Goal: Task Accomplishment & Management: Manage account settings

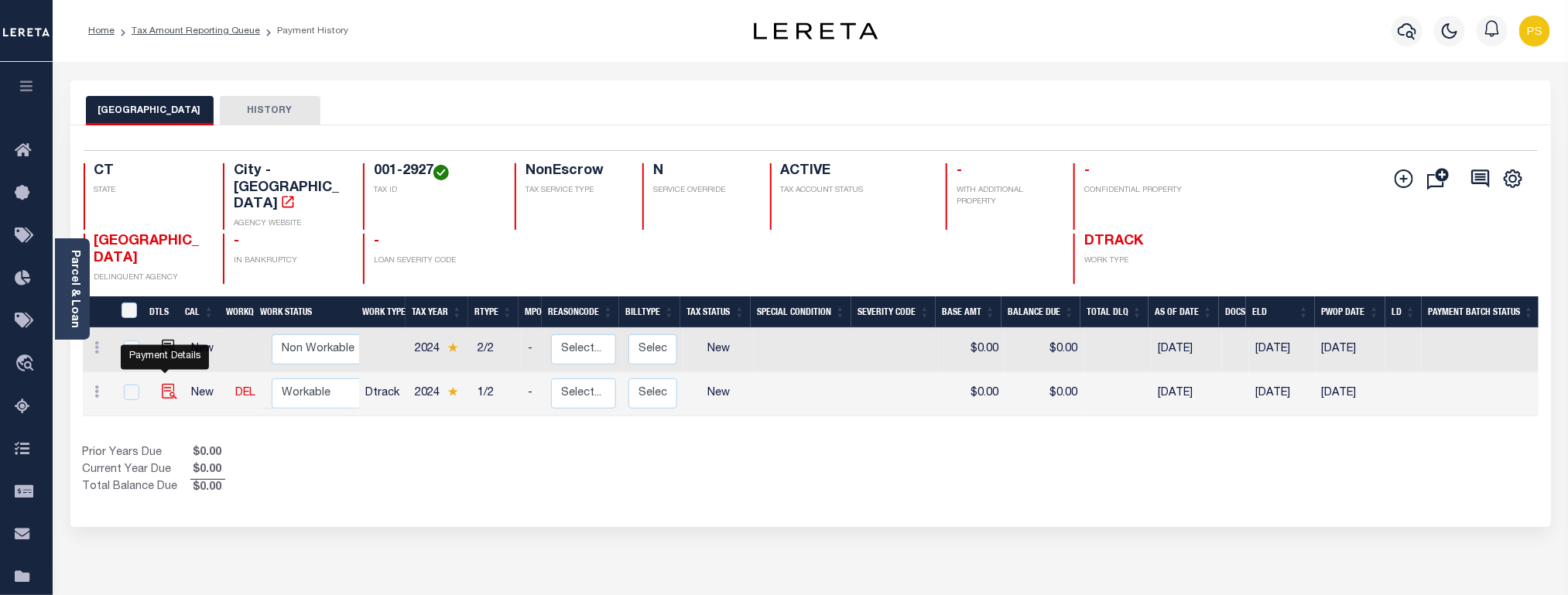
click at [164, 384] on img "" at bounding box center [169, 391] width 16 height 16
checkbox input "true"
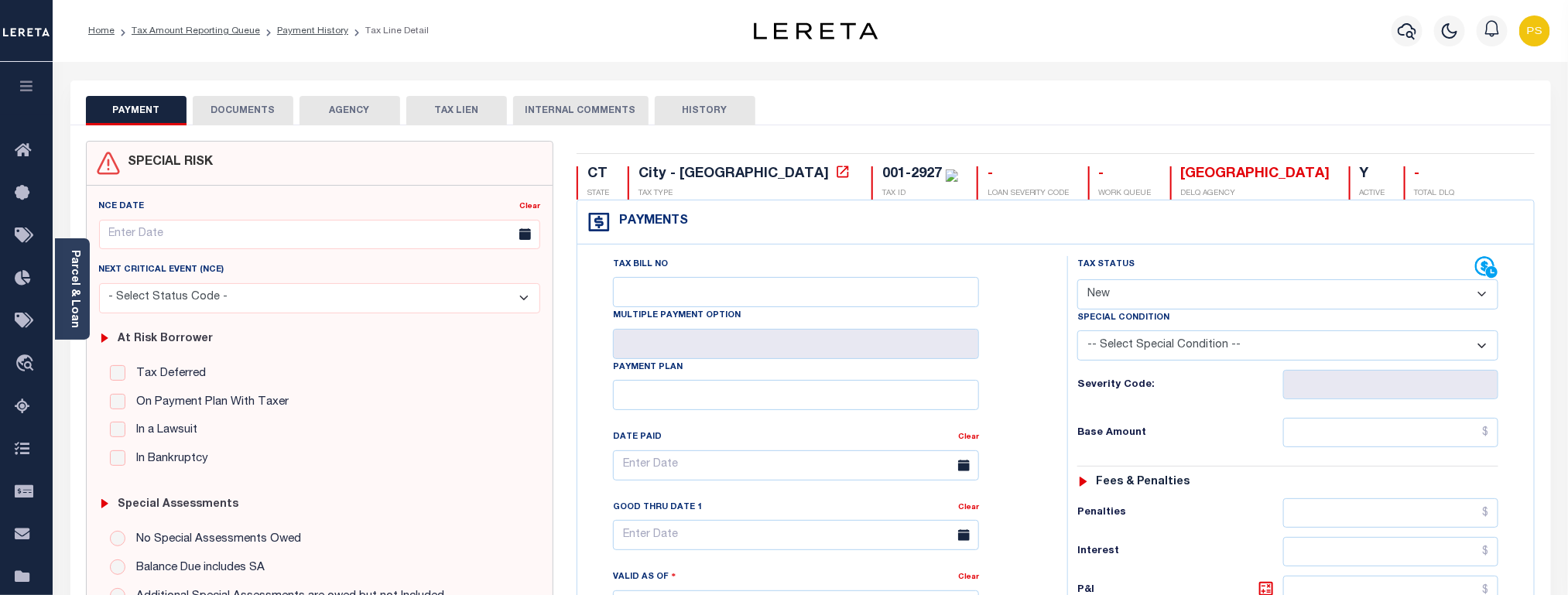
click at [1173, 297] on select "- Select Status Code - Open Due/Unpaid Paid Incomplete No Tax Due Internal Refu…" at bounding box center [1288, 294] width 421 height 30
select select "DUE"
click at [1078, 281] on select "- Select Status Code - Open Due/Unpaid Paid Incomplete No Tax Due Internal Refu…" at bounding box center [1288, 294] width 421 height 30
type input "[DATE]"
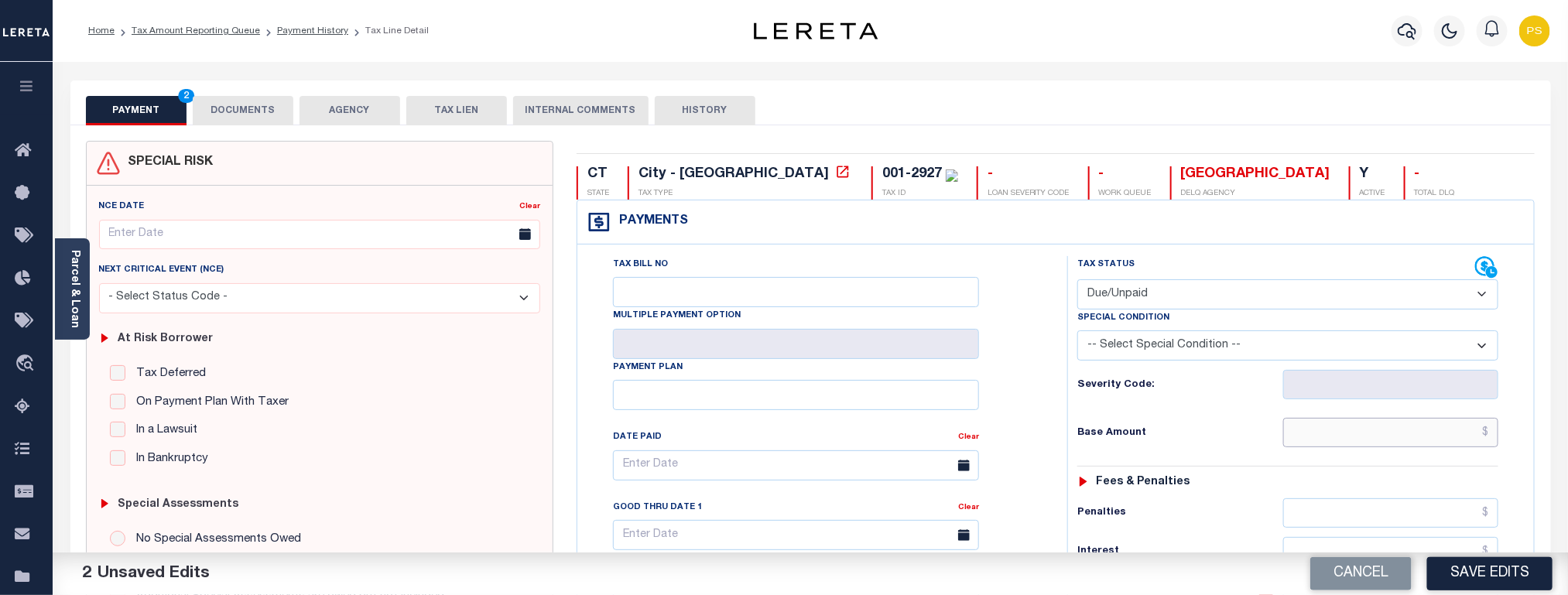
click at [1422, 442] on input "text" at bounding box center [1391, 433] width 216 height 29
paste input "3,164.13"
type input "$3,164.13"
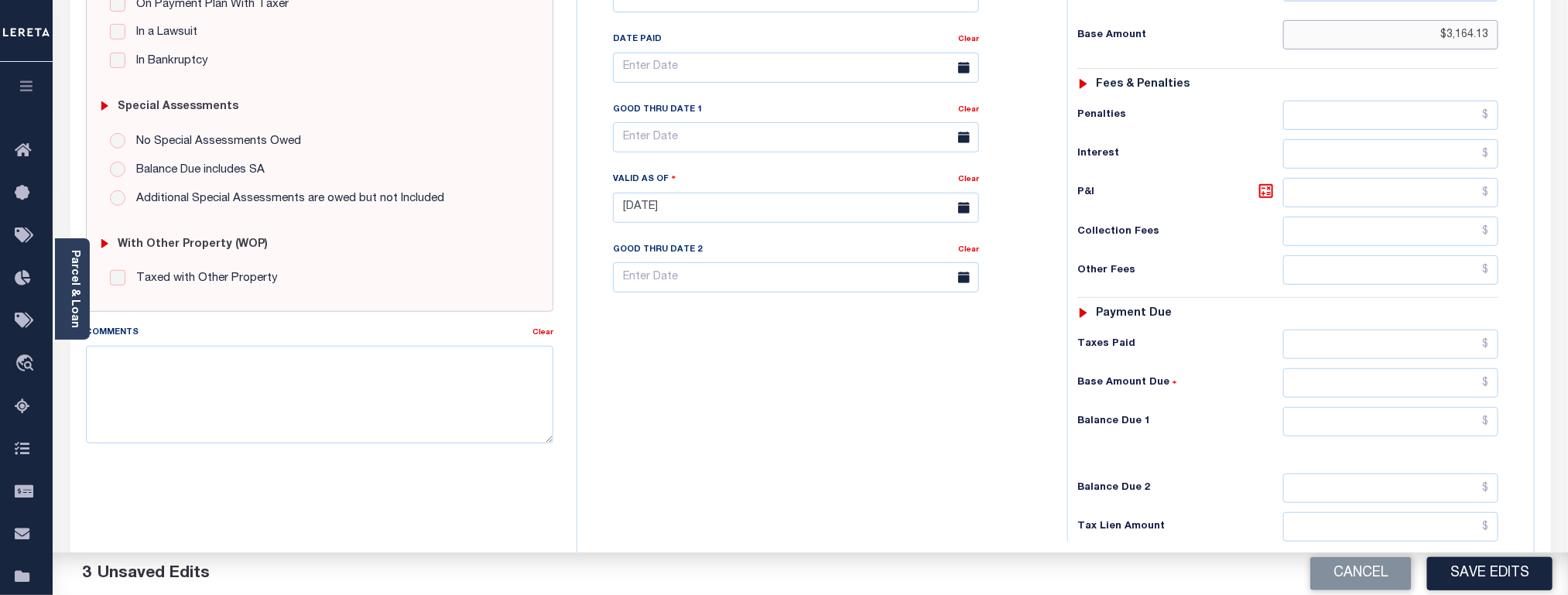
scroll to position [464, 0]
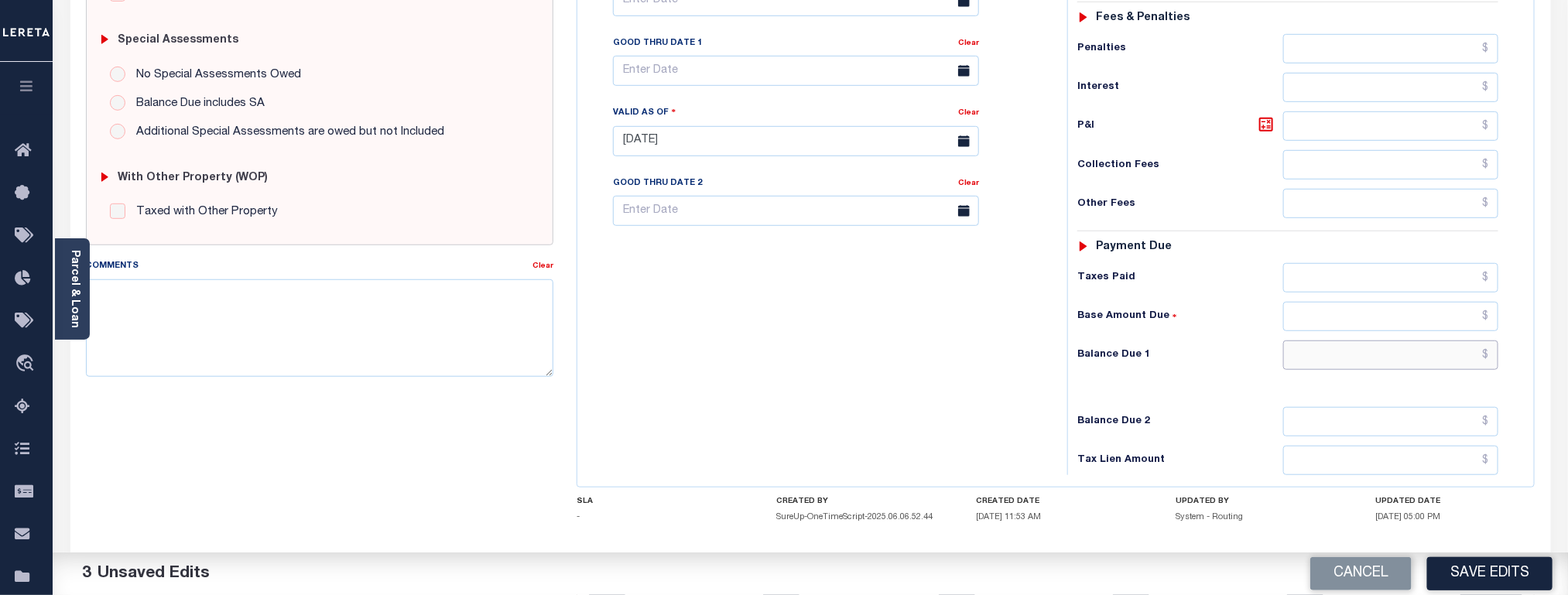
click at [1384, 369] on input "text" at bounding box center [1391, 355] width 216 height 29
paste input "3,259.05"
type input "$3,259.05"
click at [1266, 134] on icon at bounding box center [1266, 124] width 19 height 19
type input "$94.92"
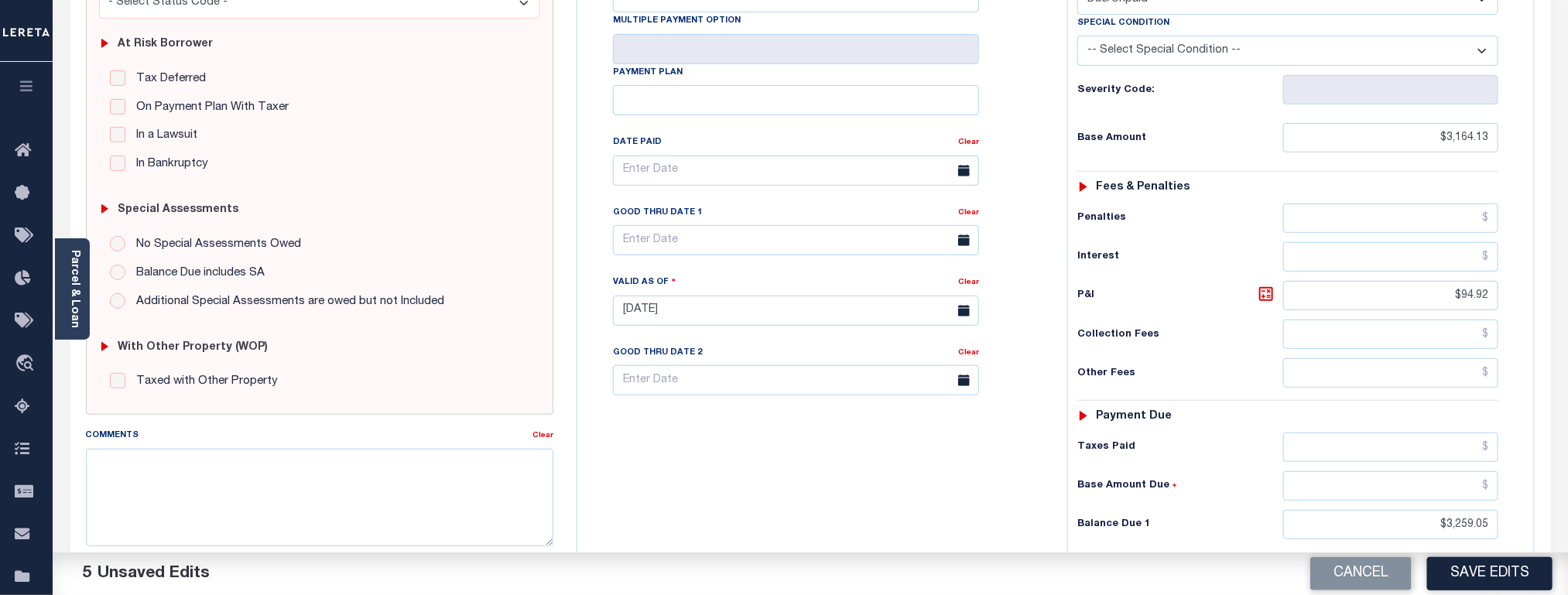
scroll to position [232, 0]
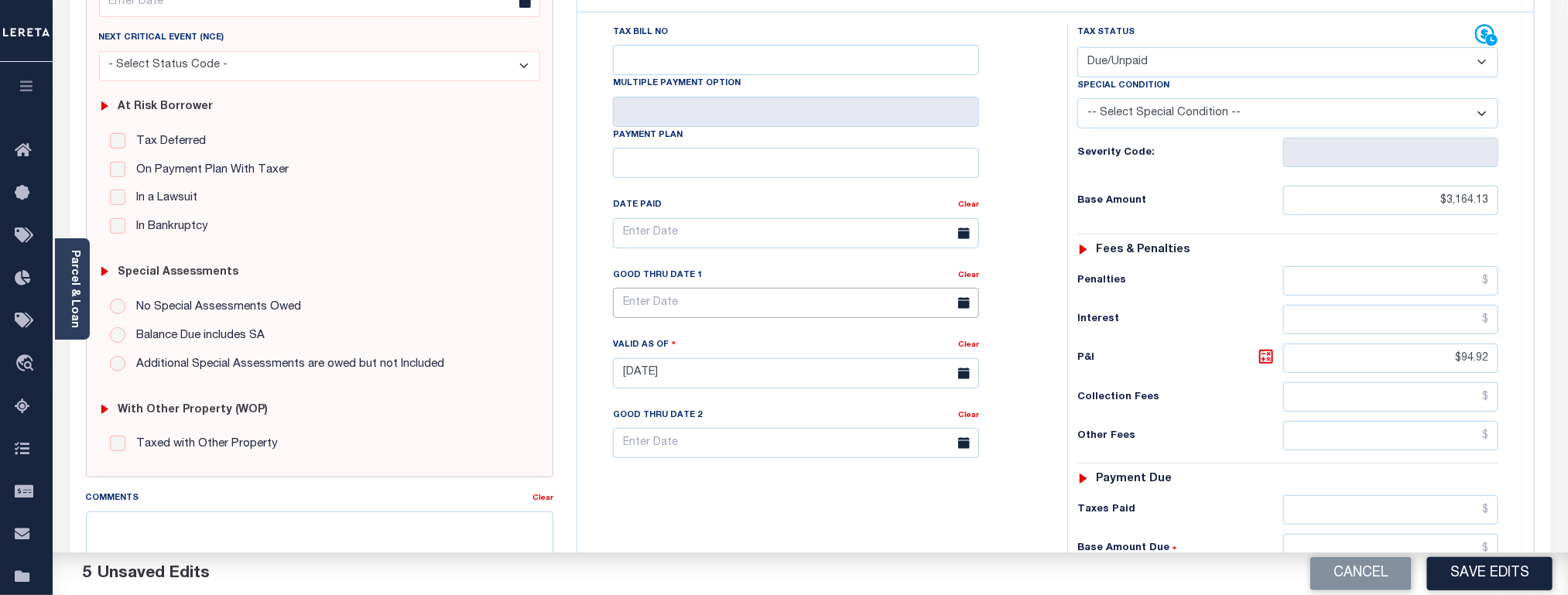
click at [669, 316] on input "text" at bounding box center [795, 303] width 366 height 30
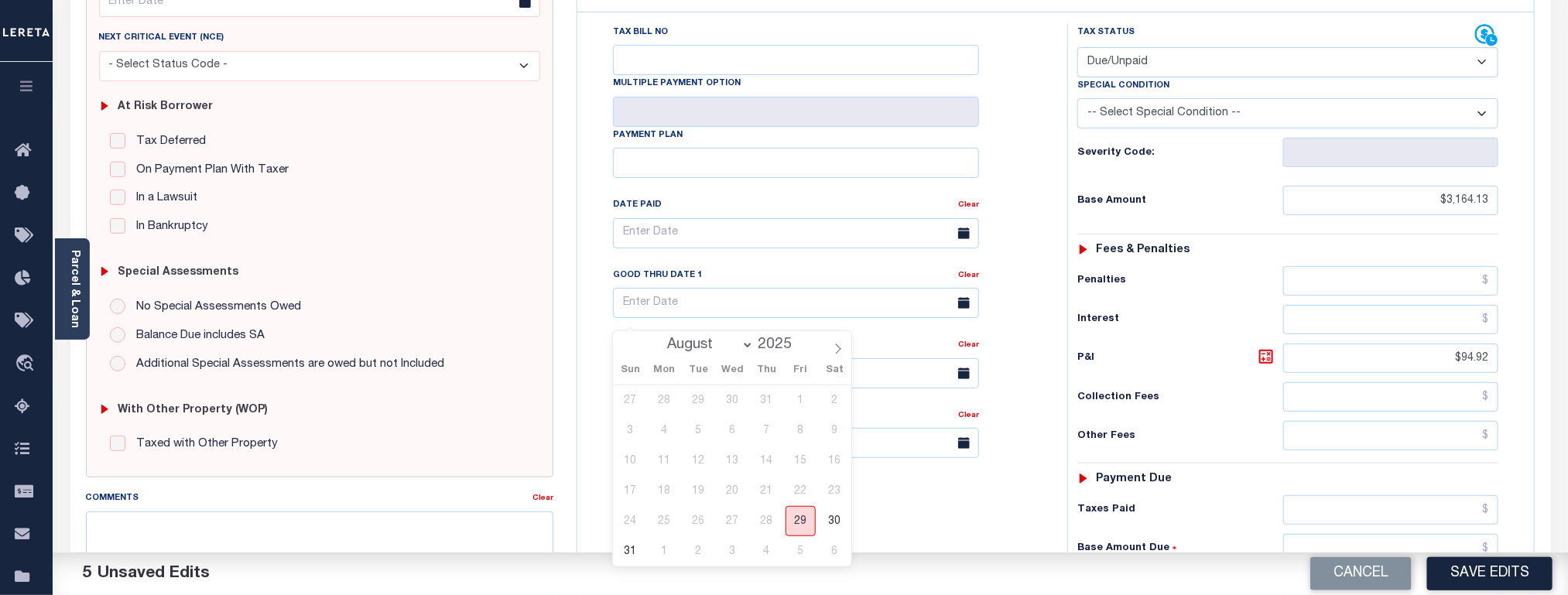
click at [804, 525] on span "29" at bounding box center [800, 521] width 30 height 30
type input "08/29/2025"
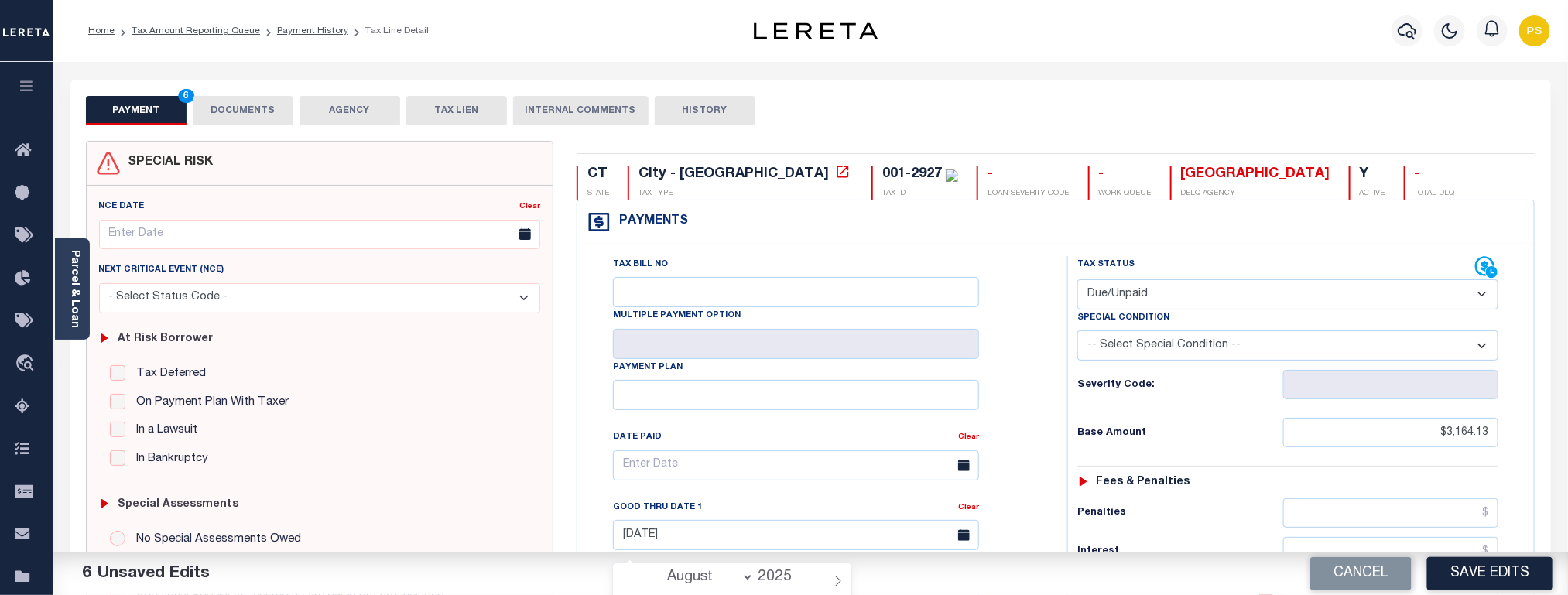
click at [223, 116] on button "DOCUMENTS" at bounding box center [243, 110] width 101 height 29
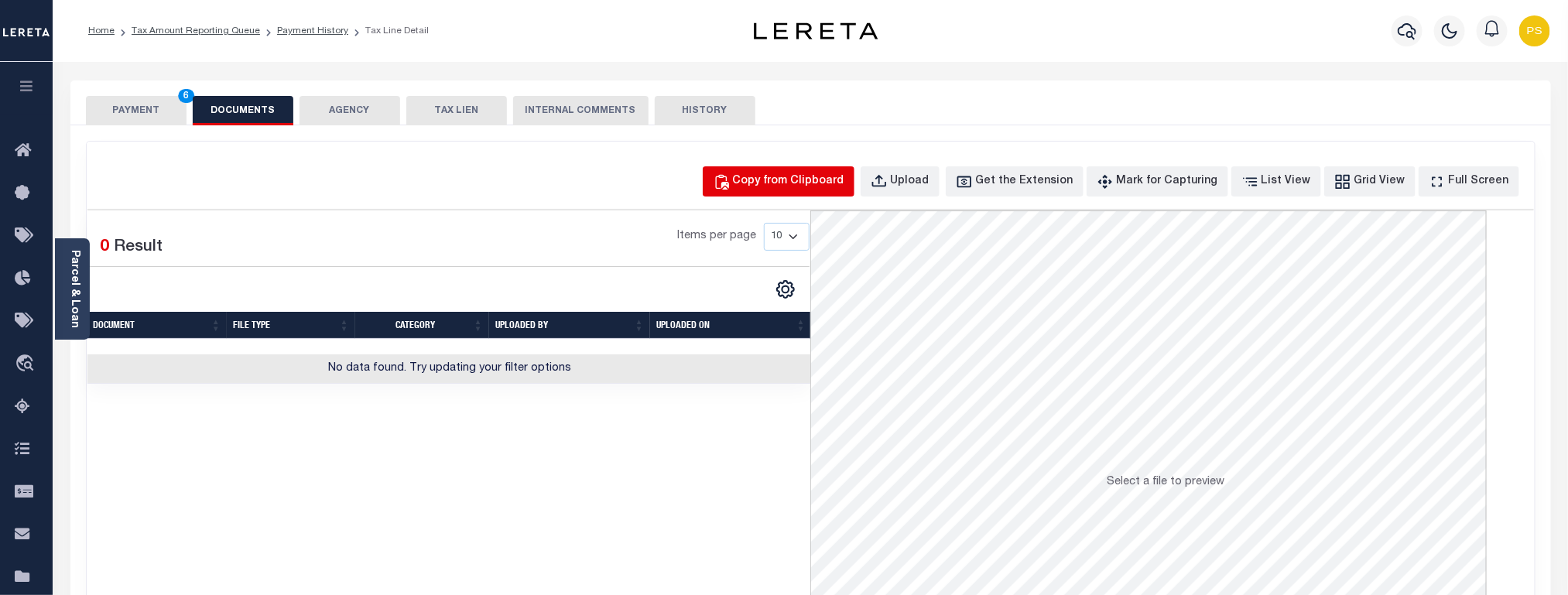
click at [799, 188] on div "Copy from Clipboard" at bounding box center [789, 182] width 111 height 17
select select "POP"
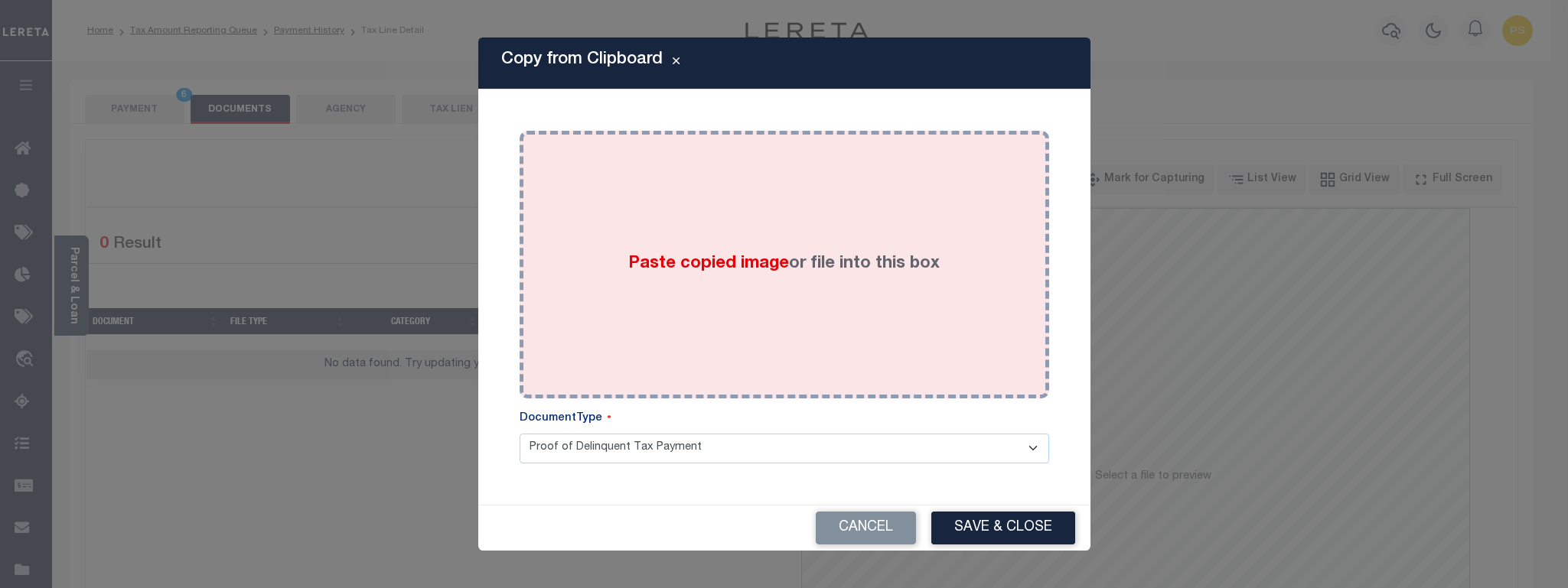
click at [771, 264] on span "Paste copied image" at bounding box center [709, 264] width 161 height 17
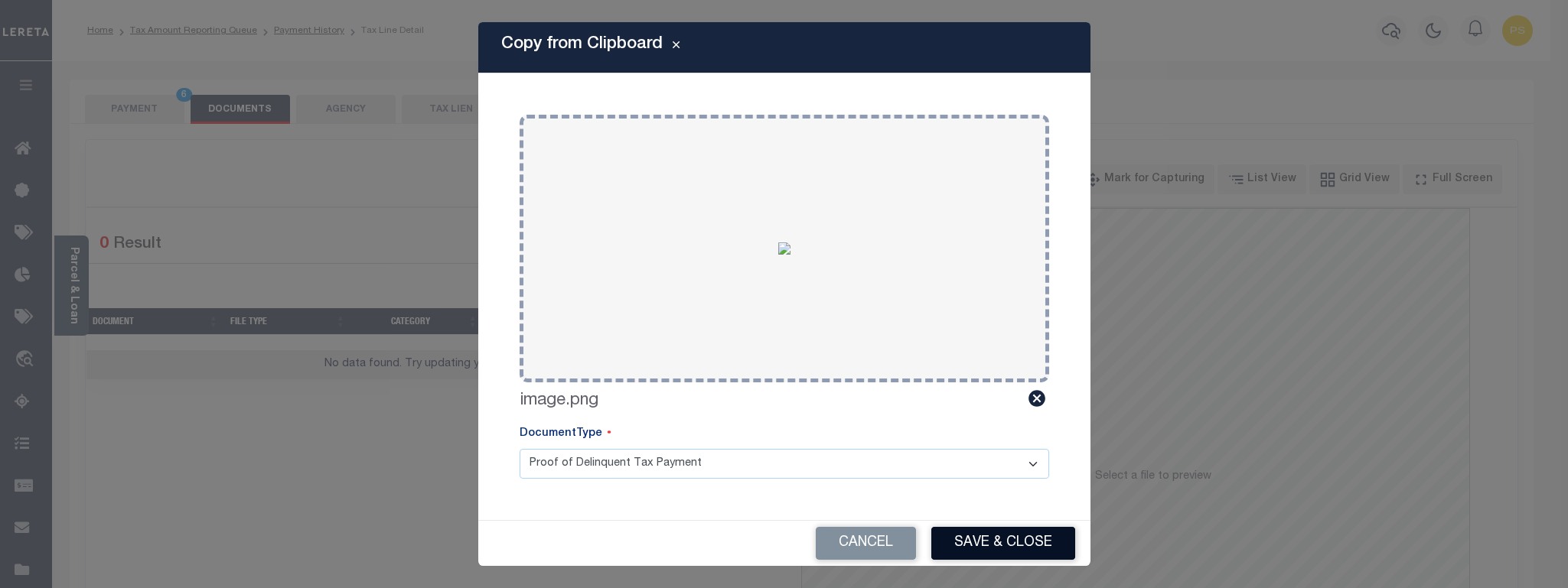
click at [1056, 538] on button "Save & Close" at bounding box center [1003, 544] width 144 height 33
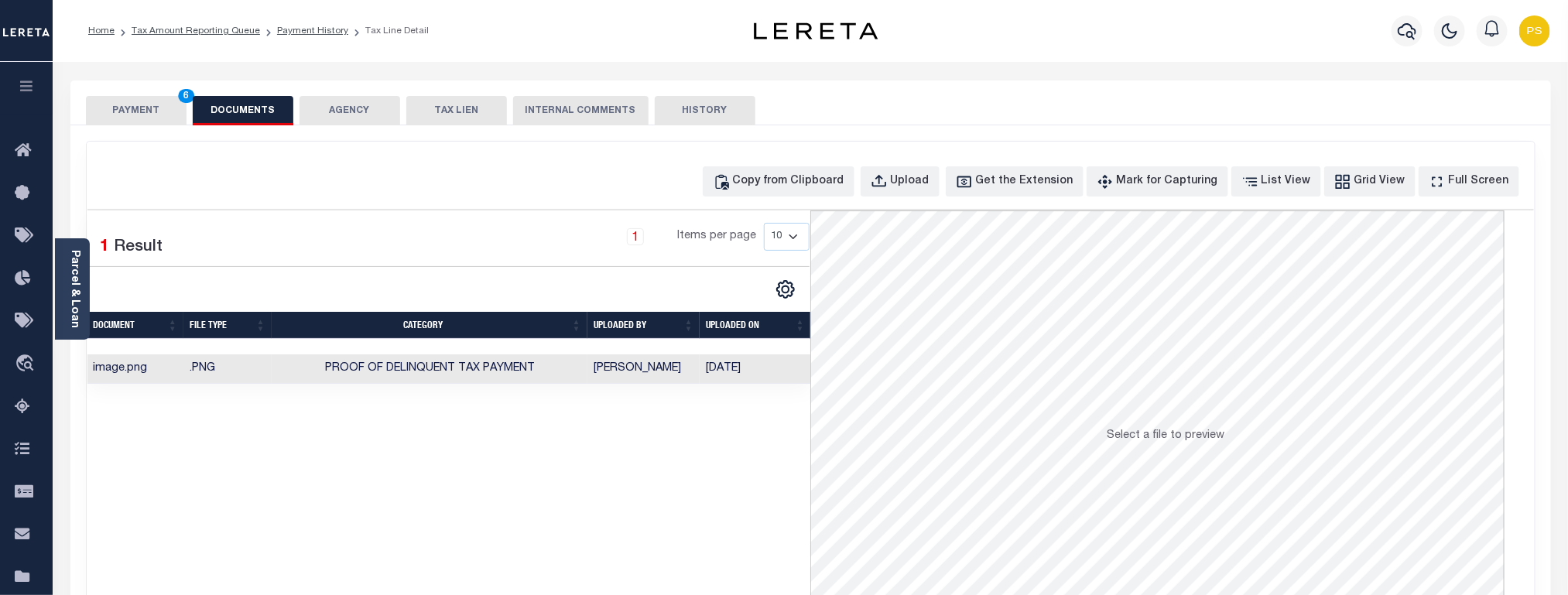
click at [150, 106] on button "PAYMENT 6" at bounding box center [136, 110] width 101 height 29
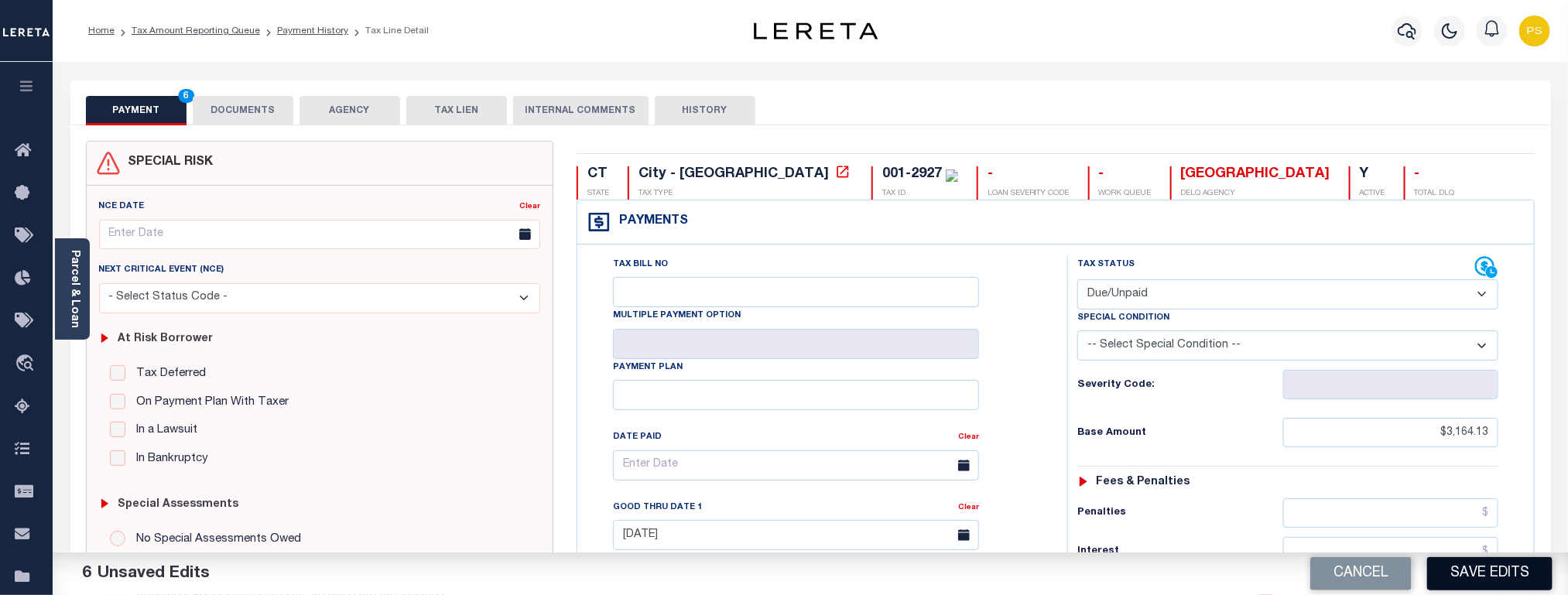
click at [1520, 576] on button "Save Edits" at bounding box center [1489, 574] width 125 height 34
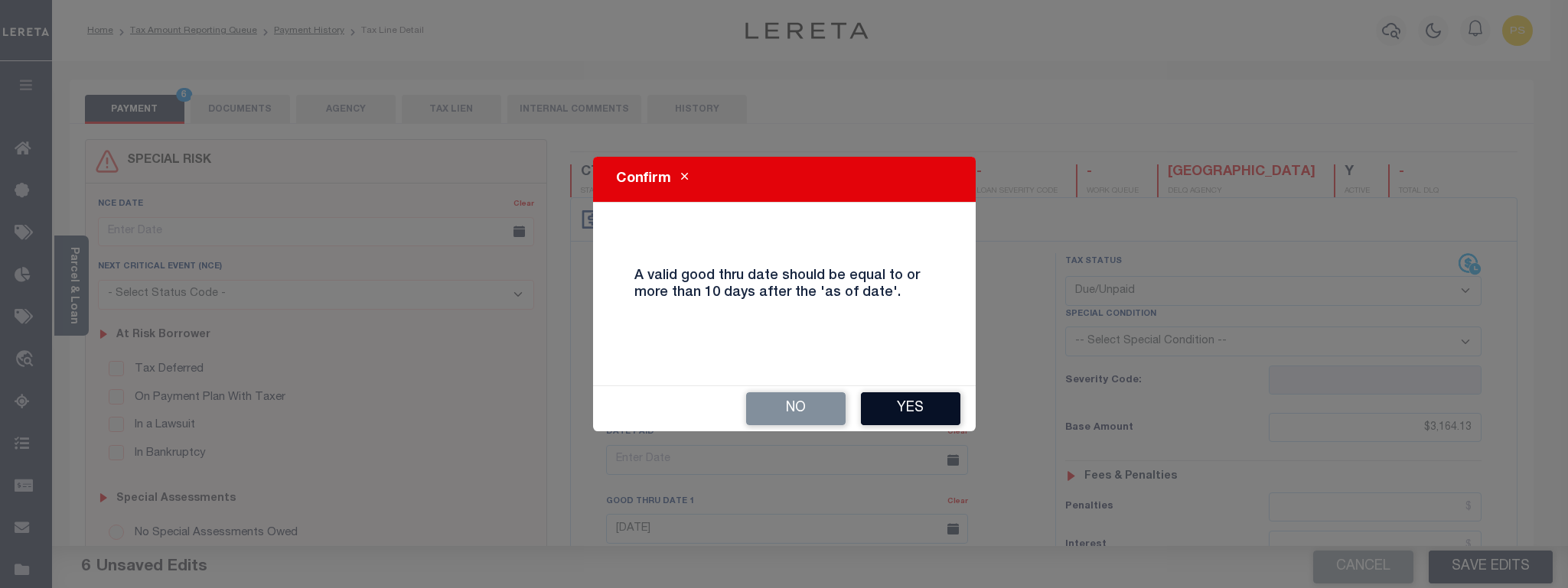
click at [914, 392] on button "Yes" at bounding box center [910, 408] width 100 height 33
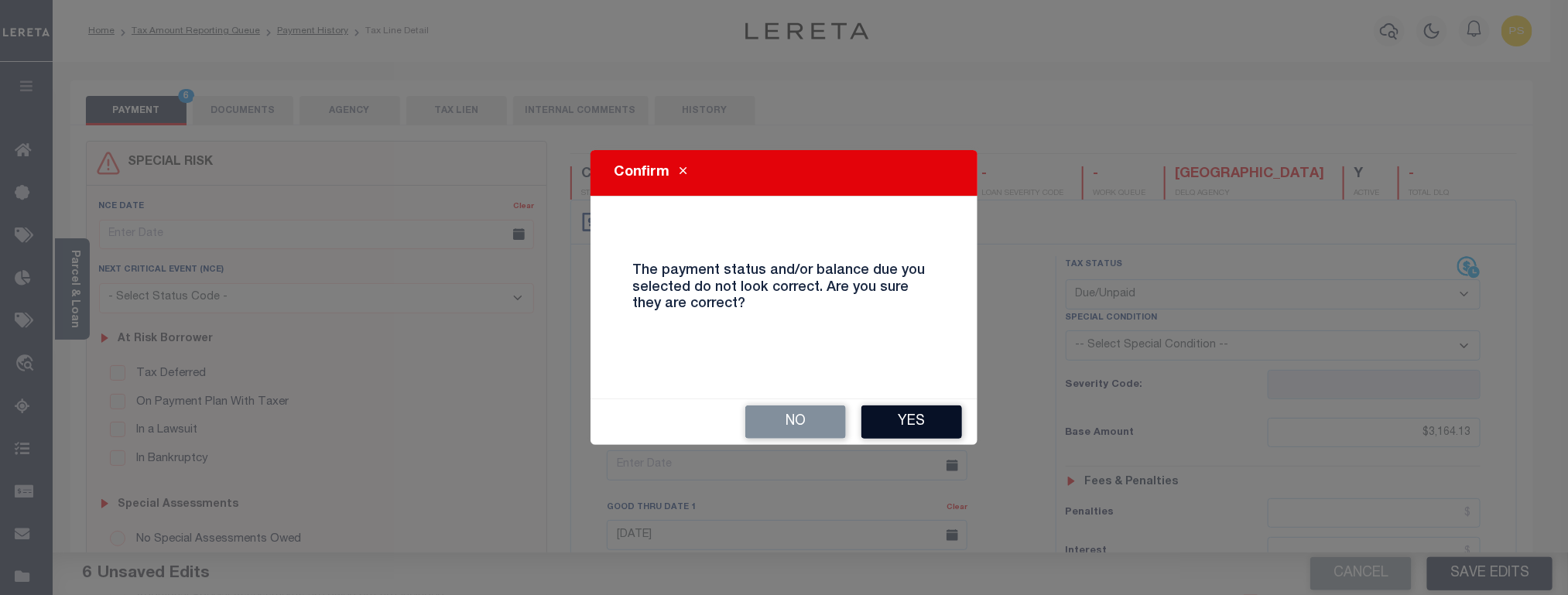
click at [929, 435] on button "Yes" at bounding box center [912, 422] width 101 height 34
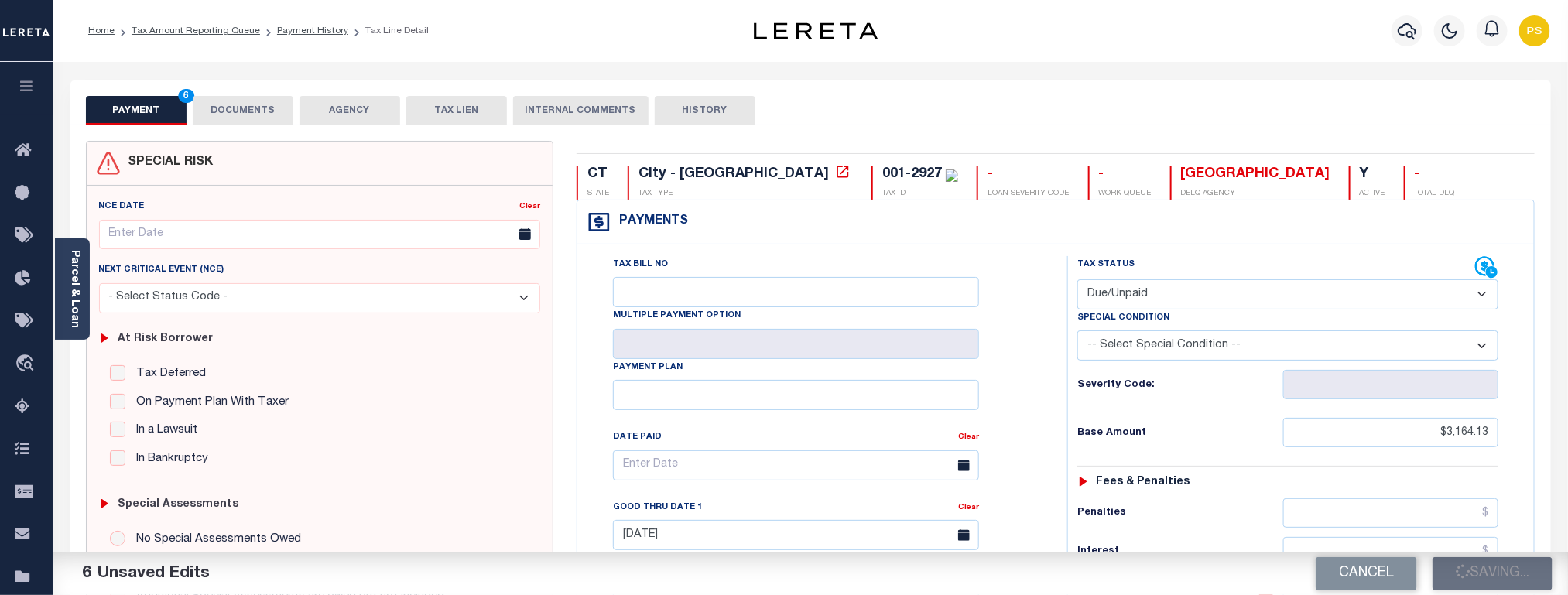
checkbox input "false"
type input "$3,164.13"
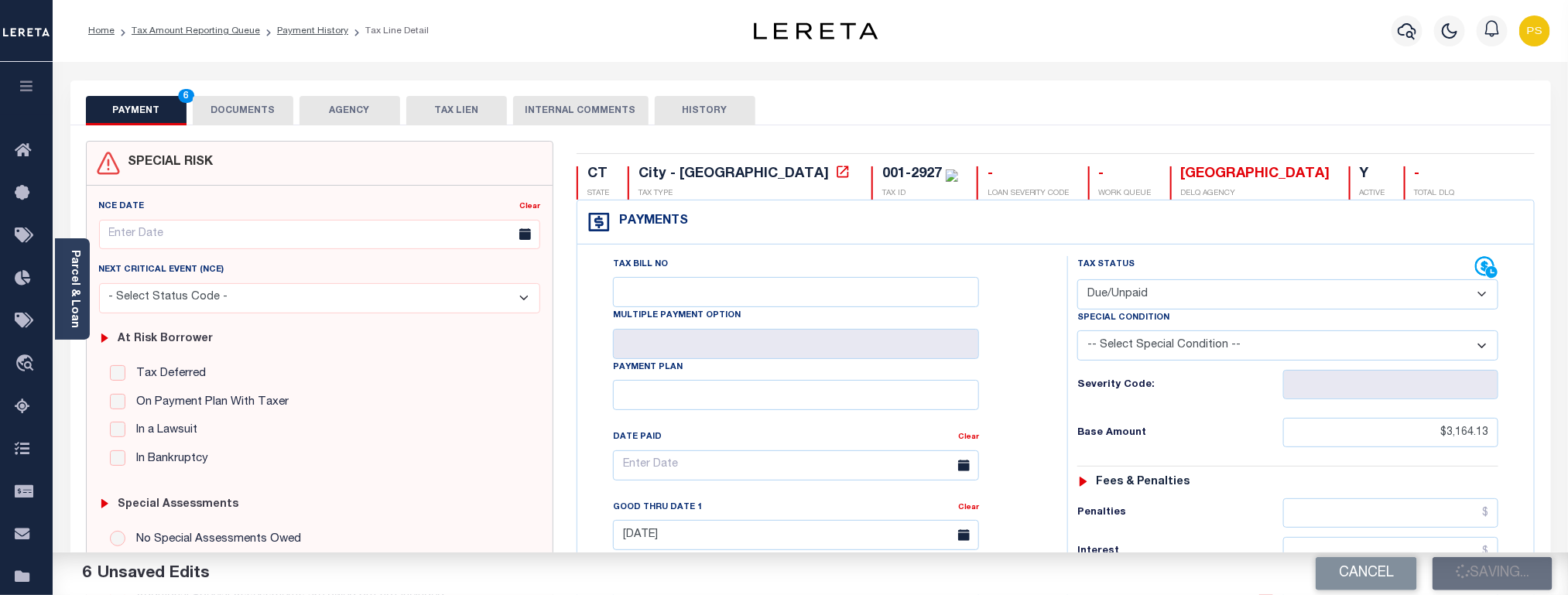
type input "$94.92"
type input "$3,259.05"
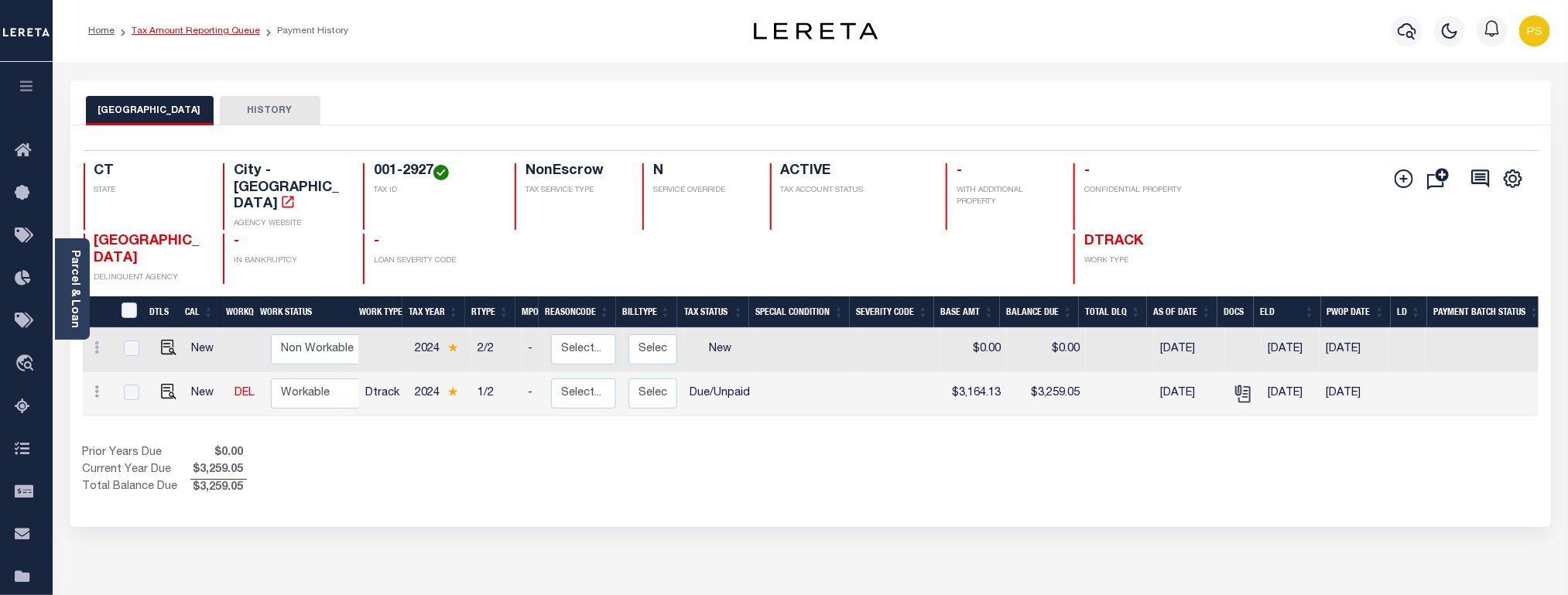
click at [219, 36] on link "Tax Amount Reporting Queue" at bounding box center [196, 30] width 128 height 9
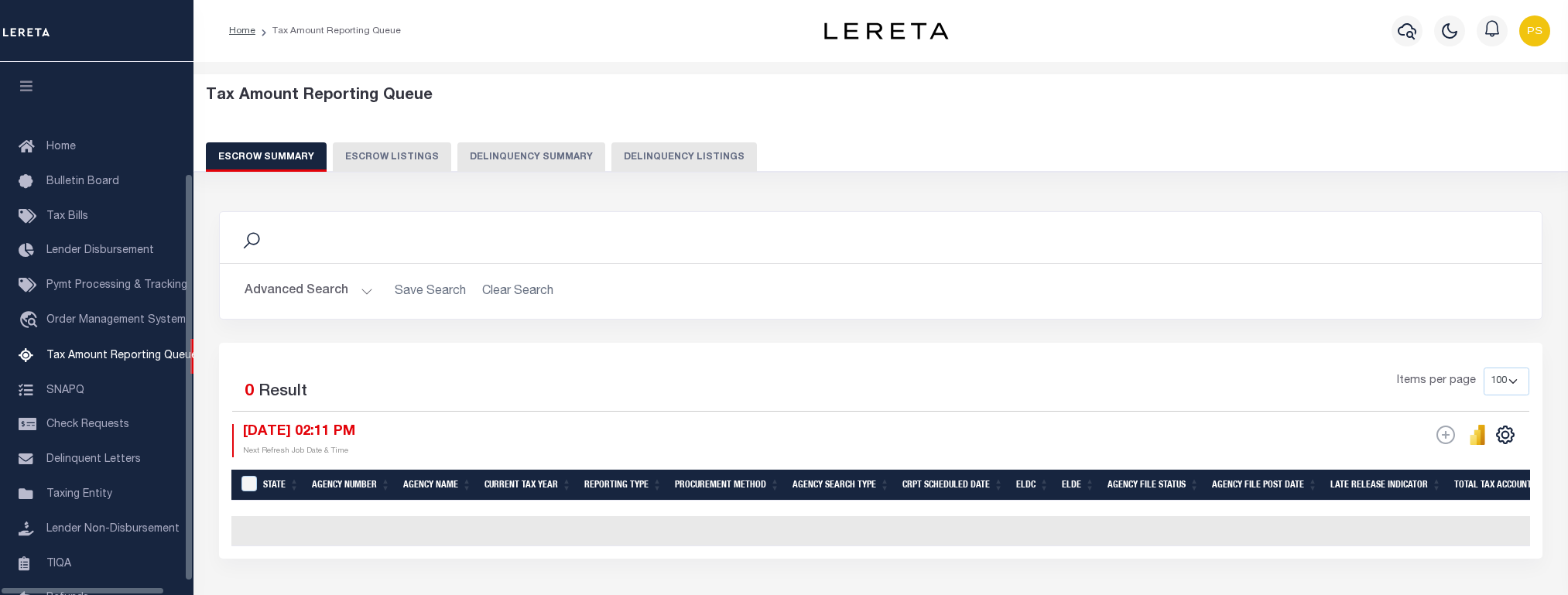
select select "100"
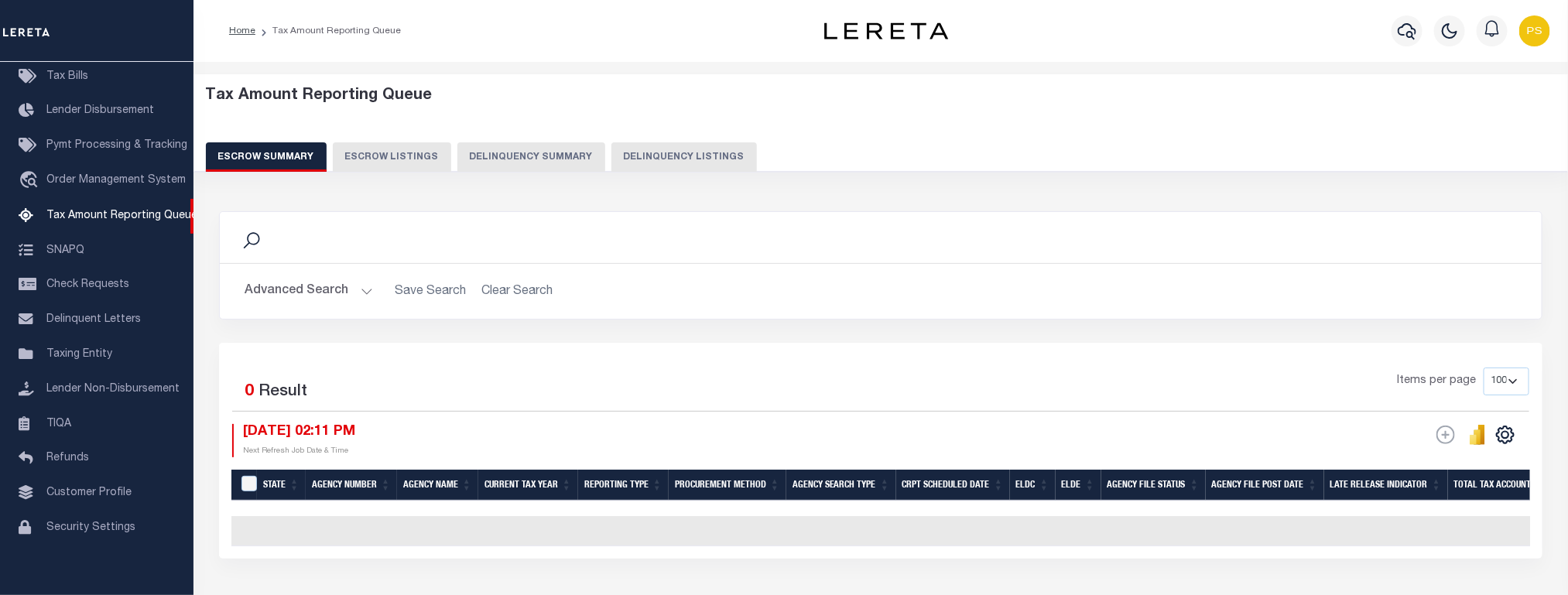
click at [688, 165] on button "Delinquency Listings" at bounding box center [684, 157] width 146 height 29
select select "100"
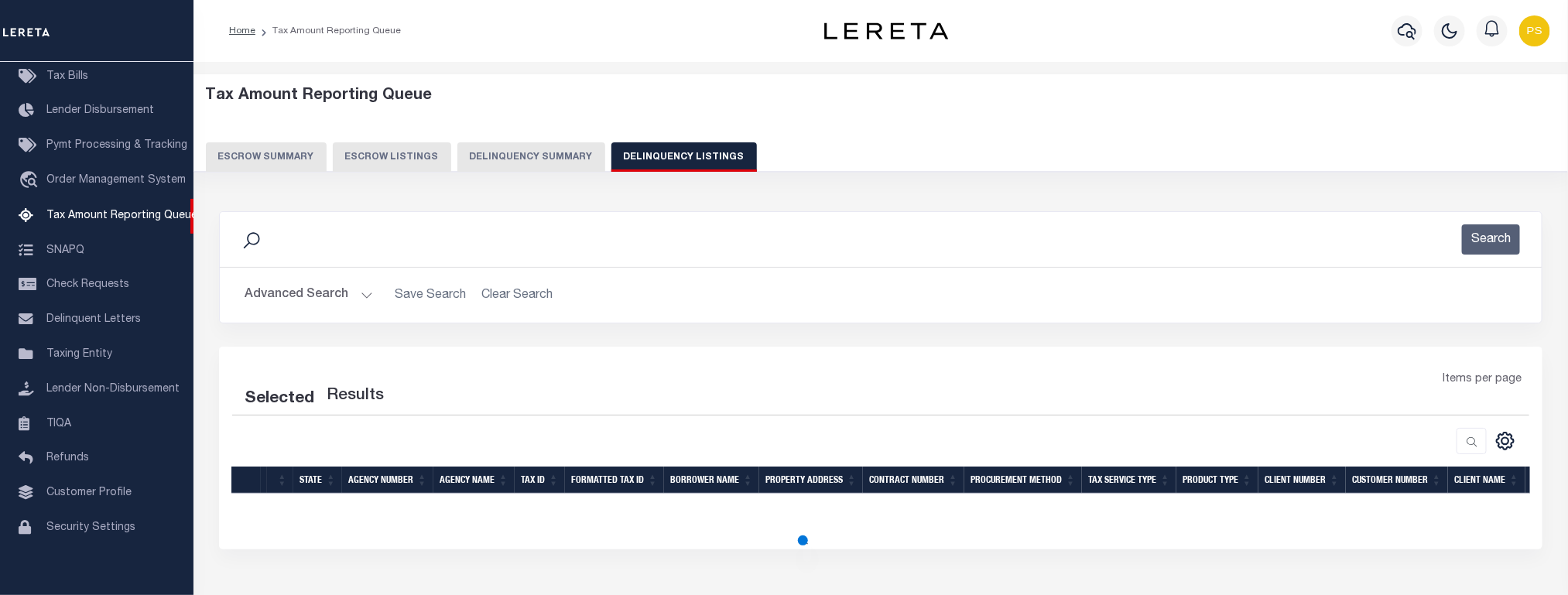
select select "100"
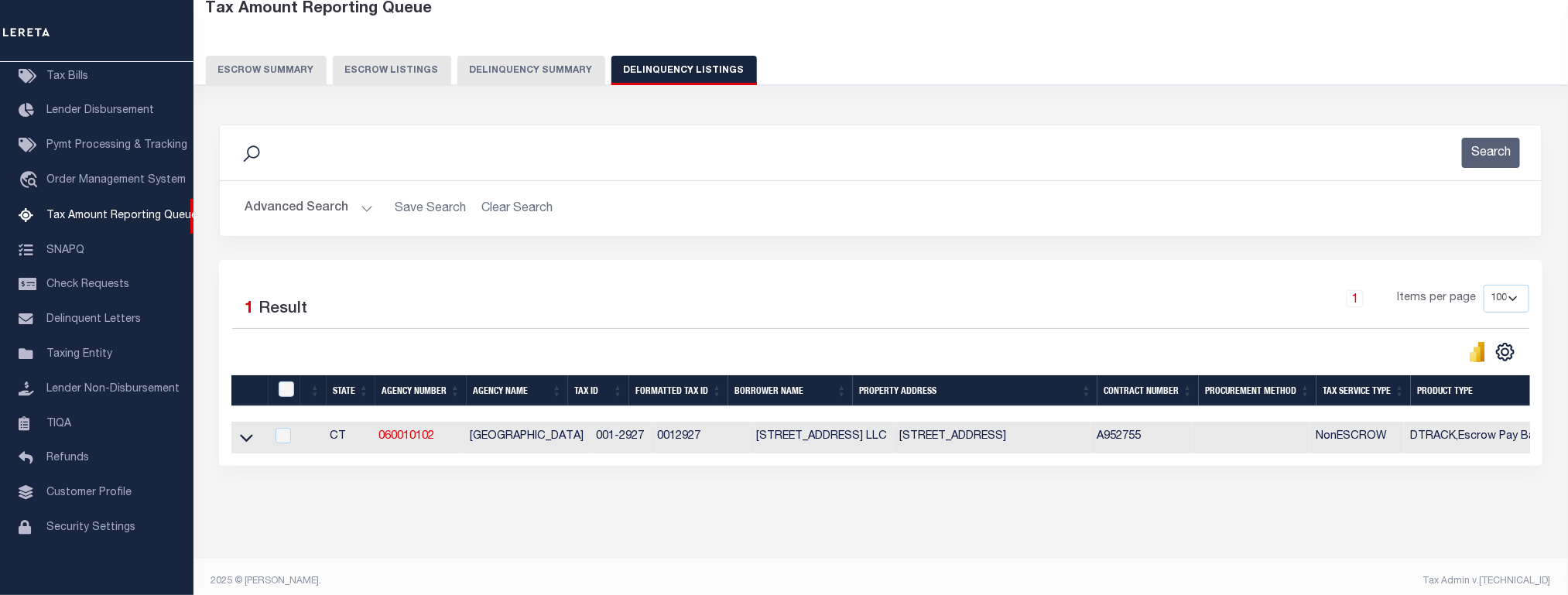
scroll to position [112, 0]
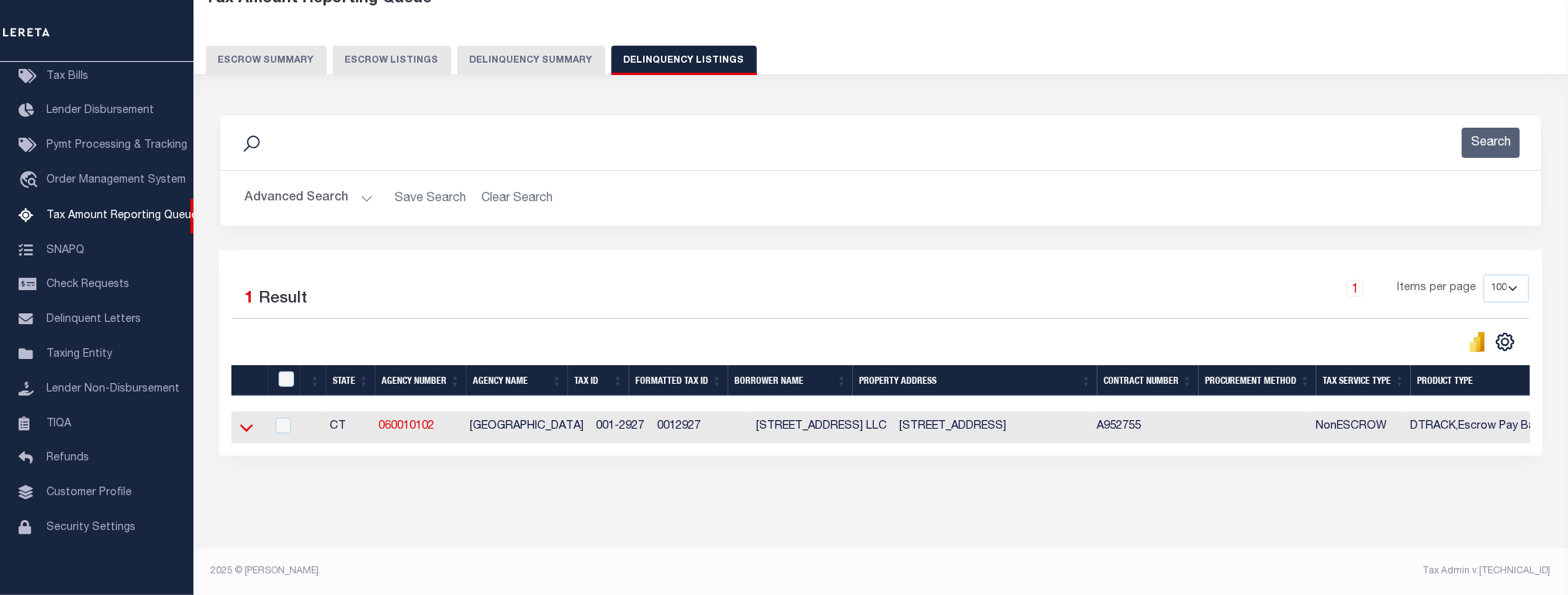
click at [247, 420] on icon at bounding box center [246, 428] width 13 height 16
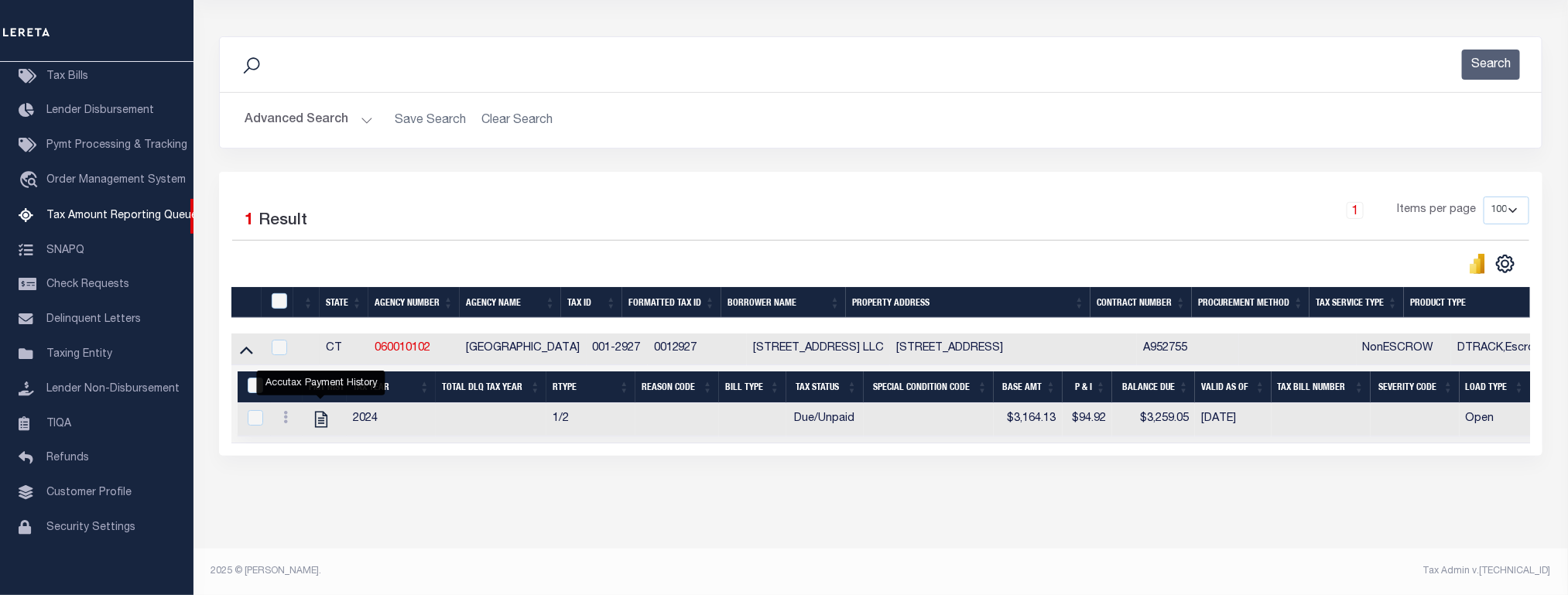
scroll to position [193, 0]
click at [250, 378] on input "&nbsp;" at bounding box center [255, 385] width 16 height 16
checkbox input "true"
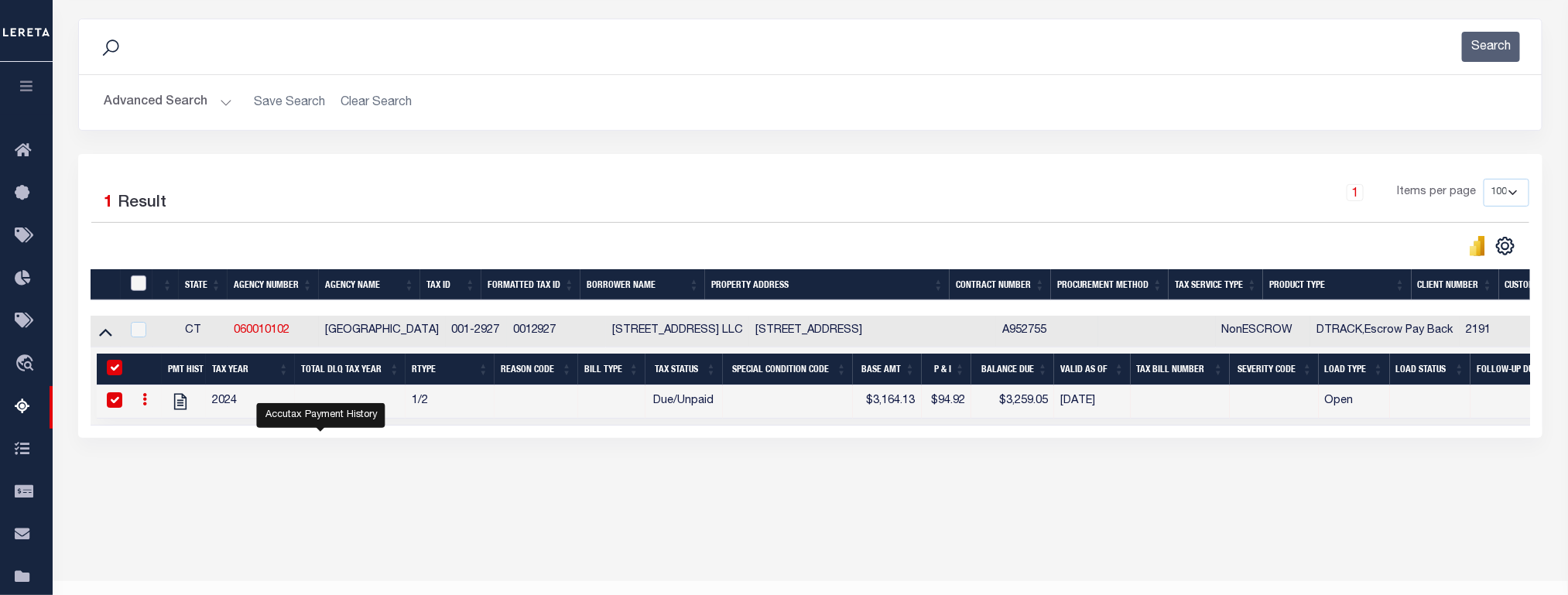
click at [135, 284] on input "checkbox" at bounding box center [138, 283] width 16 height 16
checkbox input "true"
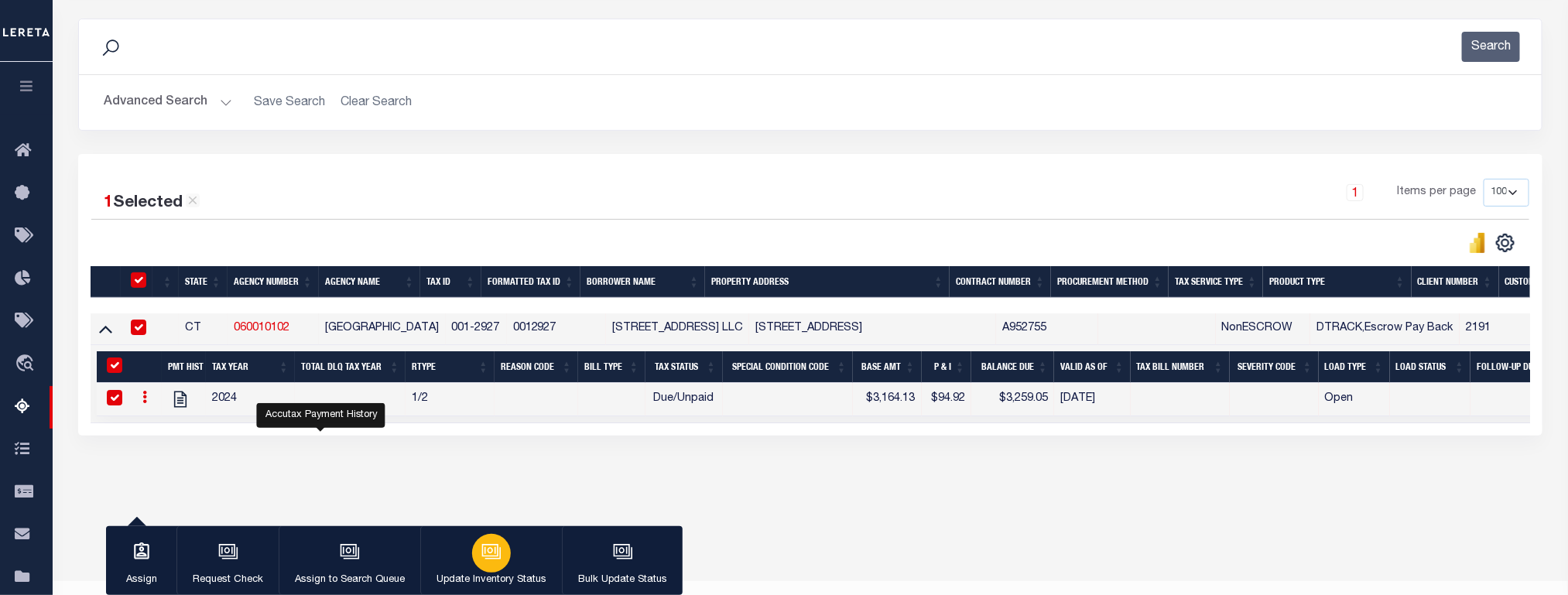
click at [495, 553] on icon "button" at bounding box center [490, 550] width 16 height 12
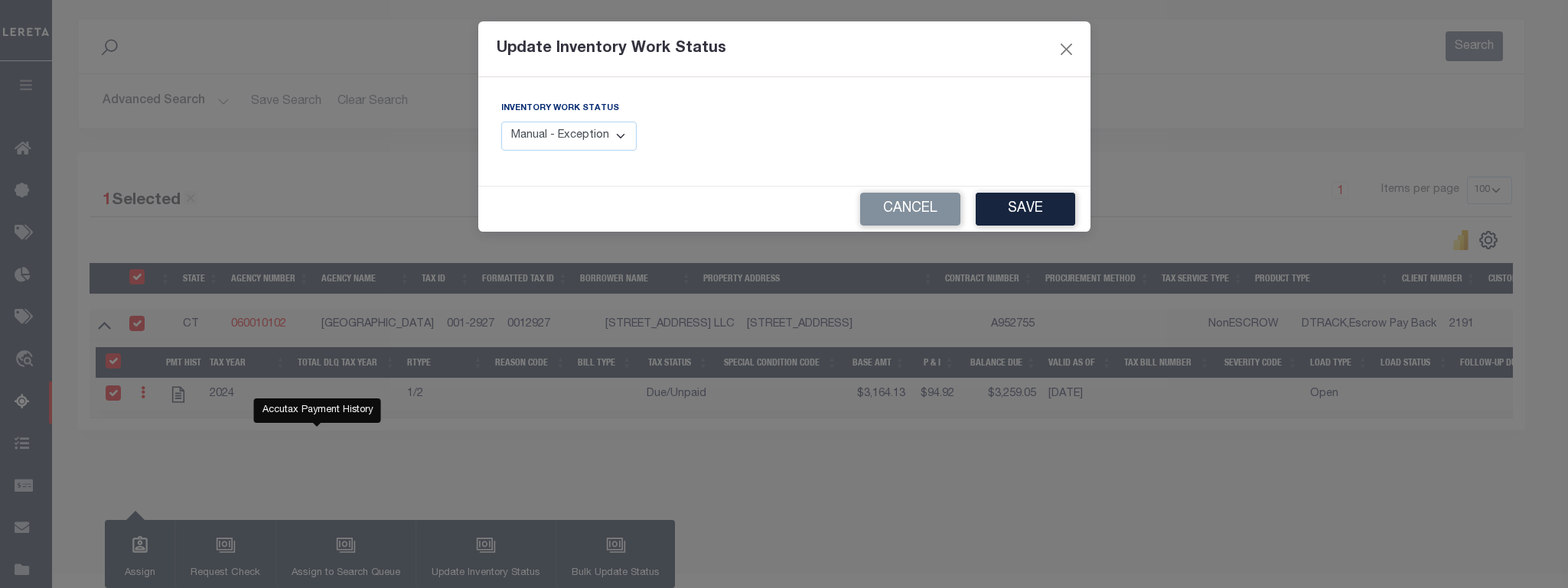
click at [572, 141] on select "Manual - Exception Pended - Awaiting Search Late Add Exception Completed" at bounding box center [570, 136] width 136 height 30
select select "4"
click at [502, 122] on select "Manual - Exception Pended - Awaiting Search Late Add Exception Completed" at bounding box center [570, 136] width 136 height 30
click at [1018, 207] on button "Save" at bounding box center [1025, 209] width 100 height 33
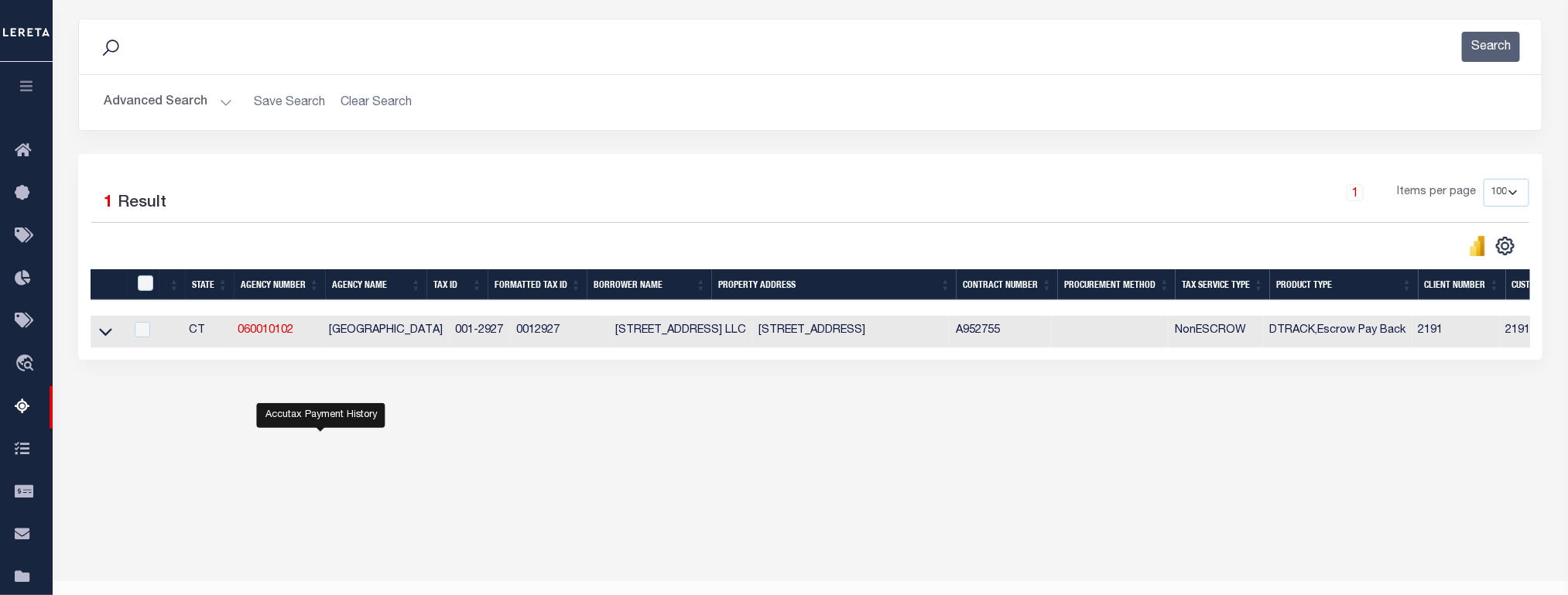
click at [189, 100] on button "Advanced Search" at bounding box center [168, 102] width 128 height 30
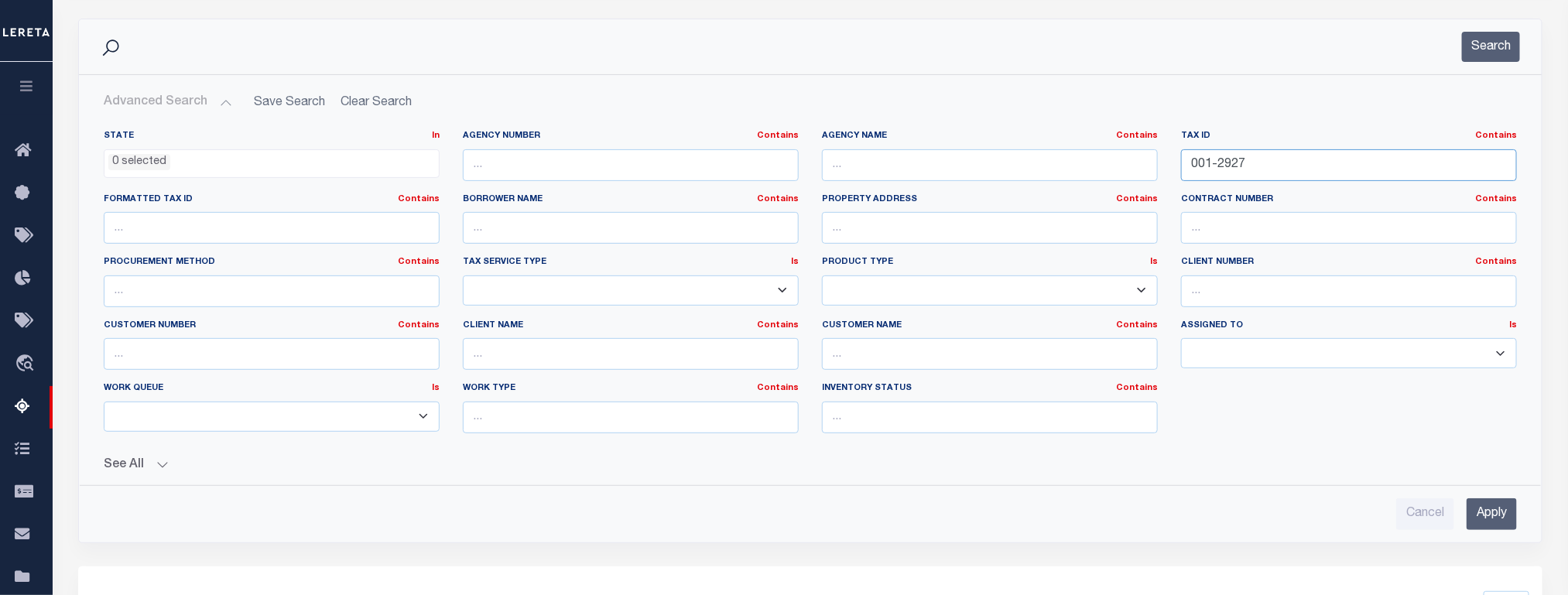
click at [1236, 169] on input "001-2927" at bounding box center [1349, 165] width 336 height 32
paste input "756"
type input "001-2756"
click at [1496, 521] on input "Apply" at bounding box center [1491, 514] width 50 height 32
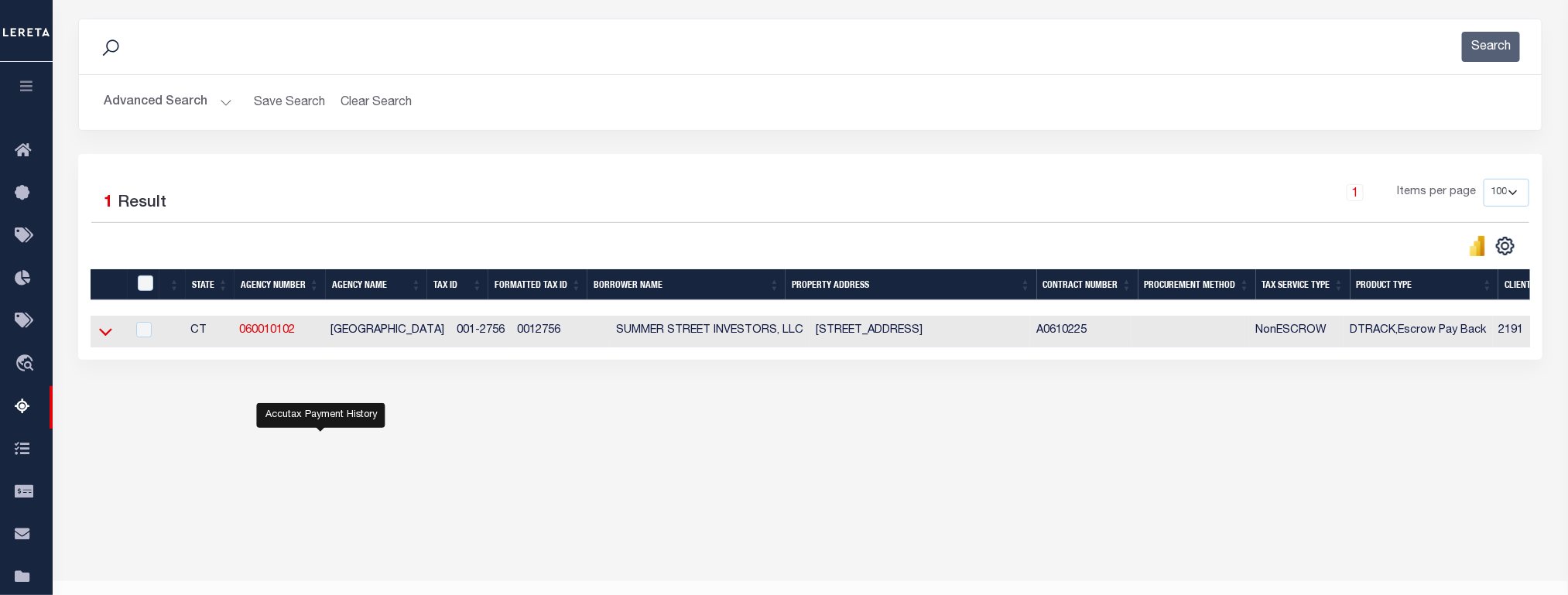
click at [107, 336] on icon at bounding box center [106, 331] width 13 height 16
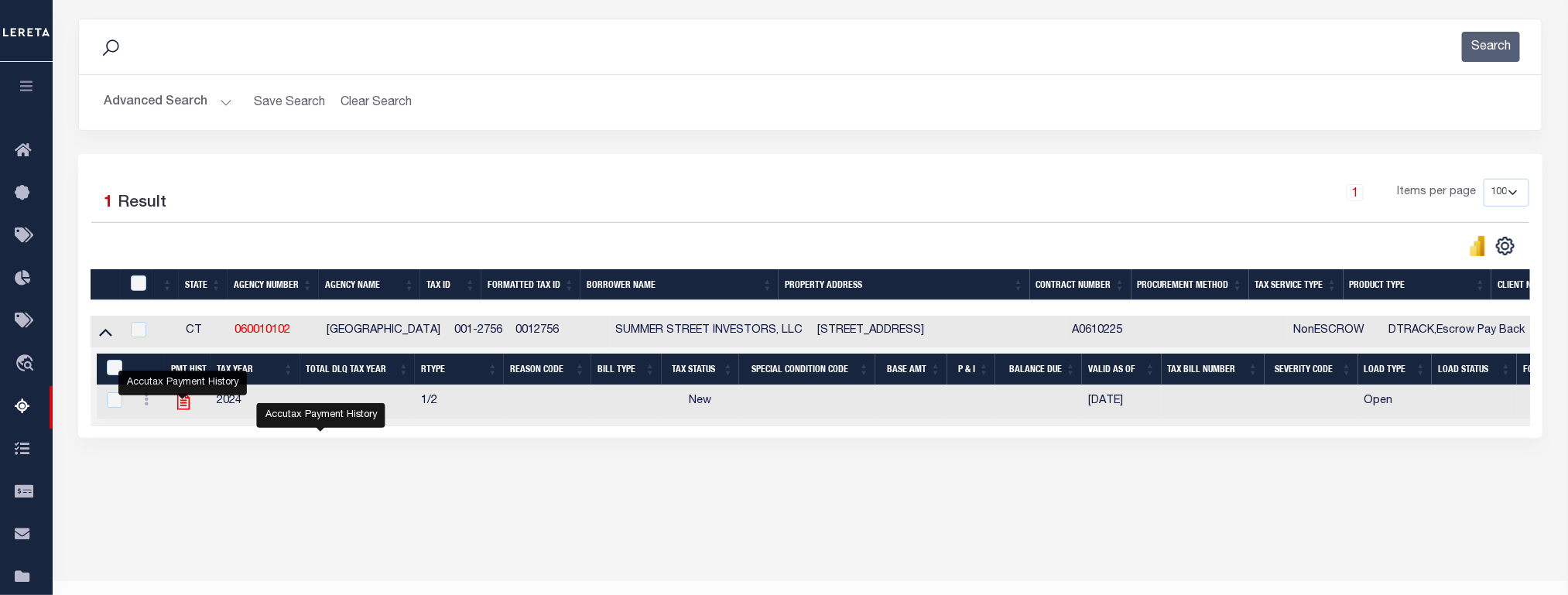
click at [182, 409] on icon "" at bounding box center [183, 402] width 20 height 20
checkbox input "true"
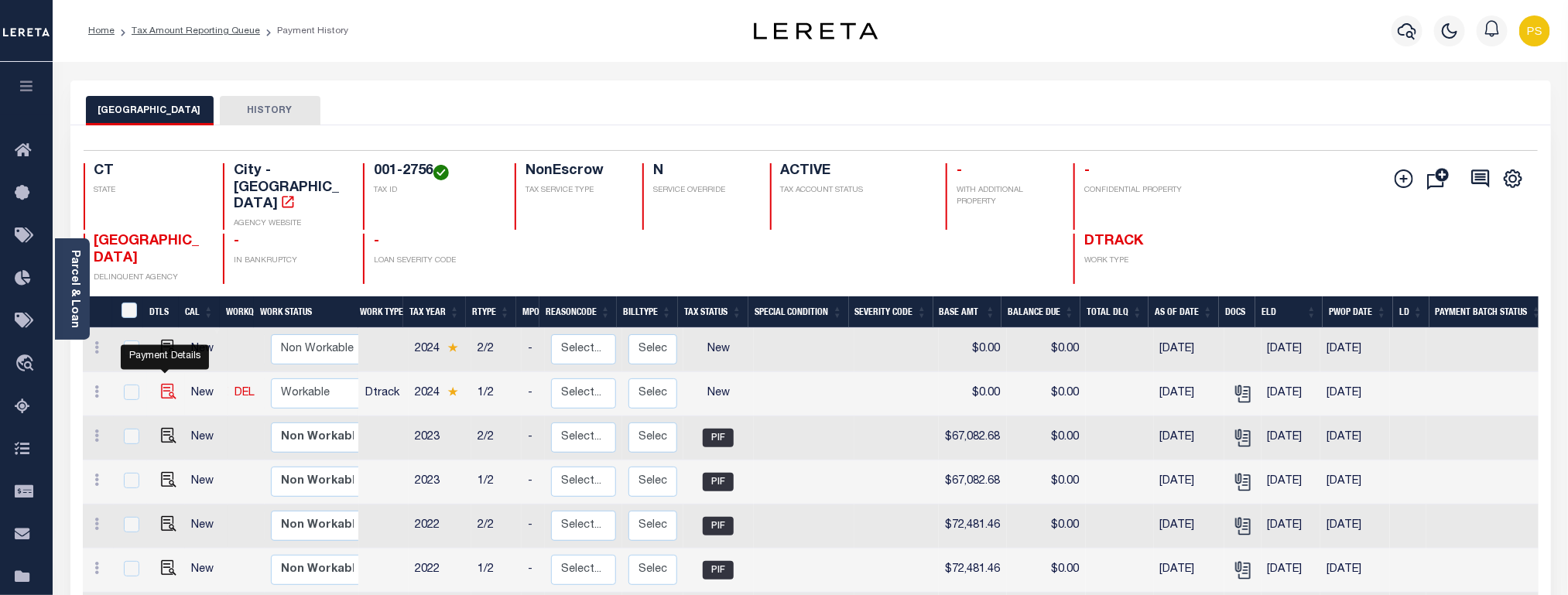
click at [161, 384] on img "" at bounding box center [169, 391] width 16 height 16
checkbox input "true"
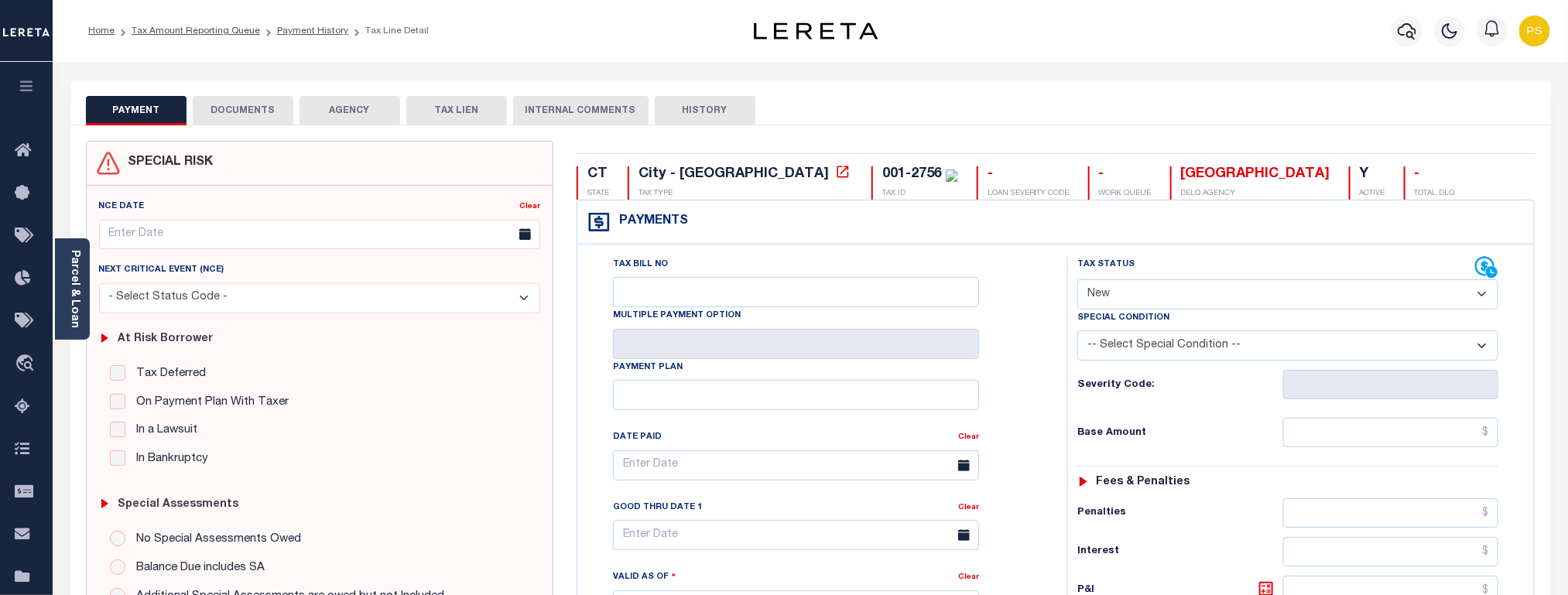
click at [1132, 304] on select "- Select Status Code - Open Due/Unpaid Paid Incomplete No Tax Due Internal Refu…" at bounding box center [1288, 294] width 421 height 30
select select "PYD"
click at [1078, 281] on select "- Select Status Code - Open Due/Unpaid Paid Incomplete No Tax Due Internal Refu…" at bounding box center [1288, 294] width 421 height 30
type input "08/29/2025"
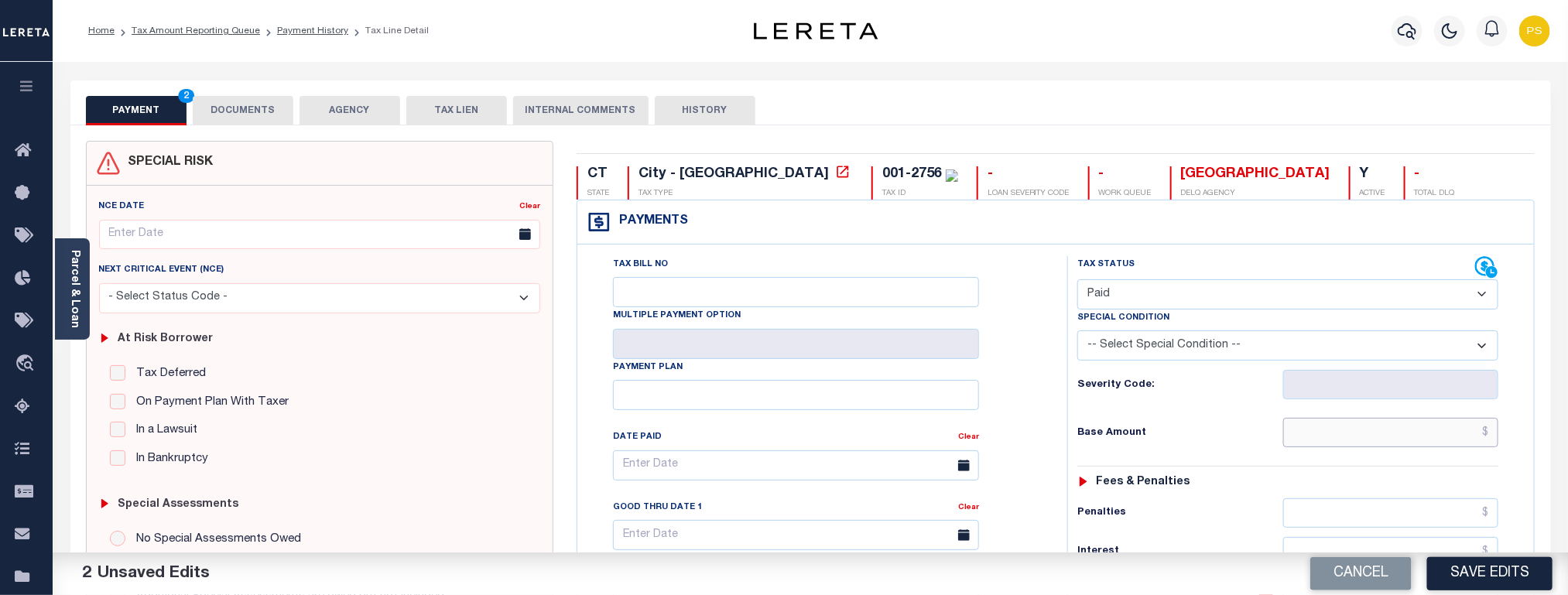
click at [1449, 441] on input "text" at bounding box center [1391, 433] width 216 height 29
paste input "68,690.83"
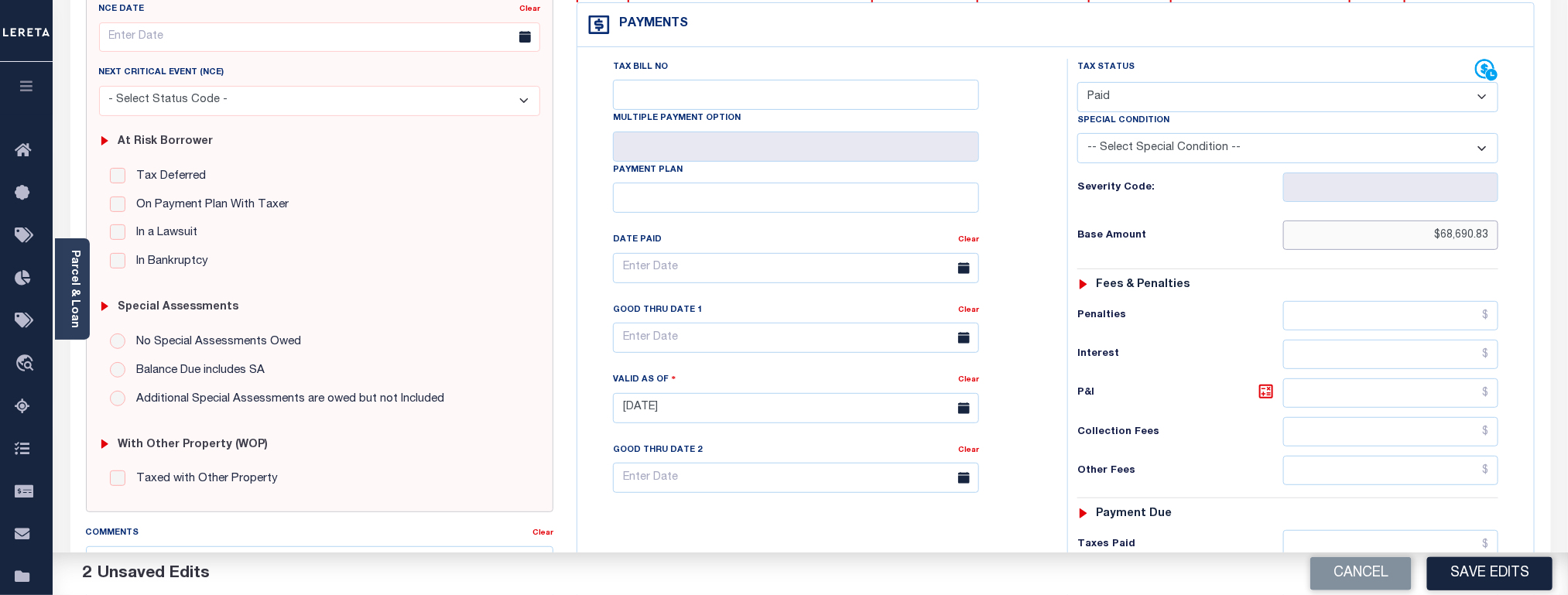
scroll to position [349, 0]
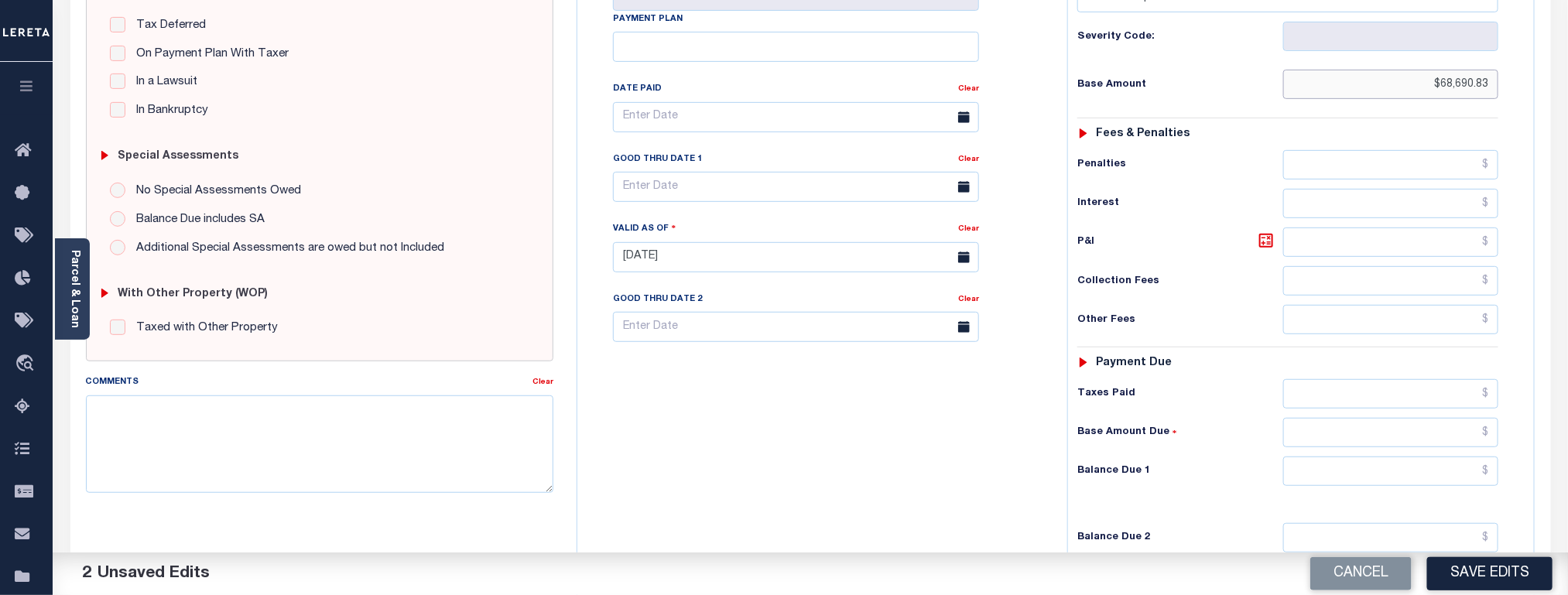
type input "$68,690.83"
click at [1412, 475] on input "text" at bounding box center [1391, 471] width 216 height 29
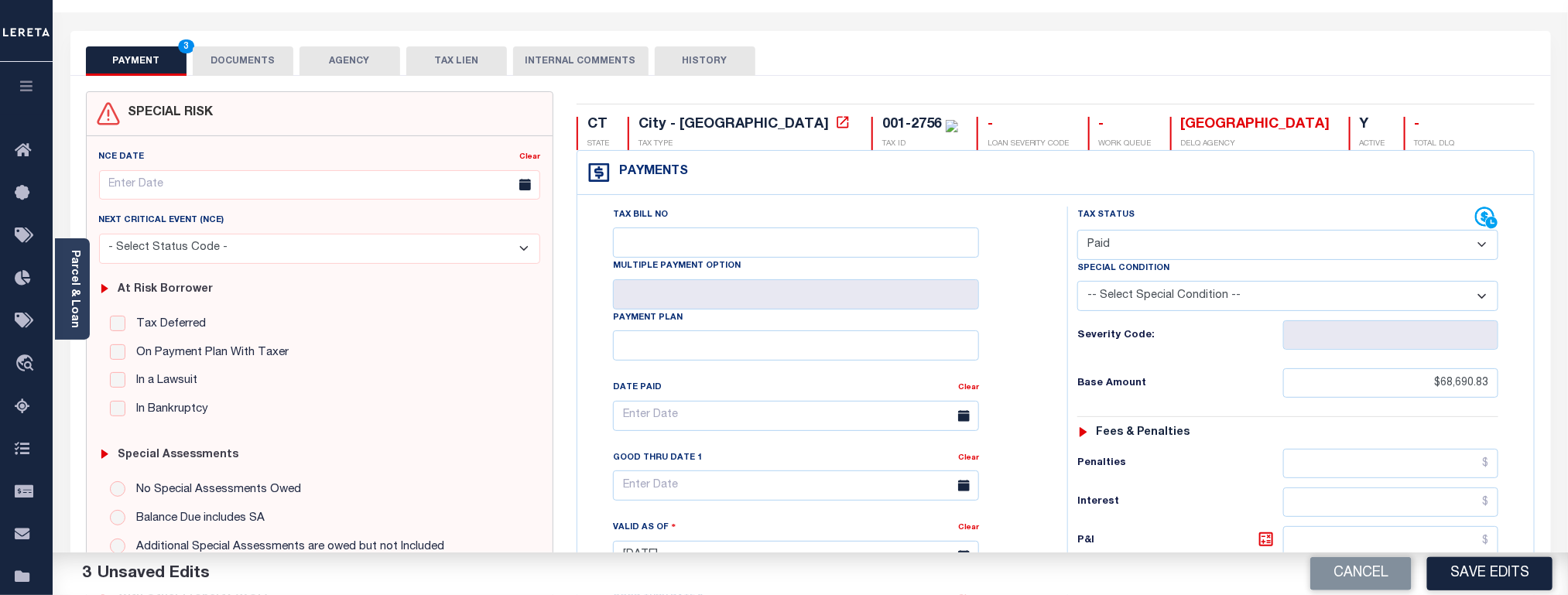
scroll to position [0, 0]
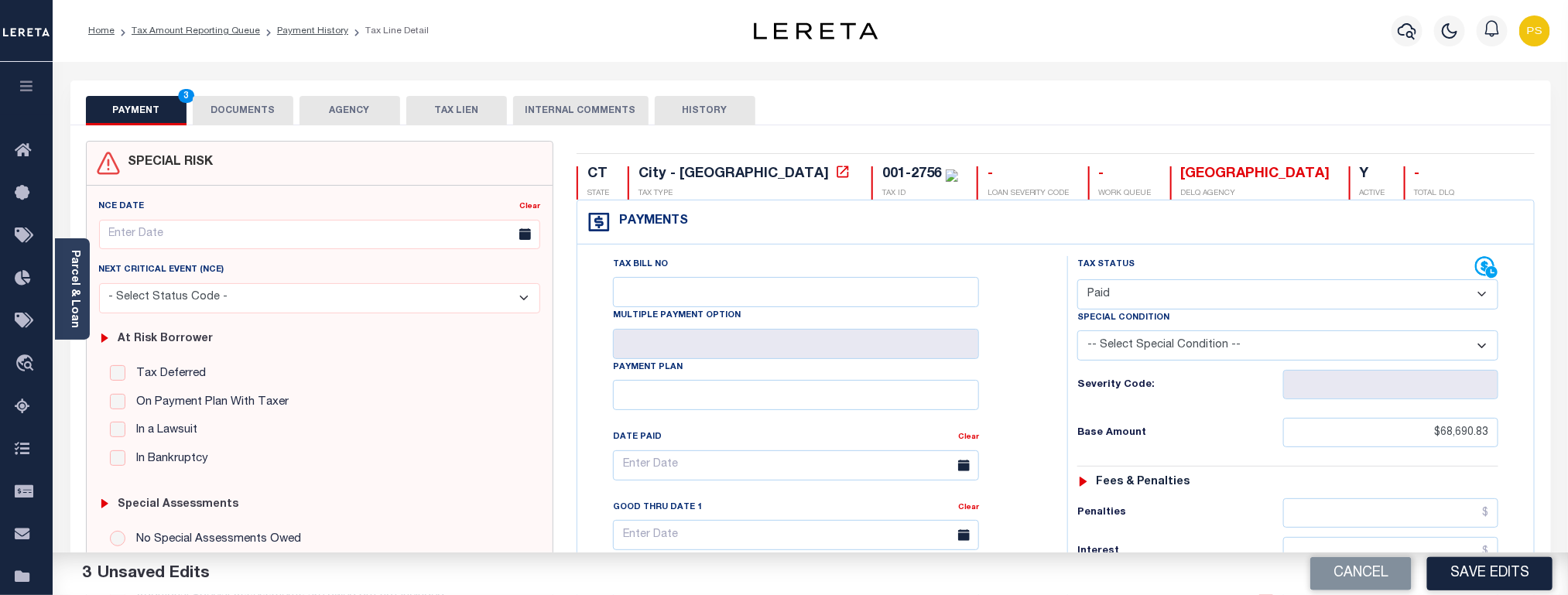
type input "$0.00"
click at [268, 115] on button "DOCUMENTS" at bounding box center [243, 110] width 101 height 29
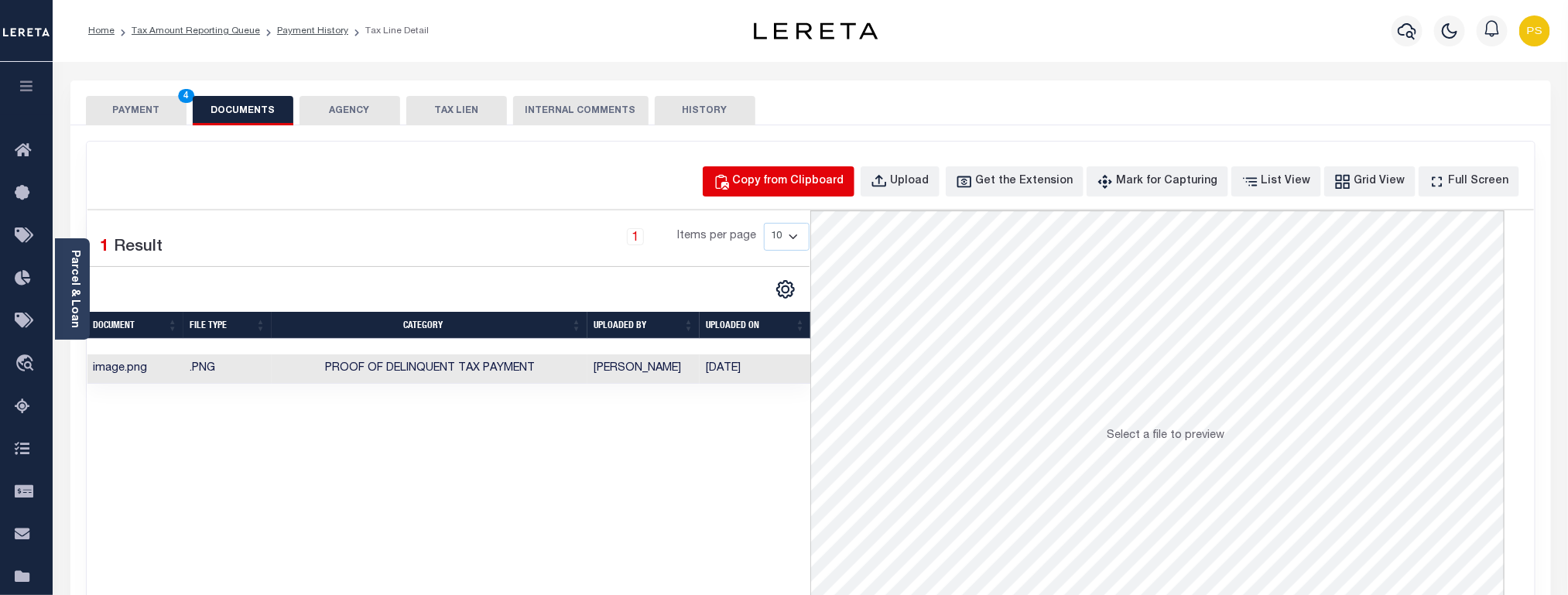
click at [820, 189] on div "Copy from Clipboard" at bounding box center [789, 182] width 111 height 17
select select "POP"
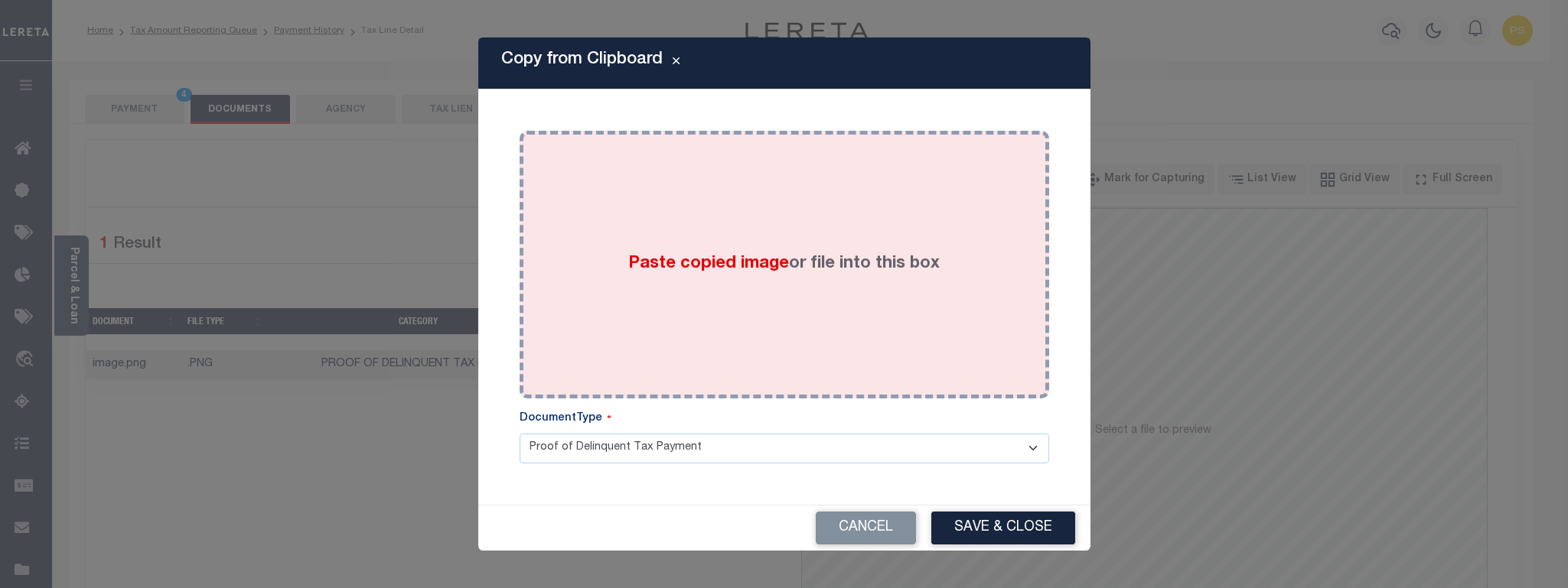
click at [781, 331] on div "Paste copied image or file into this box" at bounding box center [784, 264] width 506 height 245
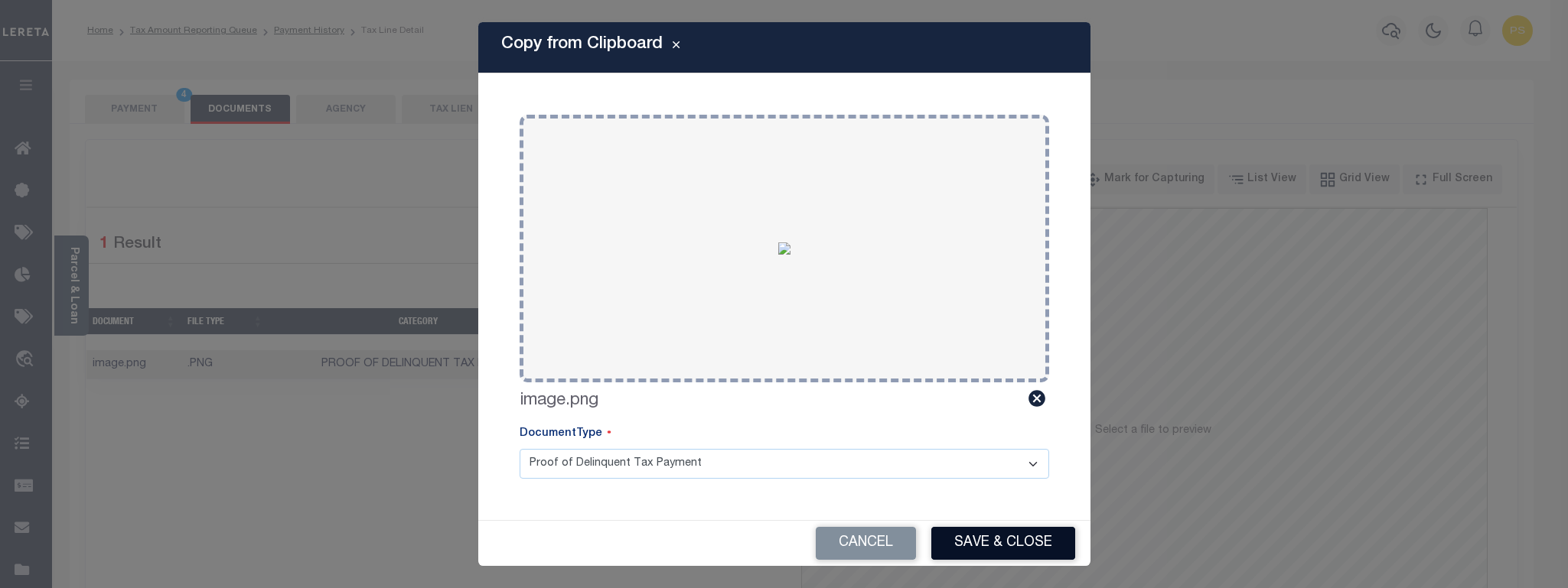
click at [1023, 539] on button "Save & Close" at bounding box center [1003, 544] width 144 height 33
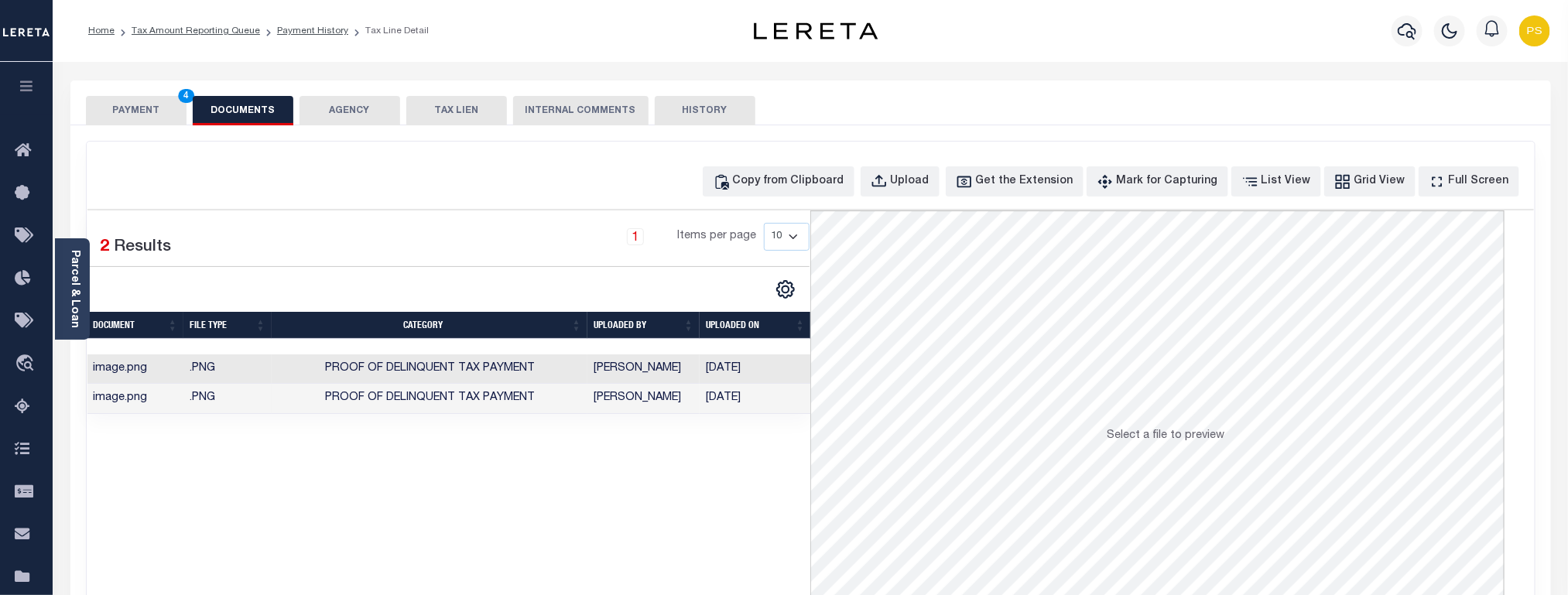
click at [137, 116] on button "PAYMENT 4" at bounding box center [136, 110] width 101 height 29
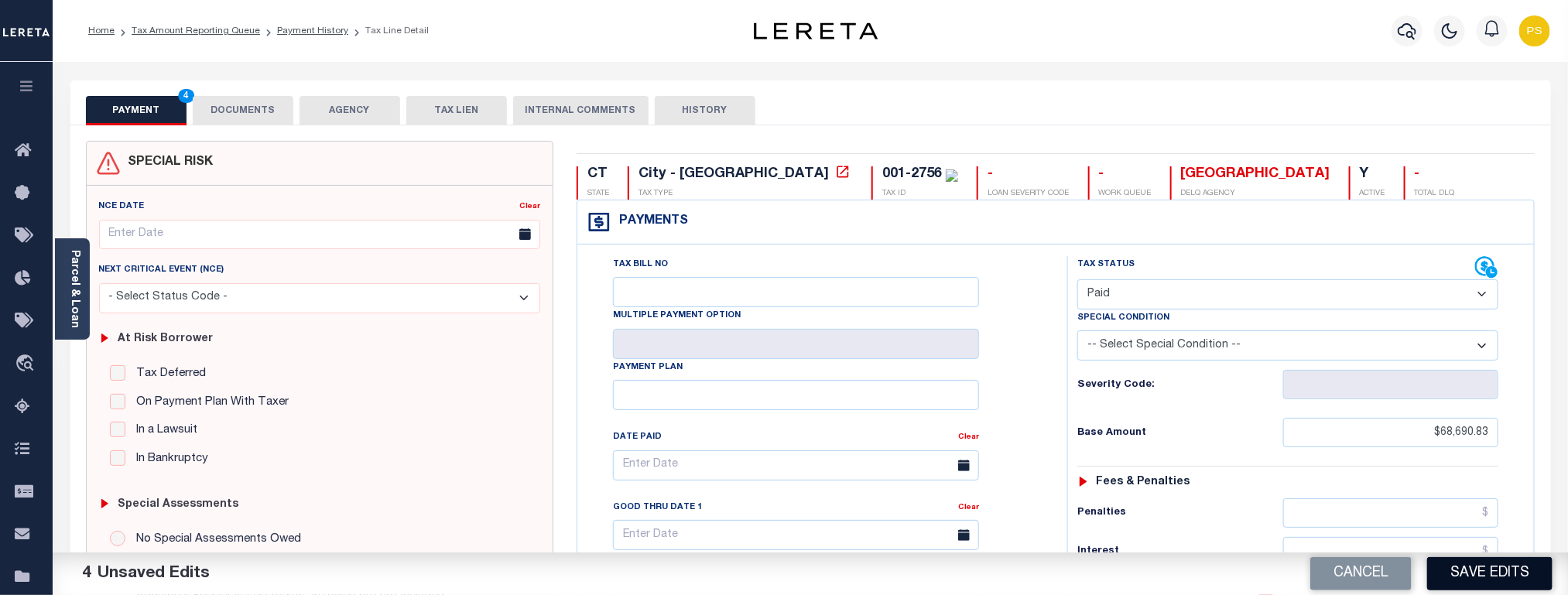
click at [1491, 565] on button "Save Edits" at bounding box center [1489, 574] width 125 height 34
checkbox input "false"
type input "$68,690.83"
type input "$0"
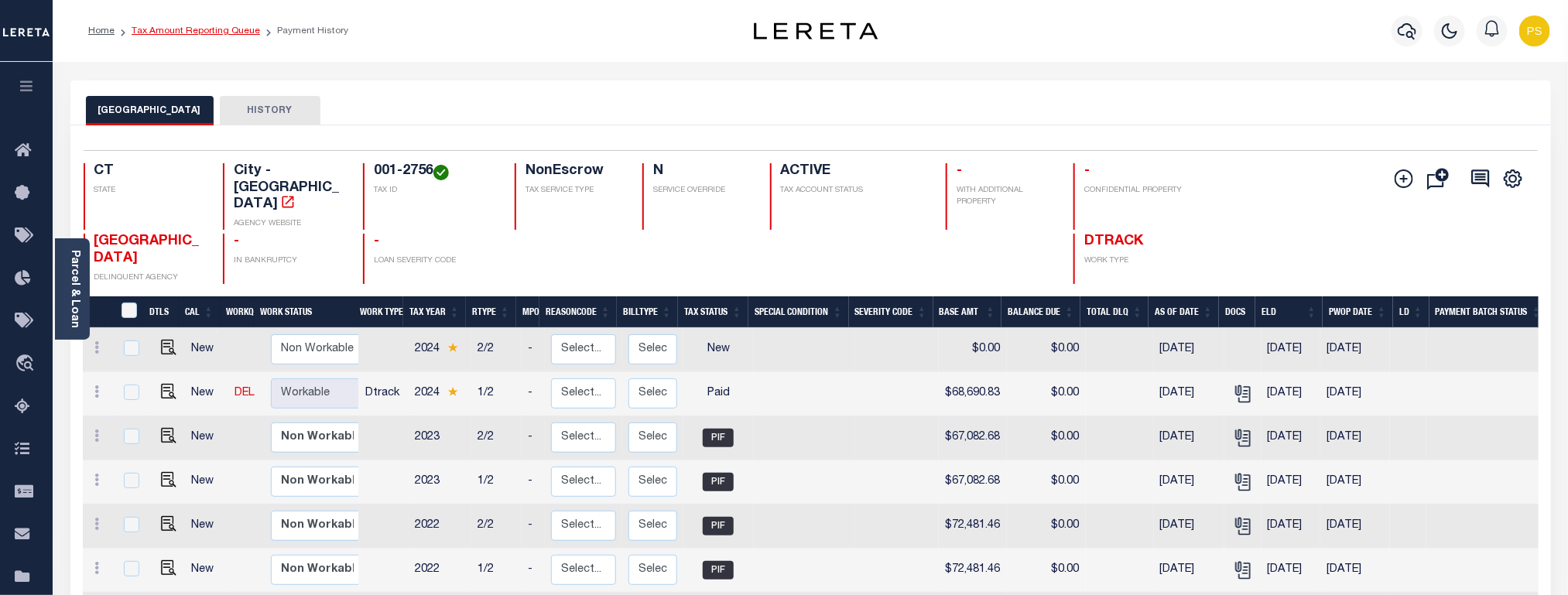
click at [191, 29] on link "Tax Amount Reporting Queue" at bounding box center [196, 30] width 128 height 9
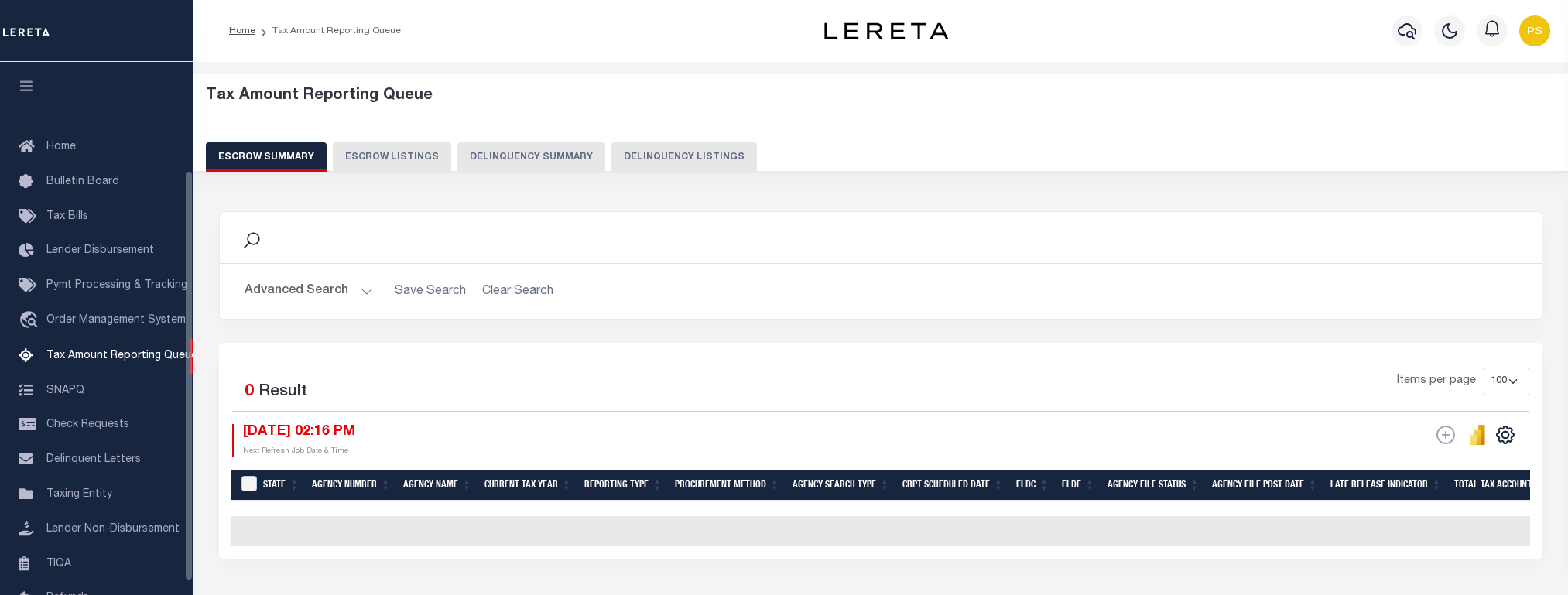
select select "100"
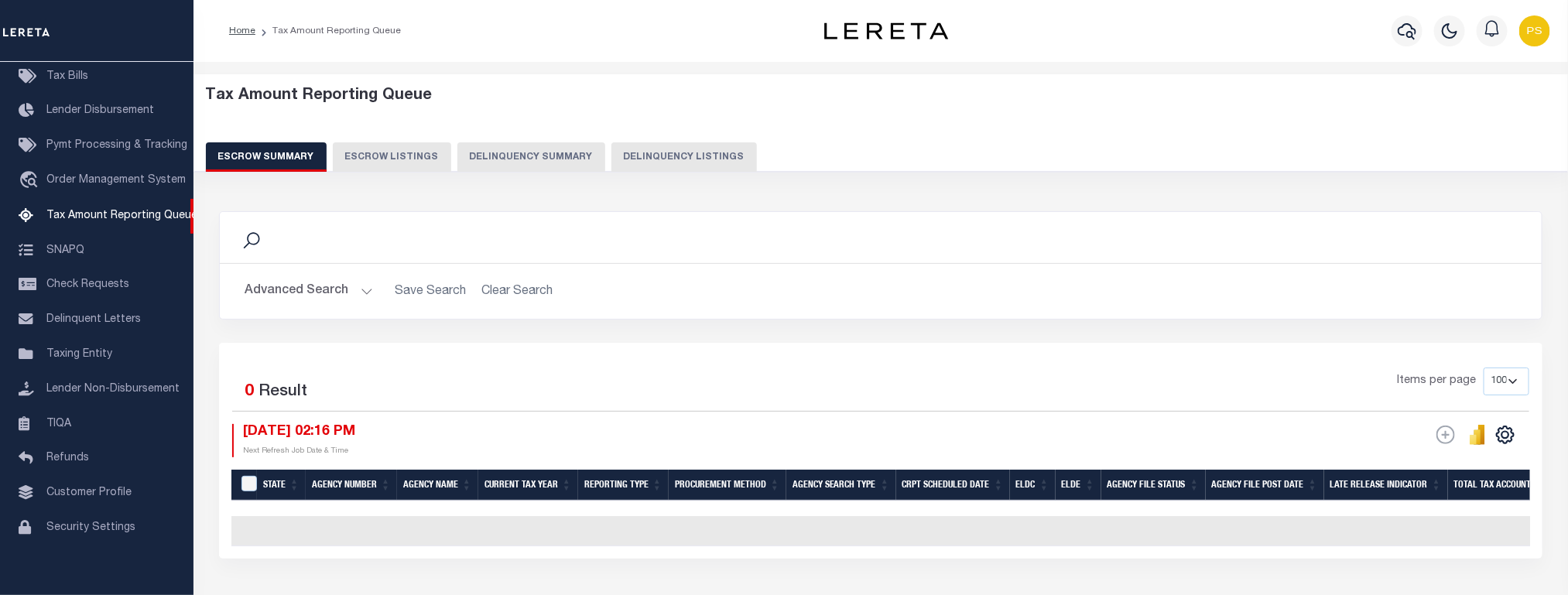
click at [678, 151] on button "Delinquency Listings" at bounding box center [684, 157] width 146 height 29
select select "100"
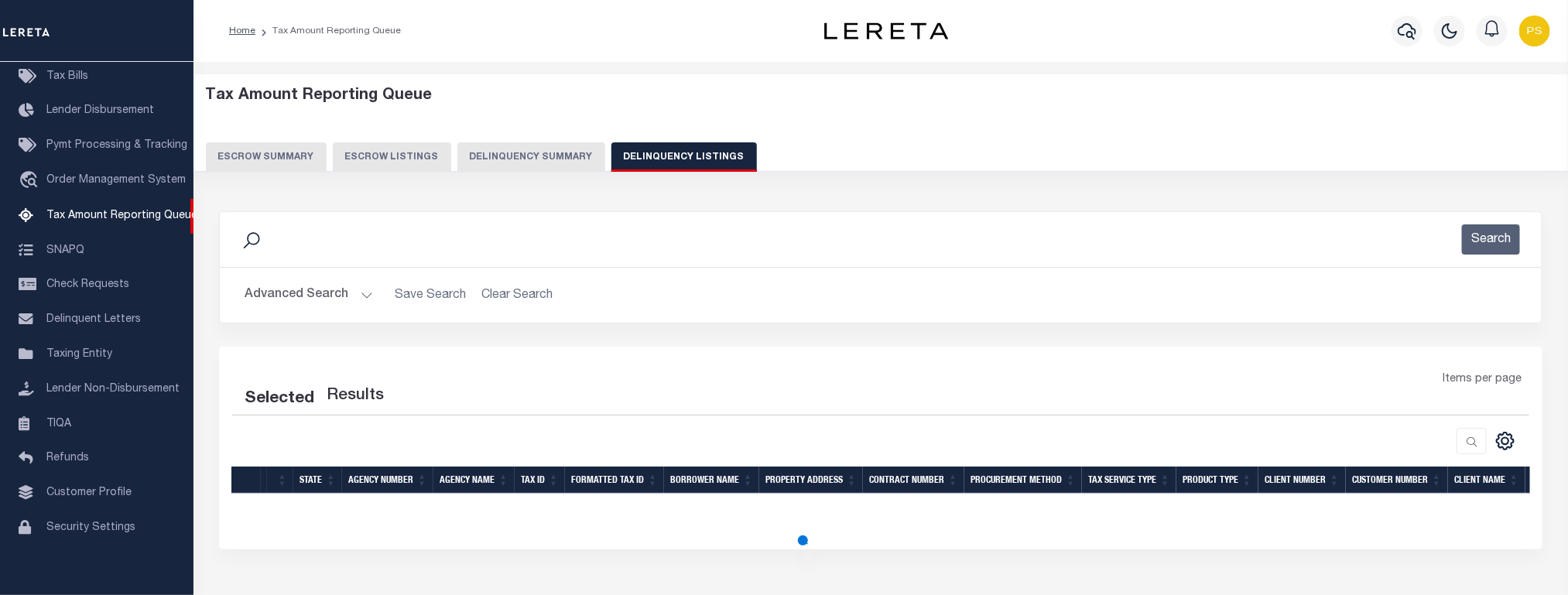
select select "100"
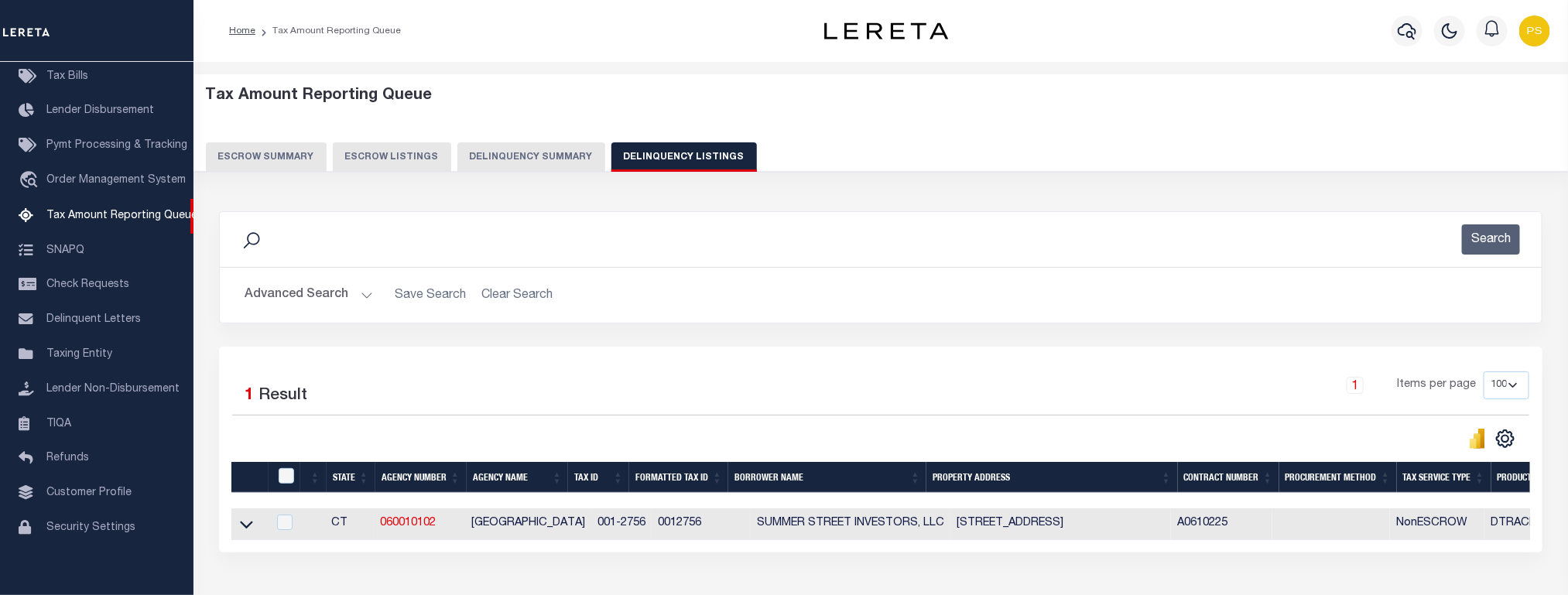
scroll to position [97, 0]
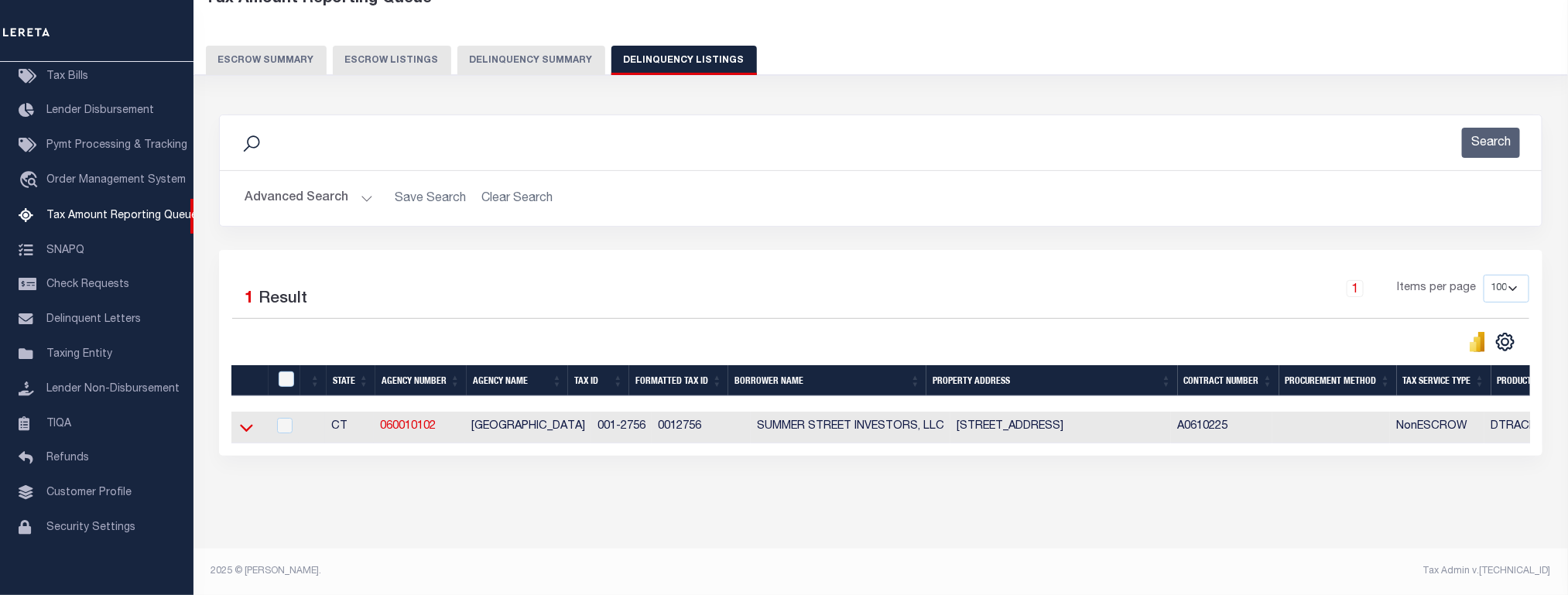
click at [247, 433] on icon at bounding box center [246, 428] width 13 height 7
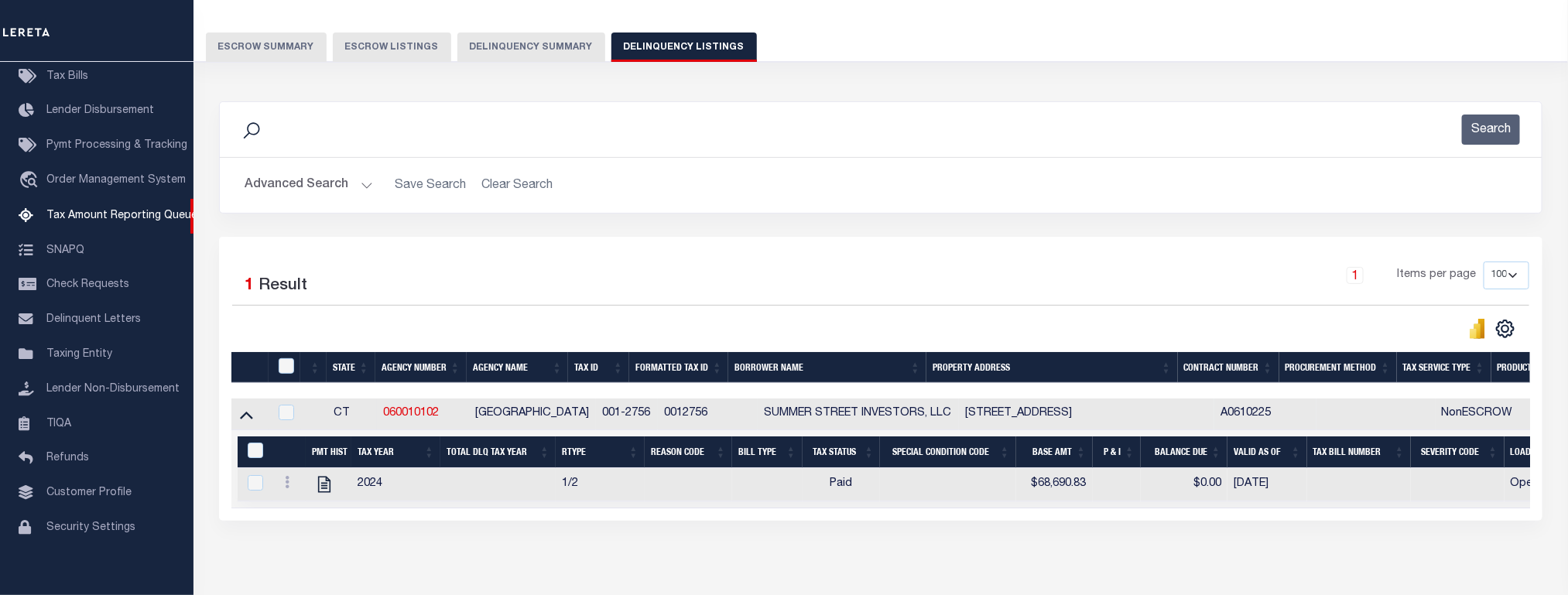
scroll to position [112, 0]
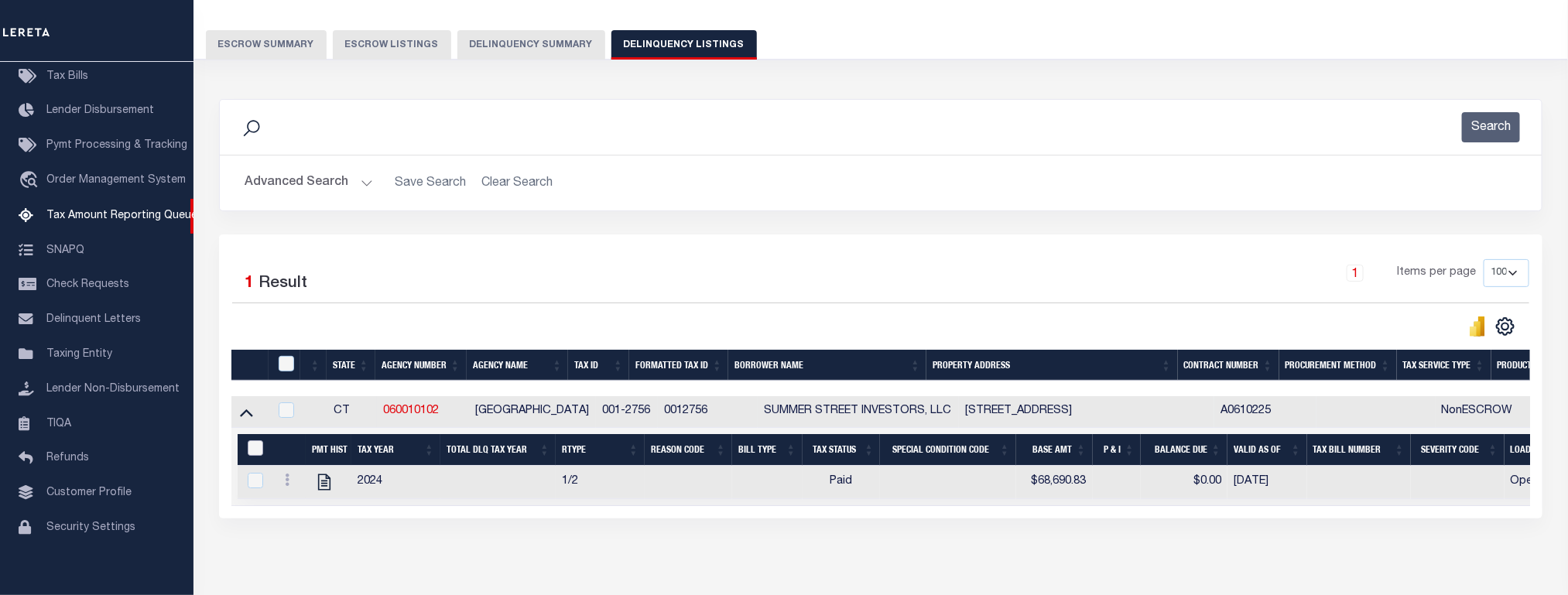
click at [254, 455] on input "&nbsp;" at bounding box center [255, 448] width 16 height 16
checkbox input "true"
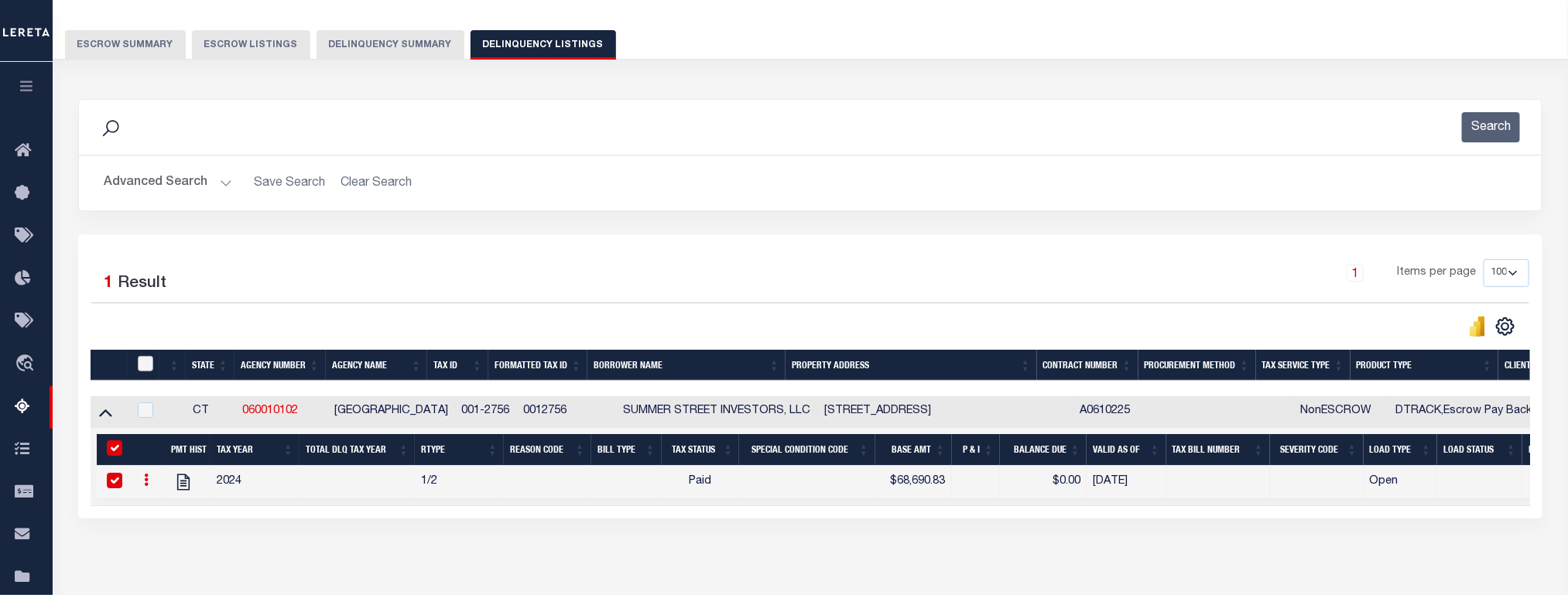
click at [144, 372] on input "checkbox" at bounding box center [145, 363] width 16 height 16
checkbox input "true"
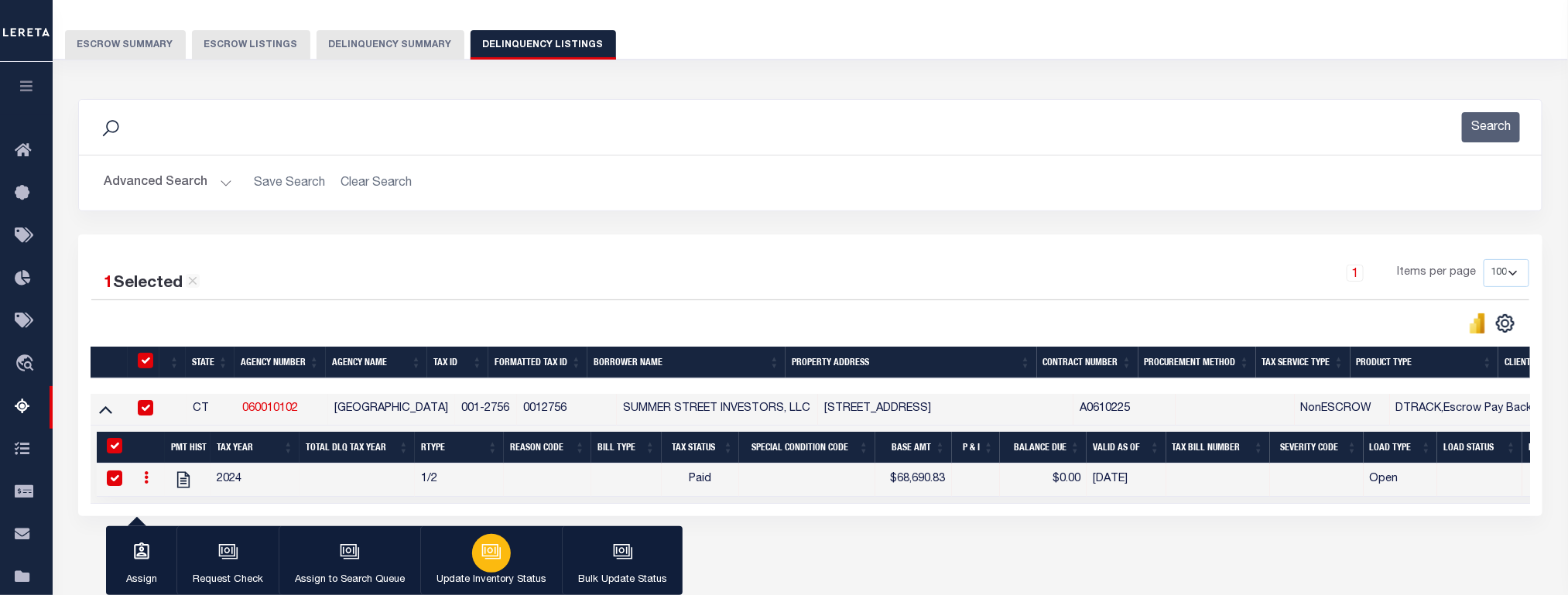
click at [489, 539] on div "button" at bounding box center [491, 553] width 38 height 38
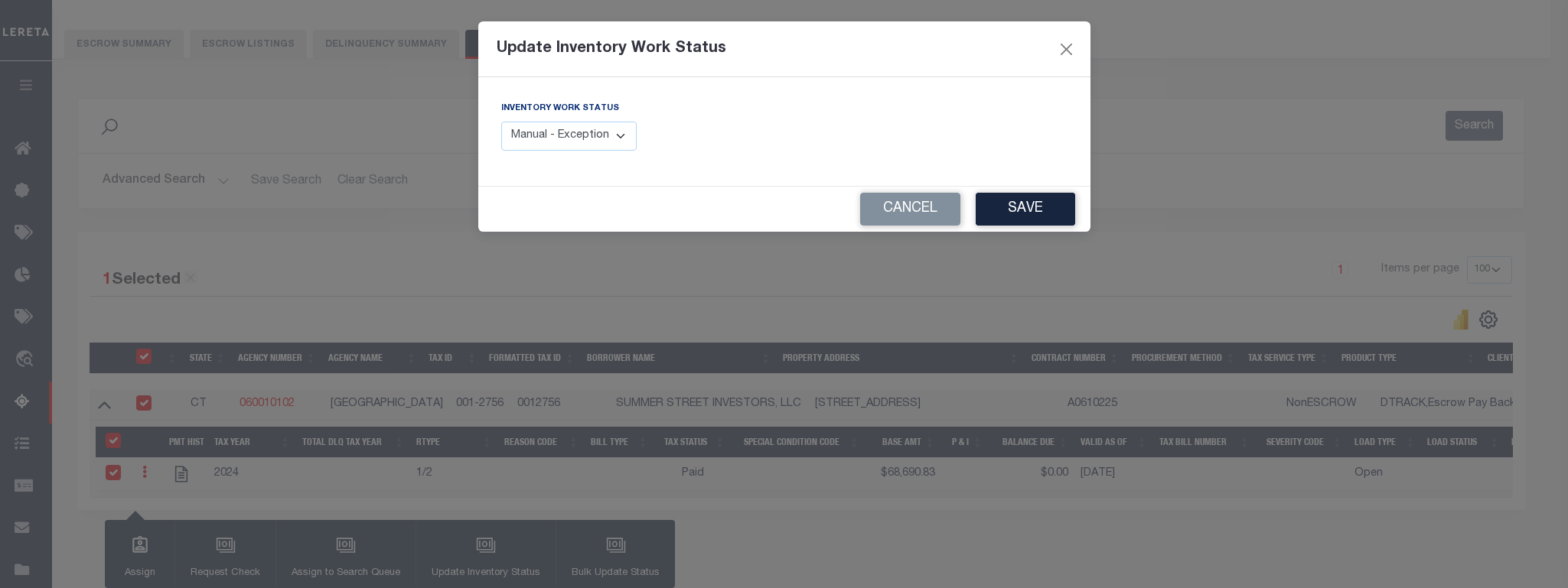
click at [553, 145] on select "Manual - Exception Pended - Awaiting Search Late Add Exception Completed" at bounding box center [570, 136] width 136 height 30
select select "4"
click at [502, 122] on select "Manual - Exception Pended - Awaiting Search Late Add Exception Completed" at bounding box center [570, 136] width 136 height 30
click at [1049, 202] on button "Save" at bounding box center [1025, 209] width 100 height 33
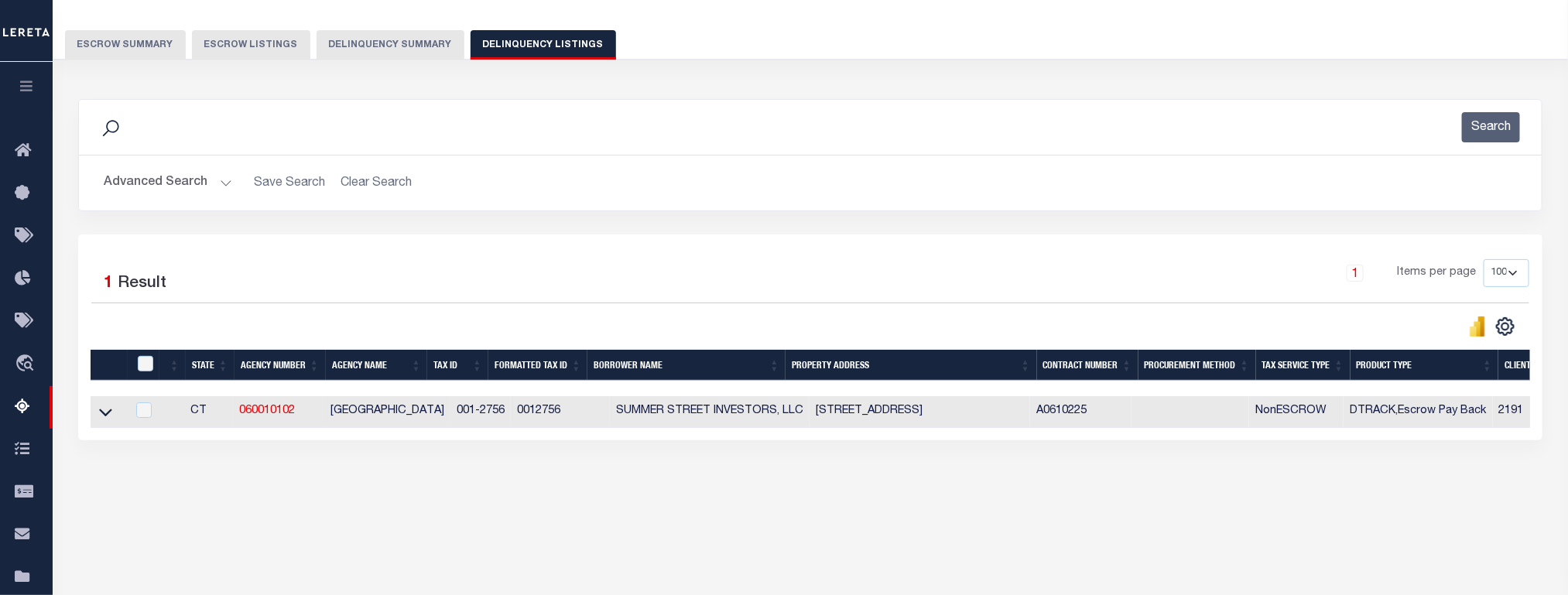
click at [178, 187] on button "Advanced Search" at bounding box center [168, 183] width 128 height 30
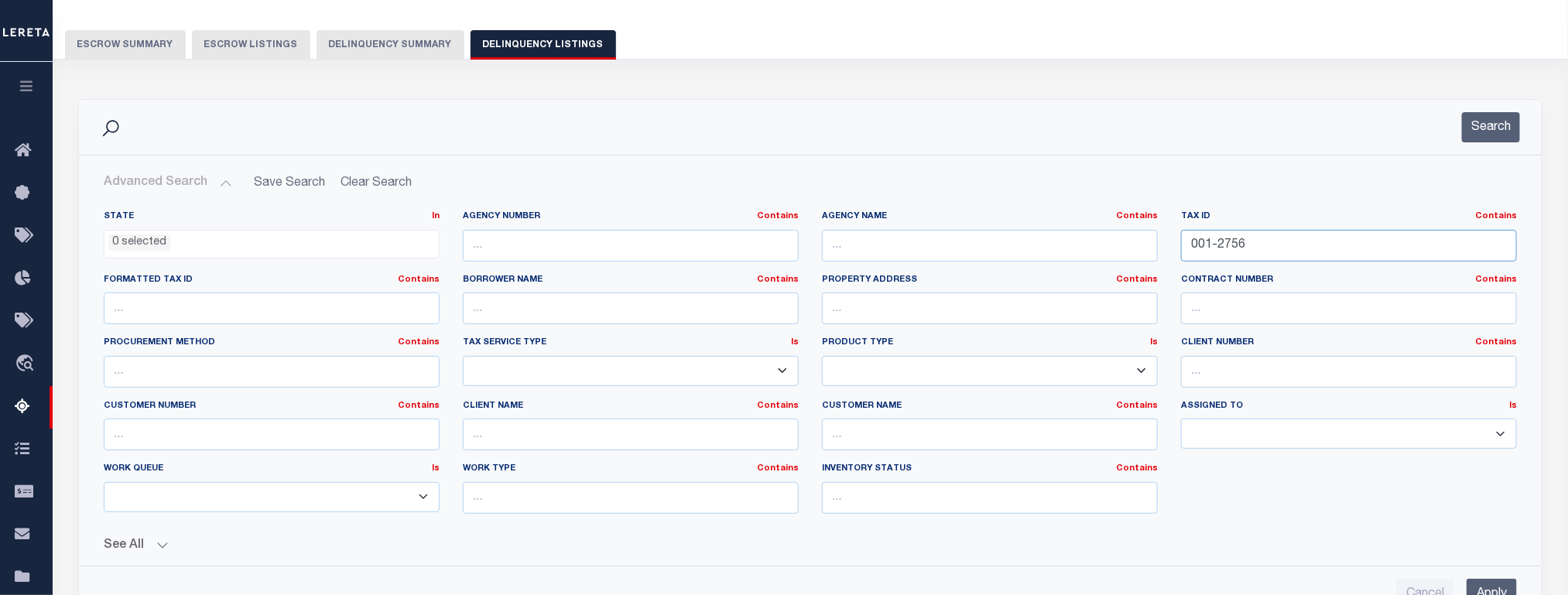
click at [1214, 251] on input "001-2756" at bounding box center [1349, 246] width 336 height 32
paste input "0-5177"
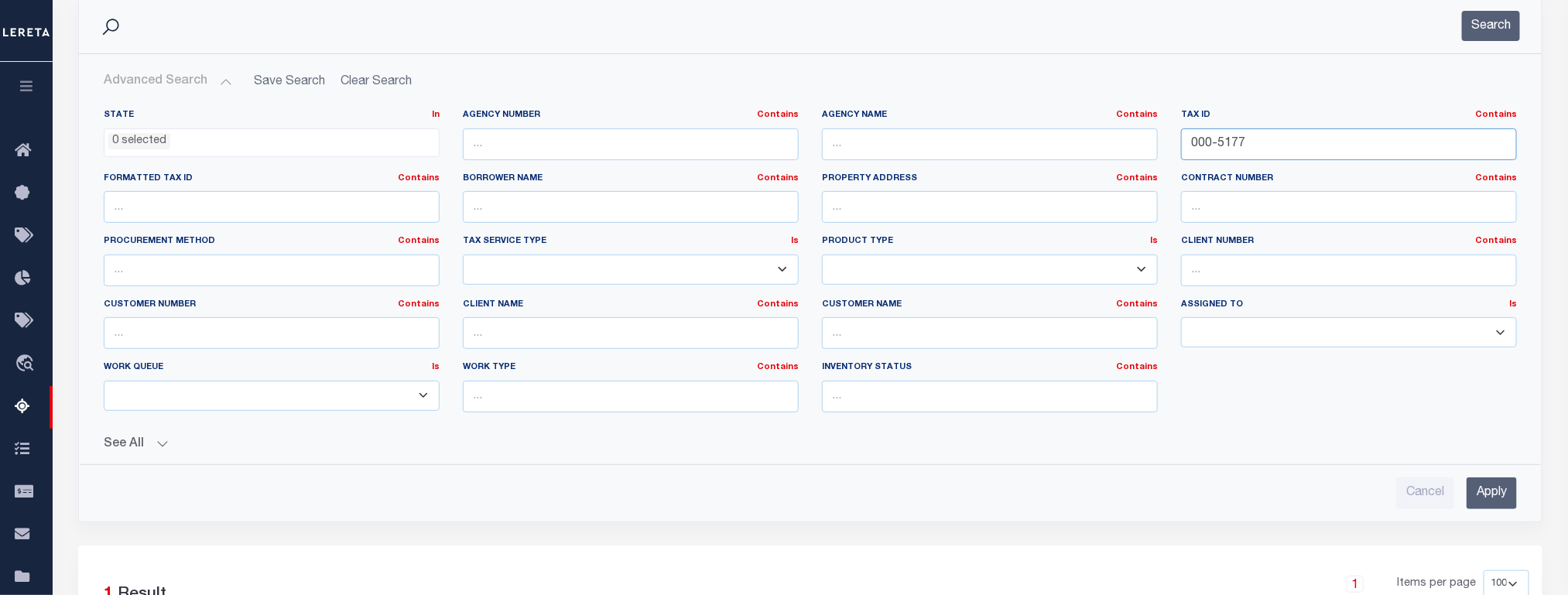
scroll to position [228, 0]
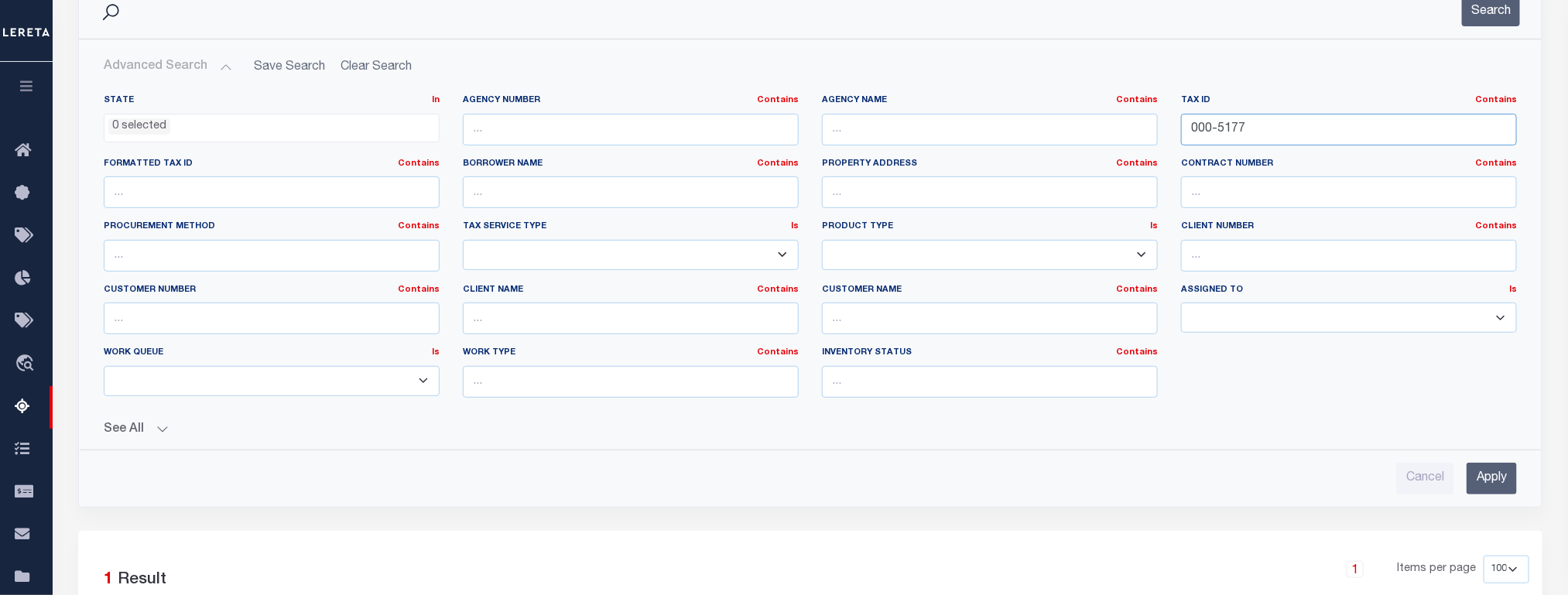
type input "000-5177"
click at [1489, 471] on input "Apply" at bounding box center [1491, 479] width 50 height 32
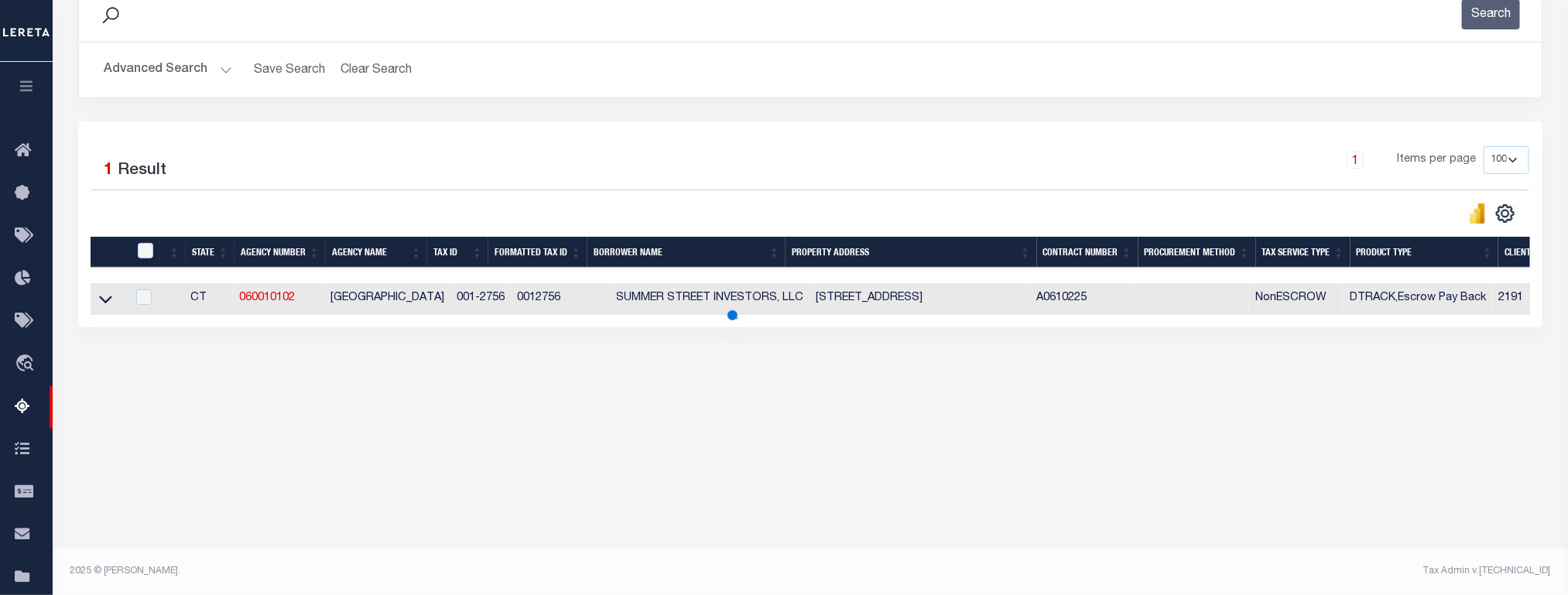
scroll to position [225, 0]
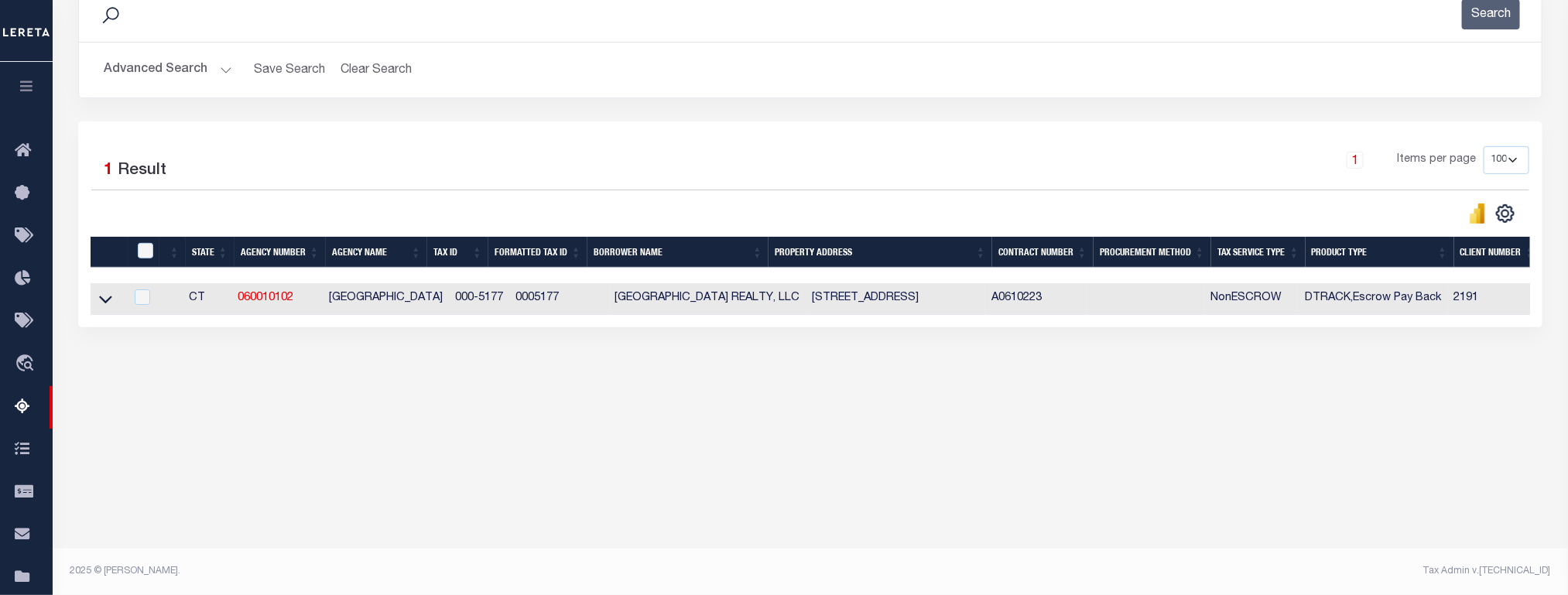
click at [106, 297] on link at bounding box center [106, 298] width 18 height 11
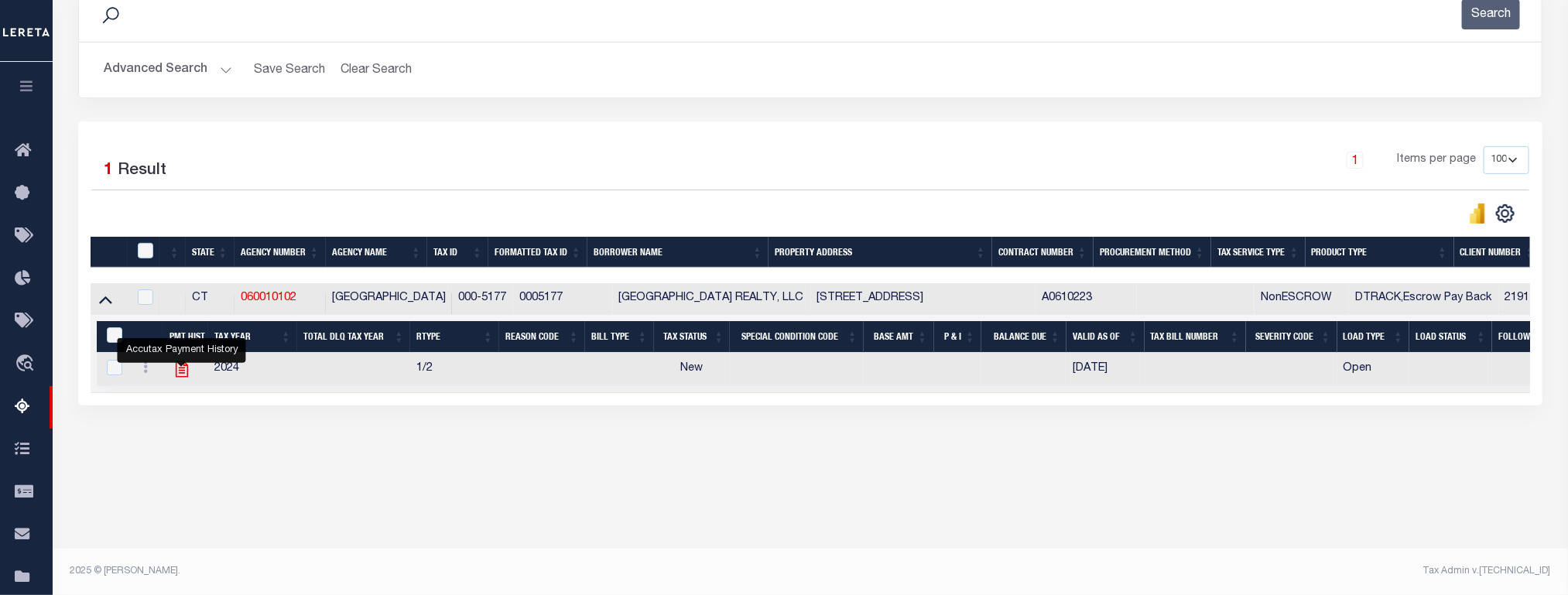
click at [179, 378] on icon "" at bounding box center [182, 370] width 12 height 16
checkbox input "true"
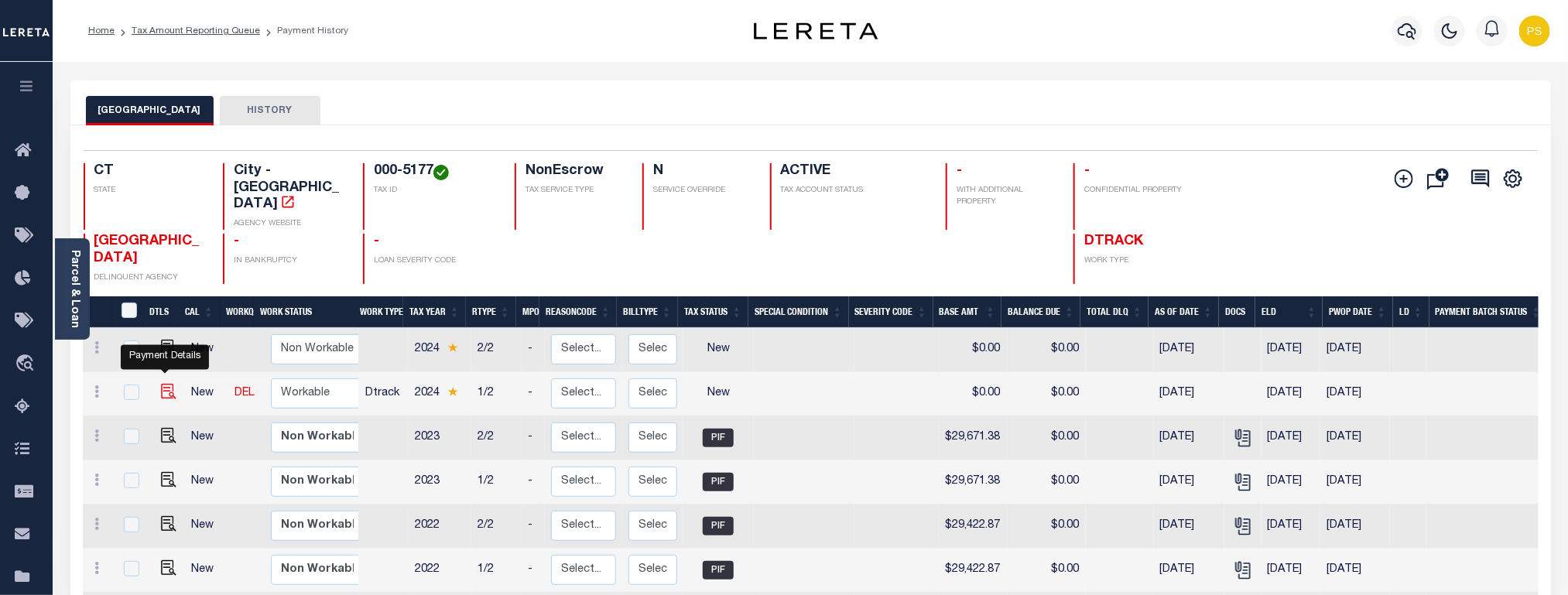
click at [161, 384] on img "" at bounding box center [169, 391] width 16 height 16
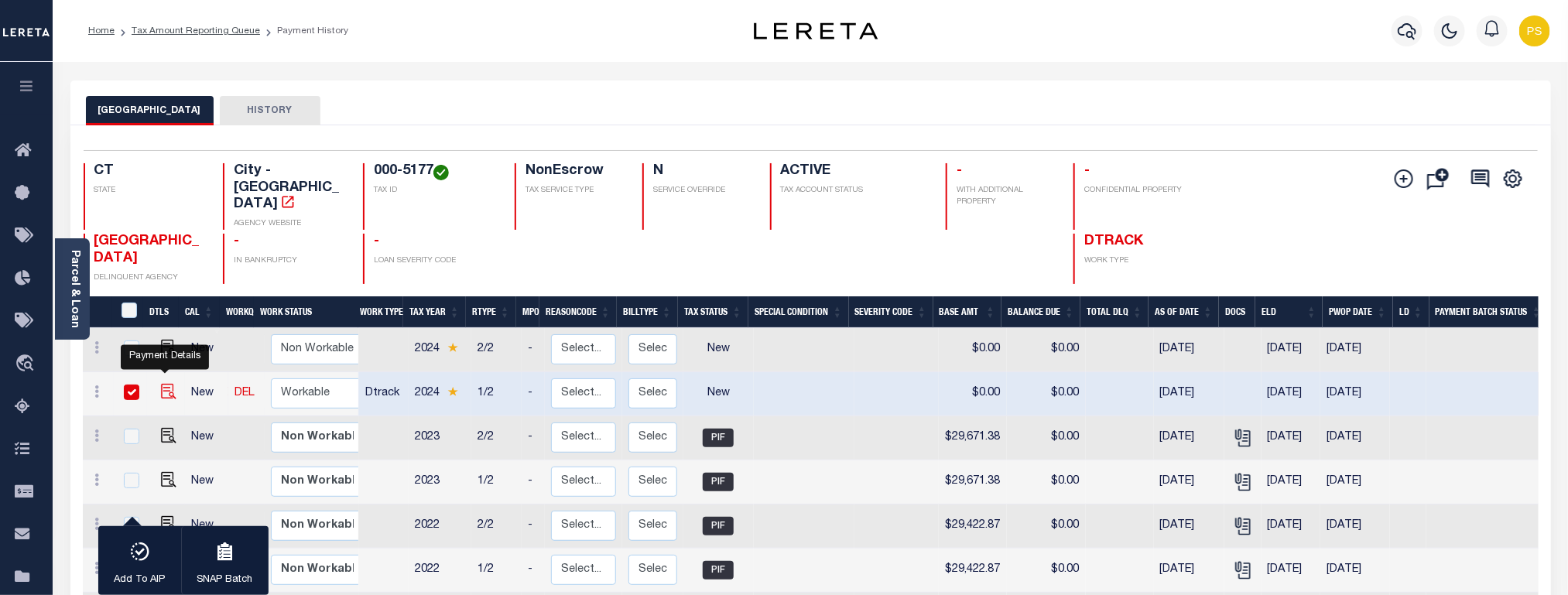
checkbox input "true"
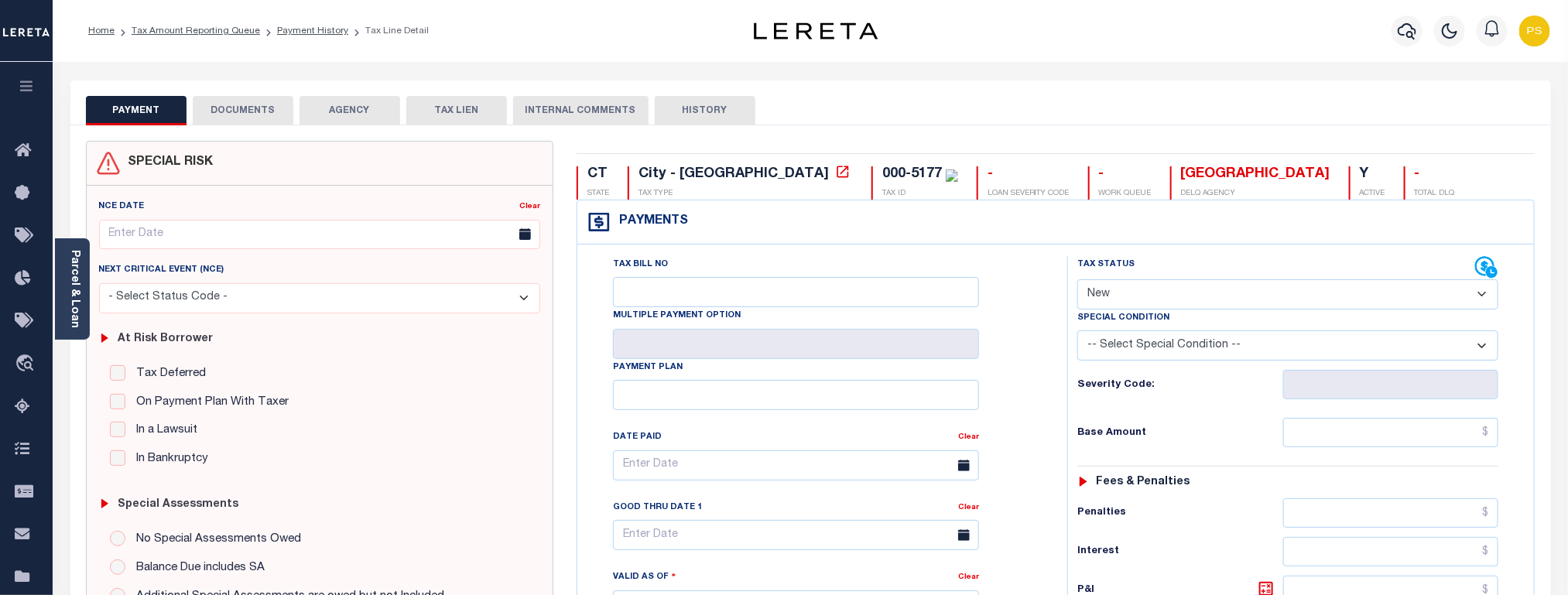
click at [1124, 293] on select "- Select Status Code - Open Due/Unpaid Paid Incomplete No Tax Due Internal Refu…" at bounding box center [1288, 294] width 421 height 30
select select "PYD"
click at [1078, 281] on select "- Select Status Code - Open Due/Unpaid Paid Incomplete No Tax Due Internal Refu…" at bounding box center [1288, 294] width 421 height 30
type input "[DATE]"
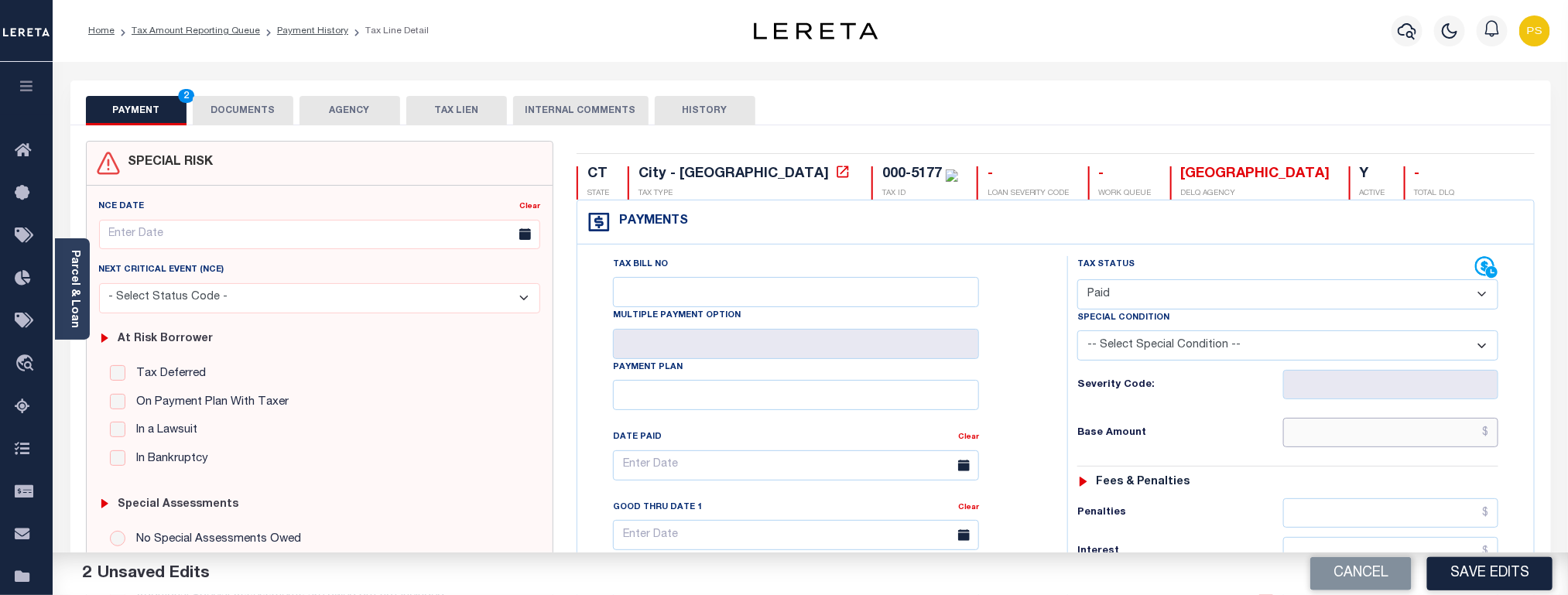
click at [1463, 437] on input "text" at bounding box center [1391, 433] width 216 height 29
paste input "30,338.16"
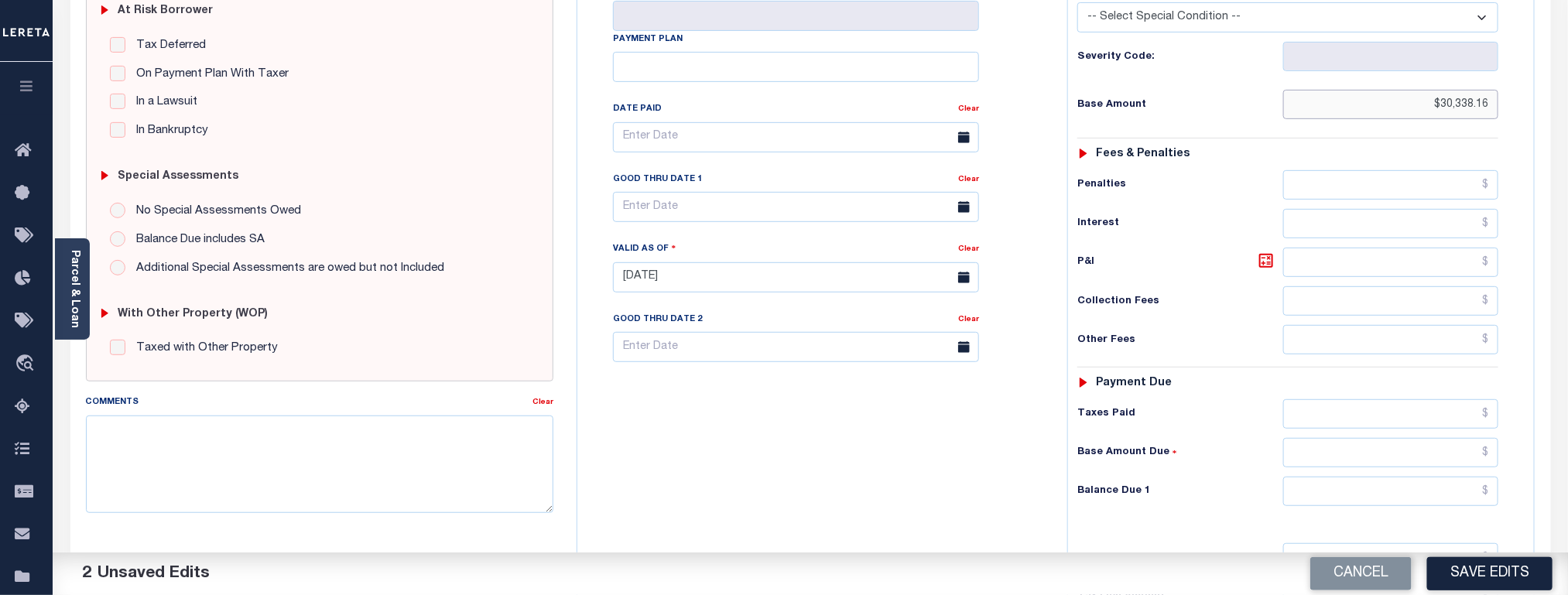
scroll to position [464, 0]
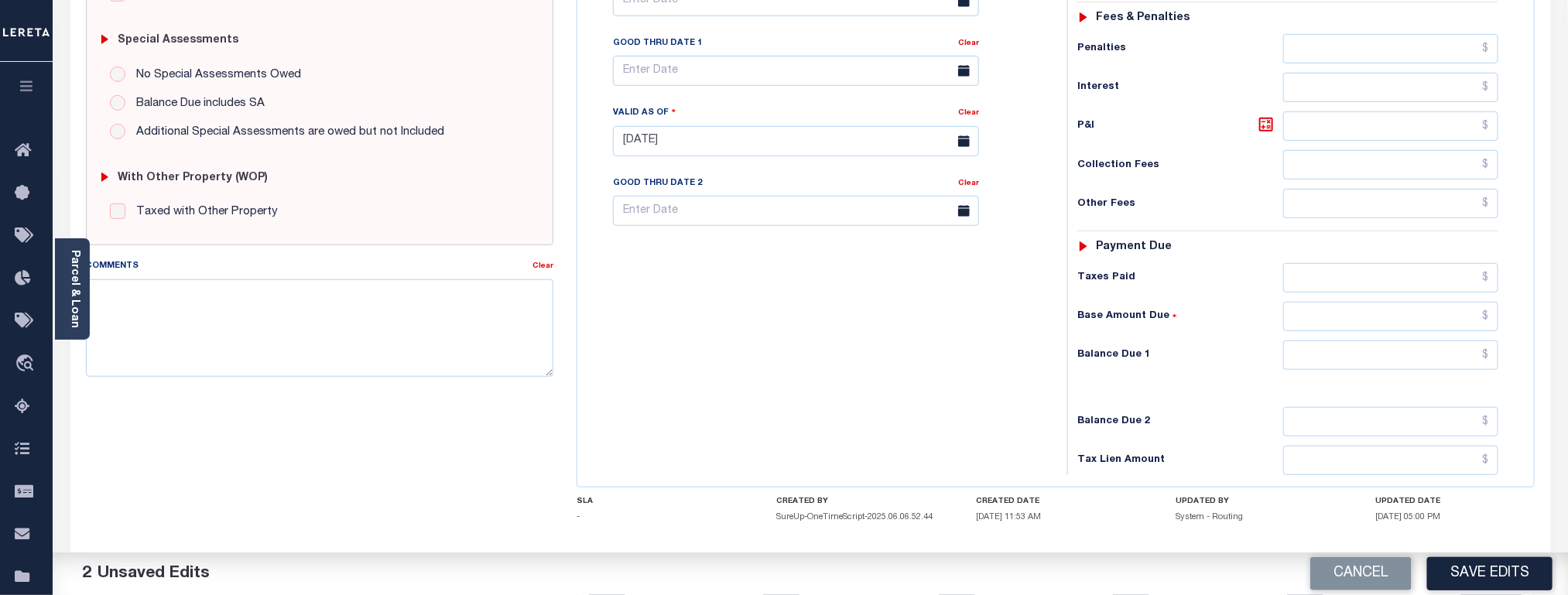
type input "$30,338.16"
drag, startPoint x: 1417, startPoint y: 375, endPoint x: 1399, endPoint y: 360, distance: 23.4
click at [1417, 370] on input "text" at bounding box center [1391, 355] width 216 height 29
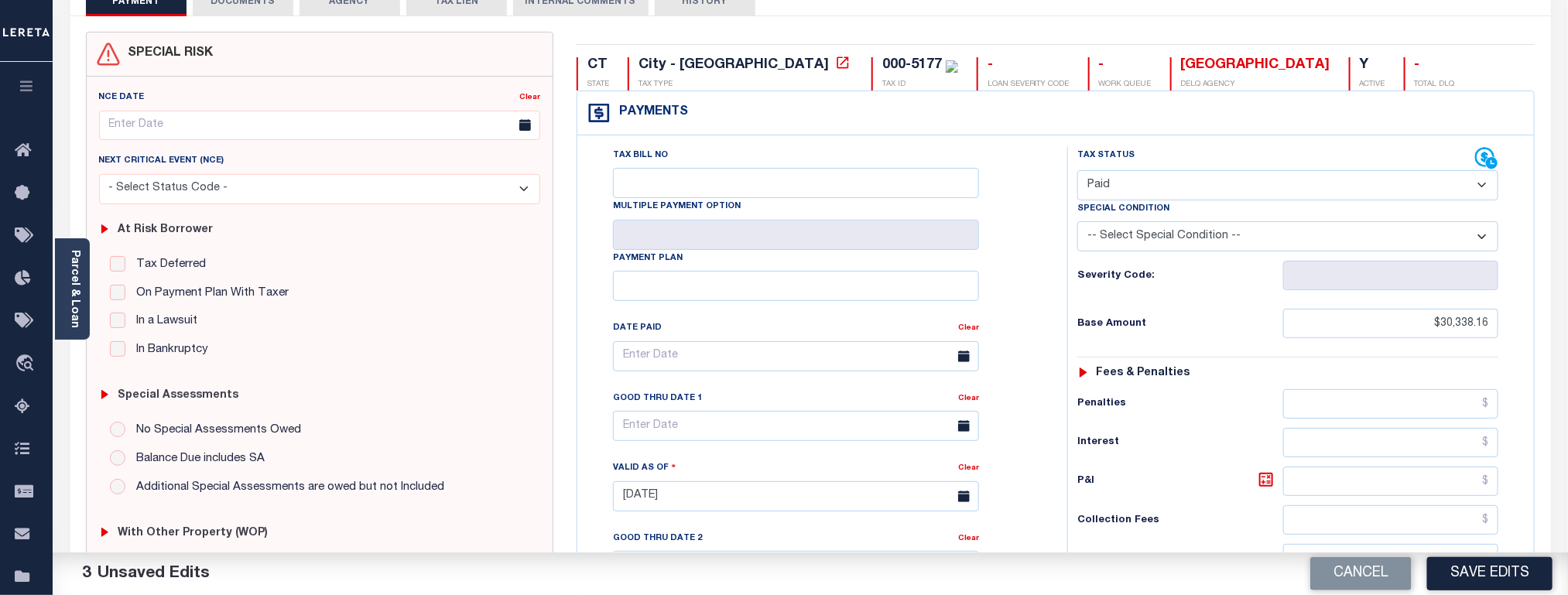
scroll to position [0, 0]
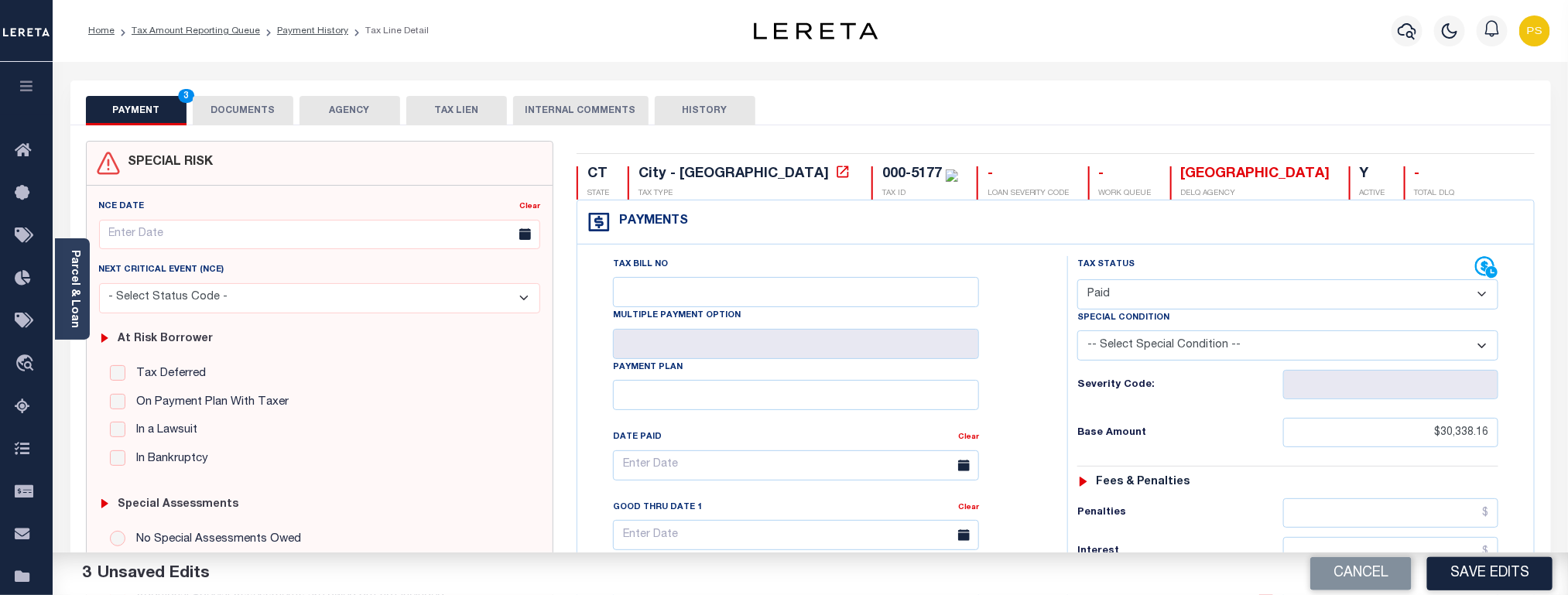
type input "$0.00"
click at [259, 107] on button "DOCUMENTS" at bounding box center [243, 110] width 101 height 29
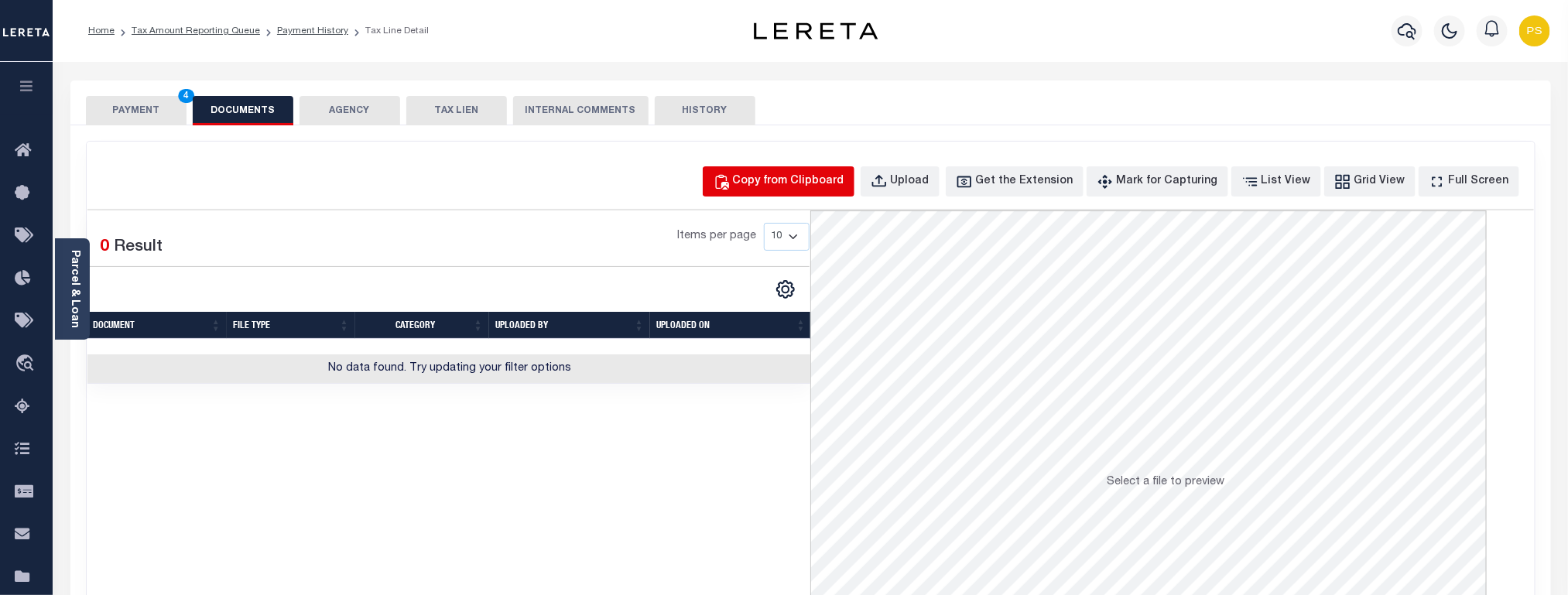
click at [816, 196] on button "Copy from Clipboard" at bounding box center [778, 181] width 151 height 30
select select "POP"
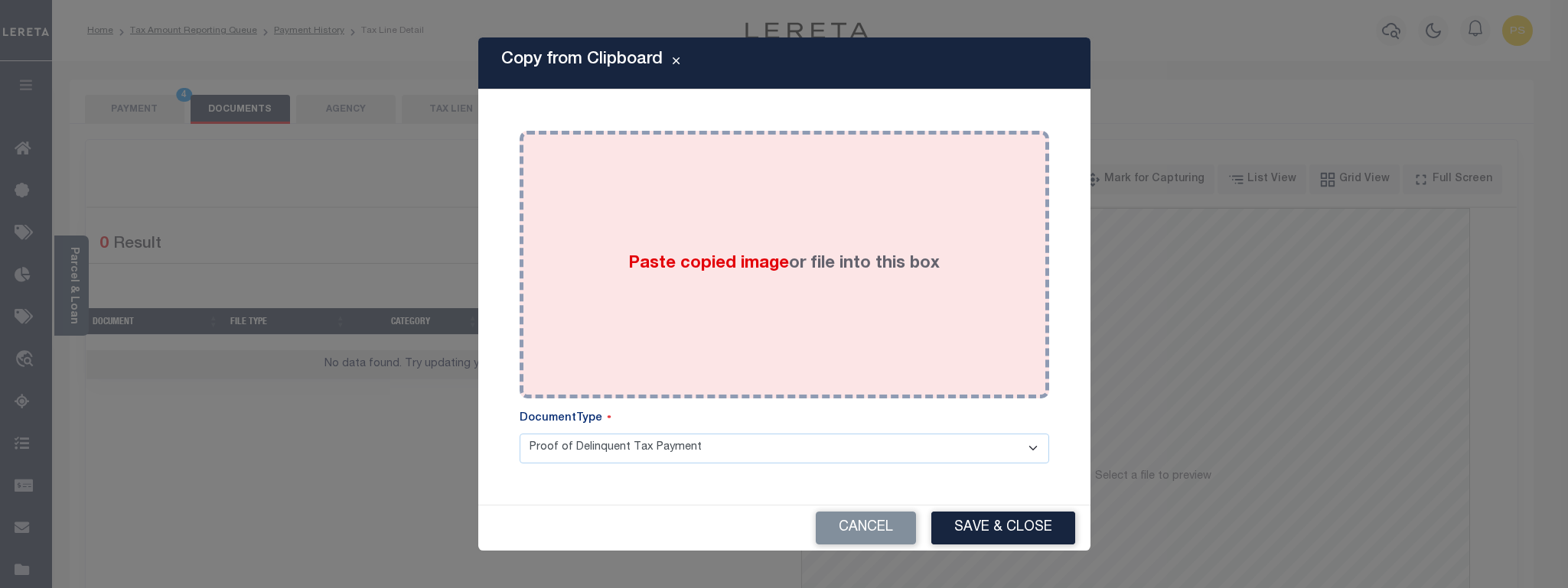
click at [751, 286] on div "Paste copied image or file into this box" at bounding box center [784, 264] width 506 height 245
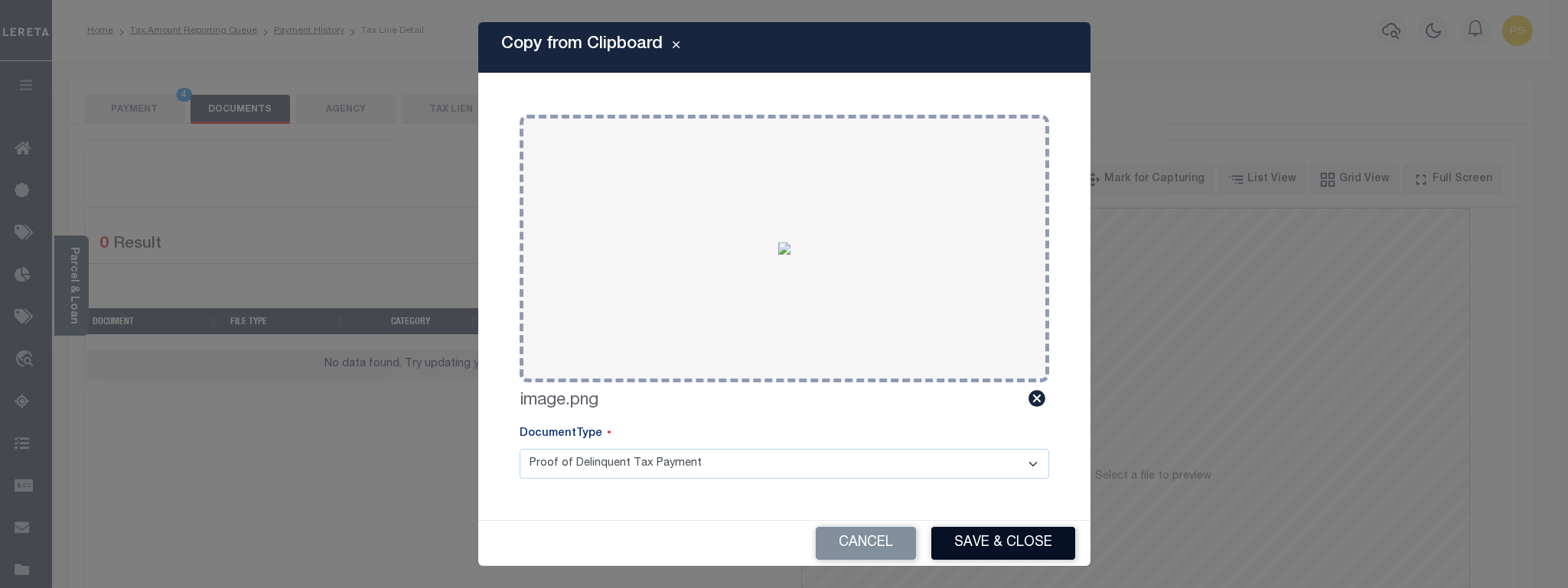
click at [1034, 548] on button "Save & Close" at bounding box center [1003, 544] width 144 height 33
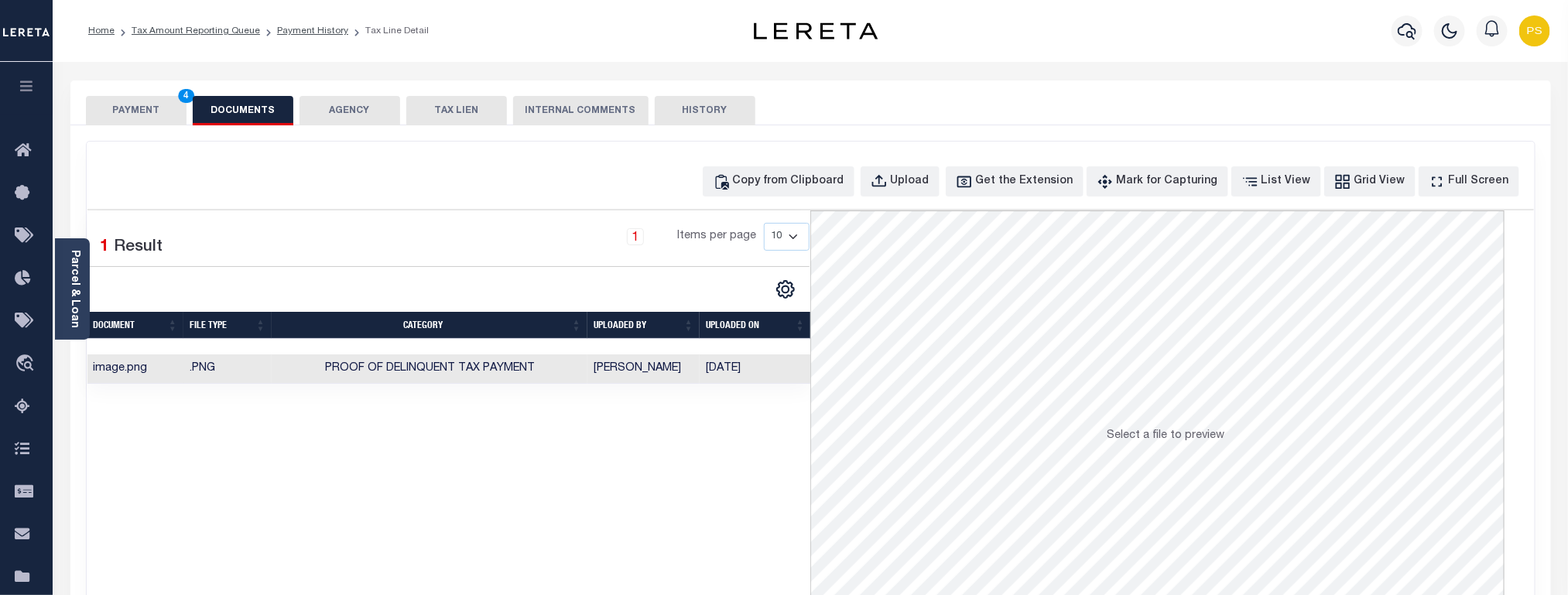
click at [146, 114] on button "PAYMENT 4" at bounding box center [136, 110] width 101 height 29
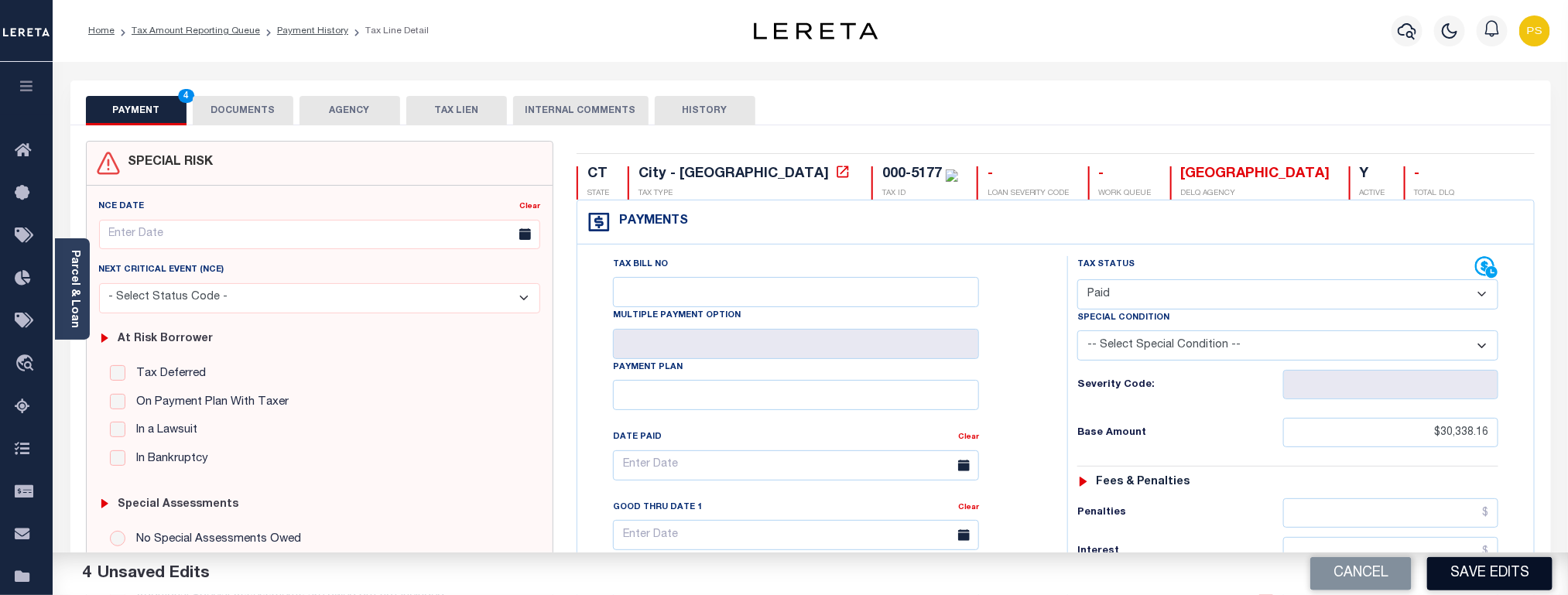
click at [1507, 572] on button "Save Edits" at bounding box center [1489, 574] width 125 height 34
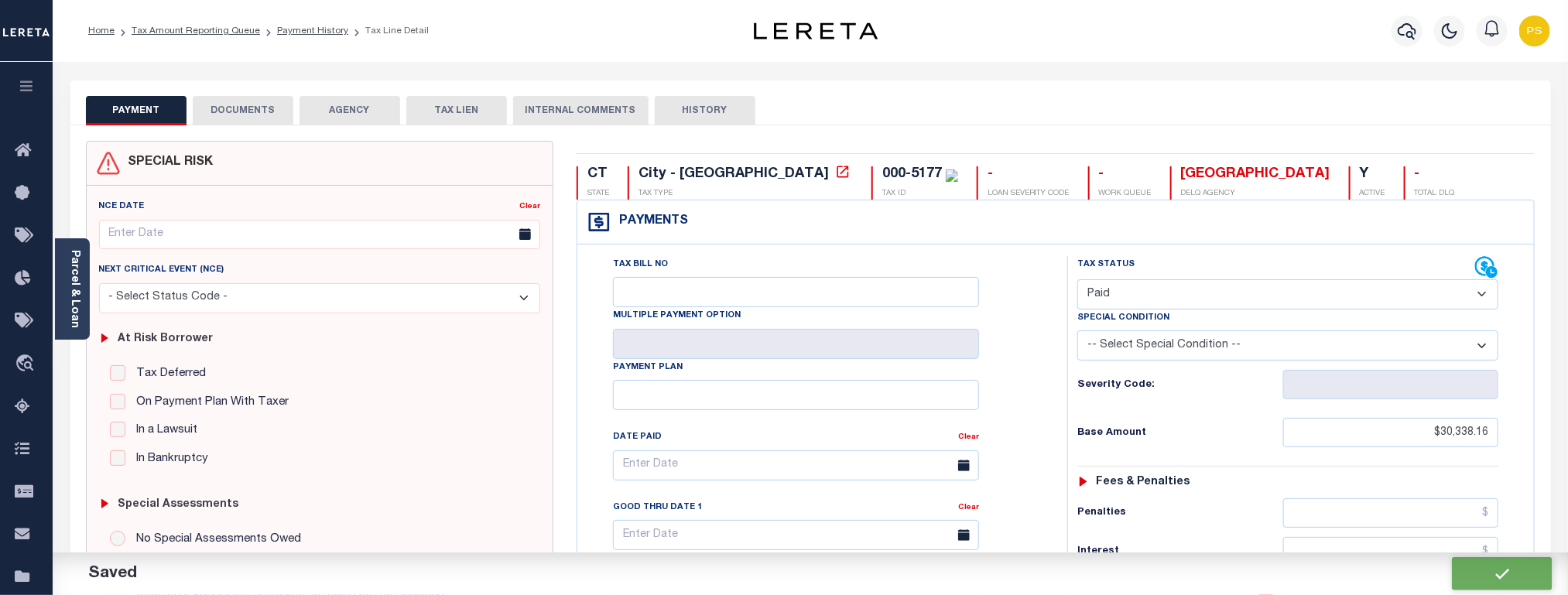
checkbox input "false"
type input "$30,338.16"
type input "$0"
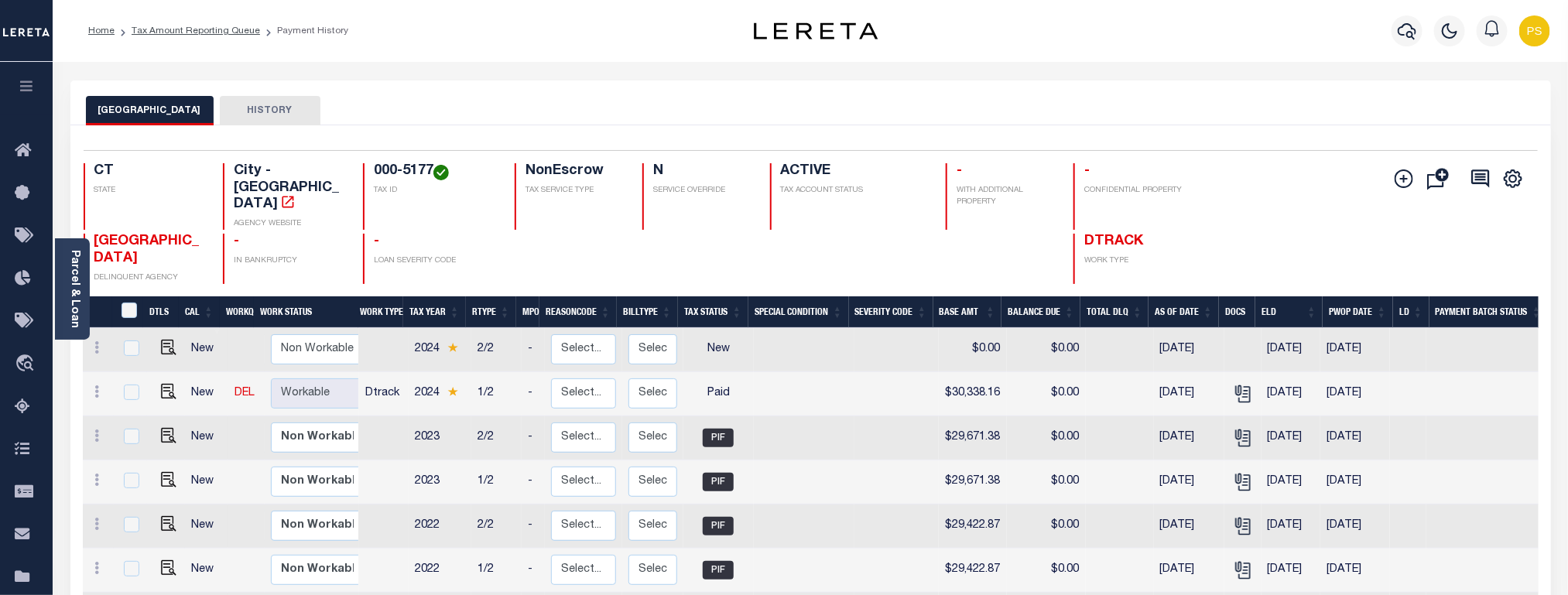
click at [228, 37] on li "Tax Amount Reporting Queue" at bounding box center [187, 30] width 146 height 14
click at [217, 36] on link "Tax Amount Reporting Queue" at bounding box center [196, 30] width 128 height 9
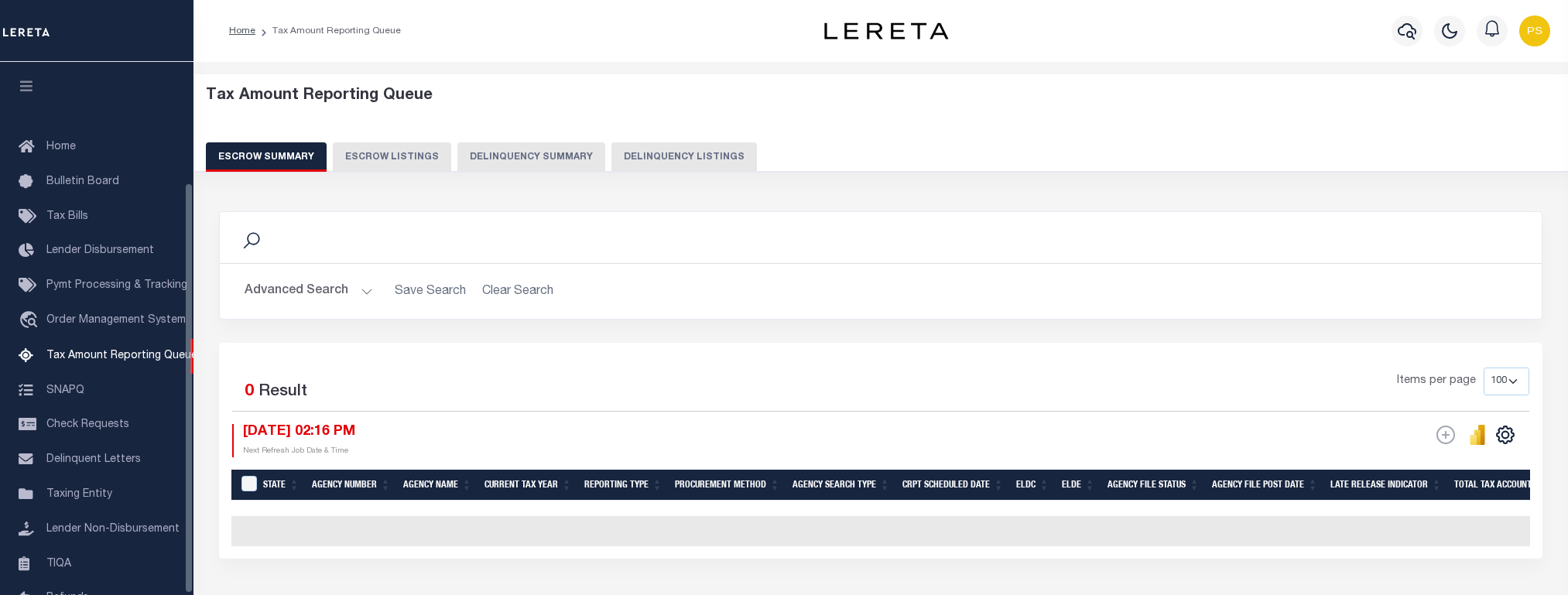
select select "100"
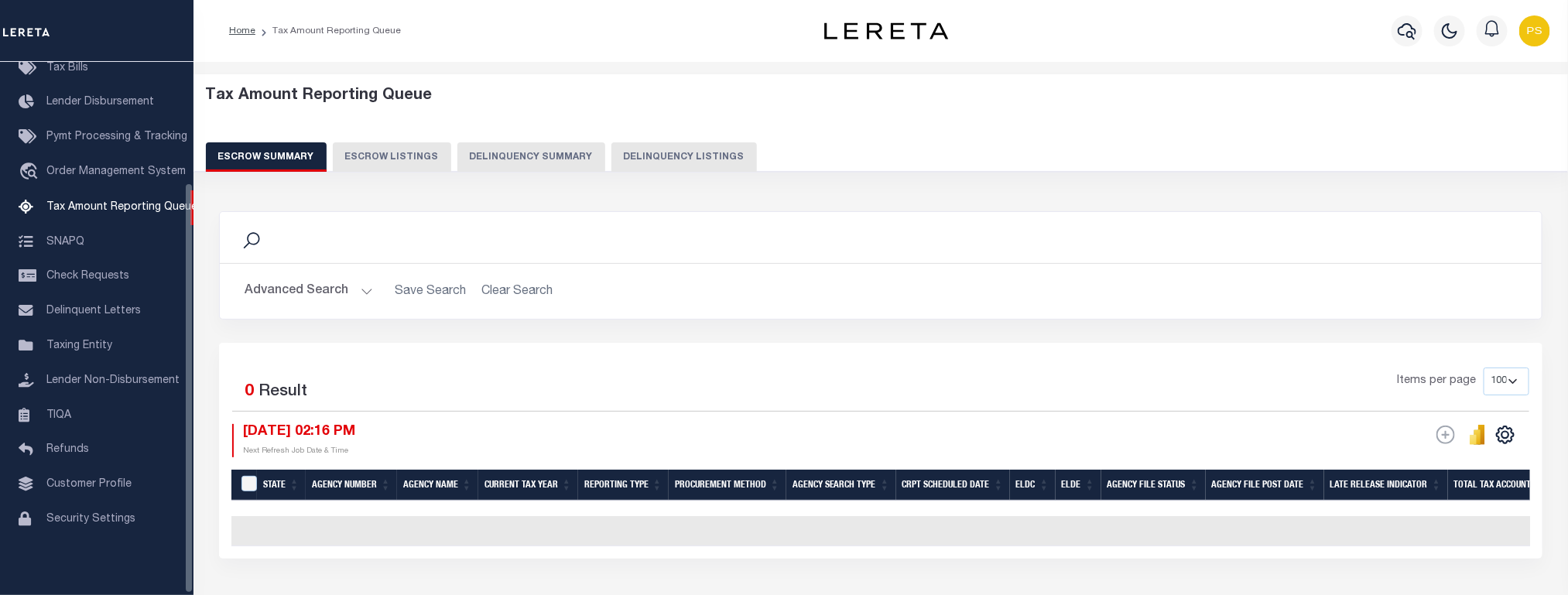
click at [656, 159] on button "Delinquency Listings" at bounding box center [684, 157] width 146 height 29
select select "100"
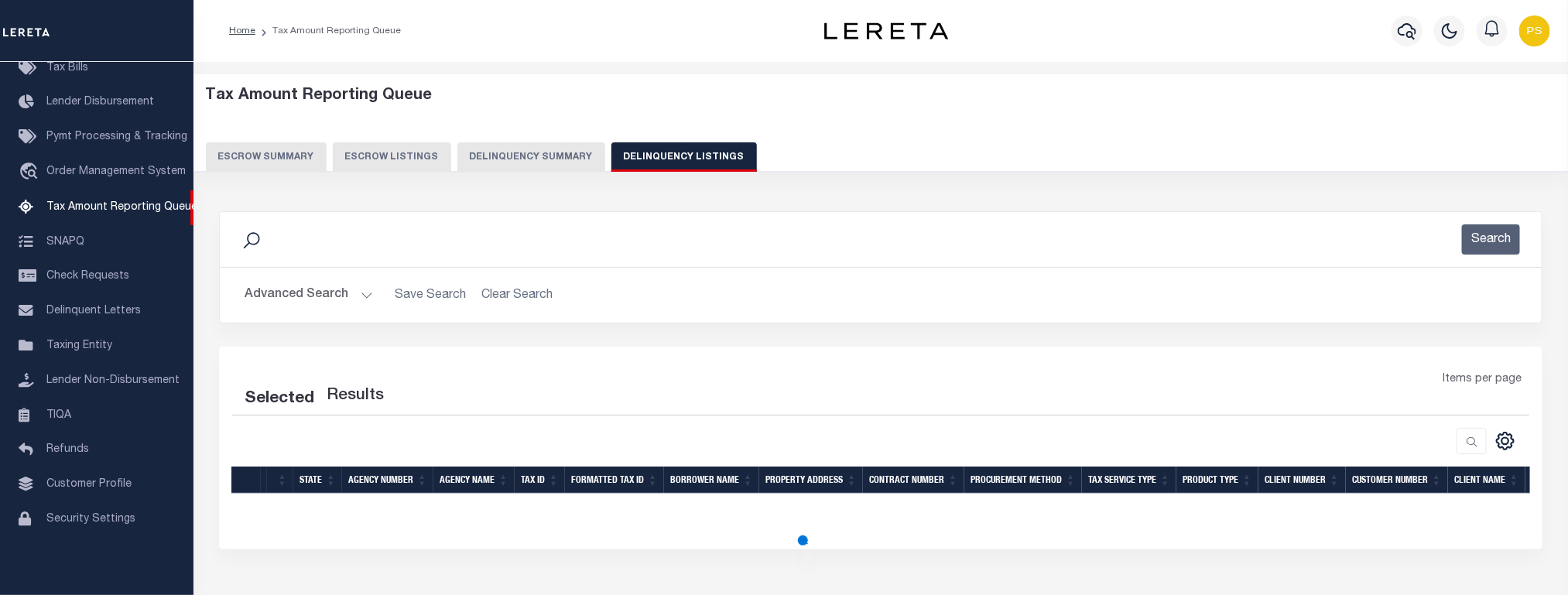
select select "100"
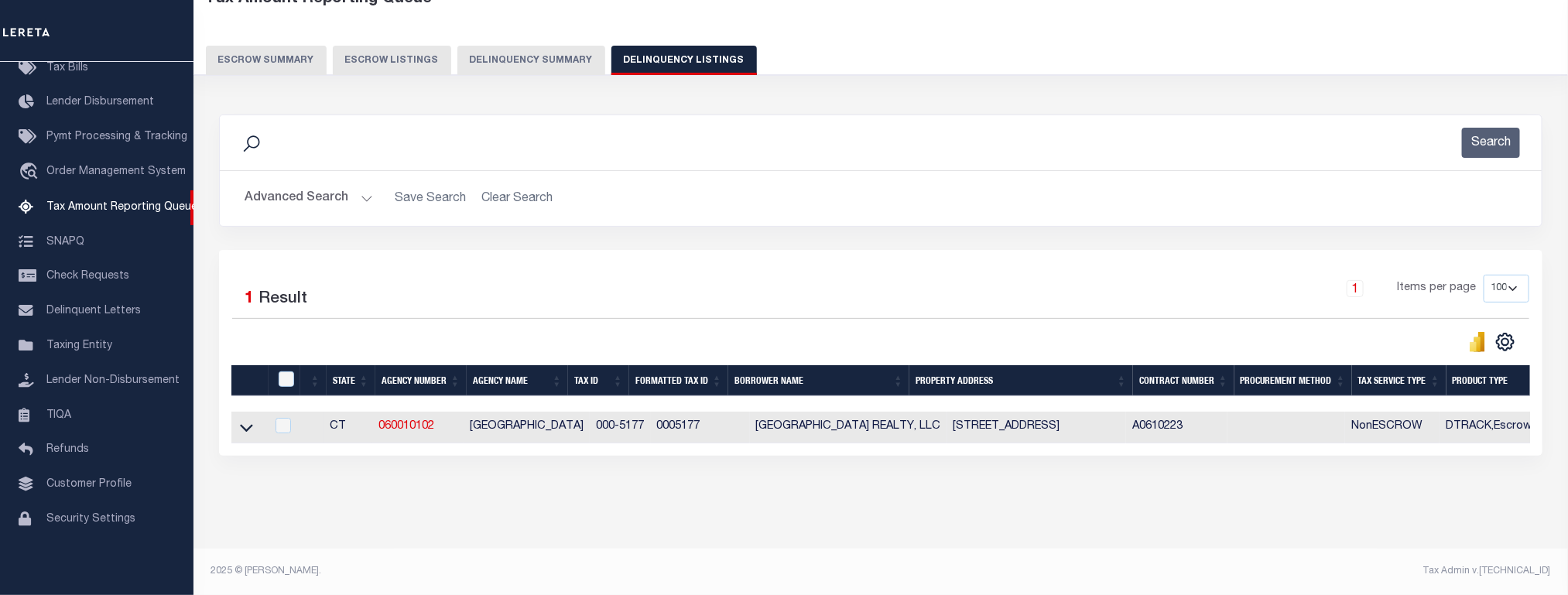
scroll to position [112, 0]
click at [245, 420] on icon at bounding box center [246, 428] width 13 height 16
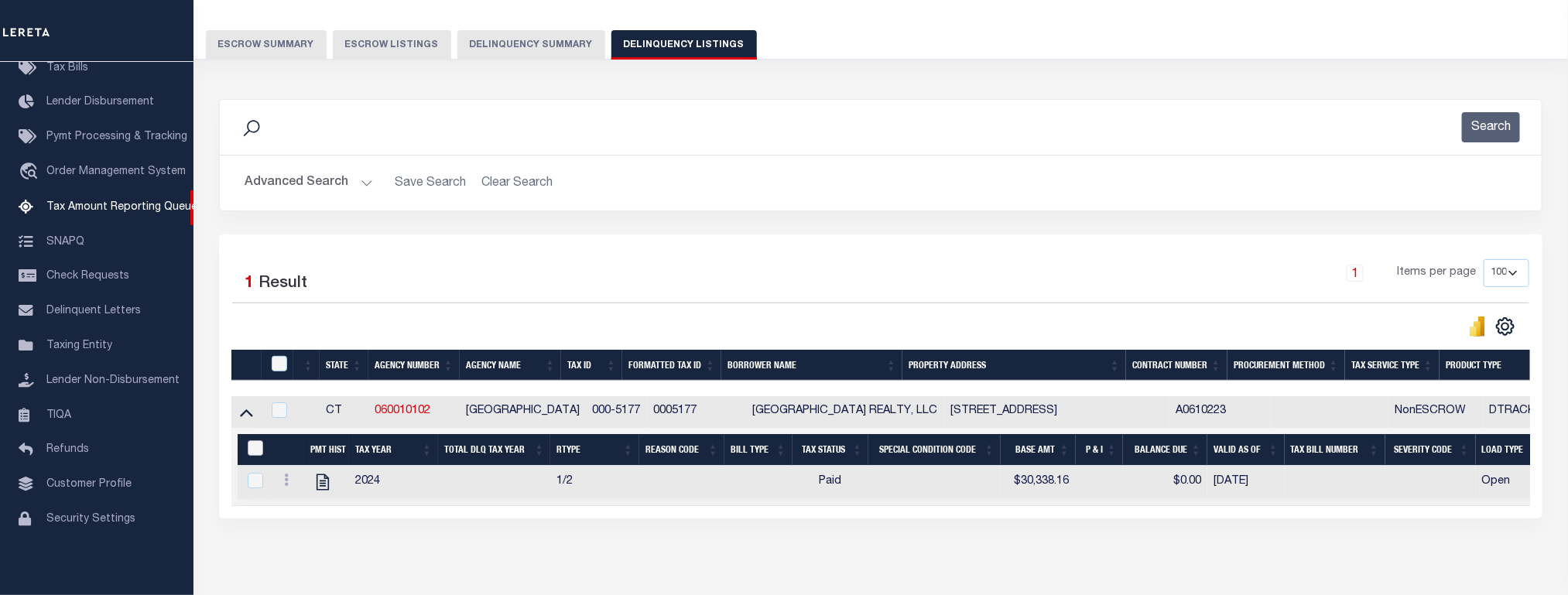
click at [253, 456] on input "&nbsp;" at bounding box center [255, 448] width 16 height 16
checkbox input "true"
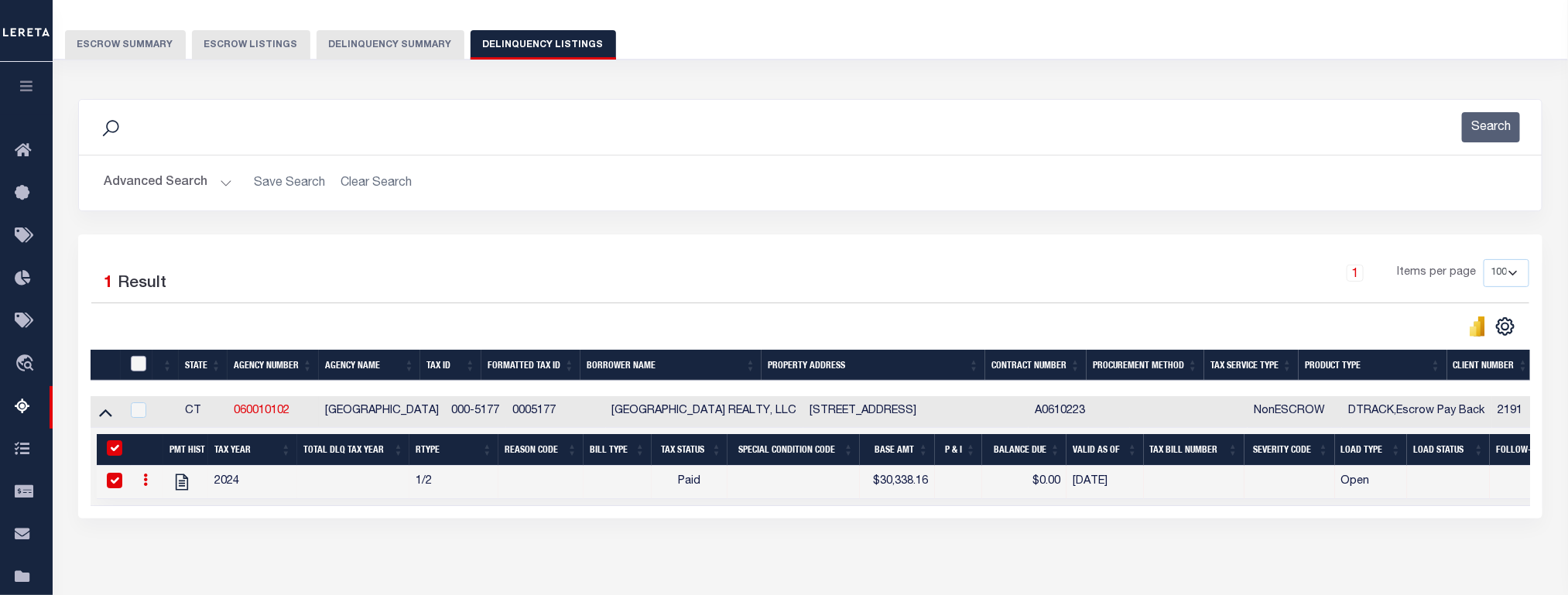
click at [137, 369] on input "checkbox" at bounding box center [138, 363] width 16 height 16
checkbox input "true"
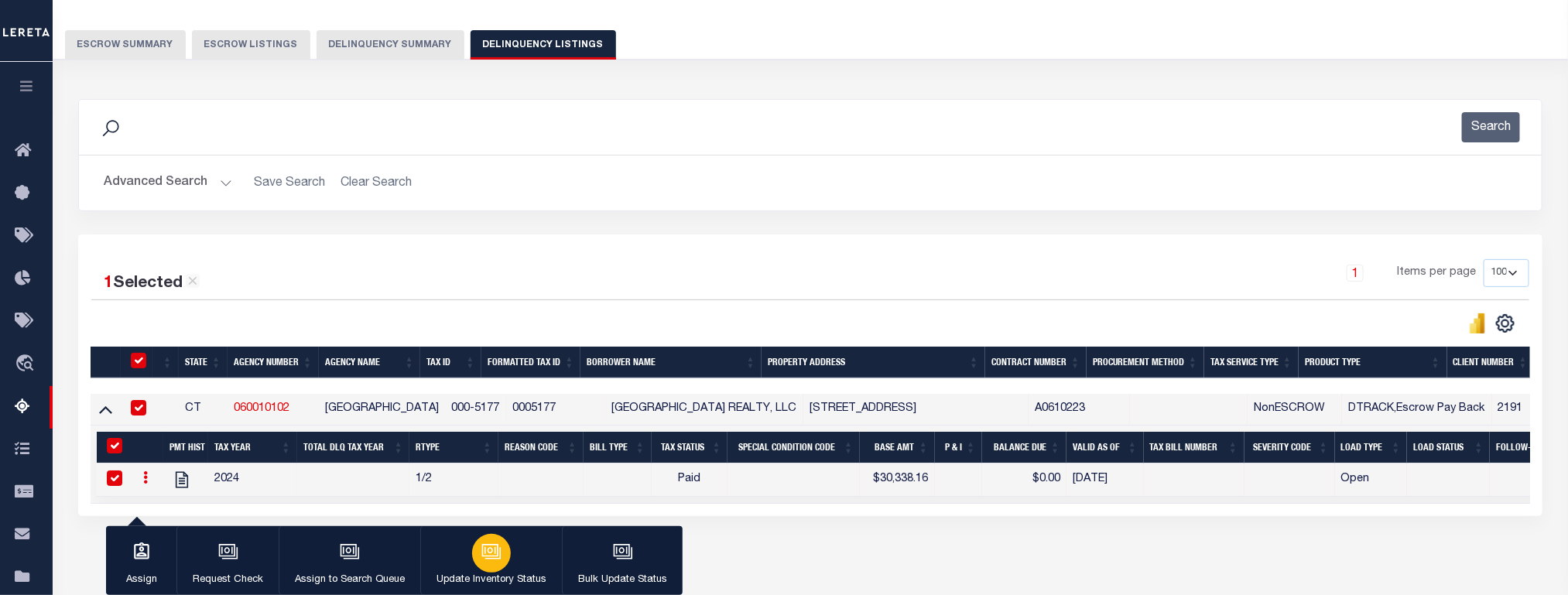
click at [497, 581] on p "Update Inventory Status" at bounding box center [491, 580] width 110 height 16
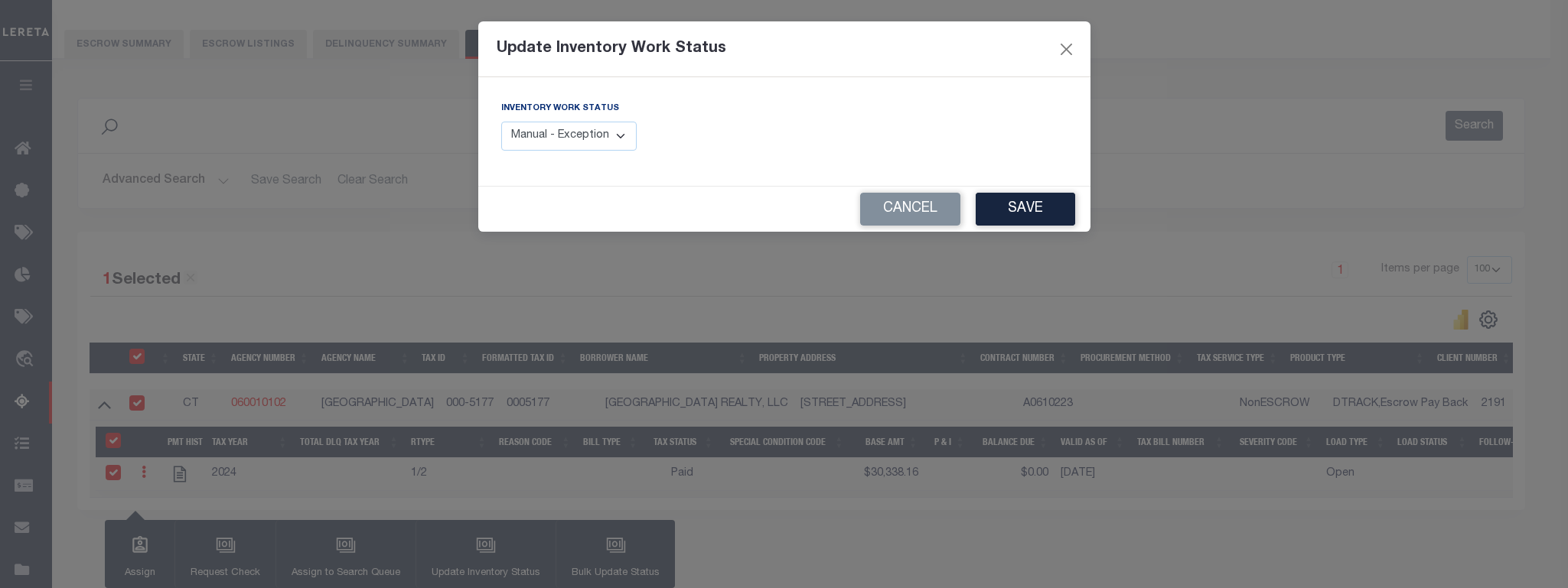
drag, startPoint x: 565, startPoint y: 131, endPoint x: 570, endPoint y: 146, distance: 15.8
click at [565, 131] on select "Manual - Exception Pended - Awaiting Search Late Add Exception Completed" at bounding box center [570, 136] width 136 height 30
select select "4"
click at [502, 122] on select "Manual - Exception Pended - Awaiting Search Late Add Exception Completed" at bounding box center [570, 136] width 136 height 30
click at [1020, 219] on button "Save" at bounding box center [1025, 209] width 100 height 33
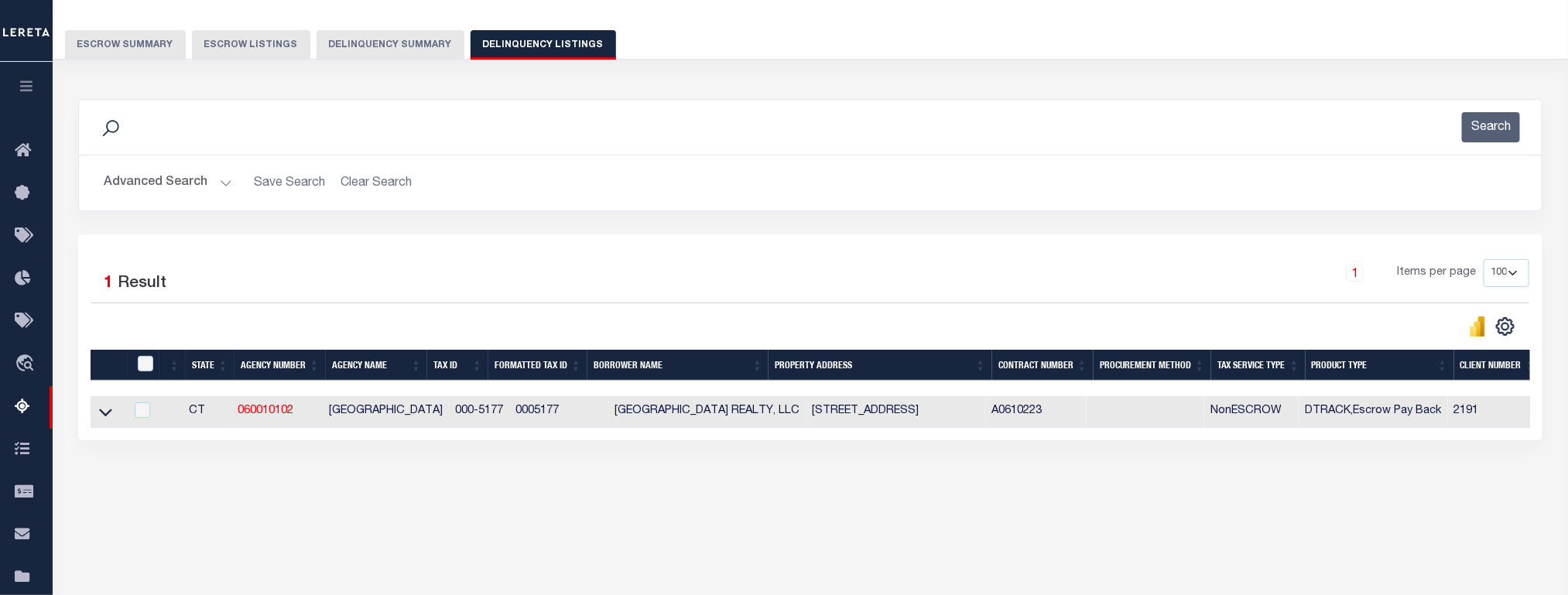
click at [142, 182] on button "Advanced Search" at bounding box center [168, 183] width 128 height 30
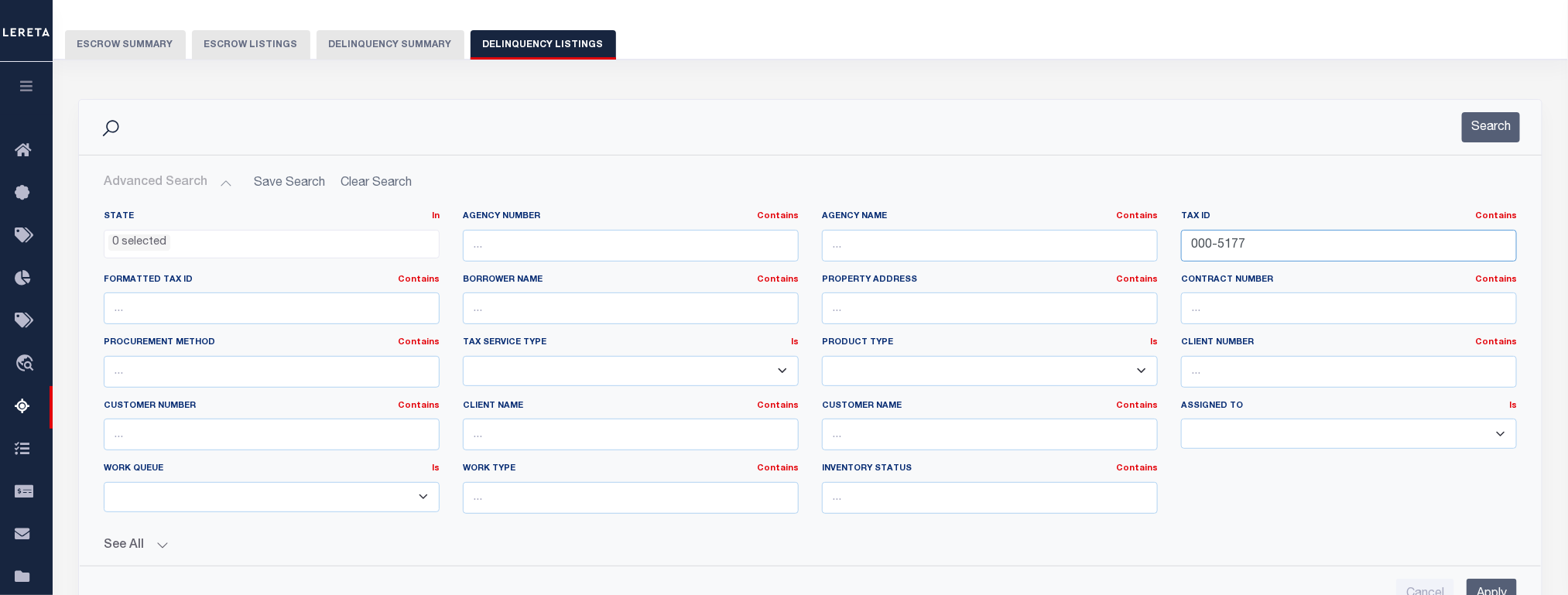
click at [1204, 255] on input "000-5177" at bounding box center [1349, 246] width 336 height 32
paste input "3556"
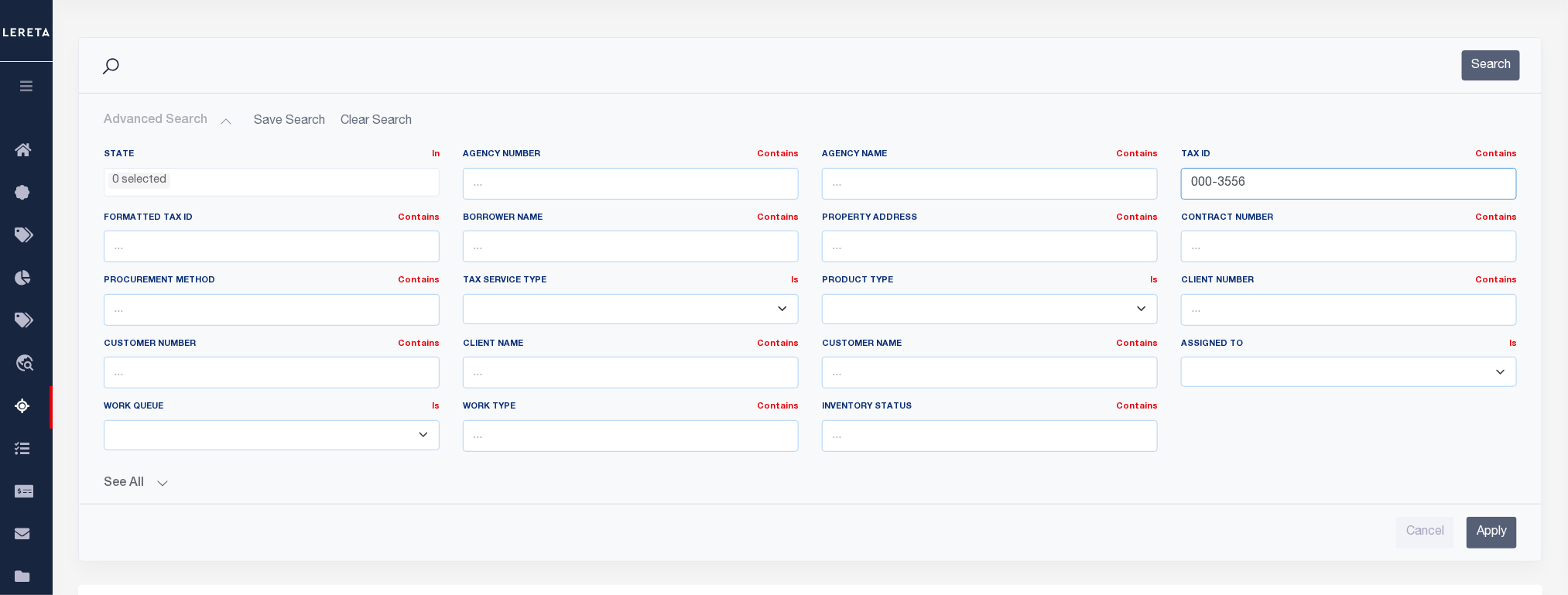
scroll to position [345, 0]
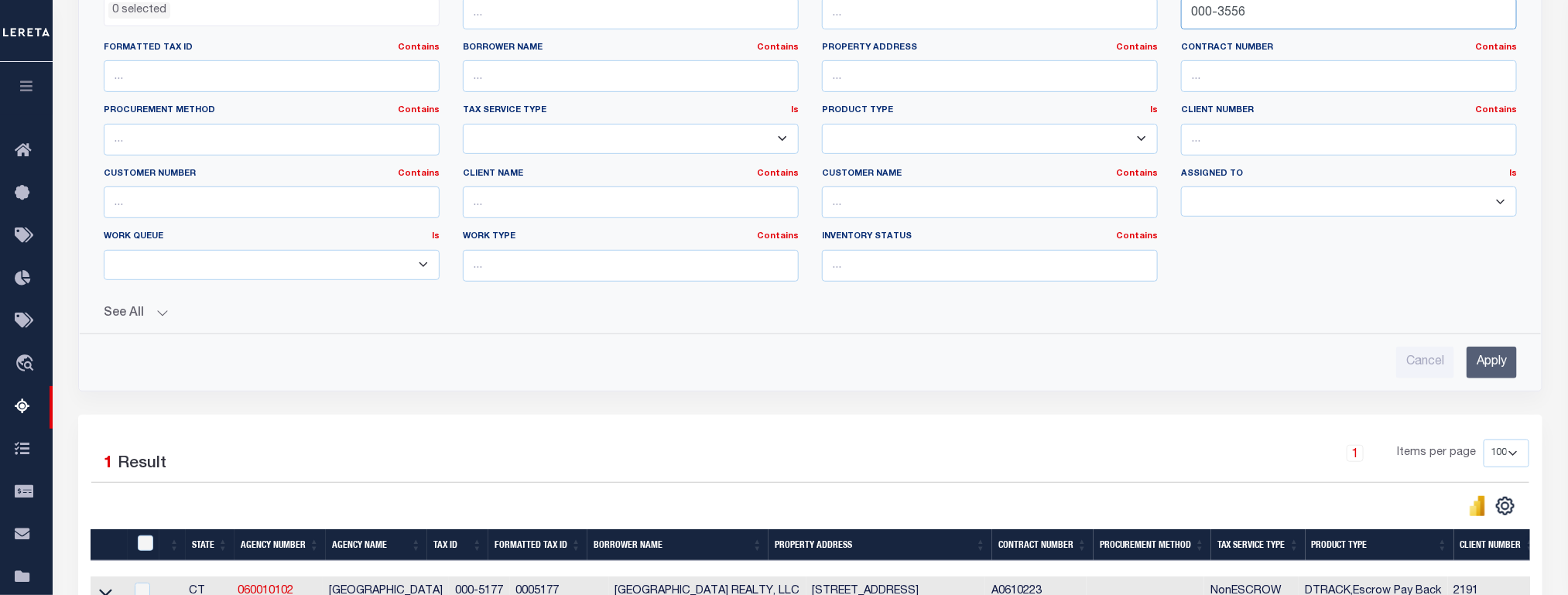
type input "000-3556"
click at [1484, 356] on input "Apply" at bounding box center [1491, 363] width 50 height 32
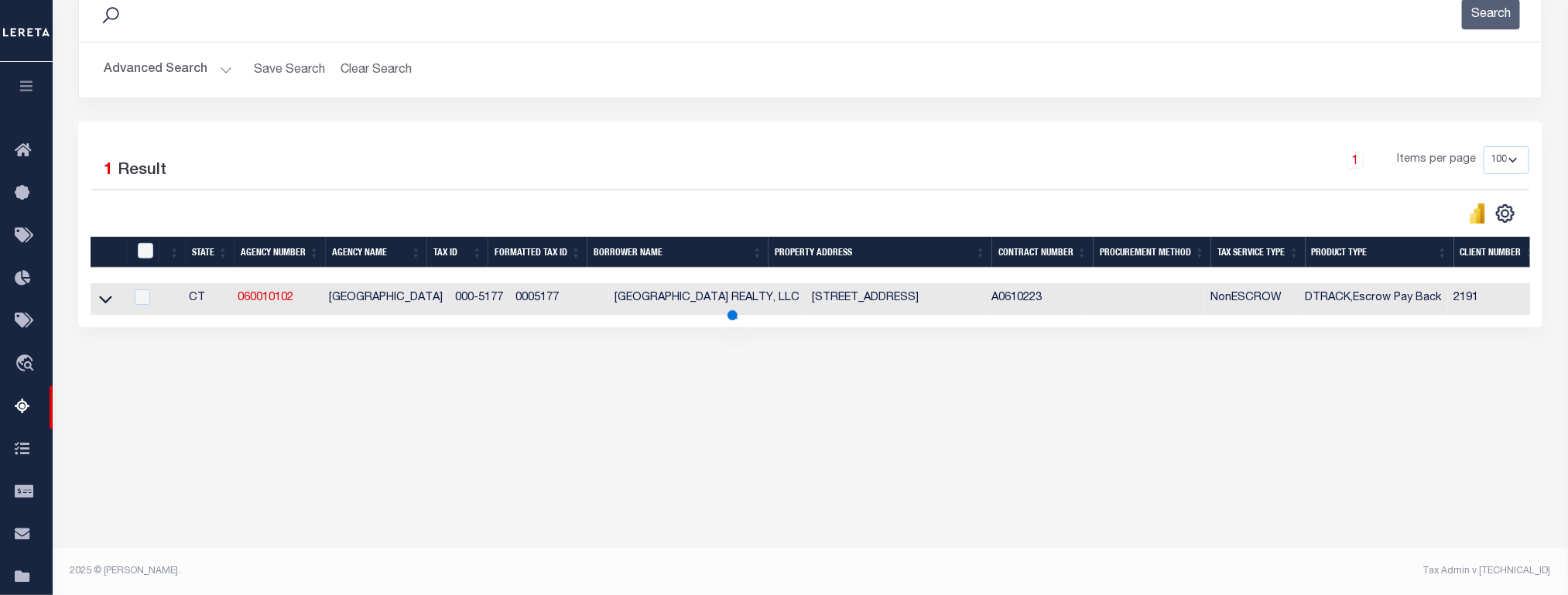
scroll to position [225, 0]
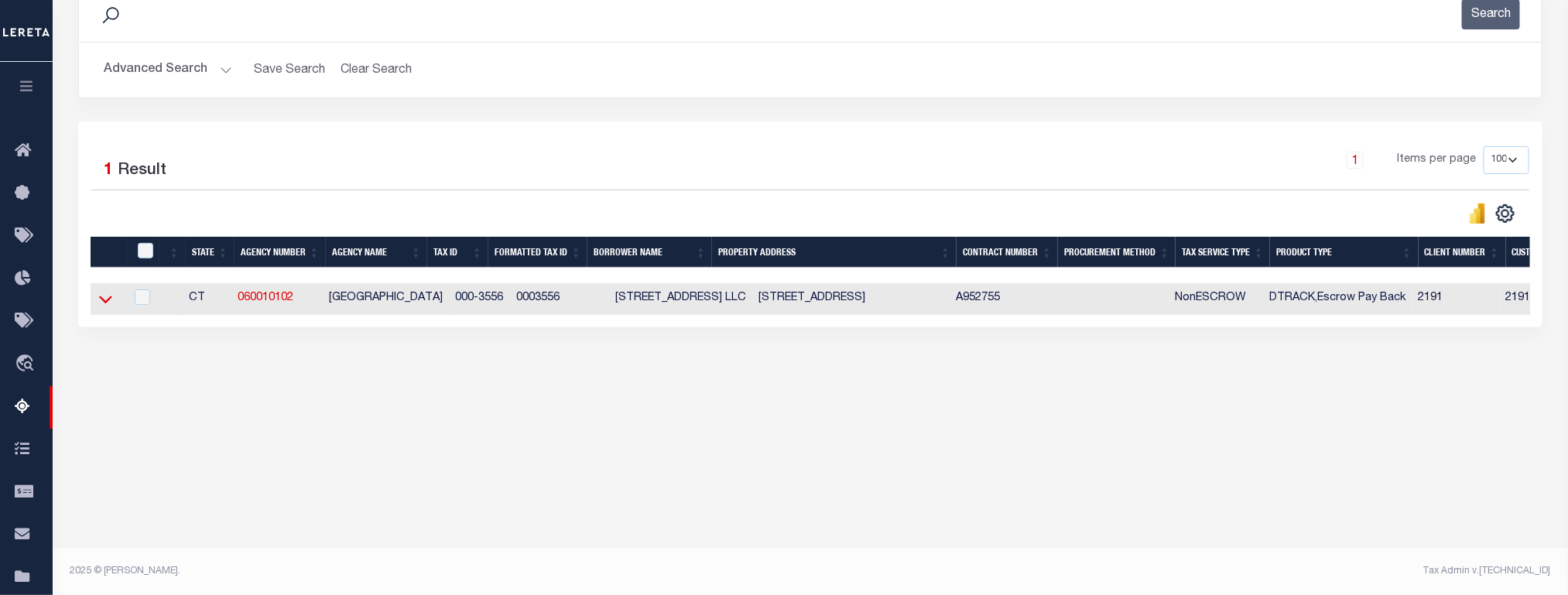
click at [105, 307] on icon at bounding box center [106, 300] width 13 height 16
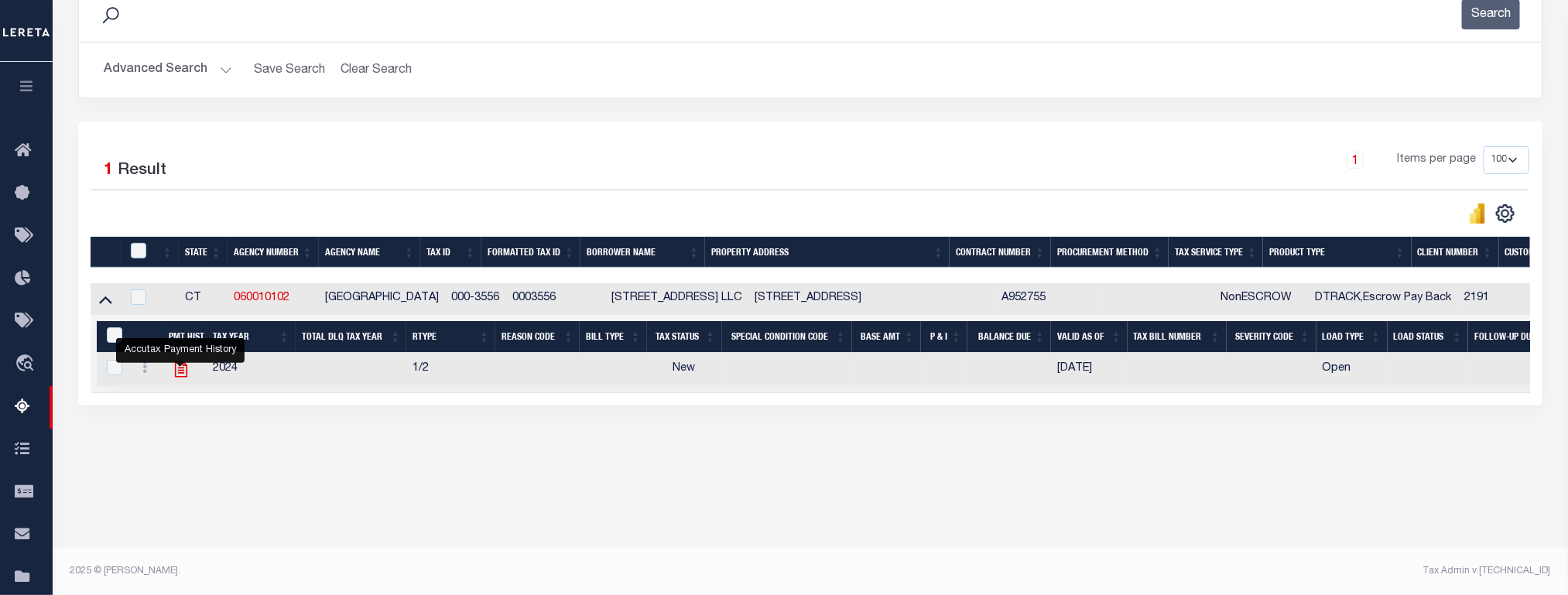
click at [182, 379] on icon "" at bounding box center [181, 369] width 20 height 20
checkbox input "true"
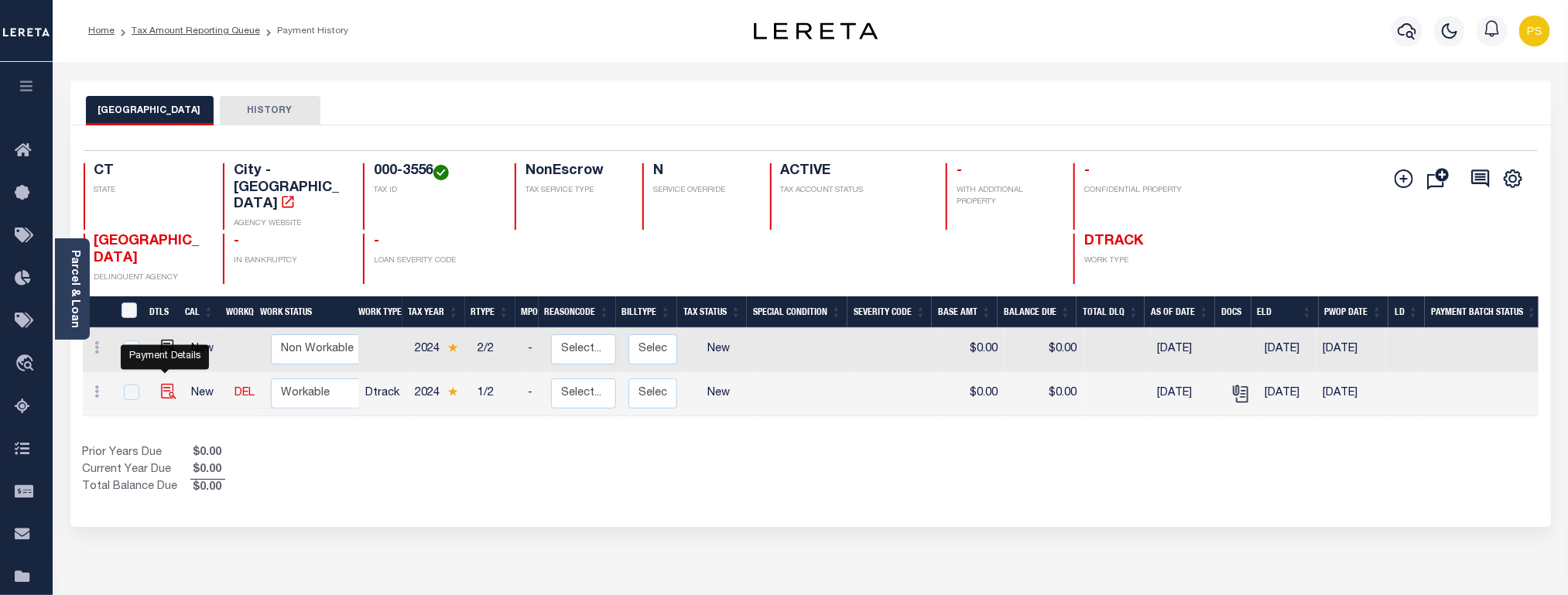
click at [164, 384] on img "" at bounding box center [169, 391] width 16 height 16
checkbox input "true"
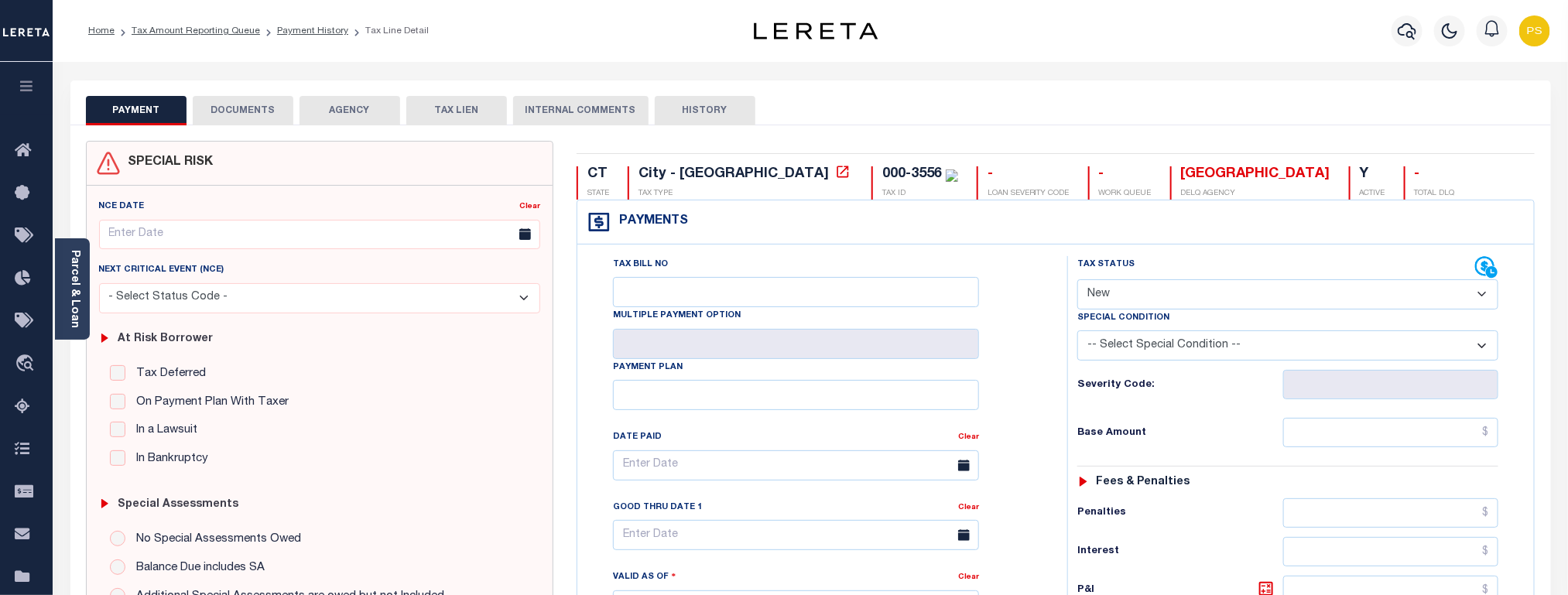
click at [1170, 303] on select "- Select Status Code - Open Due/Unpaid Paid Incomplete No Tax Due Internal Refu…" at bounding box center [1288, 294] width 421 height 30
select select "DUE"
click at [1078, 281] on select "- Select Status Code - Open Due/Unpaid Paid Incomplete No Tax Due Internal Refu…" at bounding box center [1288, 294] width 421 height 30
type input "[DATE]"
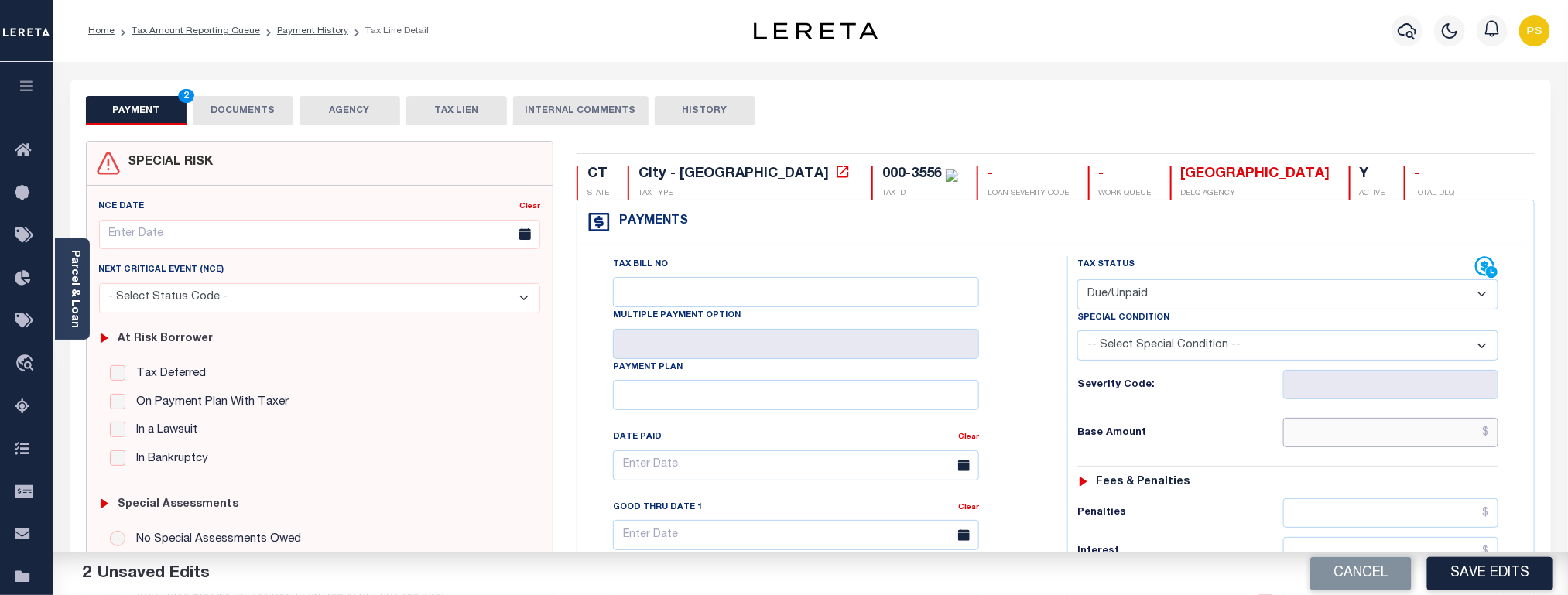
click at [1459, 435] on input "text" at bounding box center [1391, 433] width 216 height 29
paste input "2,058.84"
type input "$2,058.84"
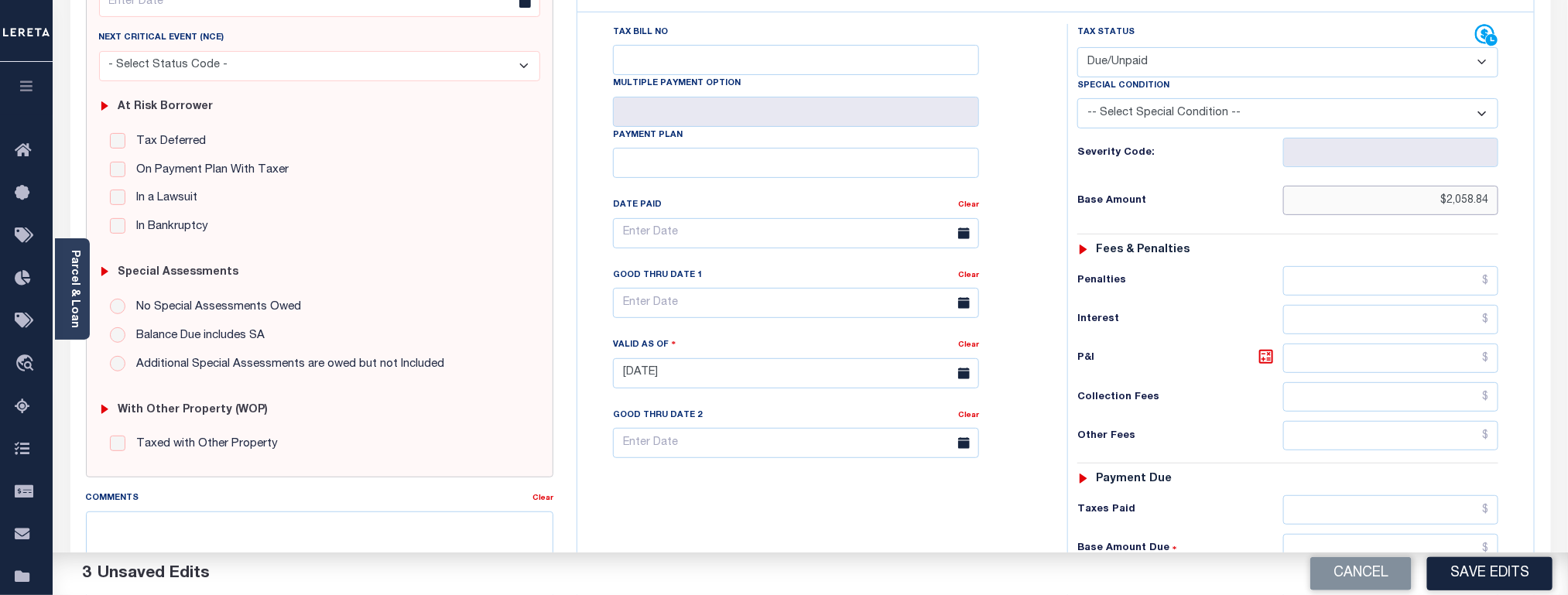
scroll to position [349, 0]
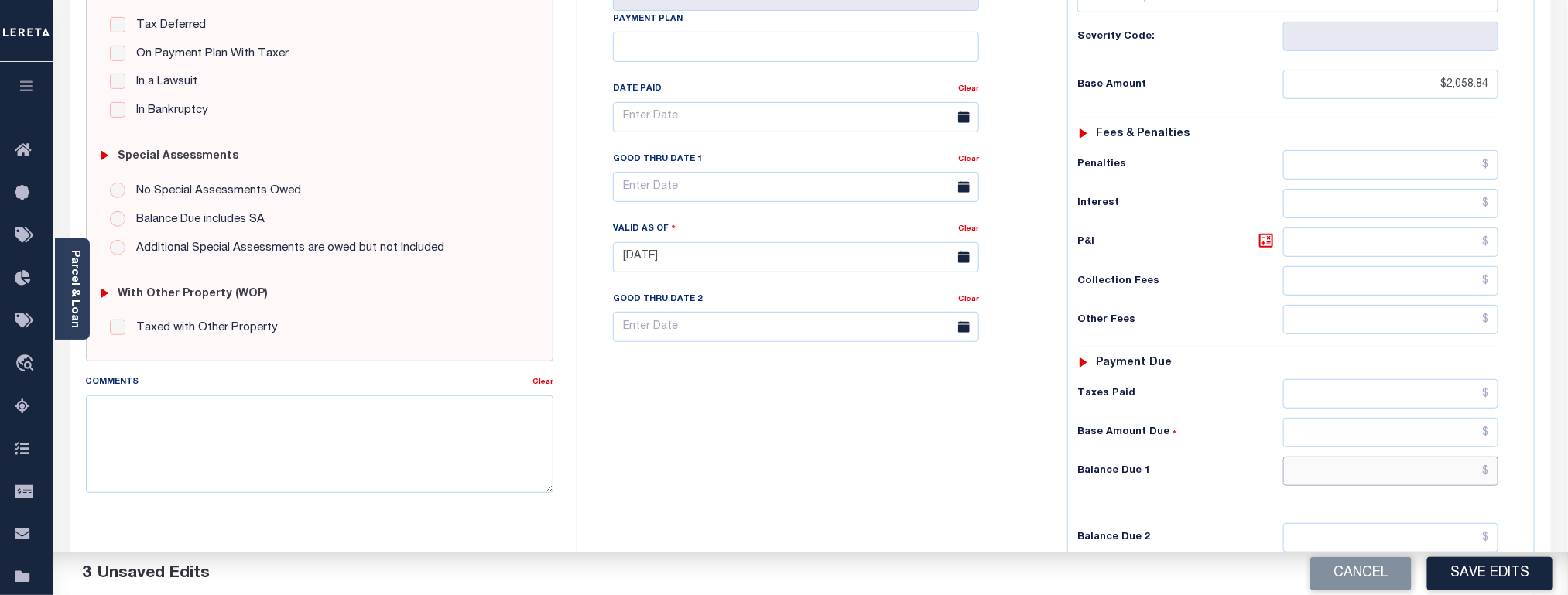
click at [1435, 486] on input "text" at bounding box center [1391, 471] width 216 height 29
paste input "2,120.60"
type input "$2,120.60"
click at [1264, 248] on icon at bounding box center [1266, 241] width 14 height 14
type input "$61.76"
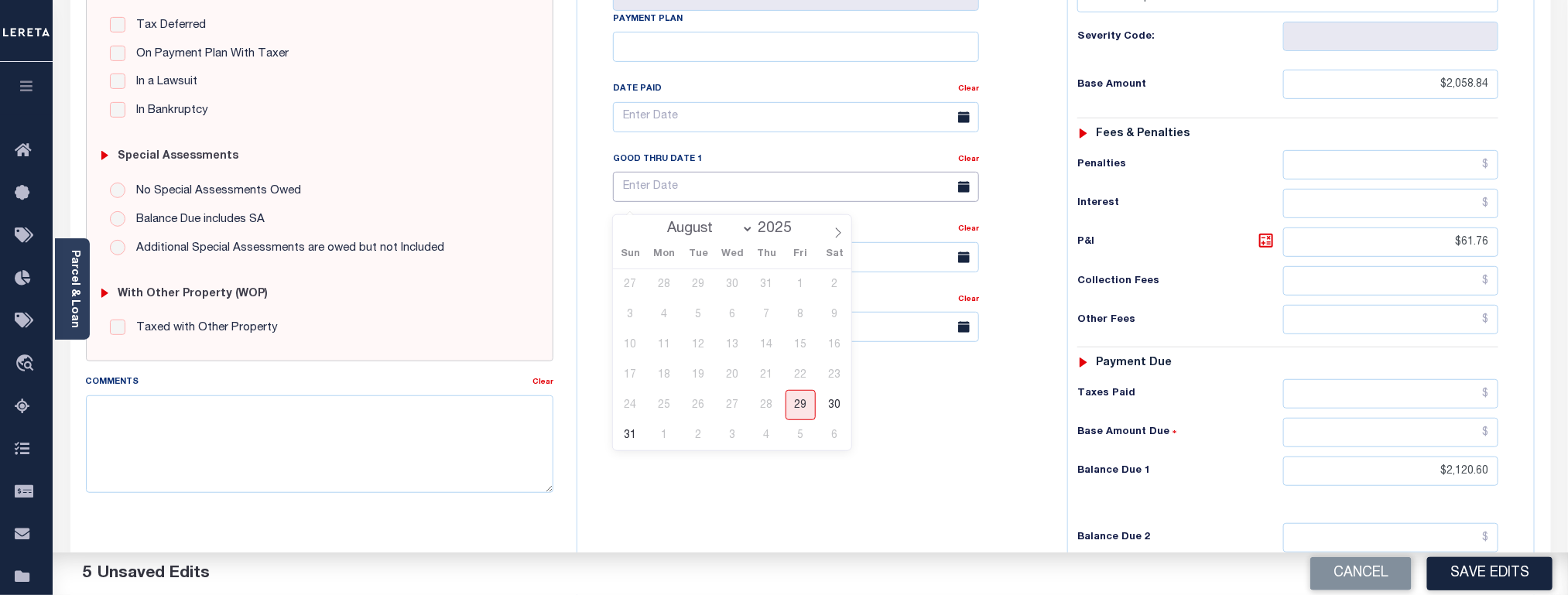
click at [658, 198] on input "text" at bounding box center [795, 187] width 366 height 30
click at [806, 409] on span "29" at bounding box center [800, 405] width 30 height 30
type input "[DATE]"
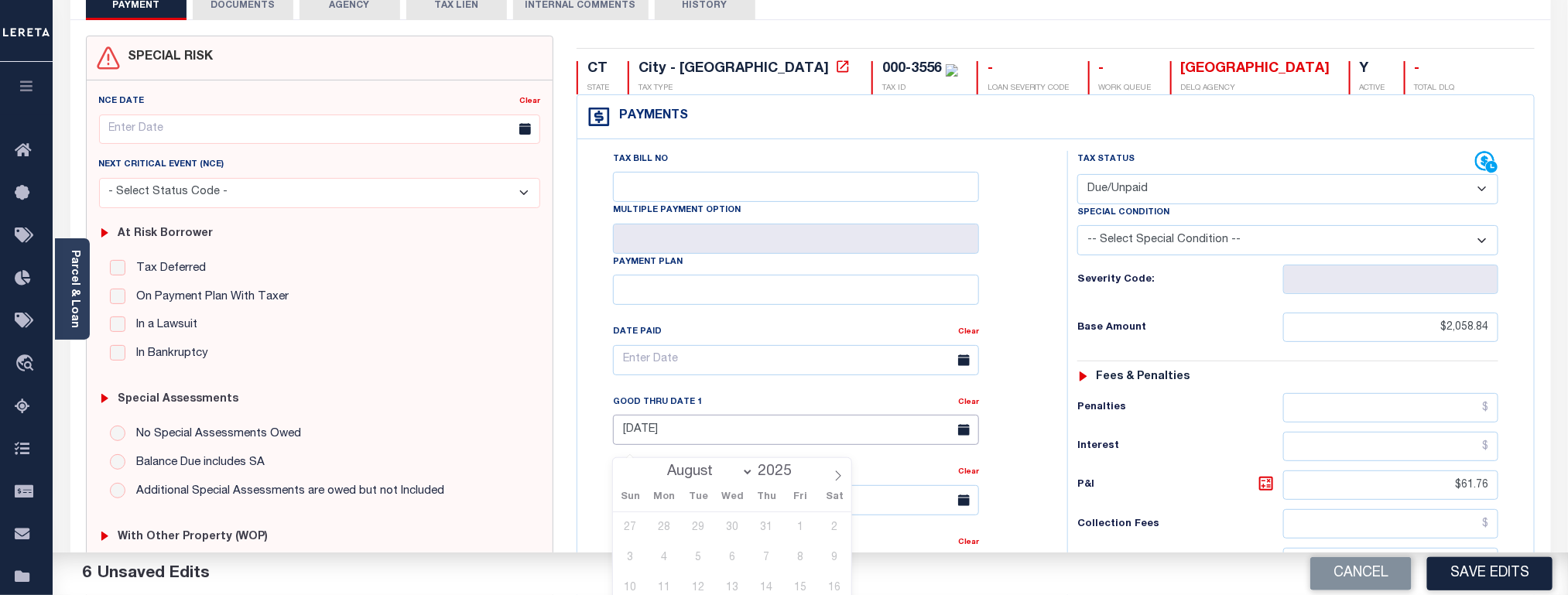
scroll to position [0, 0]
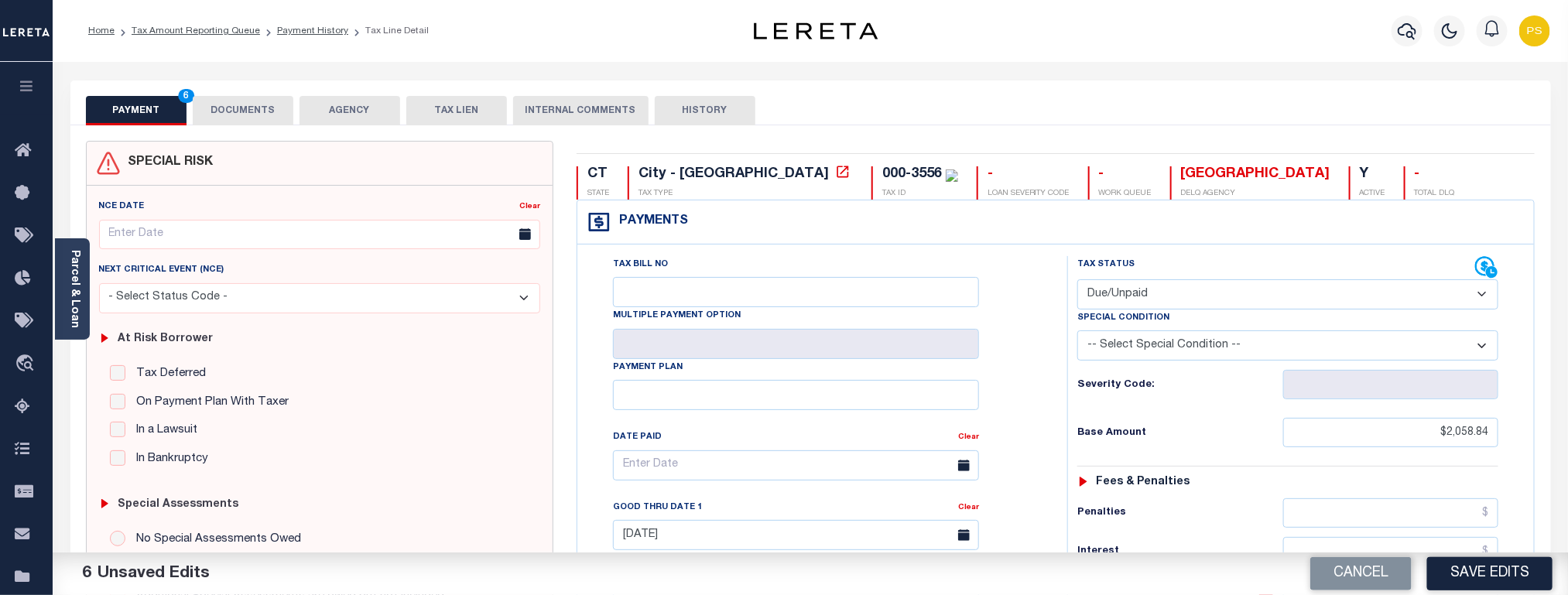
click at [250, 109] on button "DOCUMENTS" at bounding box center [243, 110] width 101 height 29
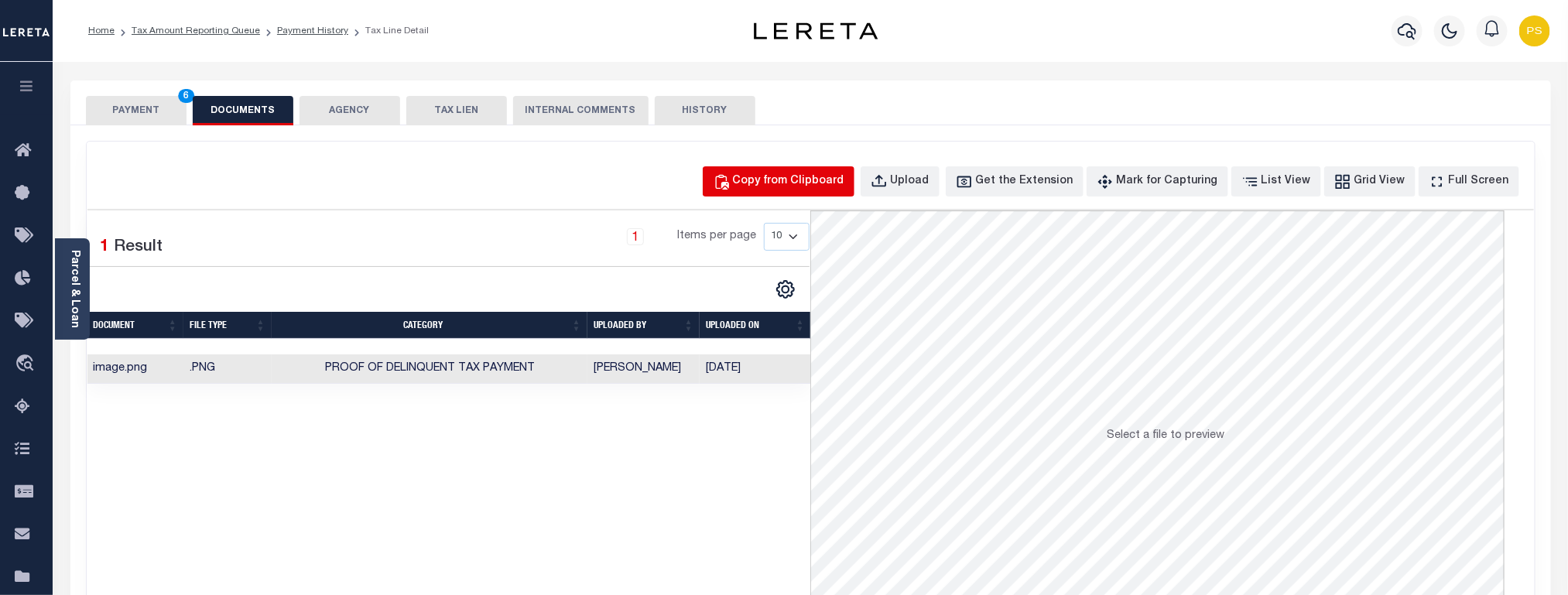
click at [796, 175] on div "Copy from Clipboard" at bounding box center [789, 182] width 111 height 17
select select "POP"
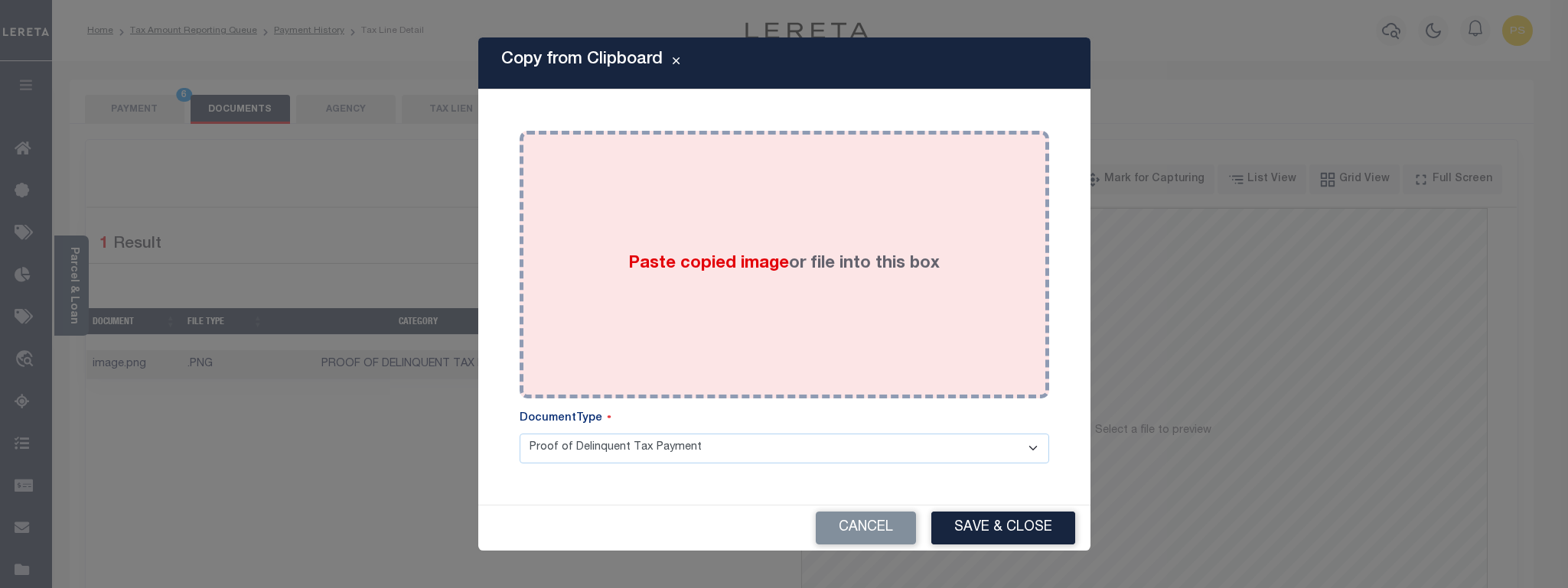
click at [779, 269] on span "Paste copied image" at bounding box center [709, 264] width 161 height 17
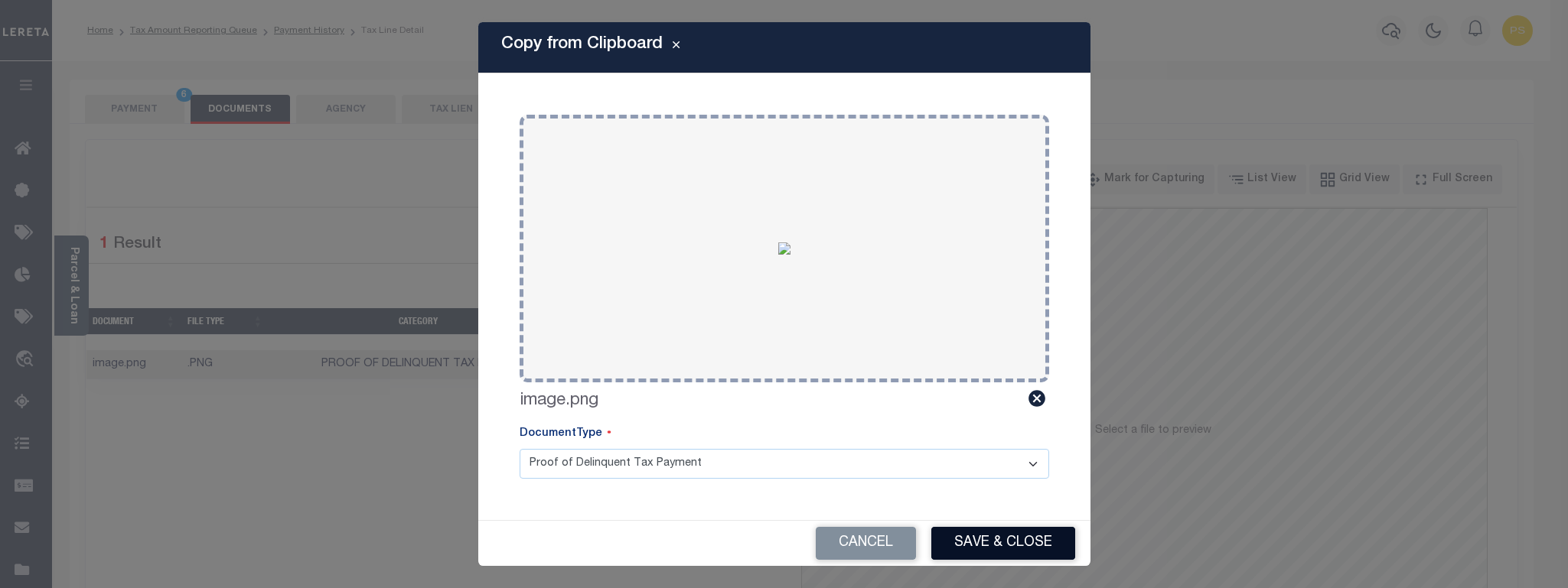
click at [1027, 538] on button "Save & Close" at bounding box center [1003, 544] width 144 height 33
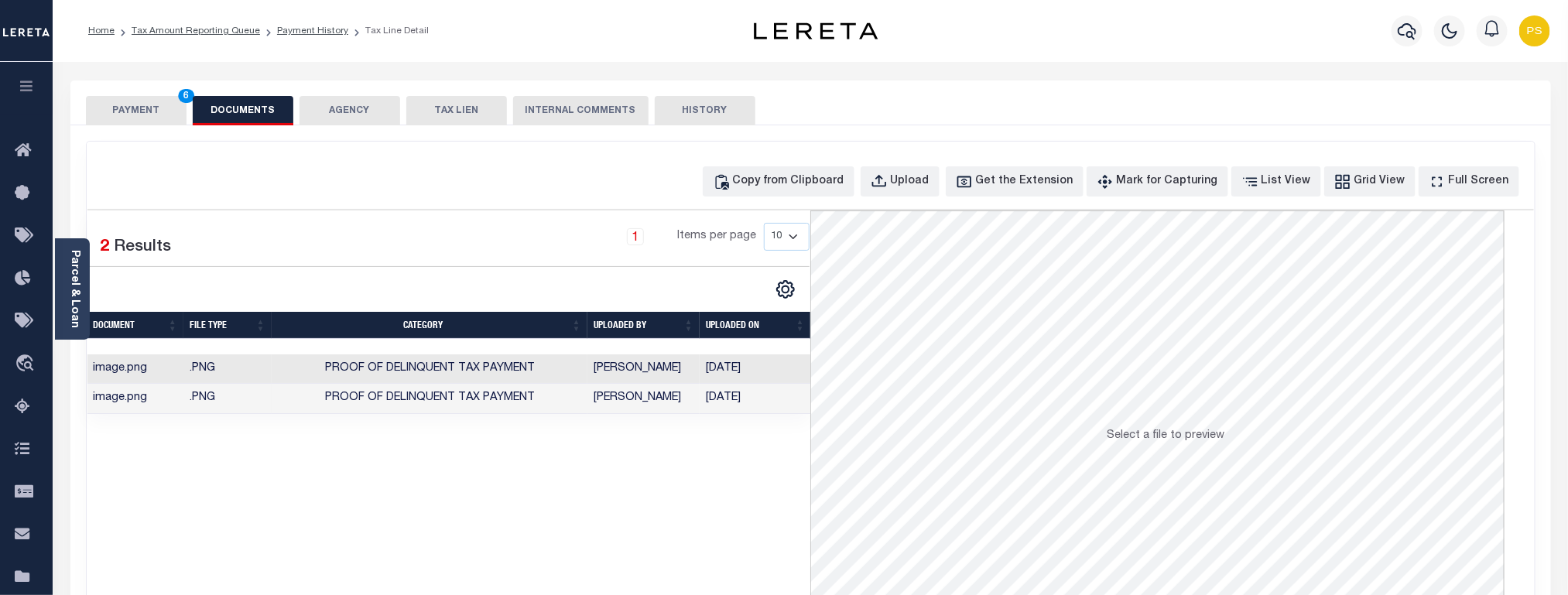
click at [130, 115] on button "PAYMENT 6" at bounding box center [136, 110] width 101 height 29
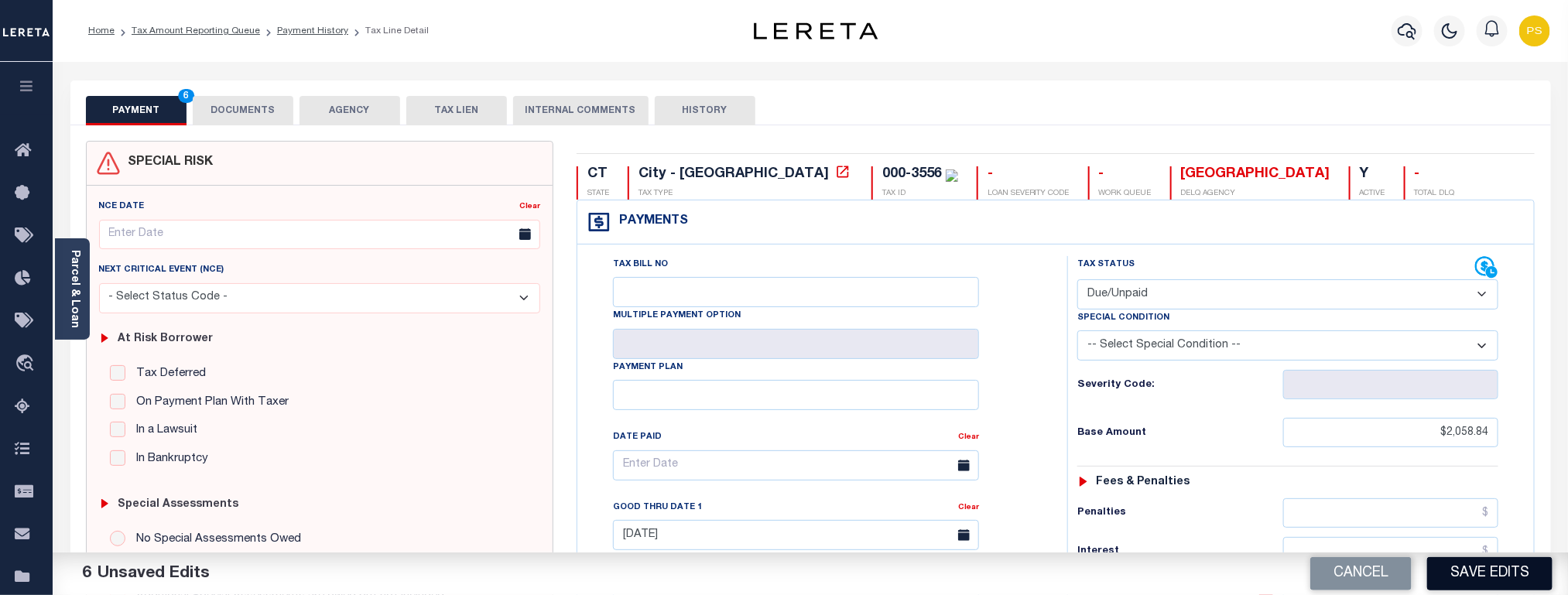
click at [1482, 574] on button "Save Edits" at bounding box center [1489, 574] width 125 height 34
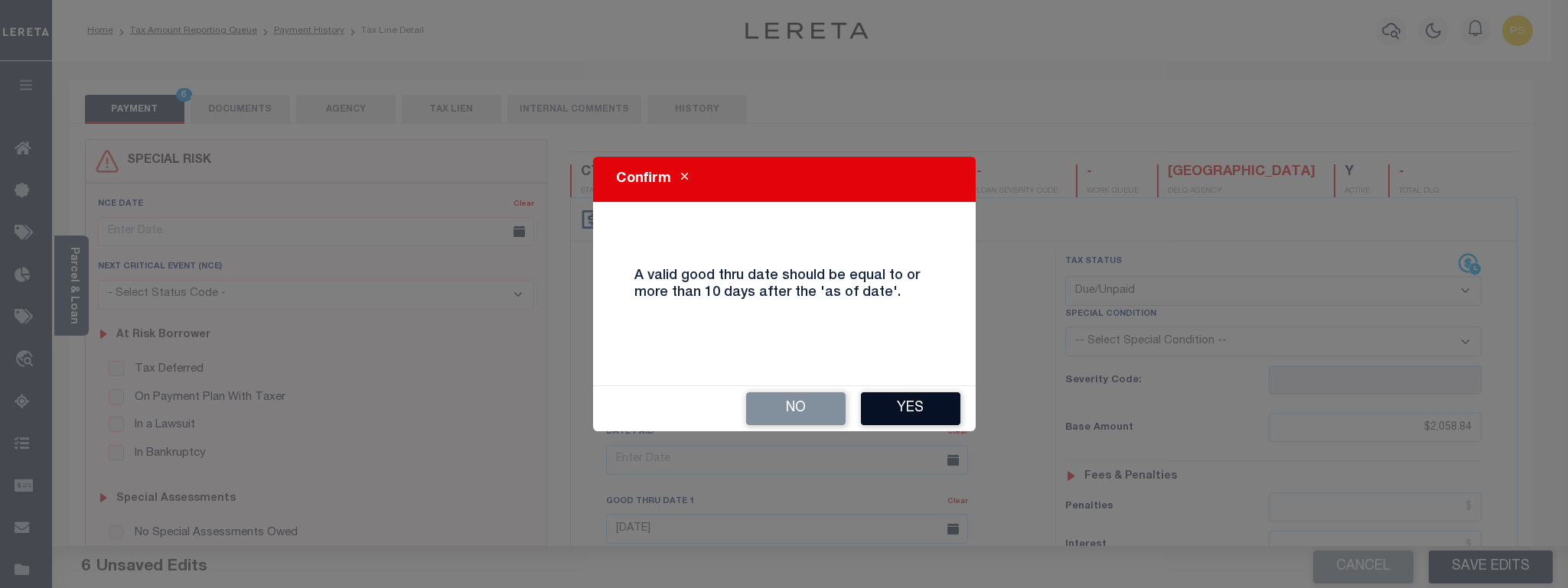
click at [917, 417] on button "Yes" at bounding box center [910, 408] width 100 height 33
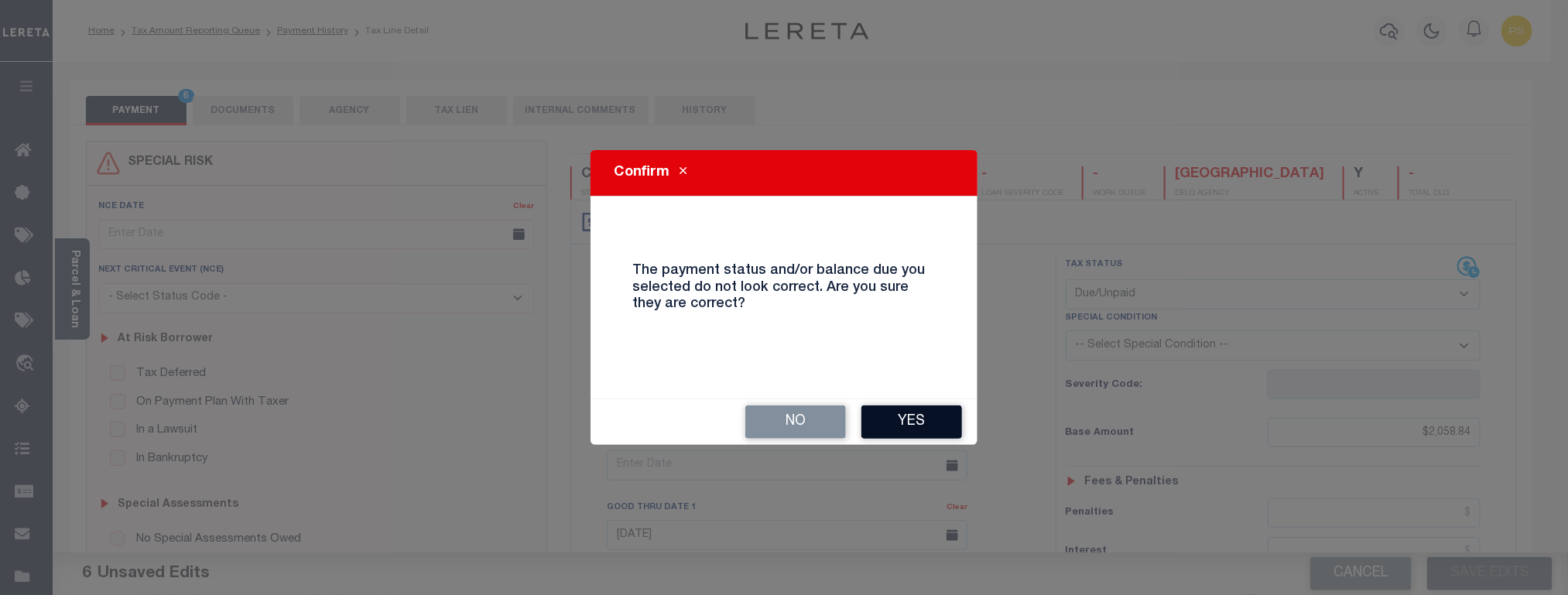
click at [926, 421] on button "Yes" at bounding box center [912, 422] width 101 height 34
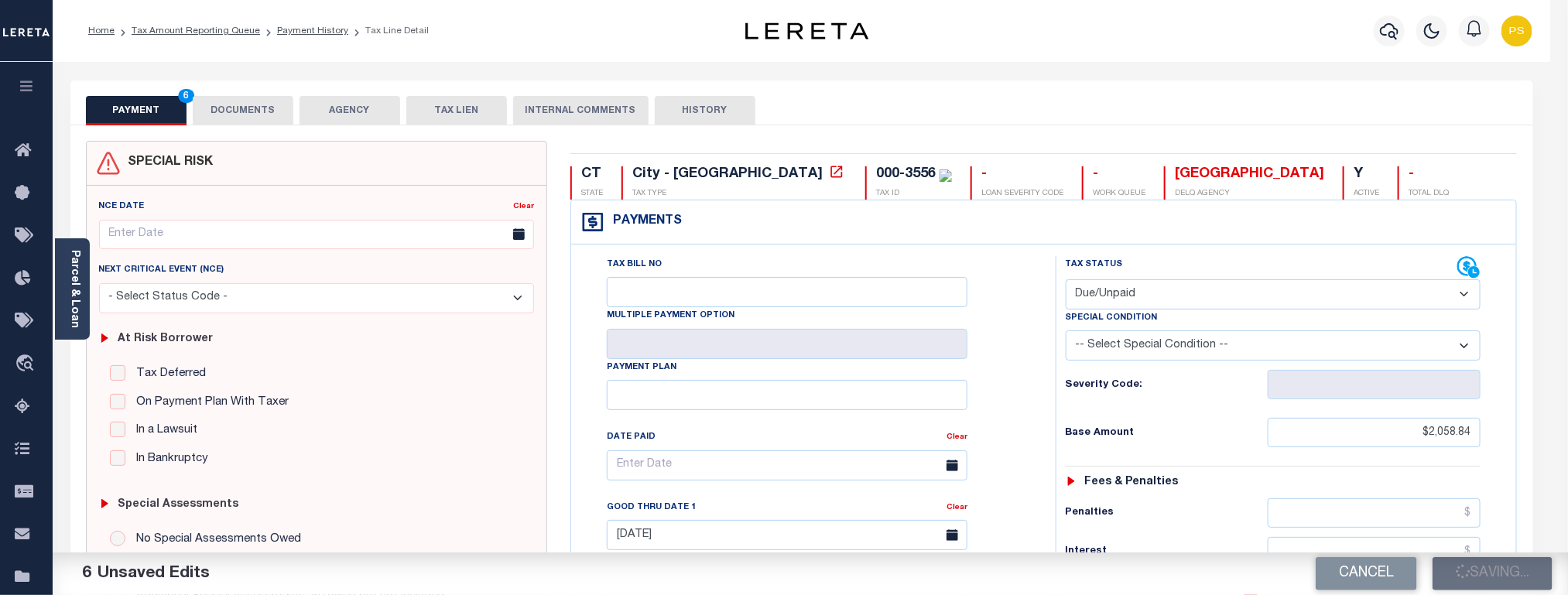
checkbox input "false"
type input "$2,058.84"
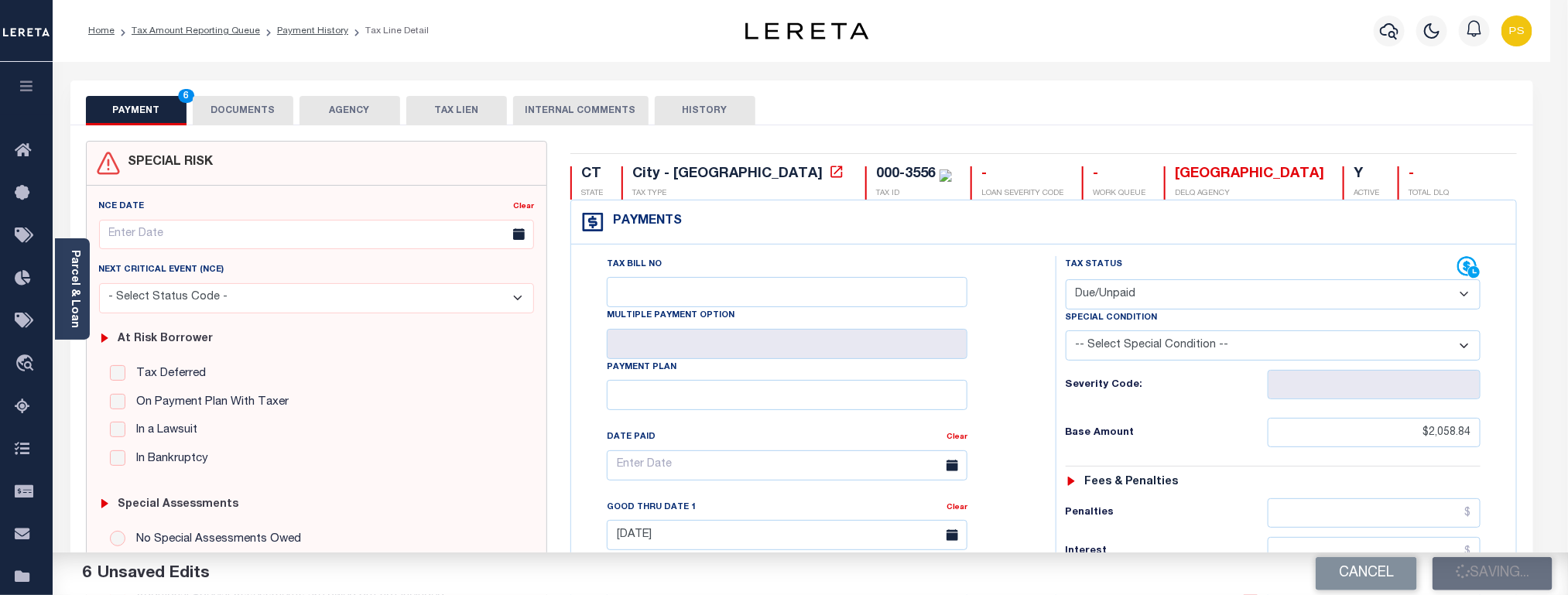
type input "$61.76"
type input "$2,120.6"
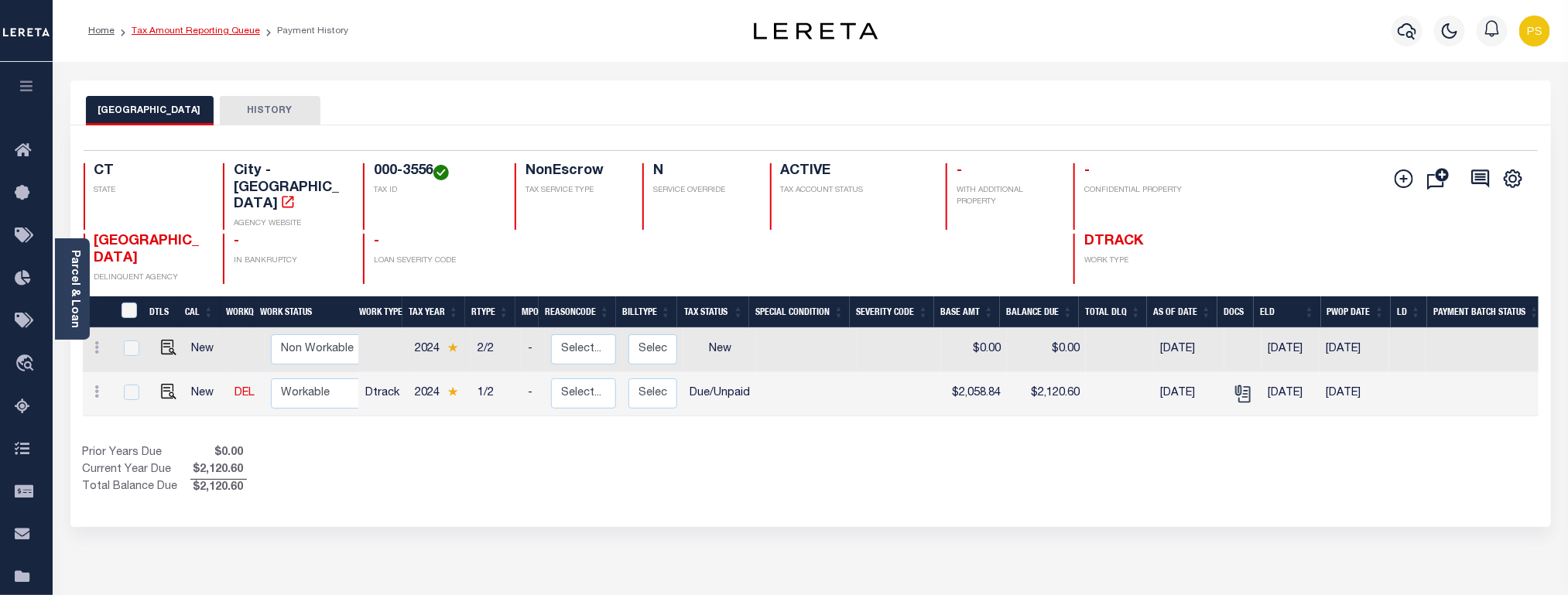
click at [230, 31] on link "Tax Amount Reporting Queue" at bounding box center [196, 30] width 128 height 9
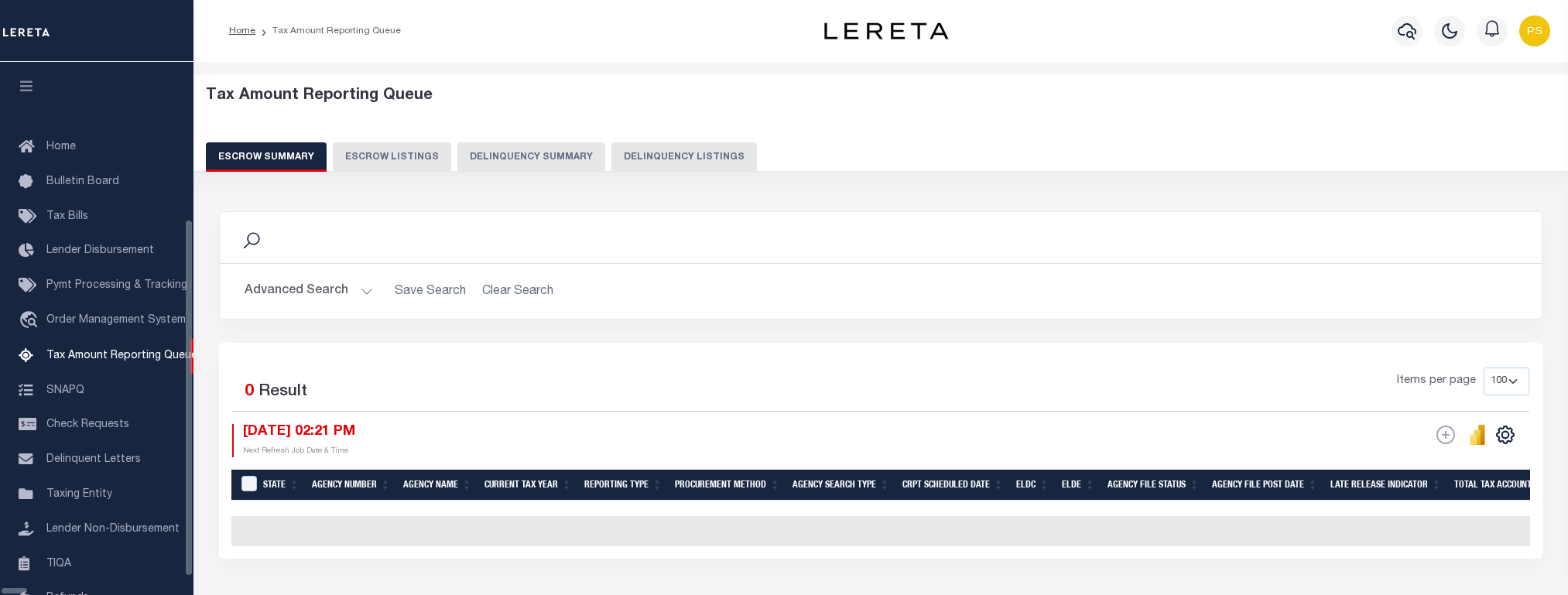
select select "100"
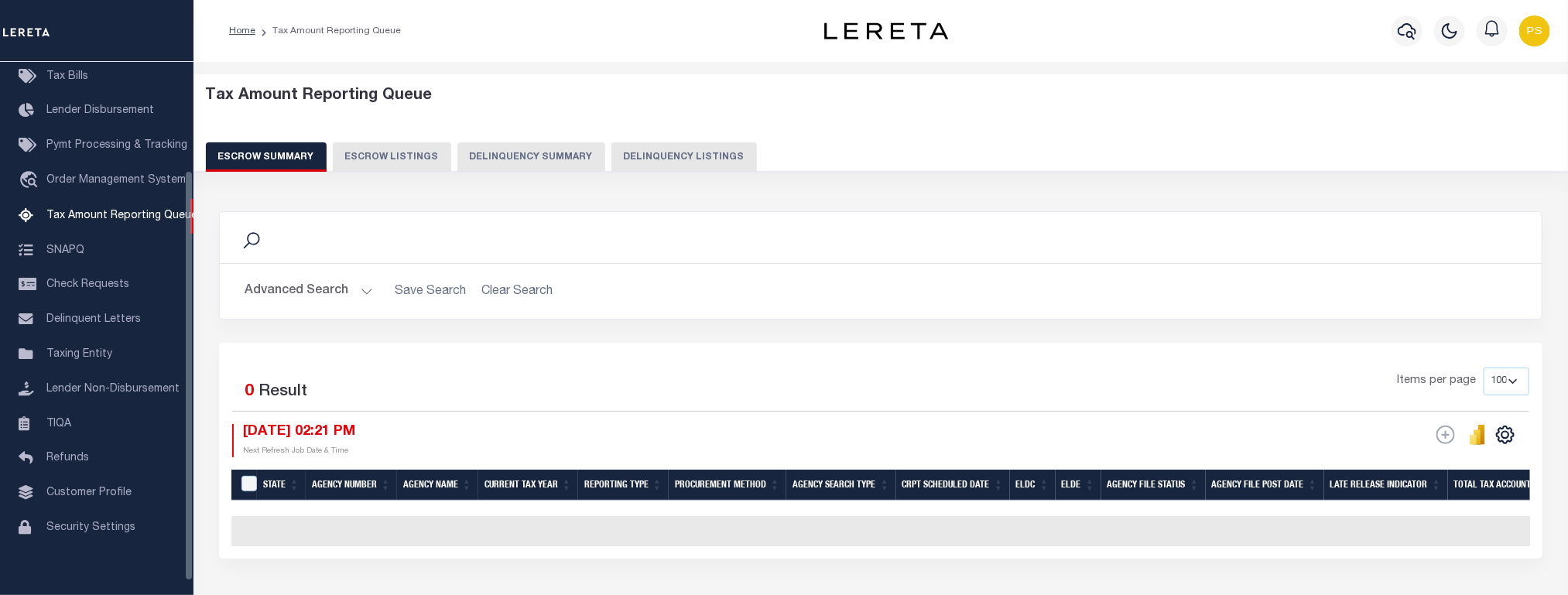
click at [655, 156] on button "Delinquency Listings" at bounding box center [684, 157] width 146 height 29
select select "100"
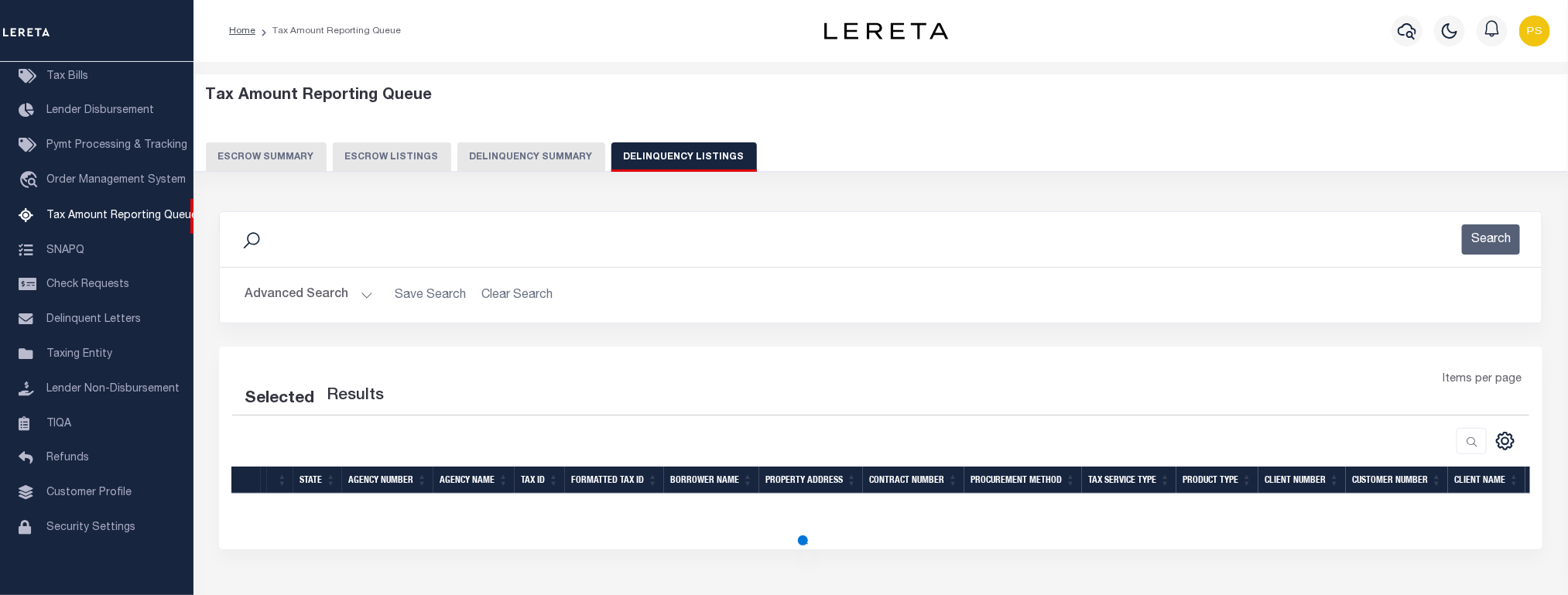
select select "100"
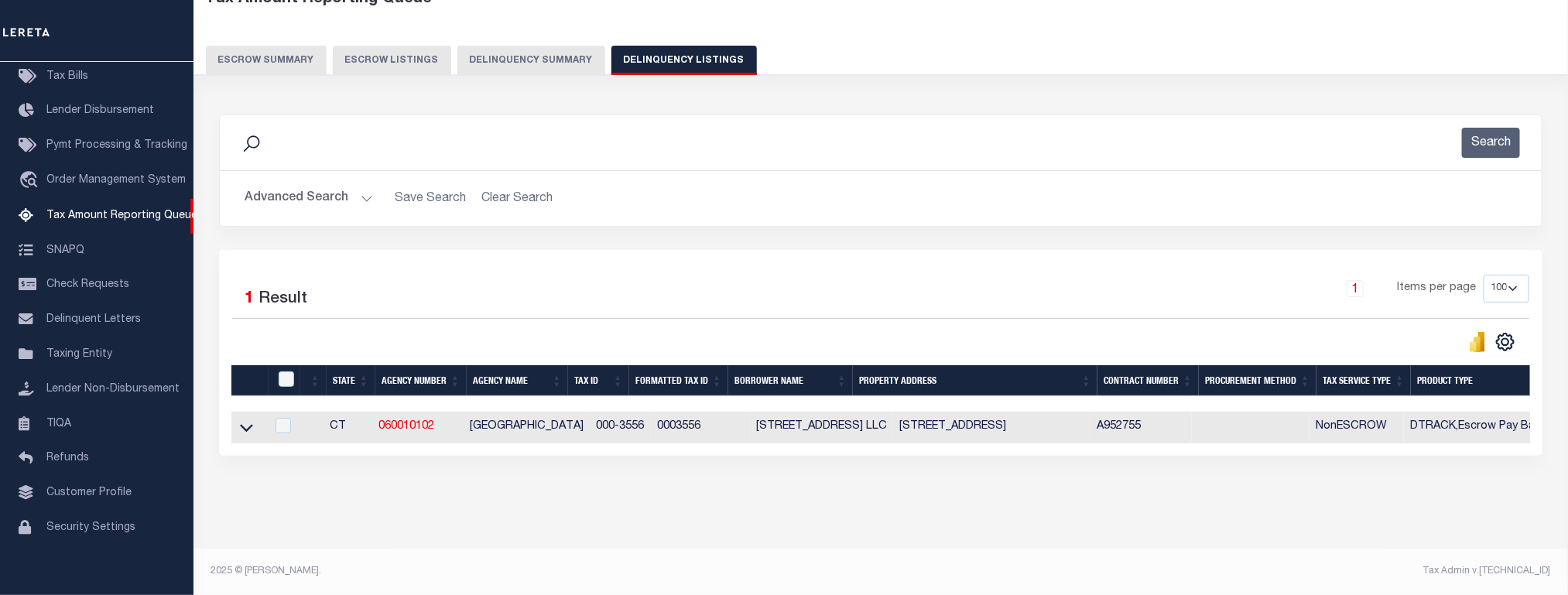
scroll to position [112, 0]
click at [249, 420] on icon at bounding box center [246, 428] width 13 height 16
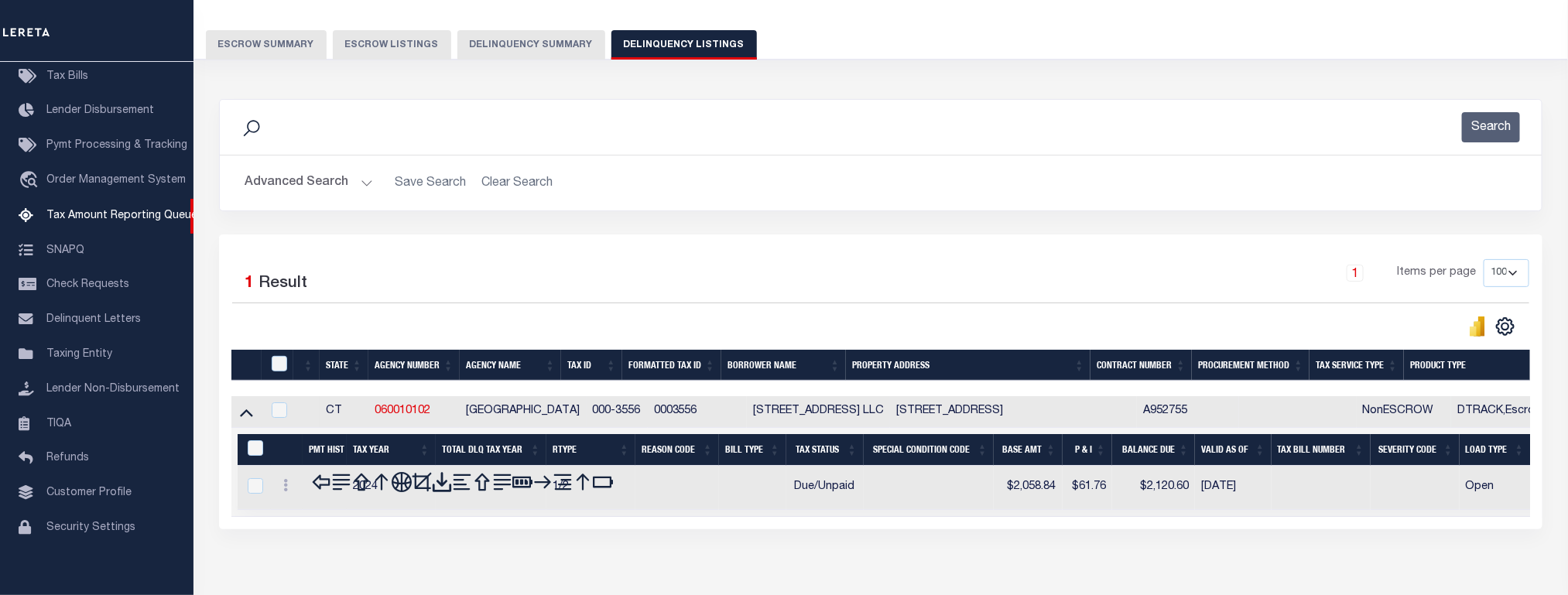
scroll to position [193, 0]
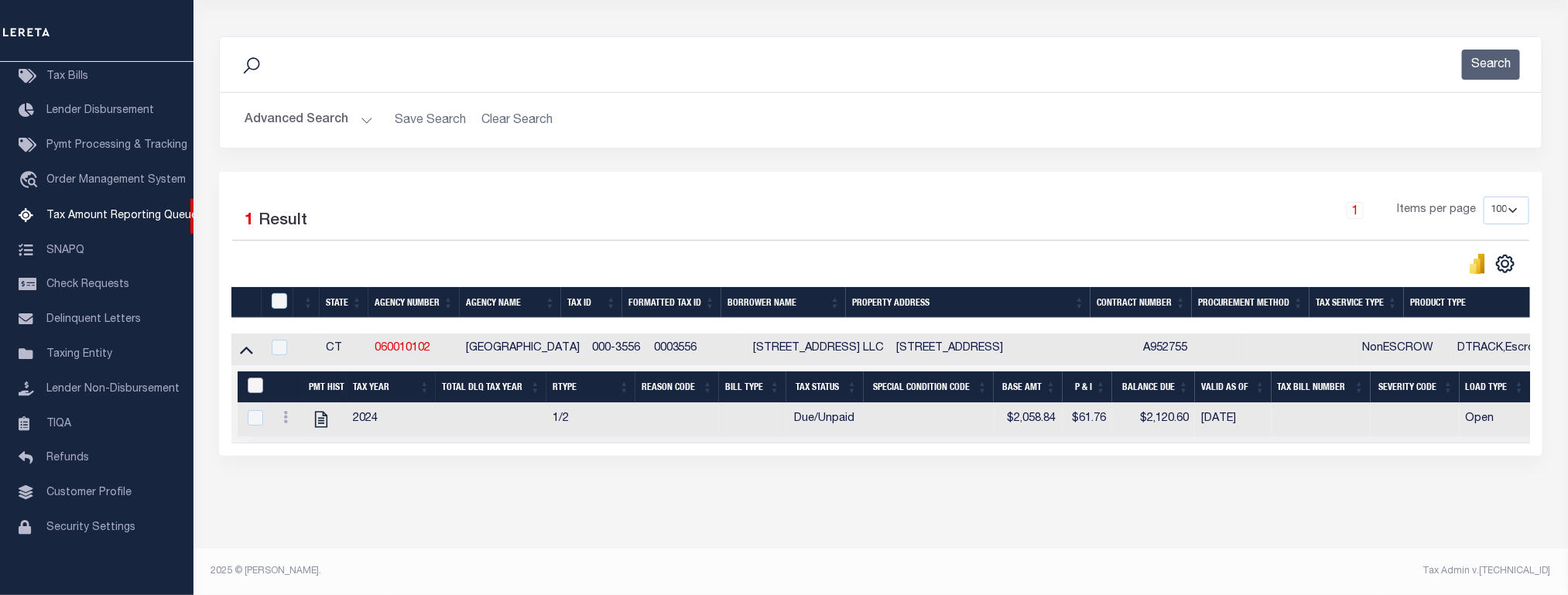
click at [255, 378] on input "&nbsp;" at bounding box center [255, 385] width 16 height 16
checkbox input "true"
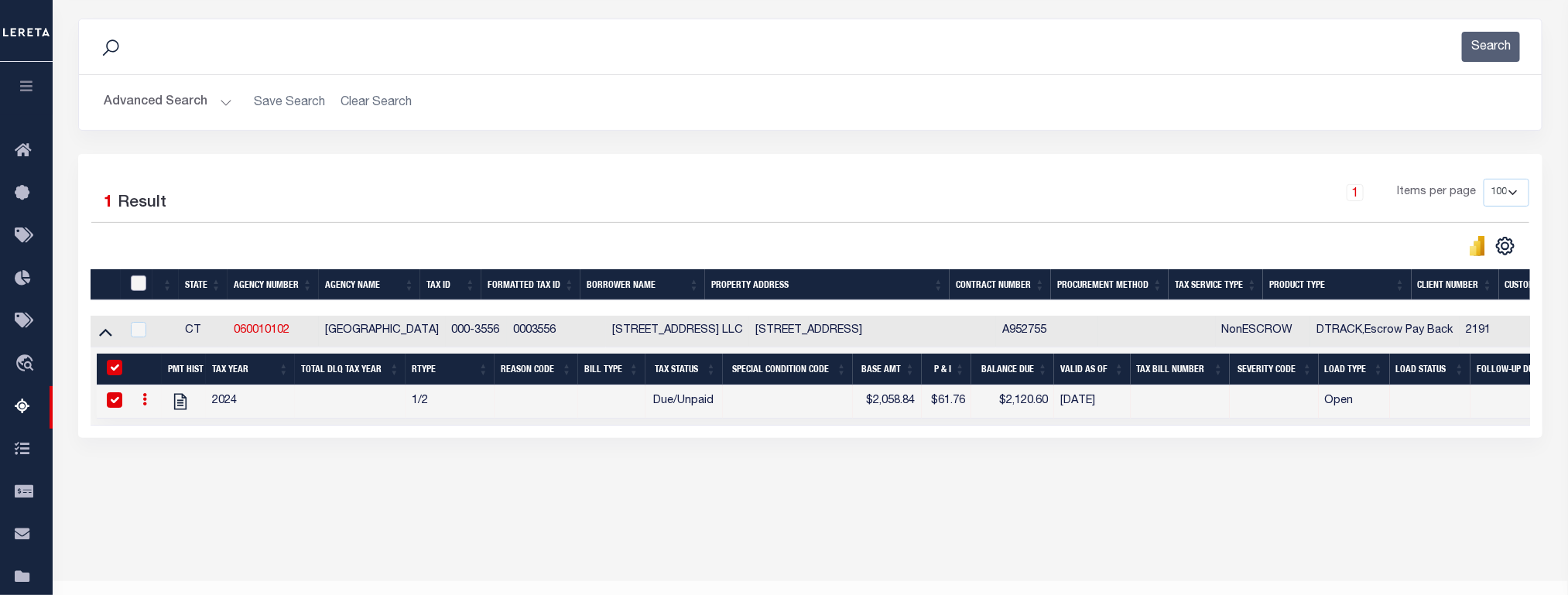
click at [136, 286] on input "checkbox" at bounding box center [138, 283] width 16 height 16
checkbox input "true"
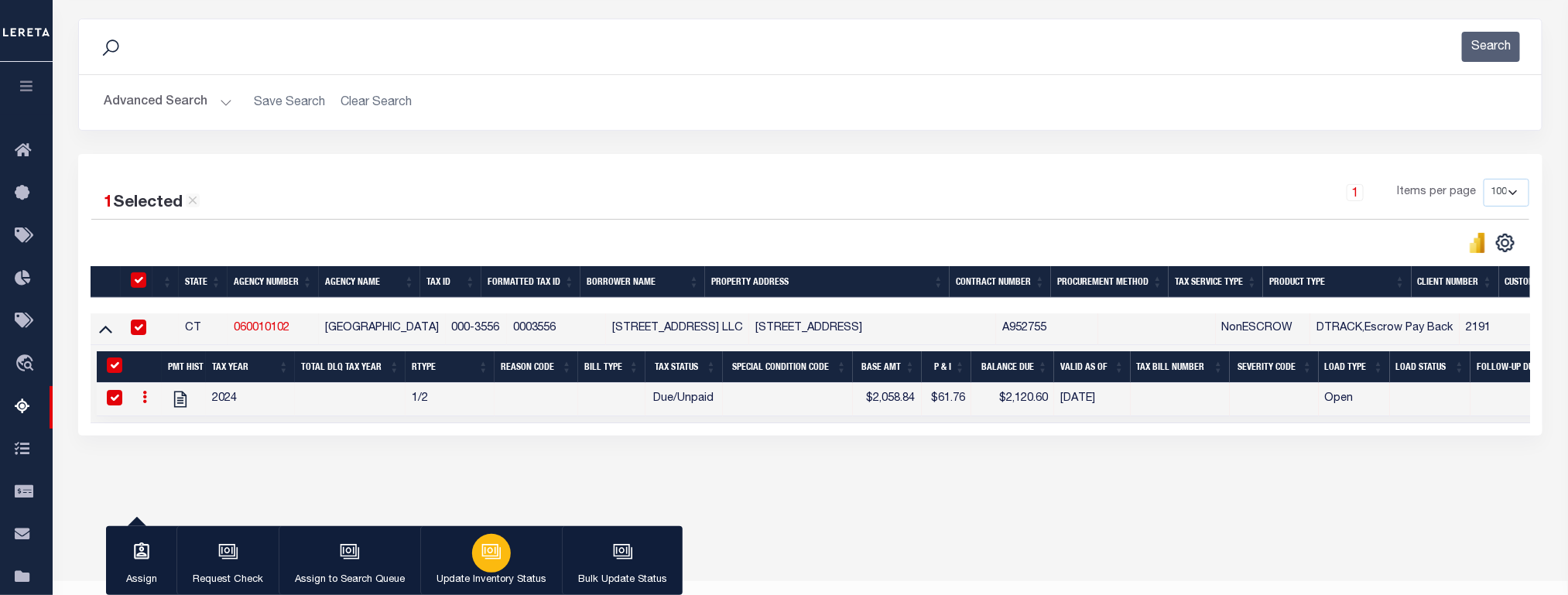
click at [479, 550] on div "button" at bounding box center [491, 553] width 38 height 38
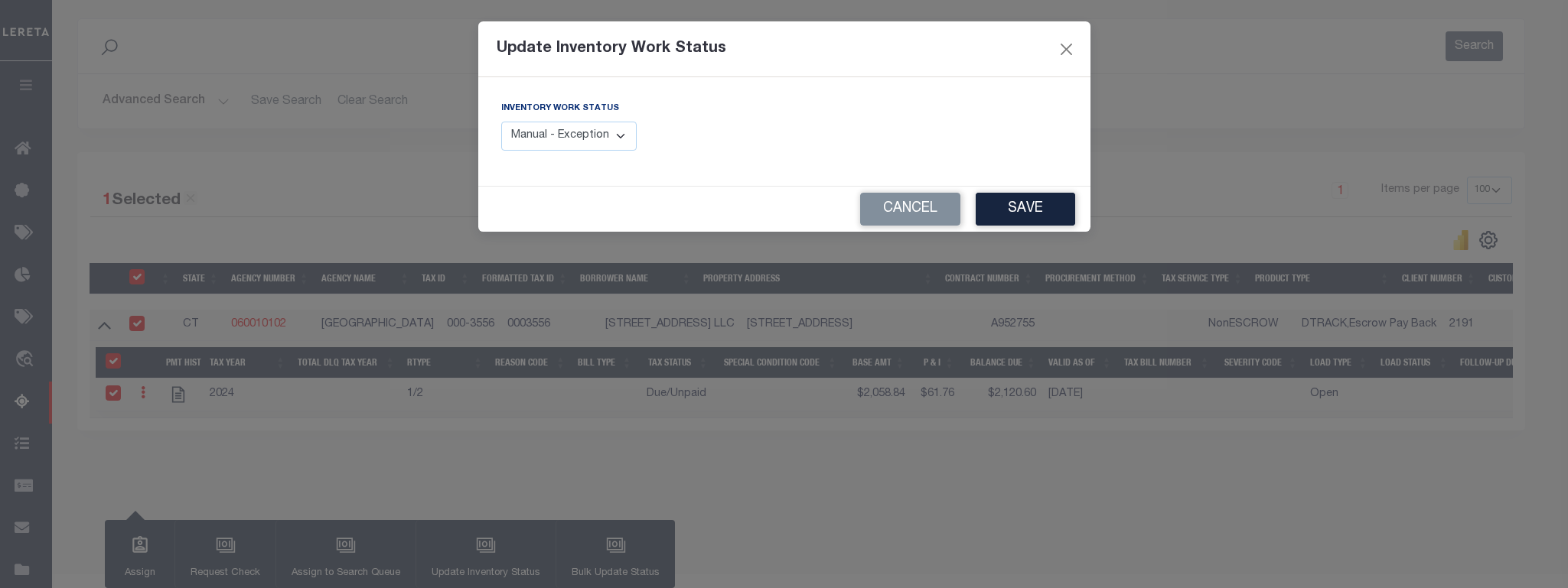
click at [568, 143] on select "Manual - Exception Pended - Awaiting Search Late Add Exception Completed" at bounding box center [570, 136] width 136 height 30
select select "4"
click at [502, 122] on select "Manual - Exception Pended - Awaiting Search Late Add Exception Completed" at bounding box center [570, 136] width 136 height 30
click at [1045, 212] on button "Save" at bounding box center [1025, 209] width 100 height 33
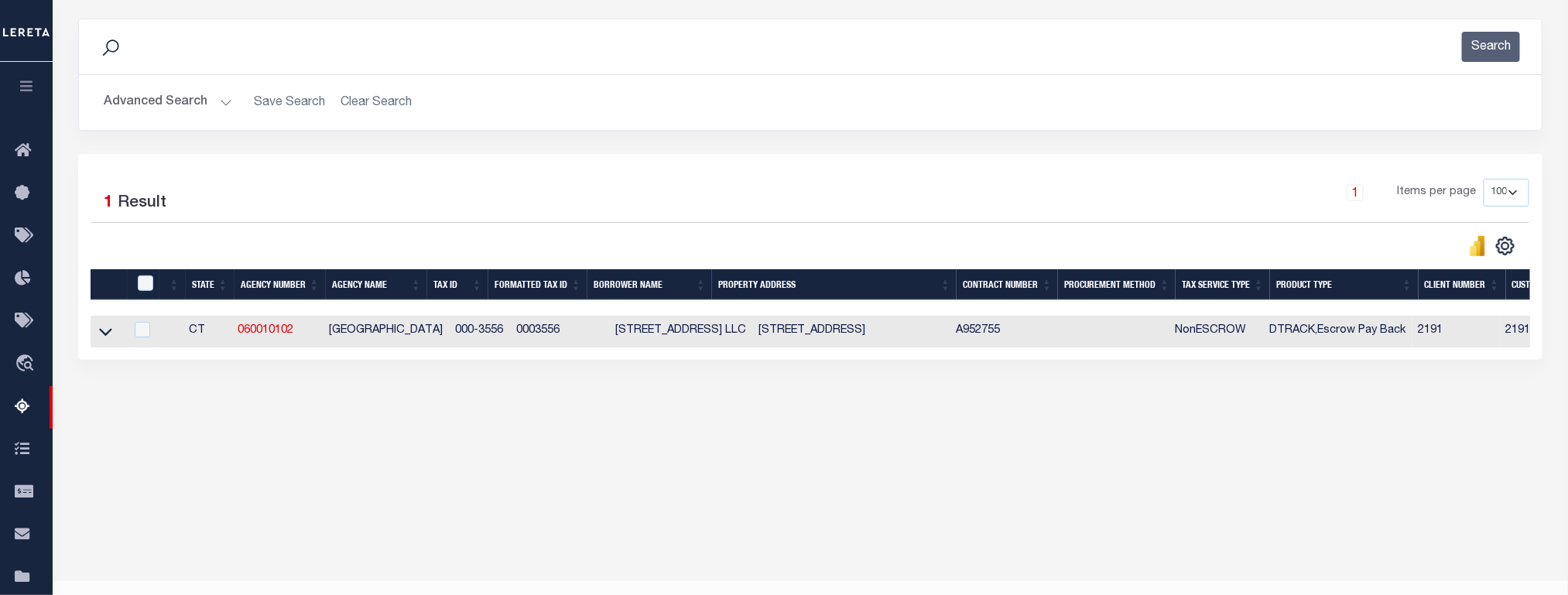
drag, startPoint x: 107, startPoint y: 339, endPoint x: 505, endPoint y: 347, distance: 398.1
click at [107, 336] on icon at bounding box center [106, 332] width 13 height 7
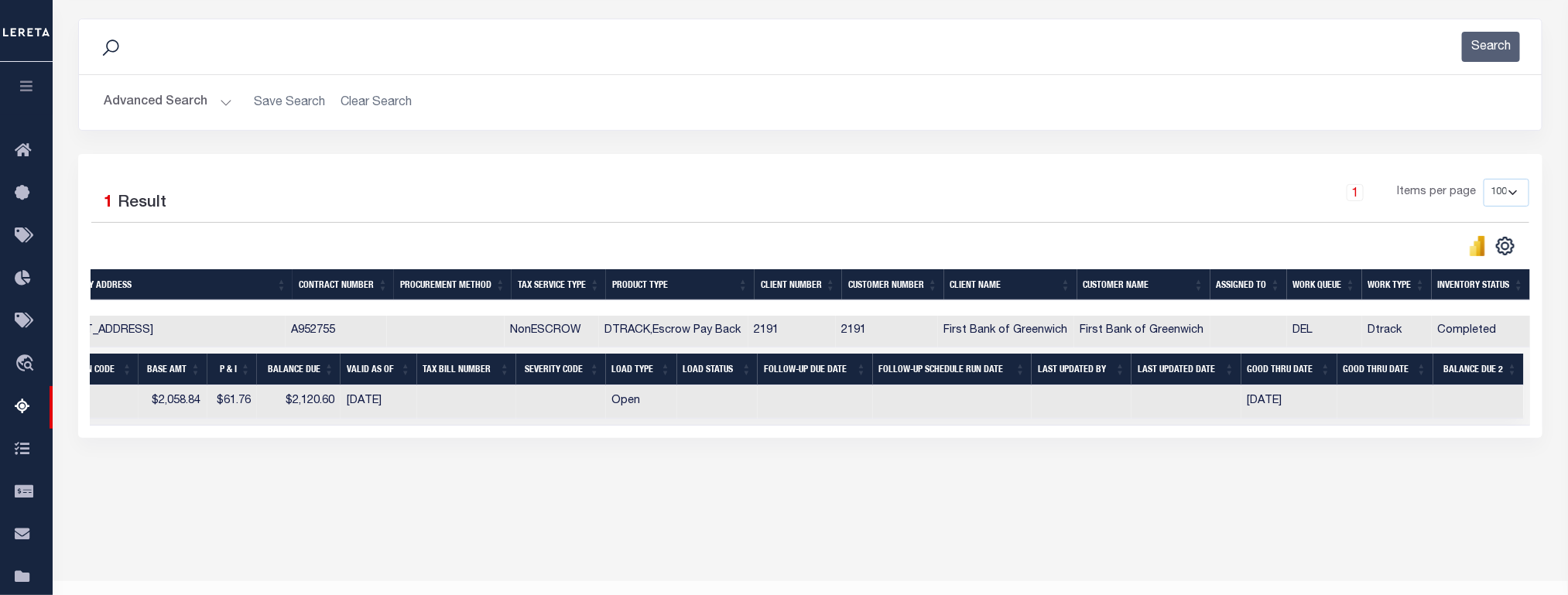
scroll to position [0, 0]
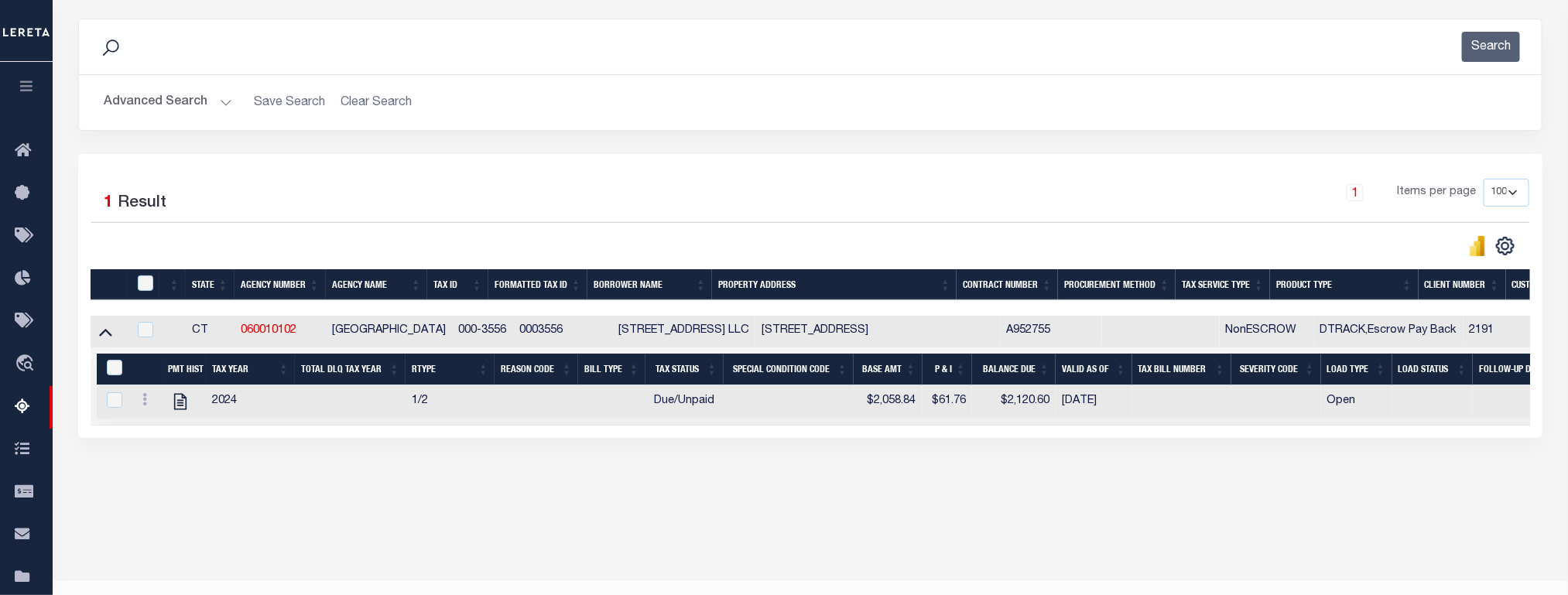
click at [168, 100] on button "Advanced Search" at bounding box center [168, 102] width 128 height 30
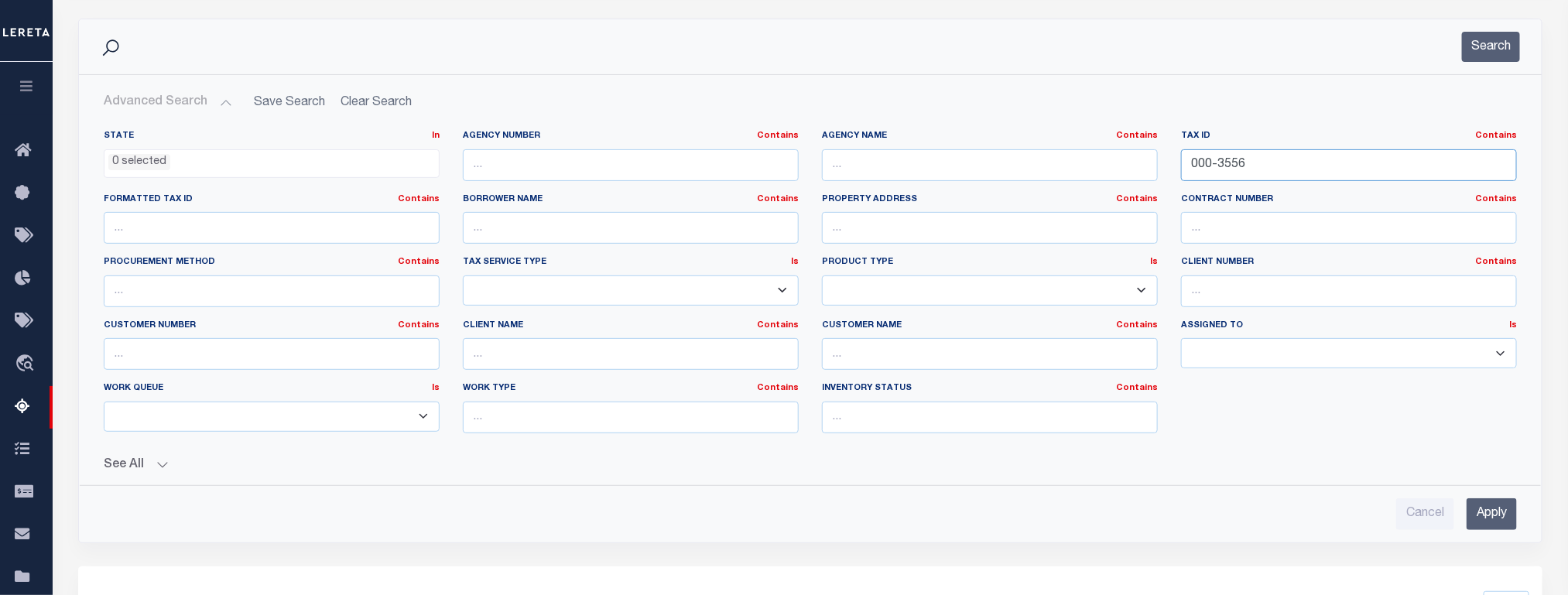
click at [1208, 169] on input "000-3556" at bounding box center [1349, 165] width 336 height 32
paste input "4-6008"
type input "004-6008"
click at [1496, 509] on input "Apply" at bounding box center [1491, 514] width 50 height 32
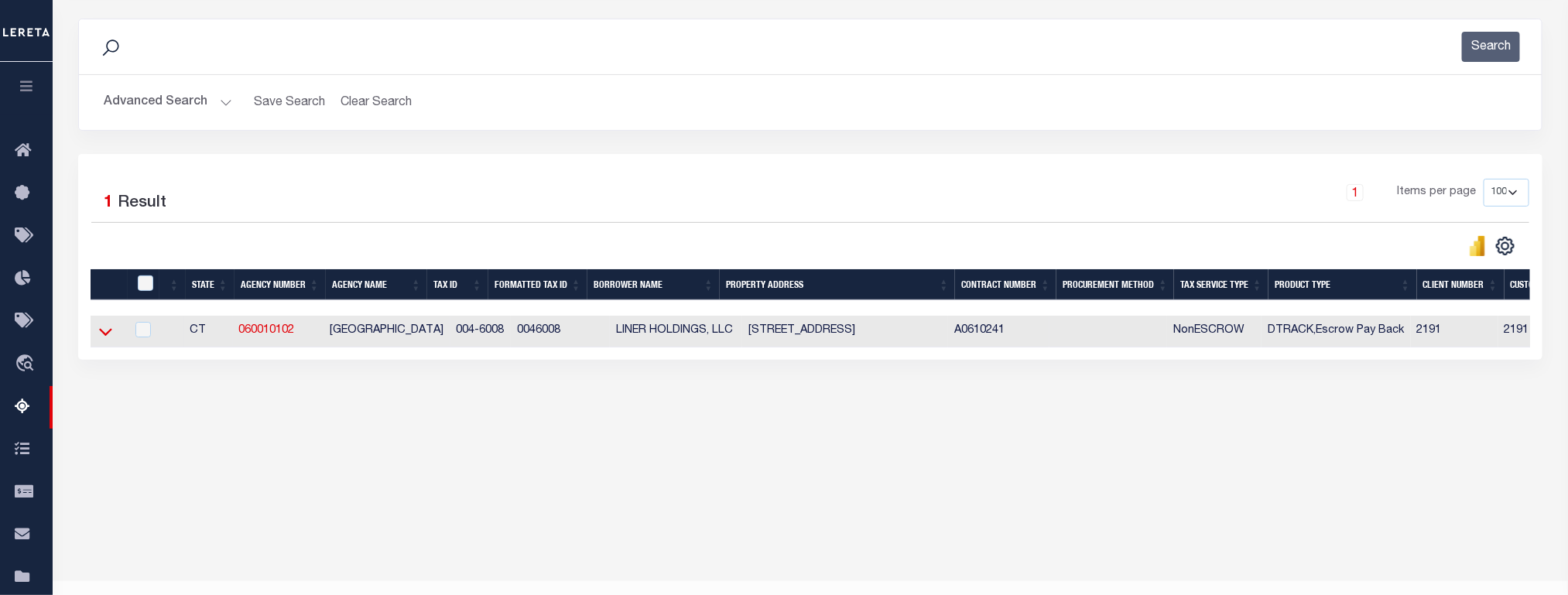
click at [107, 336] on icon at bounding box center [106, 332] width 13 height 7
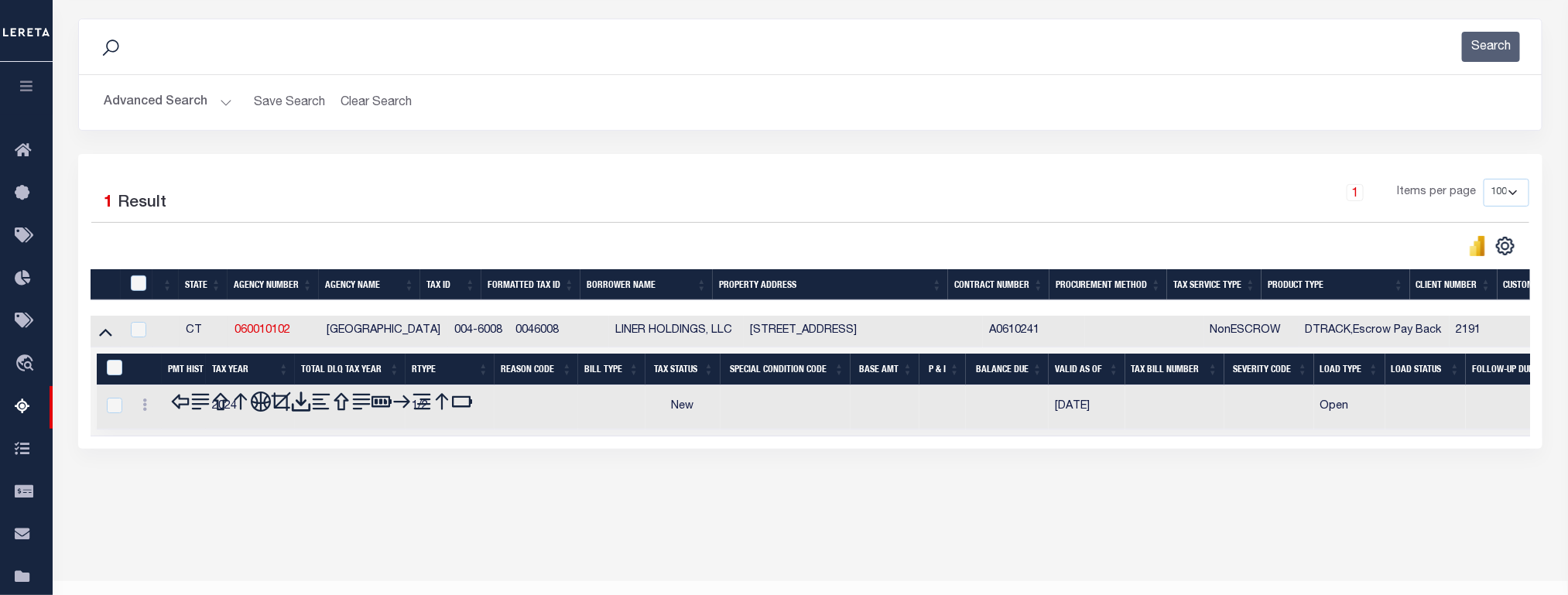
scroll to position [225, 0]
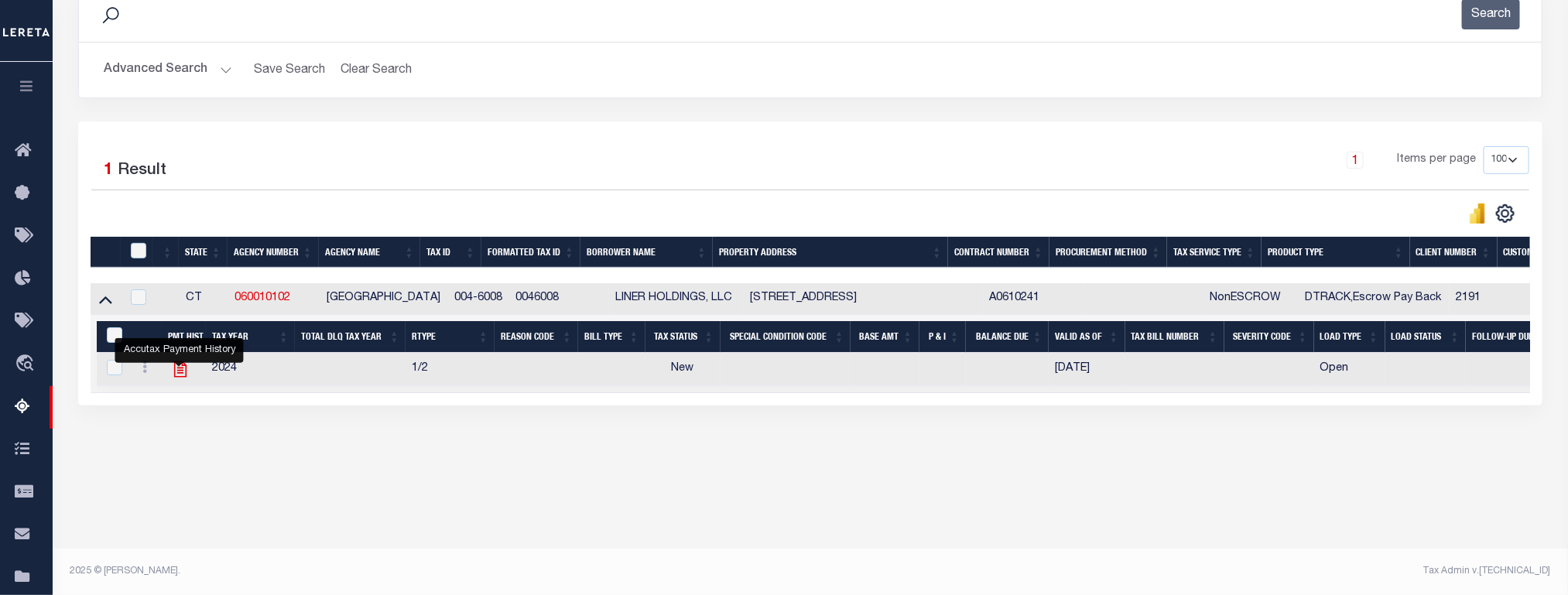
click at [178, 379] on icon "" at bounding box center [180, 369] width 20 height 20
checkbox input "true"
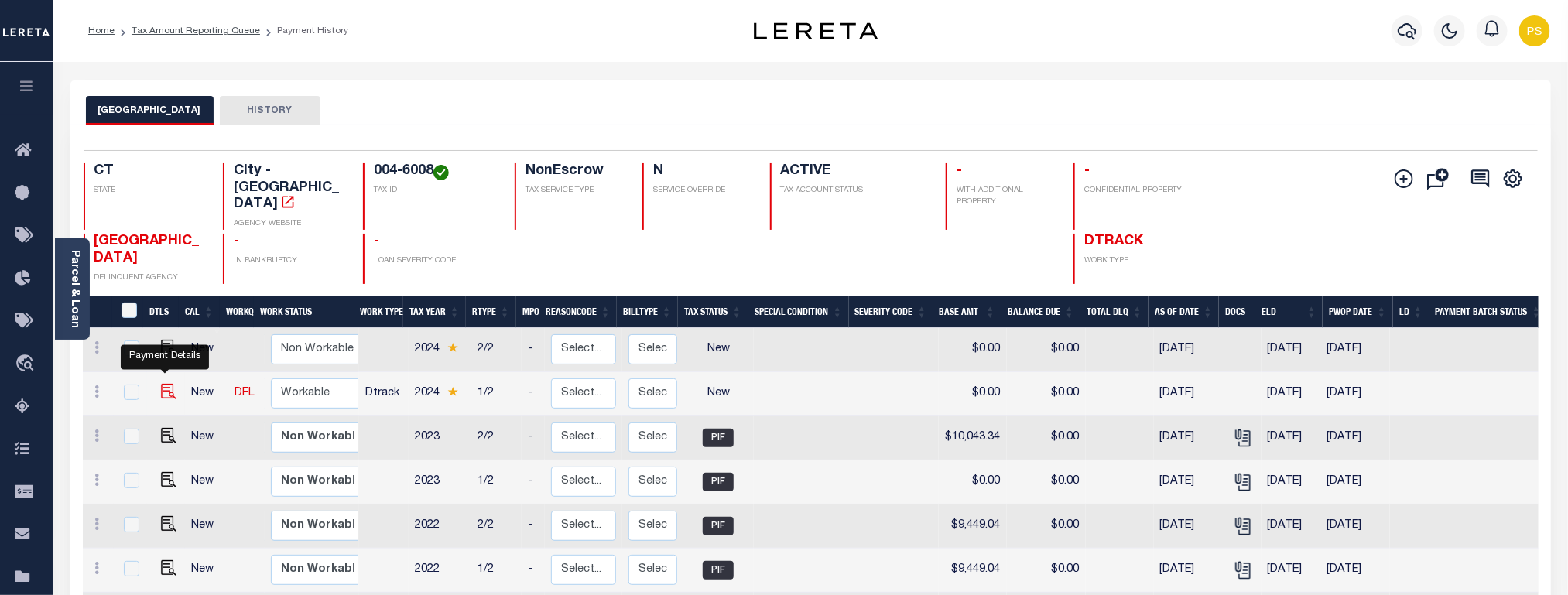
click at [163, 384] on img "" at bounding box center [169, 391] width 16 height 16
checkbox input "true"
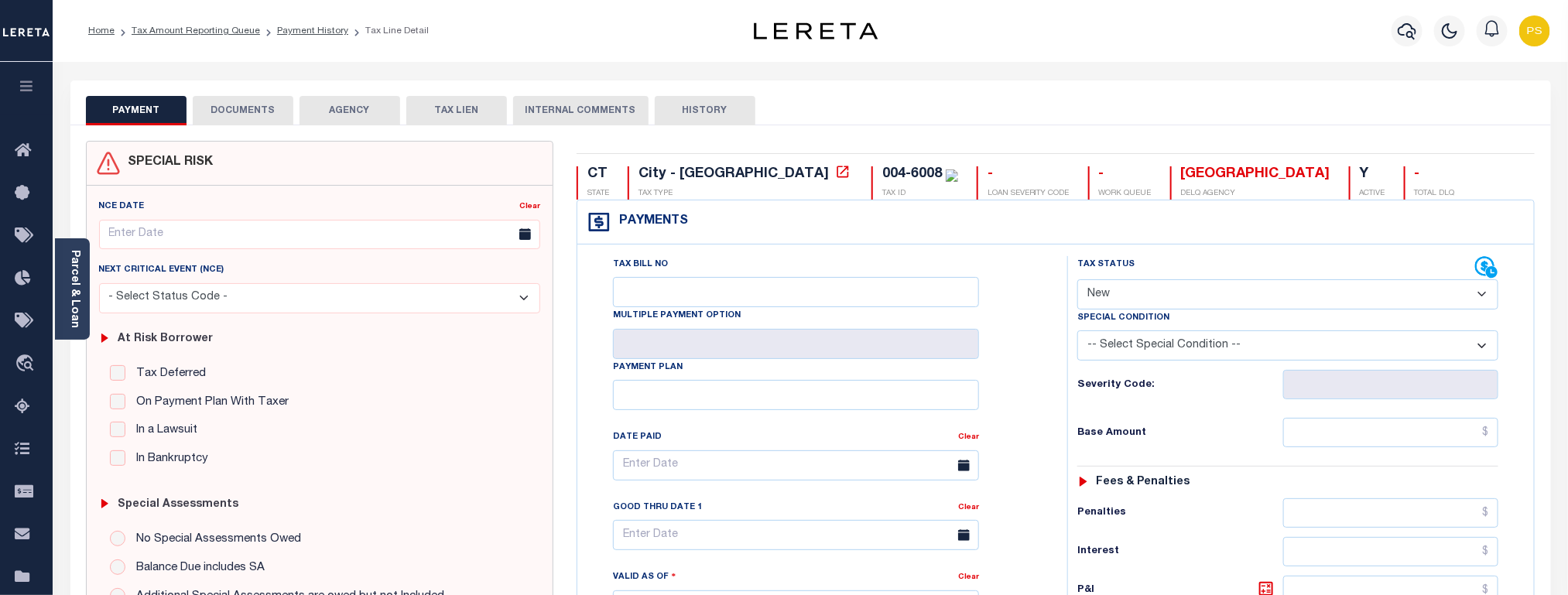
click at [1179, 297] on select "- Select Status Code - Open Due/Unpaid Paid Incomplete No Tax Due Internal Refu…" at bounding box center [1288, 294] width 421 height 30
select select "PYD"
click at [1078, 281] on select "- Select Status Code - Open Due/Unpaid Paid Incomplete No Tax Due Internal Refu…" at bounding box center [1288, 294] width 421 height 30
type input "[DATE]"
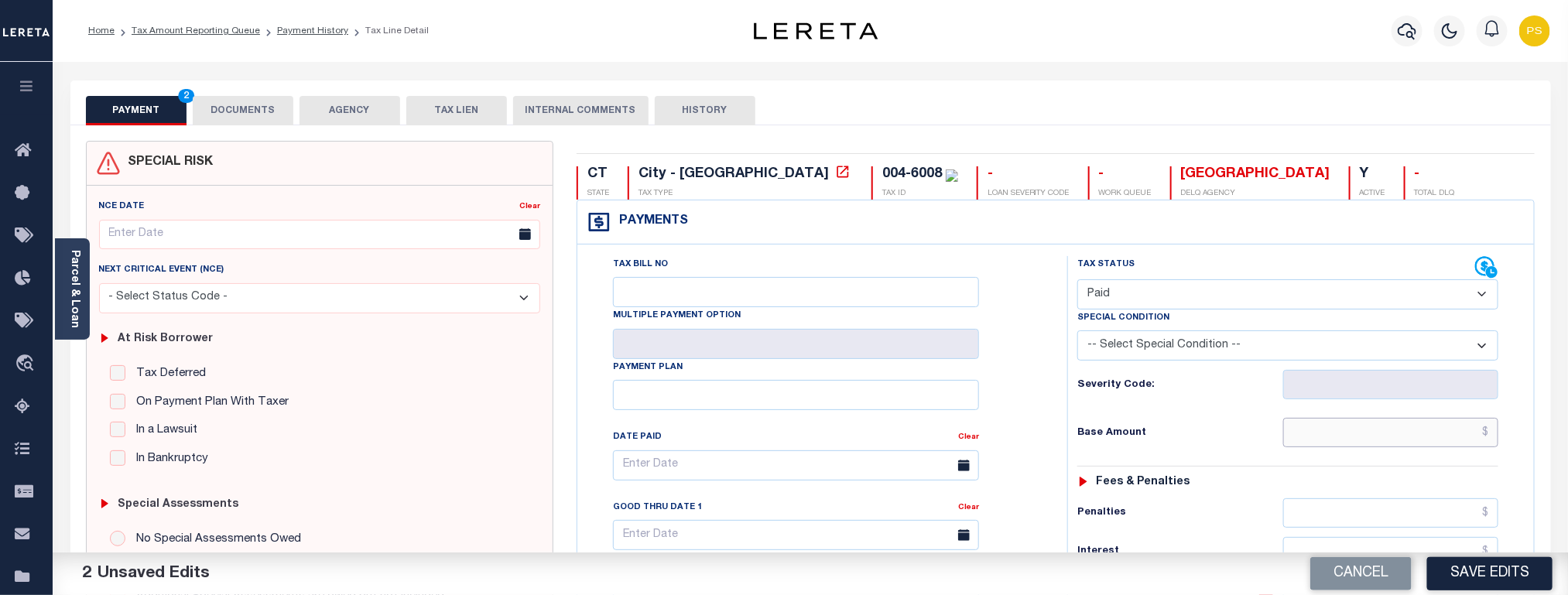
click at [1471, 447] on input "text" at bounding box center [1391, 433] width 216 height 29
paste input "10,269.03"
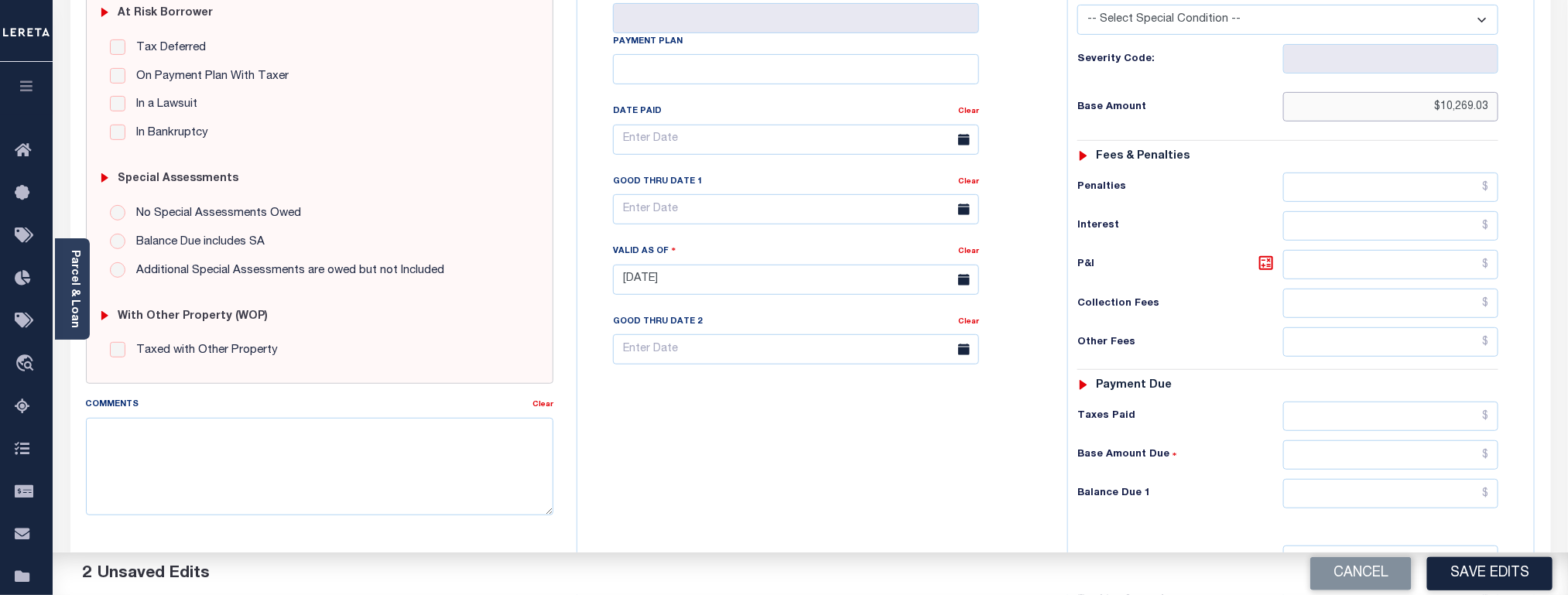
scroll to position [349, 0]
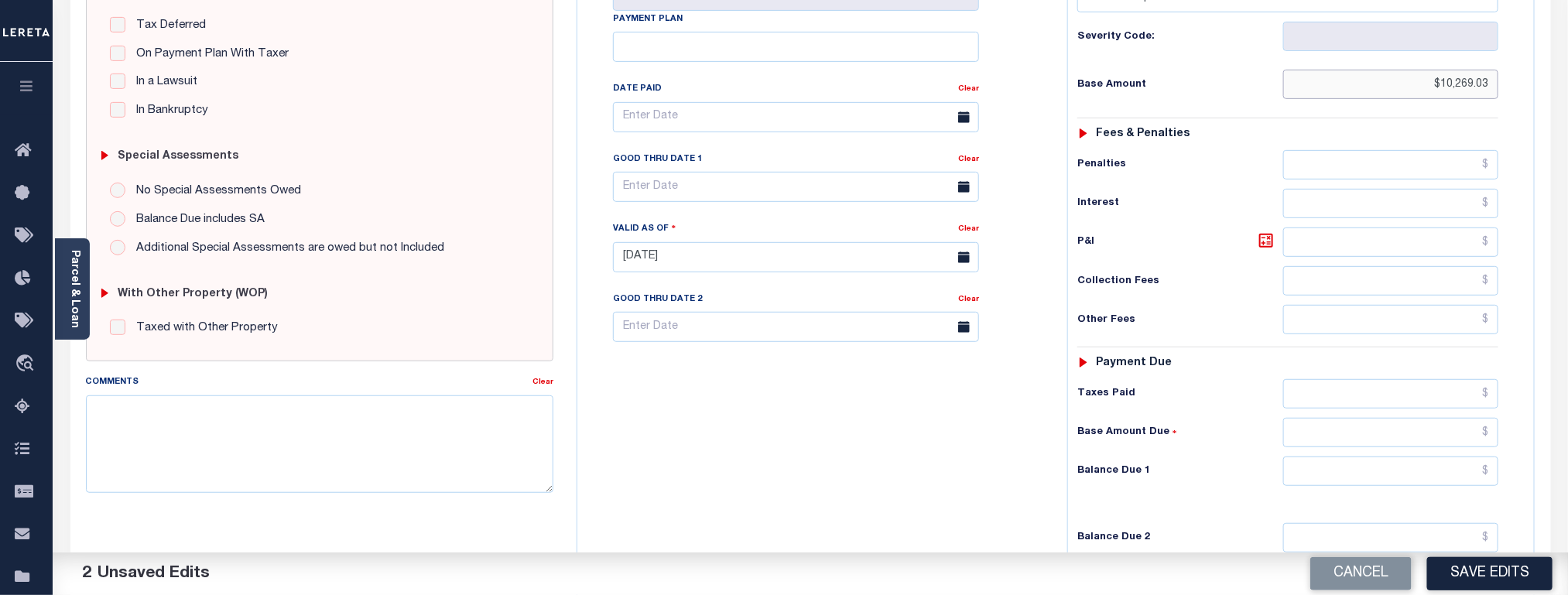
type input "$10,269.03"
click at [1417, 486] on input "text" at bounding box center [1391, 471] width 216 height 29
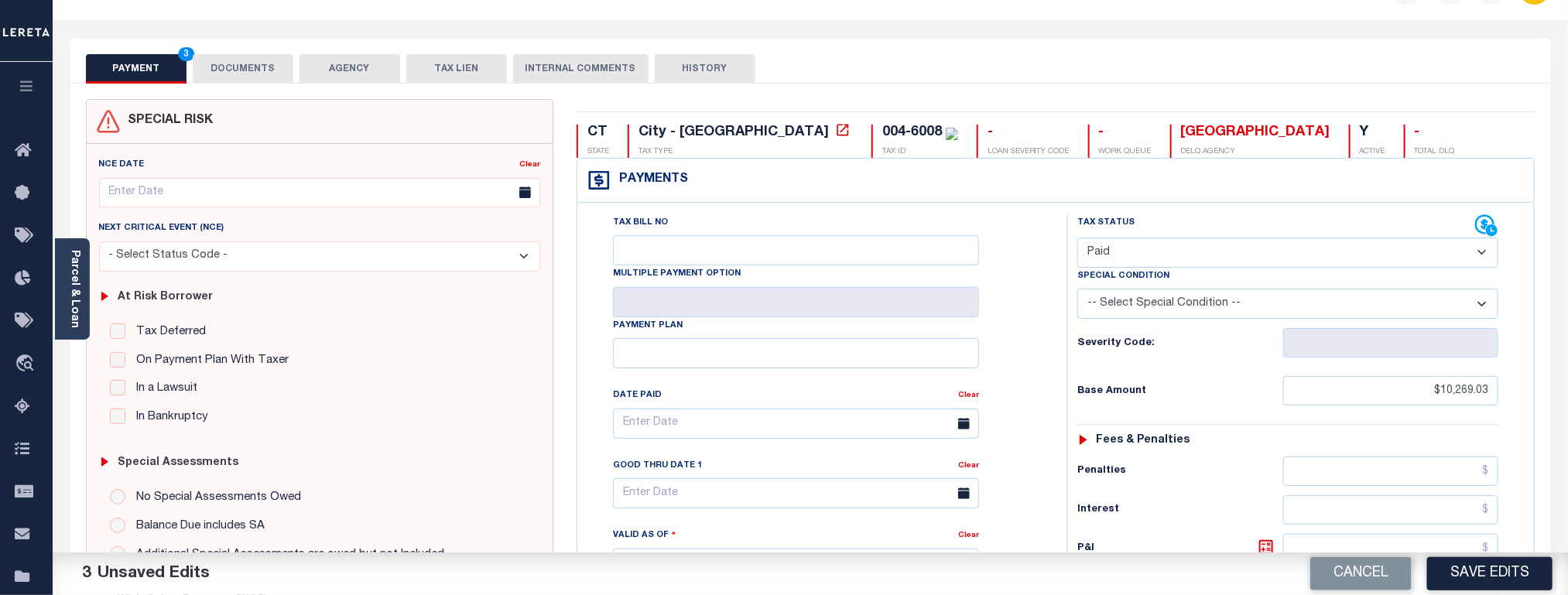
scroll to position [0, 0]
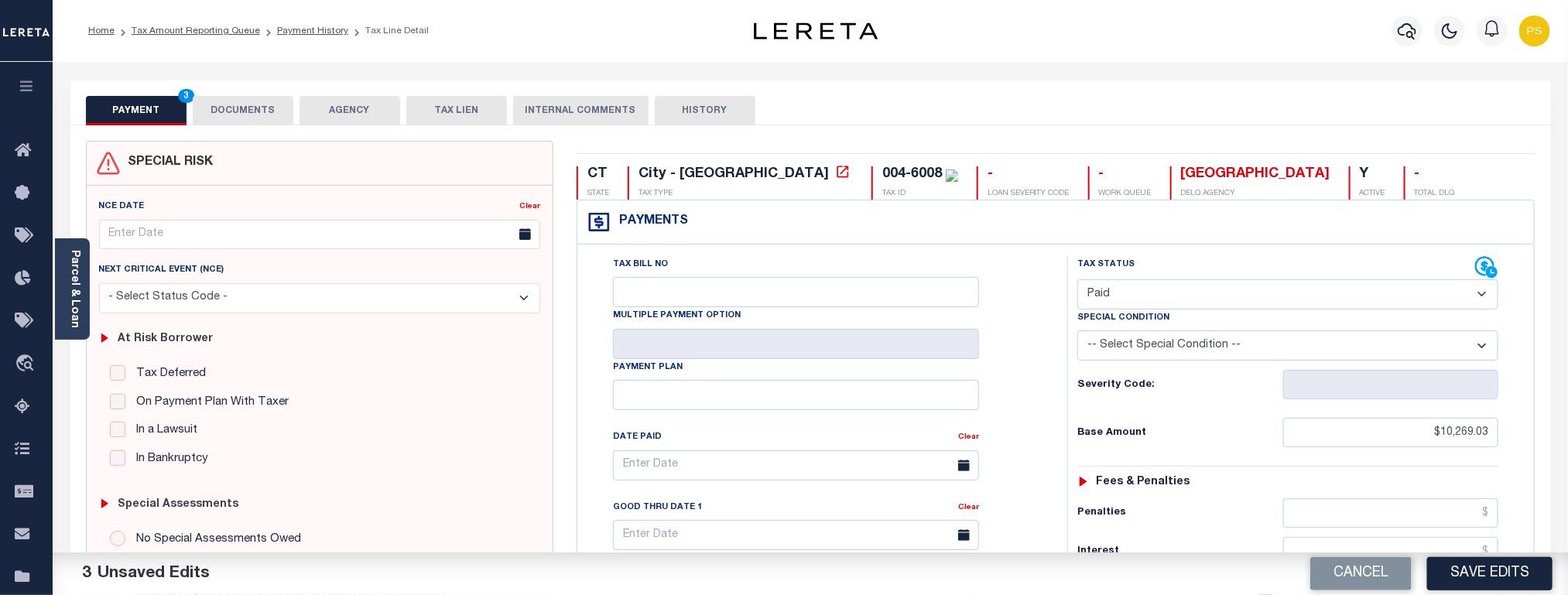
type input "$0.00"
click at [251, 111] on button "DOCUMENTS" at bounding box center [243, 110] width 101 height 29
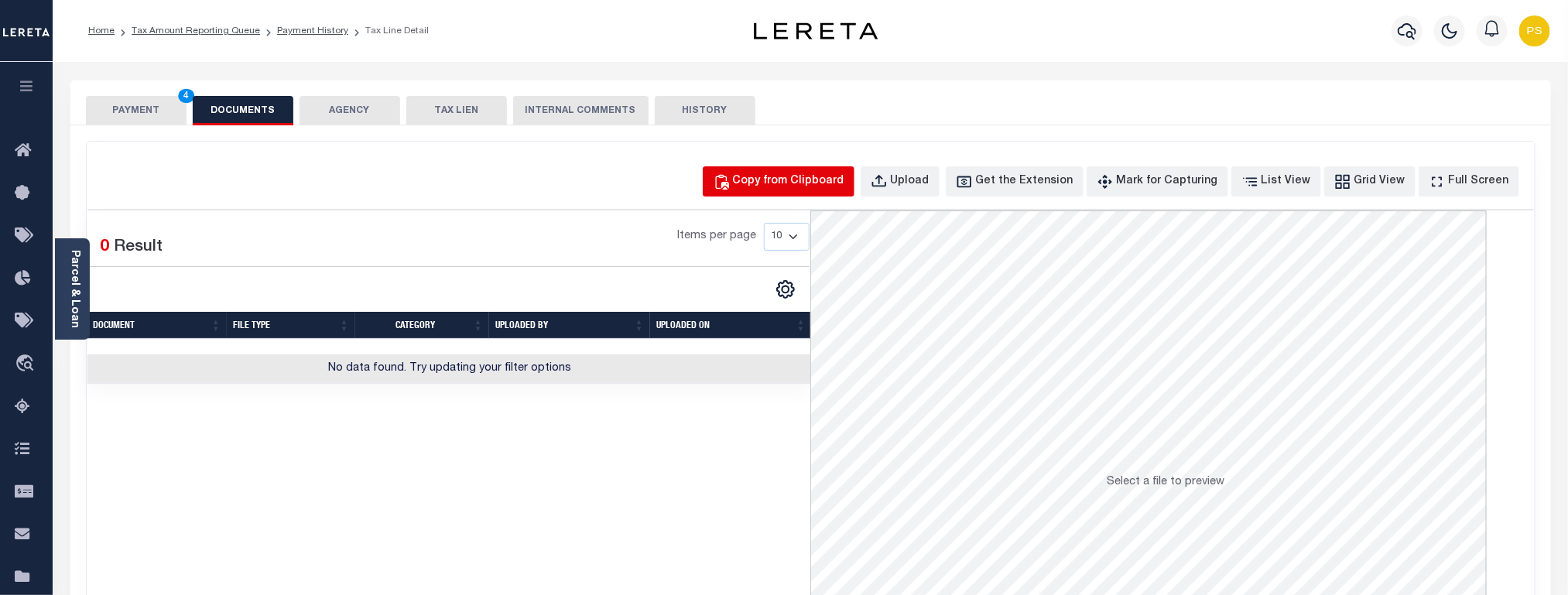
click at [822, 182] on div "Copy from Clipboard" at bounding box center [789, 182] width 111 height 17
select select "POP"
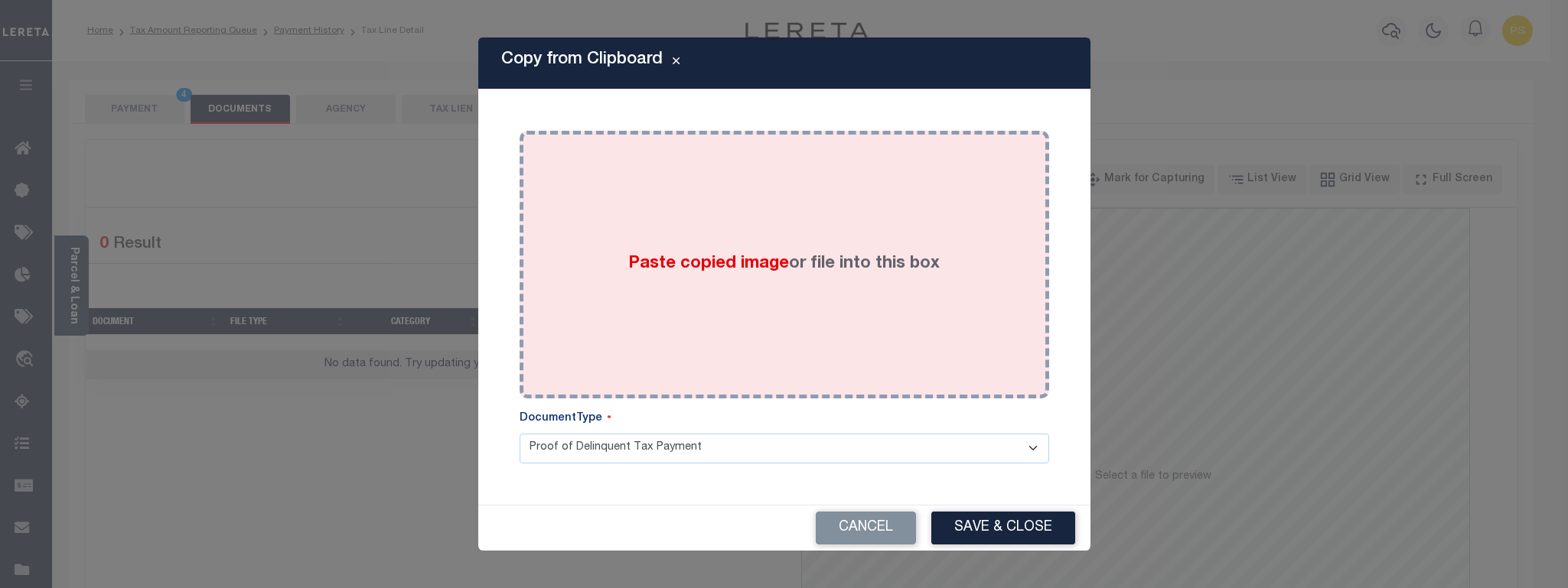
click at [737, 292] on div "Paste copied image or file into this box" at bounding box center [784, 264] width 506 height 245
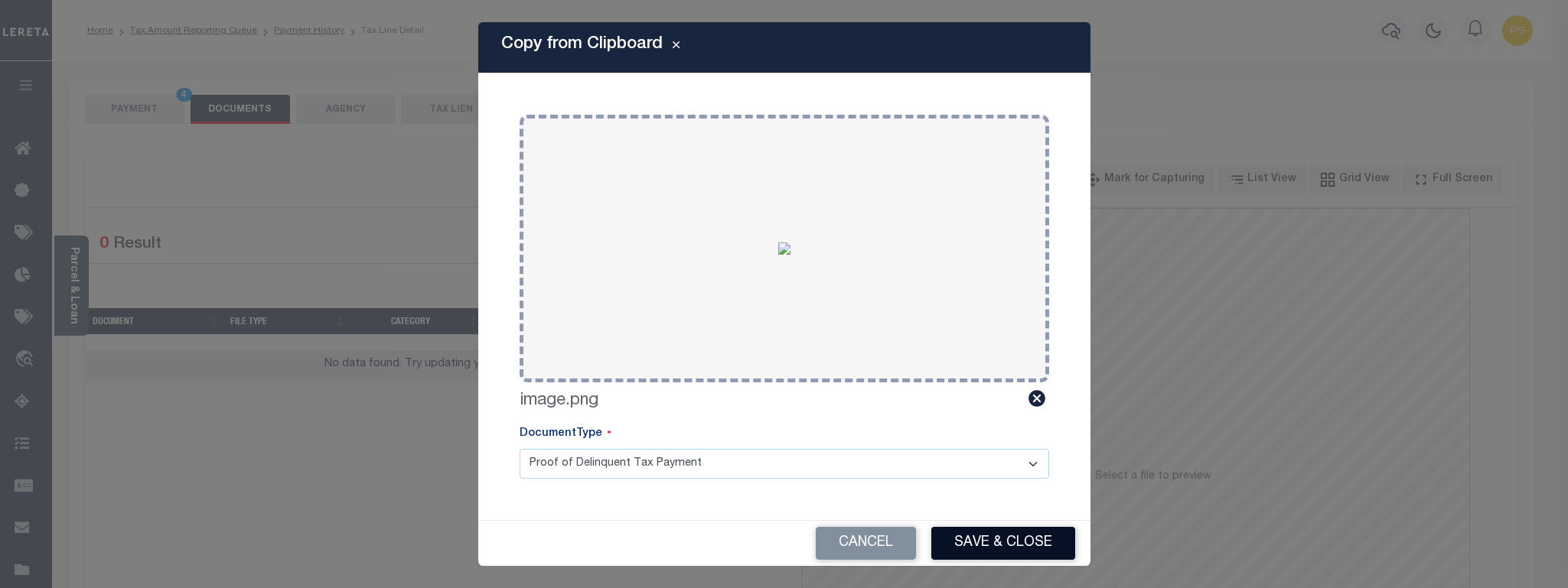
click at [1024, 540] on button "Save & Close" at bounding box center [1003, 544] width 144 height 33
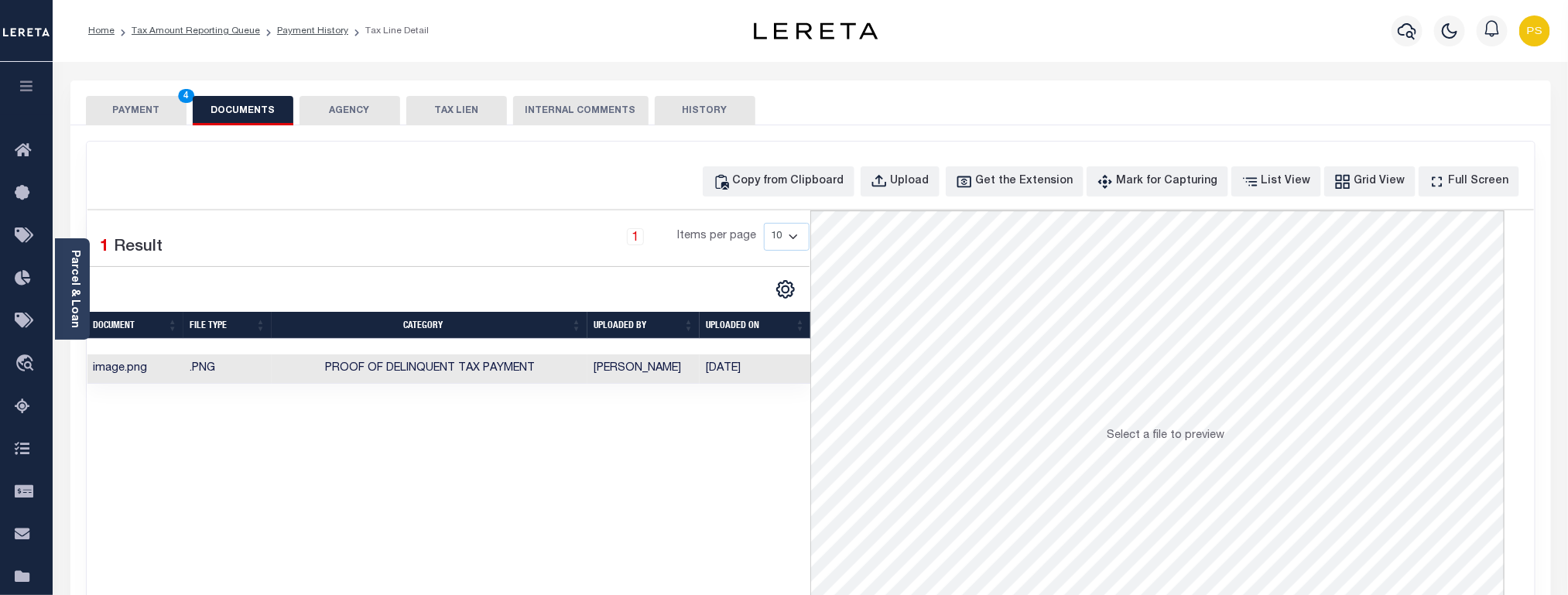
click at [139, 119] on button "PAYMENT 4" at bounding box center [136, 110] width 101 height 29
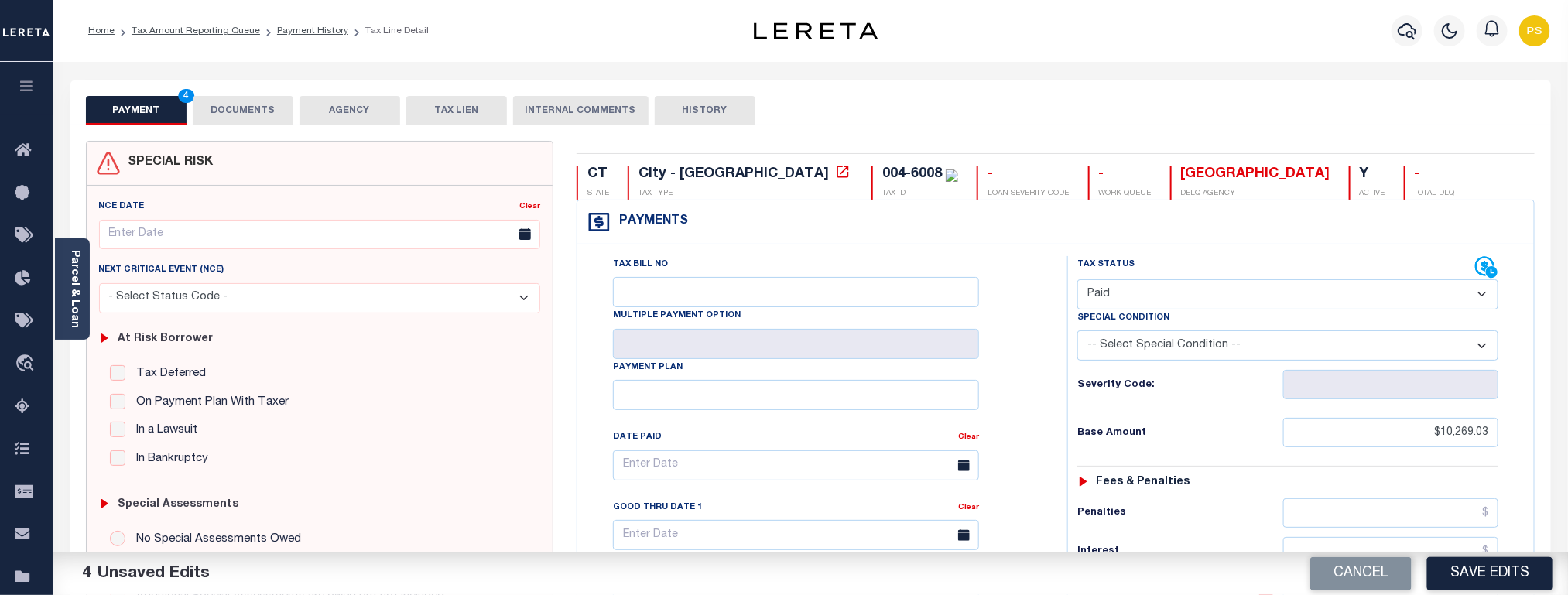
click at [1505, 571] on button "Save Edits" at bounding box center [1489, 574] width 125 height 34
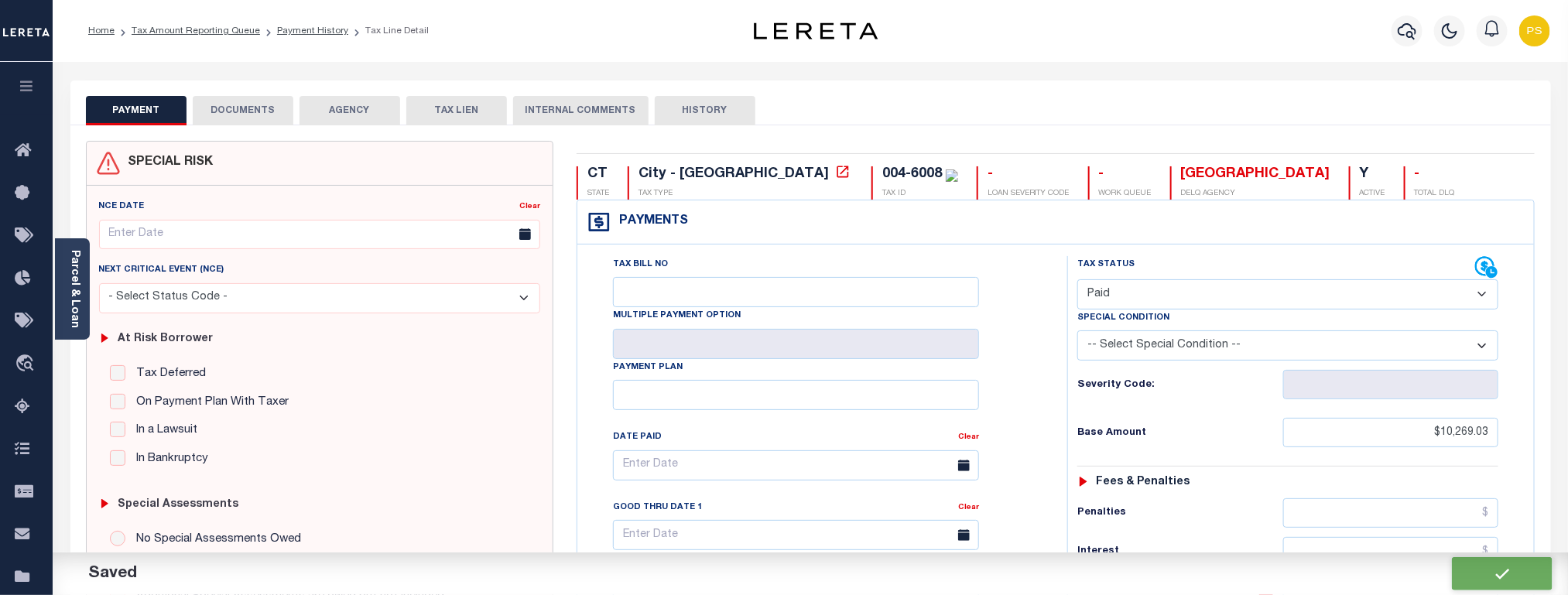
checkbox input "false"
type input "$10,269.03"
type input "$0"
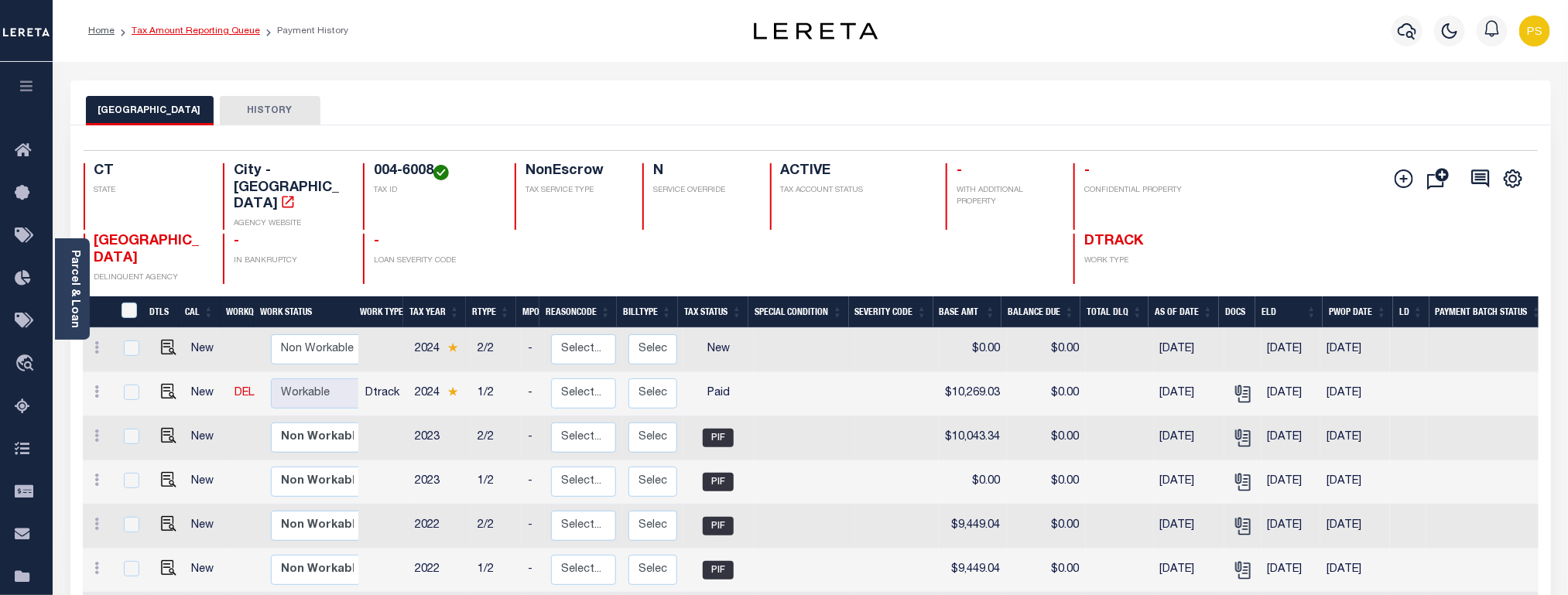
click at [198, 28] on link "Tax Amount Reporting Queue" at bounding box center [196, 30] width 128 height 9
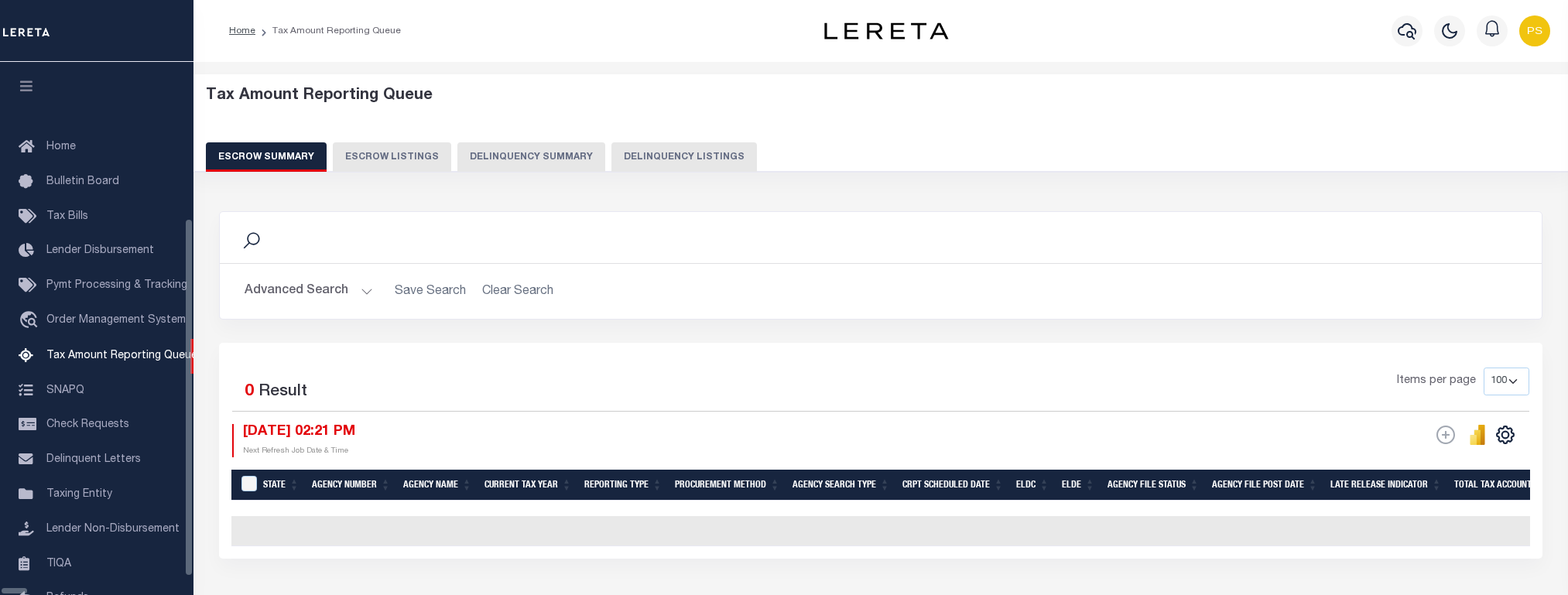
select select "100"
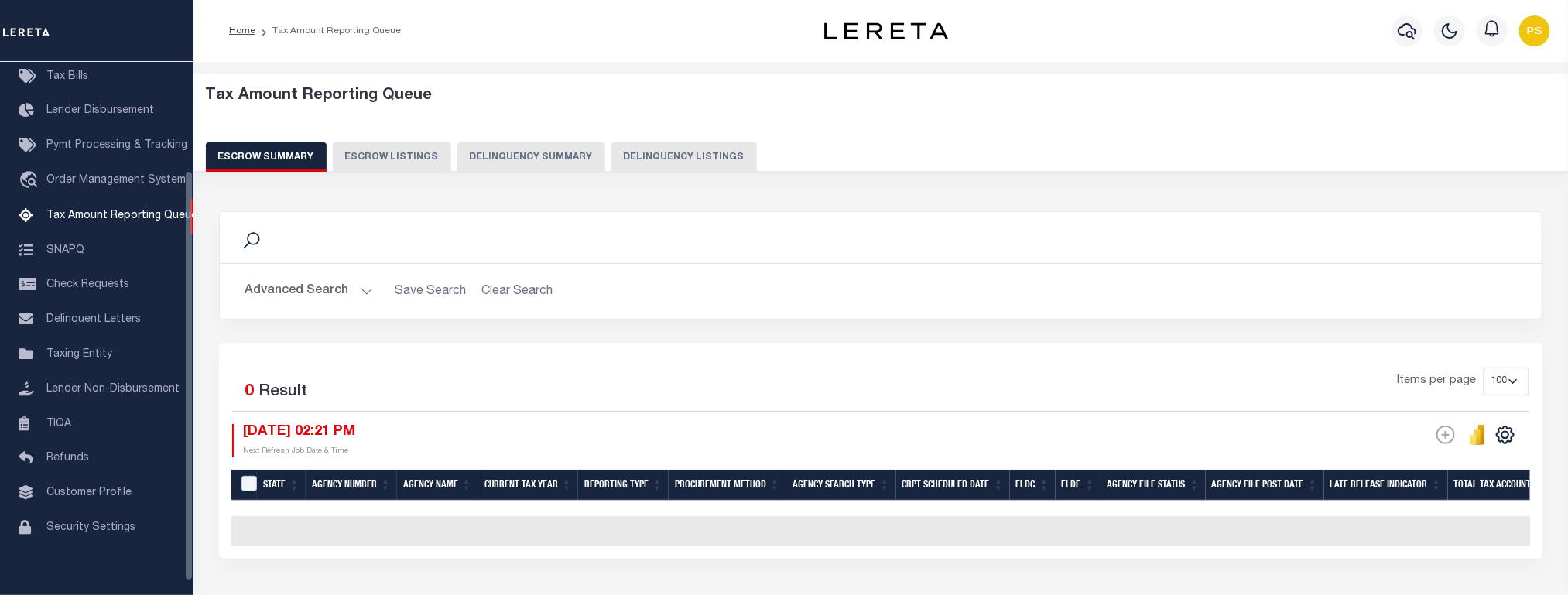
click at [699, 158] on button "Delinquency Listings" at bounding box center [684, 157] width 146 height 29
select select "100"
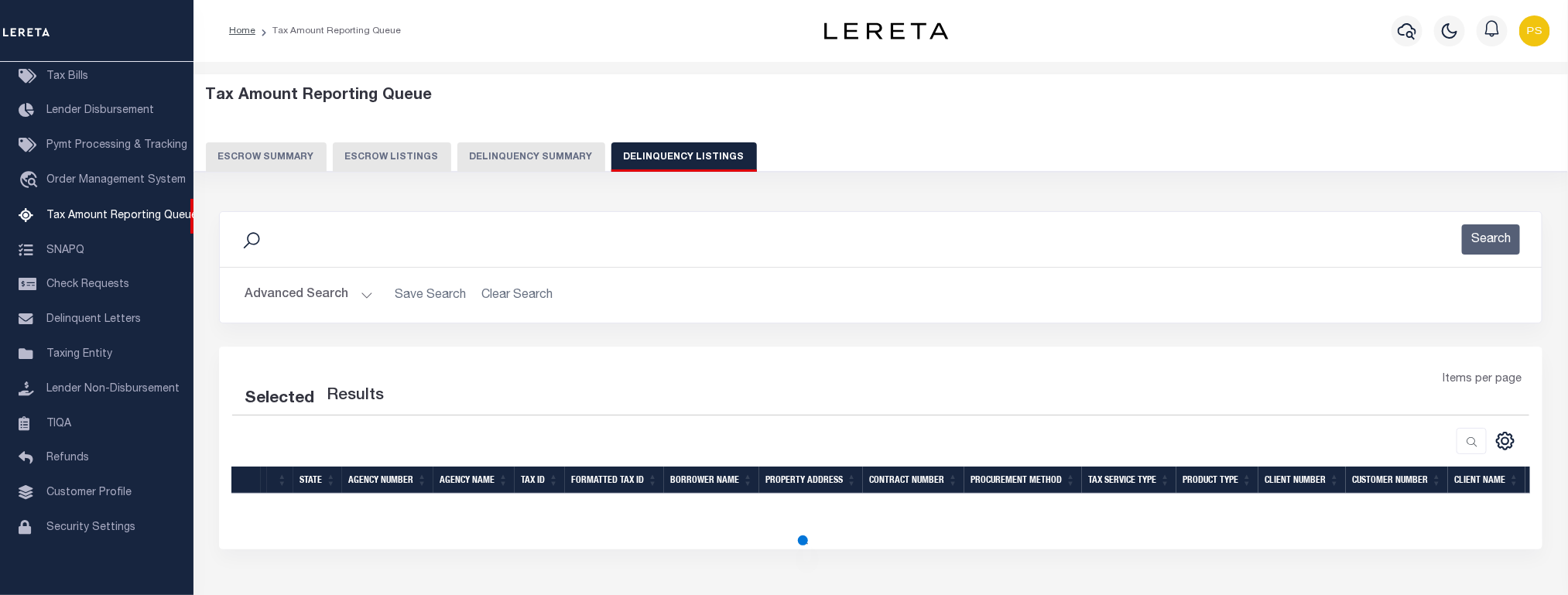
select select "100"
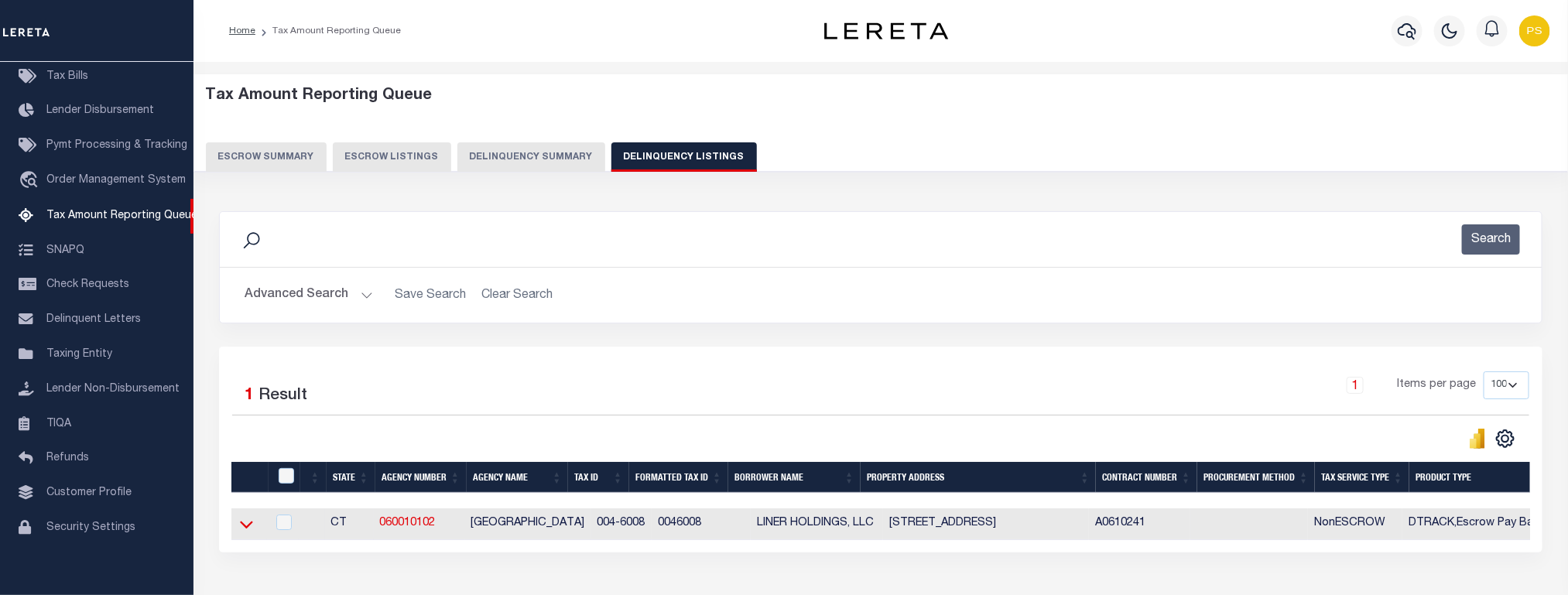
click at [245, 530] on icon at bounding box center [246, 525] width 13 height 7
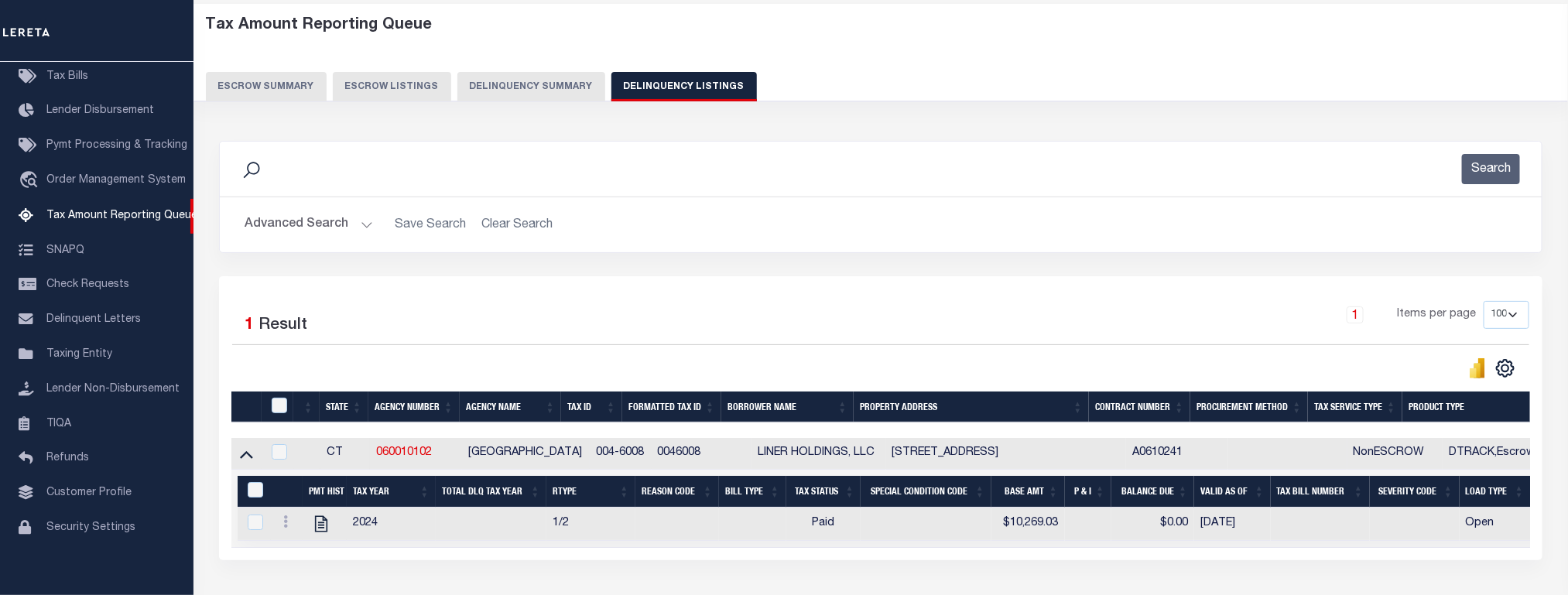
scroll to position [193, 0]
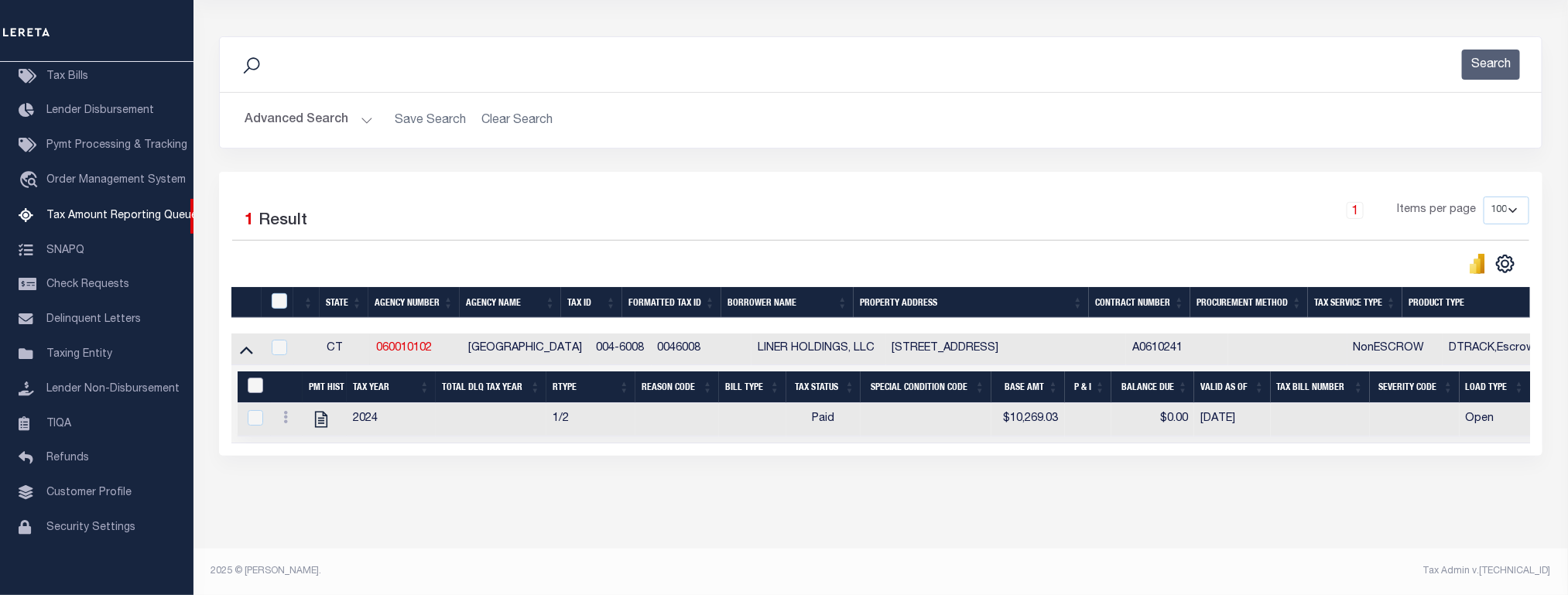
click at [253, 378] on input "&nbsp;" at bounding box center [255, 385] width 16 height 16
checkbox input "true"
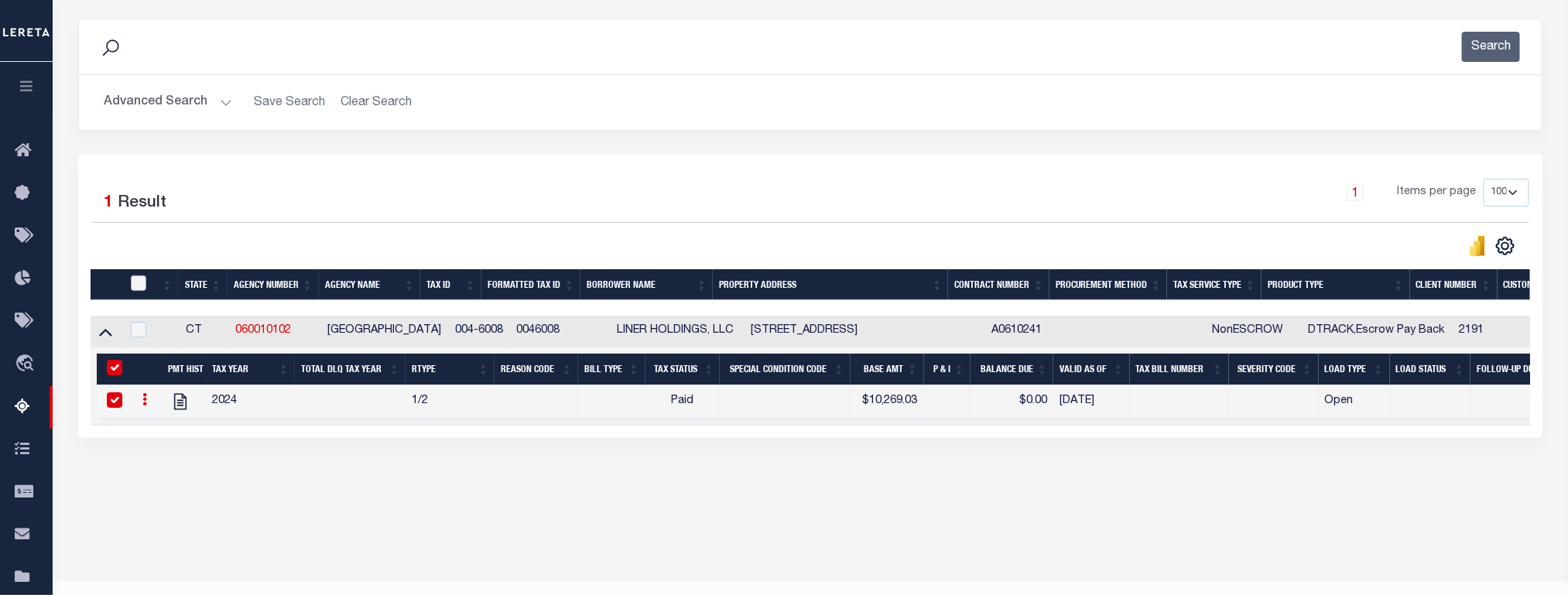
click at [137, 291] on input "checkbox" at bounding box center [138, 283] width 16 height 16
checkbox input "true"
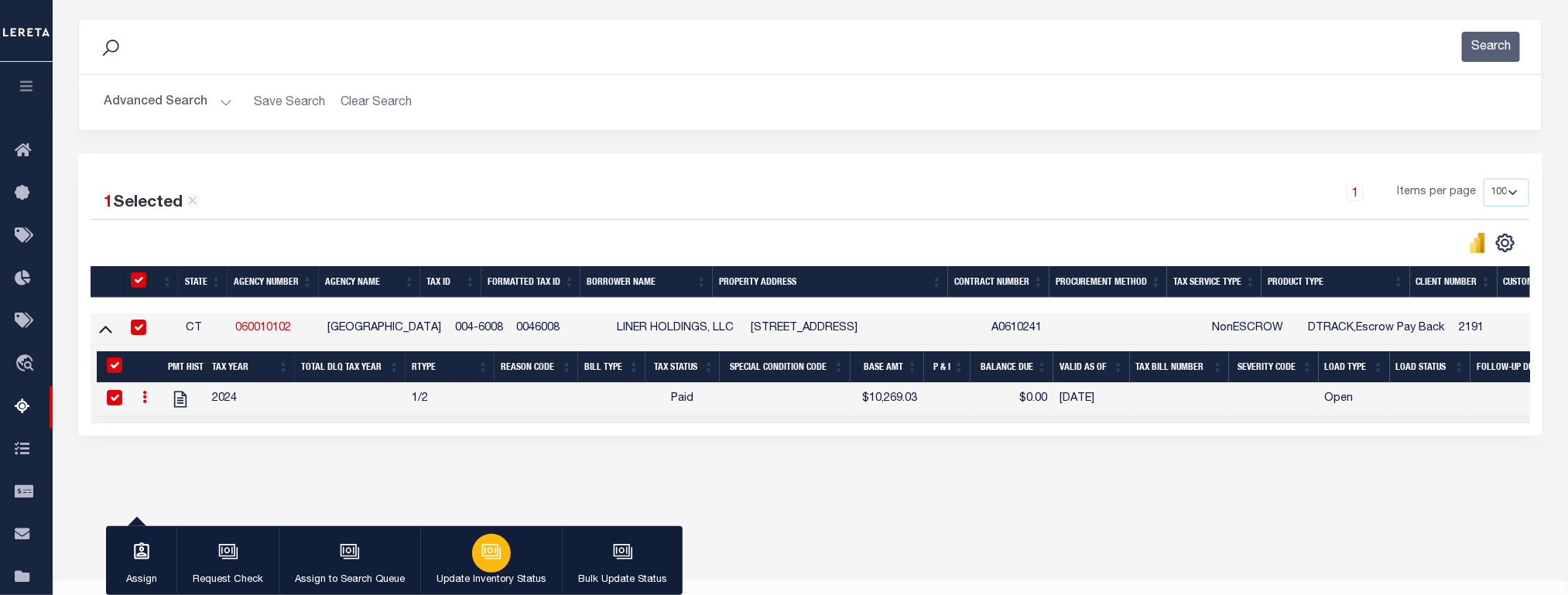
click at [462, 539] on button "Update Inventory Status" at bounding box center [491, 561] width 142 height 70
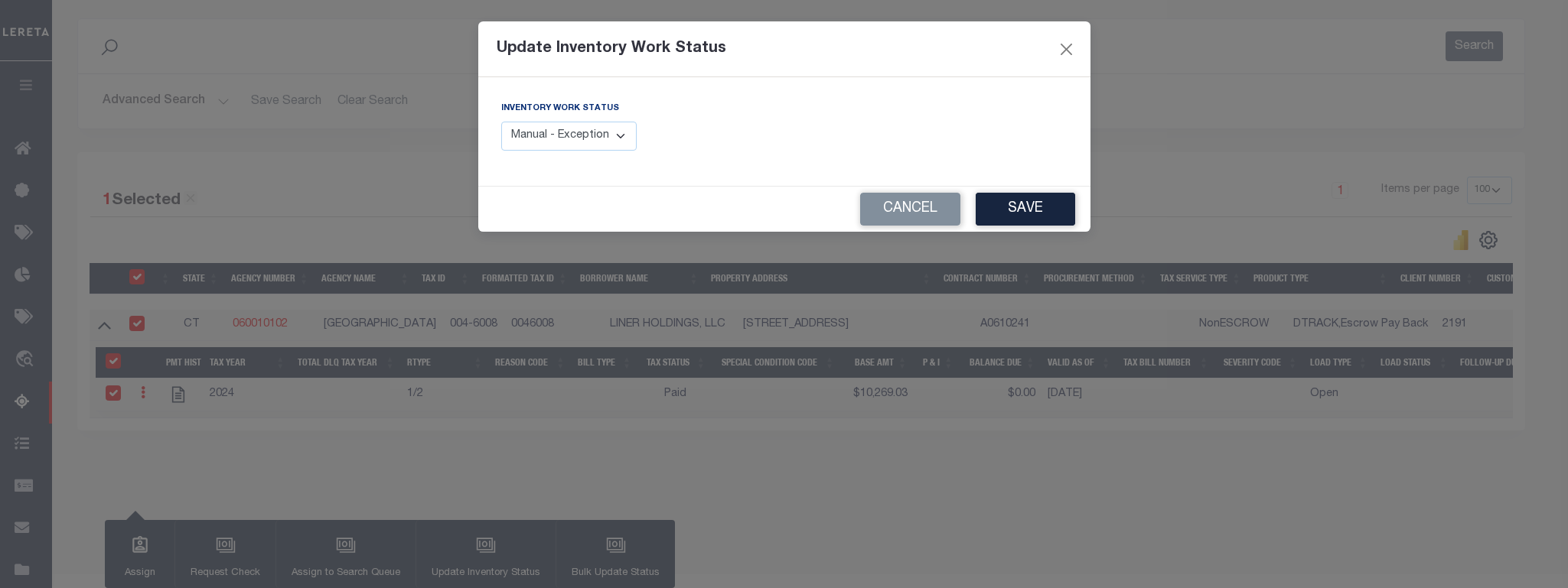
click at [604, 134] on select "Manual - Exception Pended - Awaiting Search Late Add Exception Completed" at bounding box center [570, 136] width 136 height 30
select select "4"
click at [502, 122] on select "Manual - Exception Pended - Awaiting Search Late Add Exception Completed" at bounding box center [570, 136] width 136 height 30
click at [1023, 205] on button "Save" at bounding box center [1025, 209] width 100 height 33
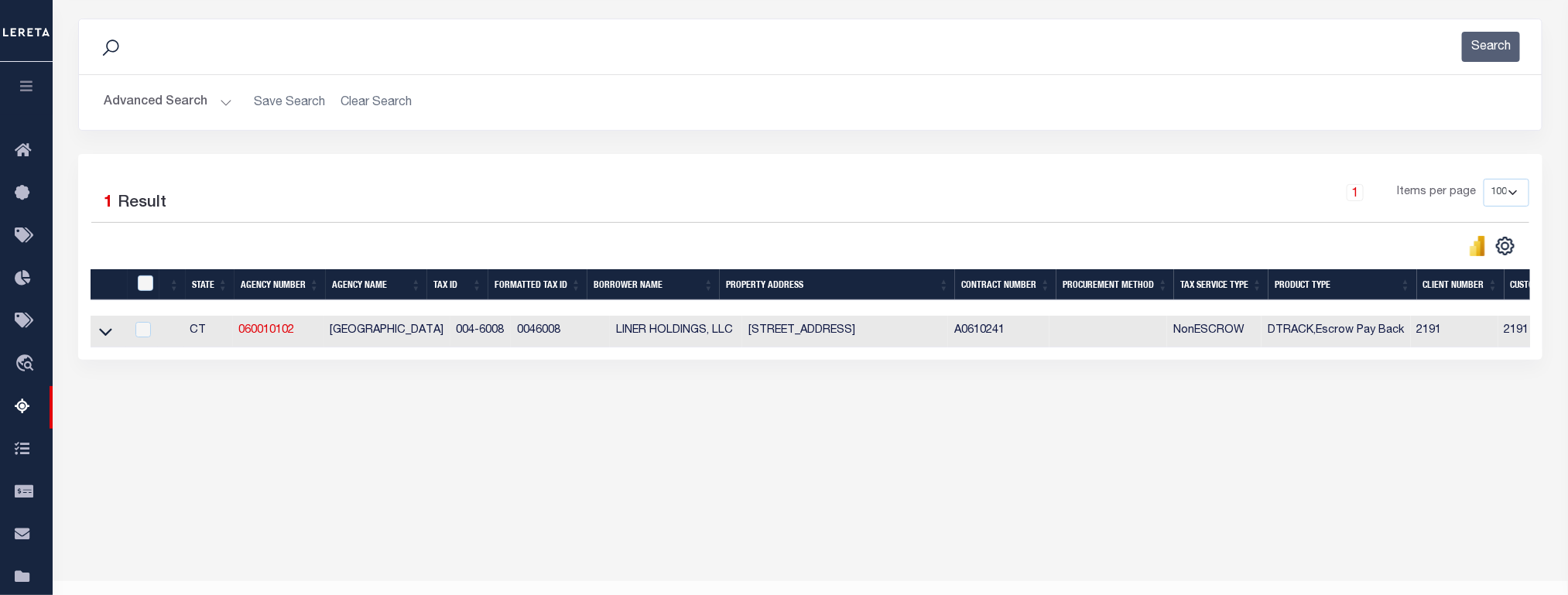
click at [167, 101] on button "Advanced Search" at bounding box center [168, 102] width 128 height 30
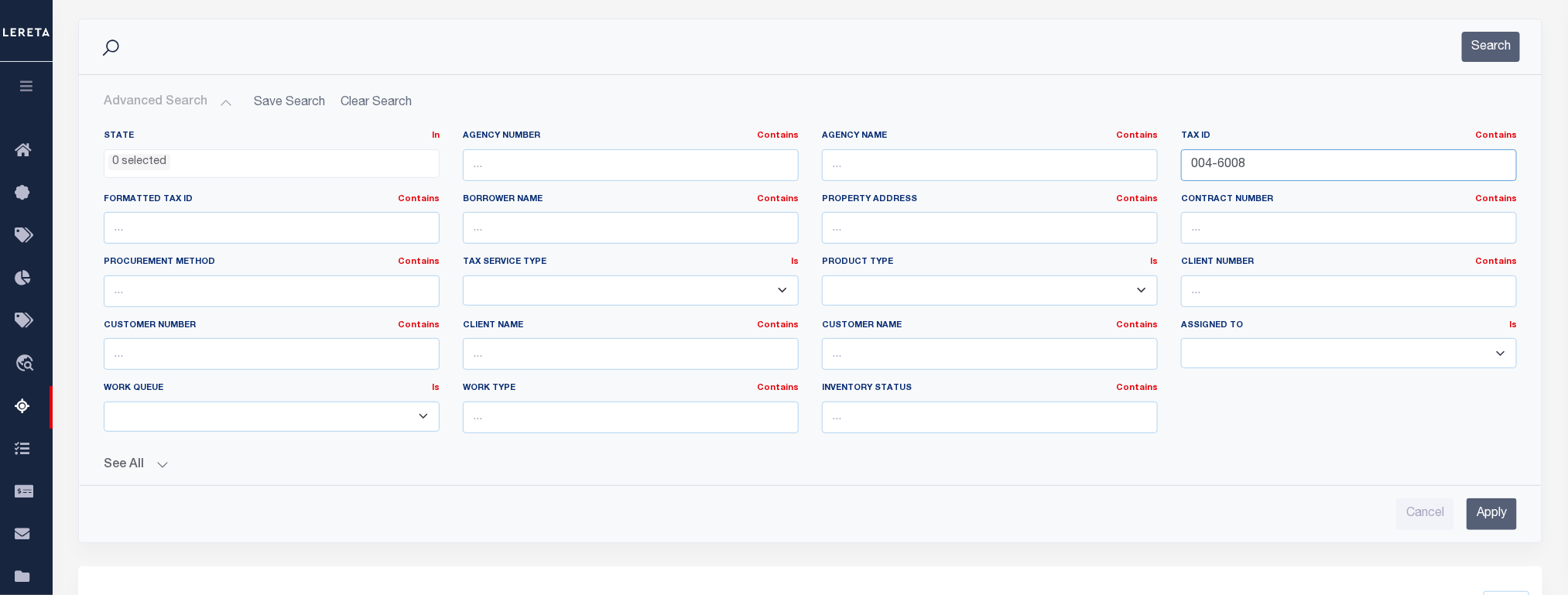
click at [1219, 158] on input "004-6008" at bounding box center [1349, 165] width 336 height 32
paste input "23"
type input "004-6023"
click at [1498, 530] on input "Apply" at bounding box center [1491, 514] width 50 height 32
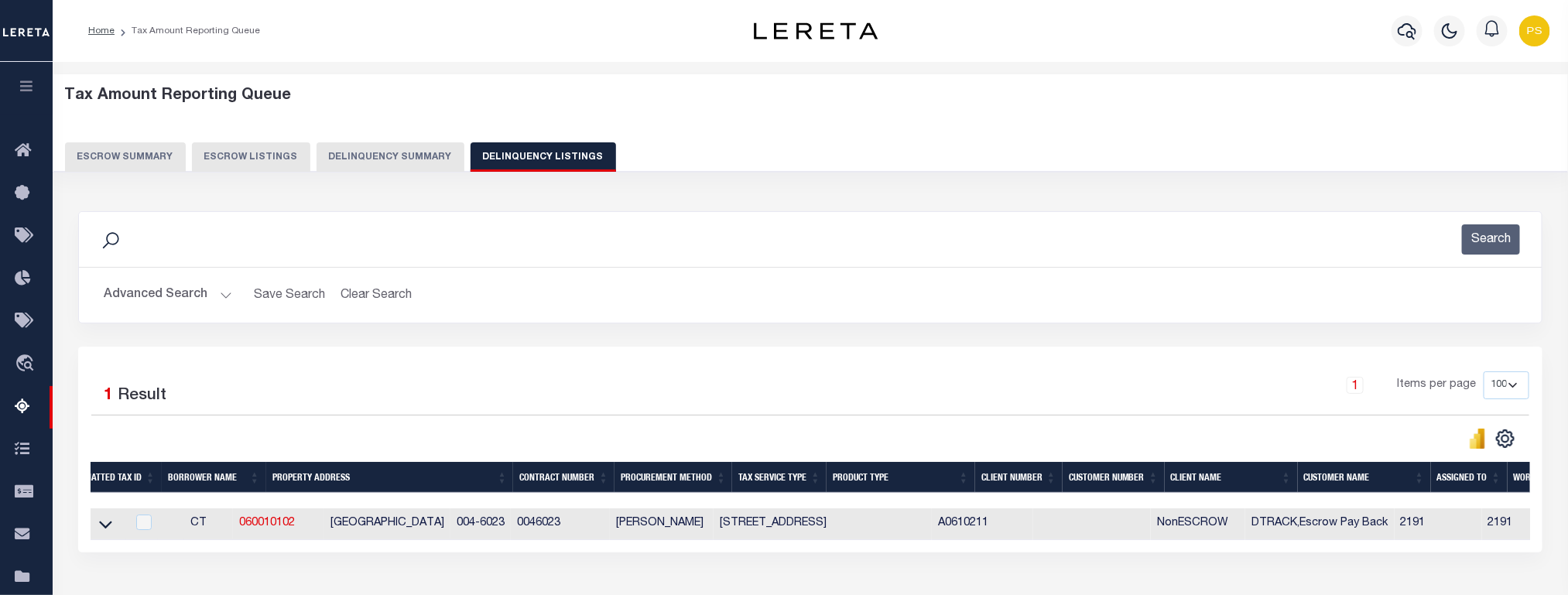
scroll to position [0, 0]
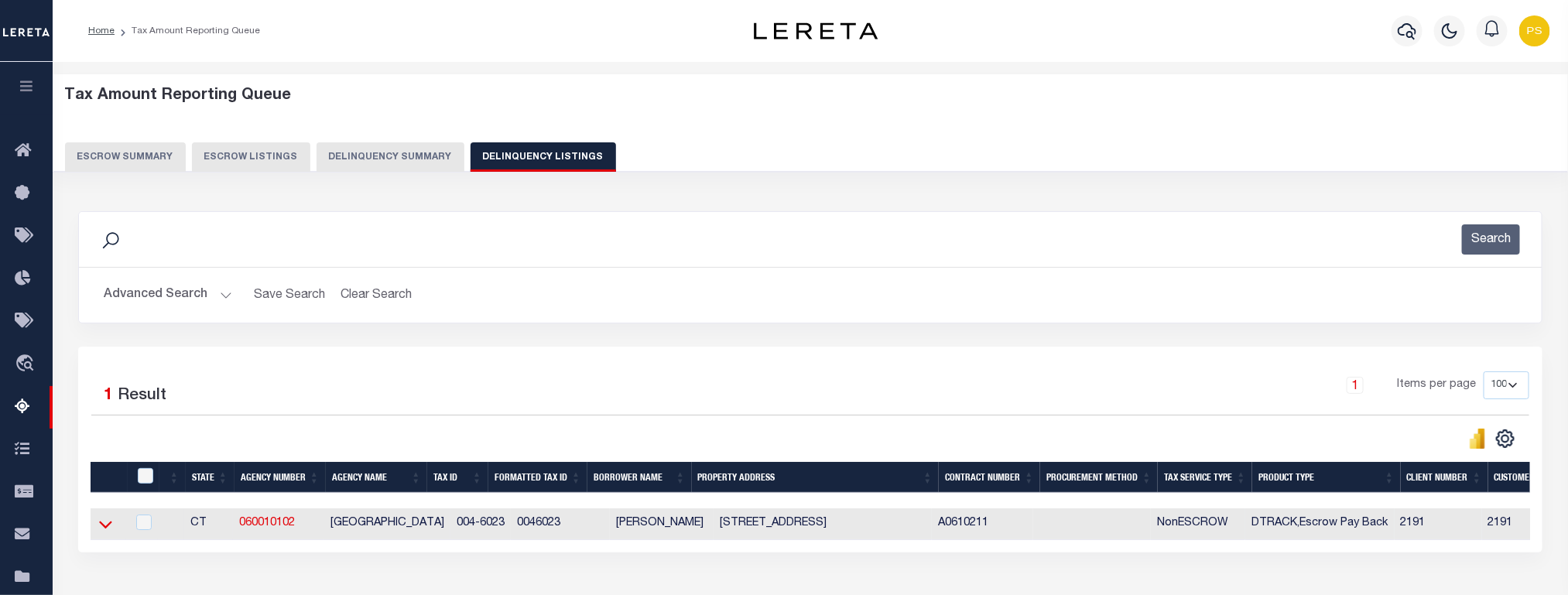
click at [107, 530] on icon at bounding box center [106, 525] width 13 height 16
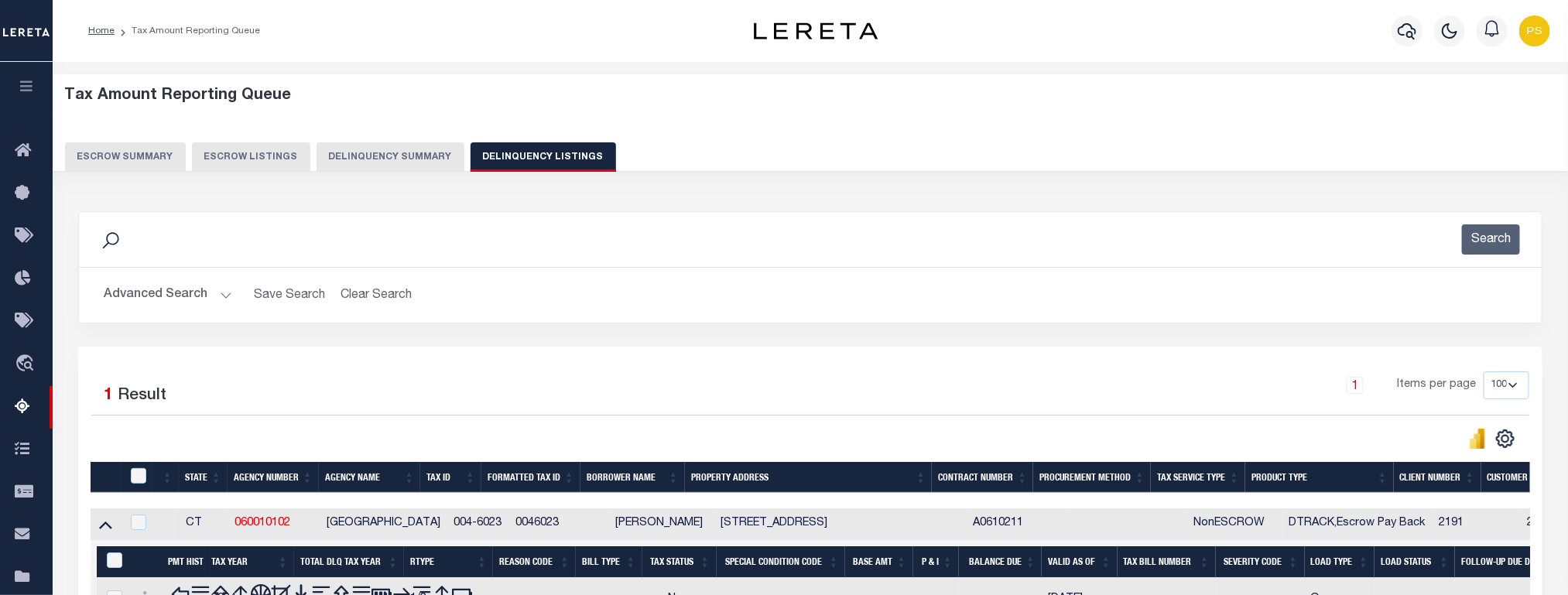
scroll to position [116, 0]
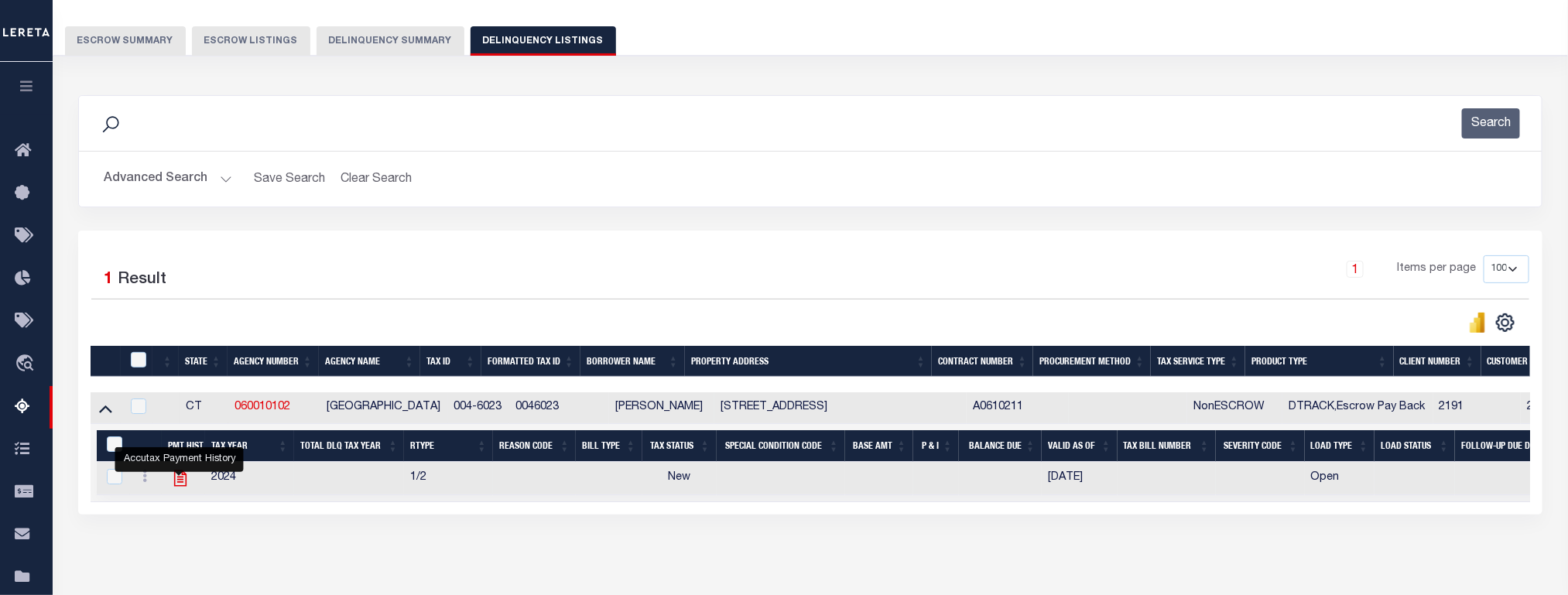
click at [183, 484] on icon "" at bounding box center [180, 478] width 20 height 20
checkbox input "true"
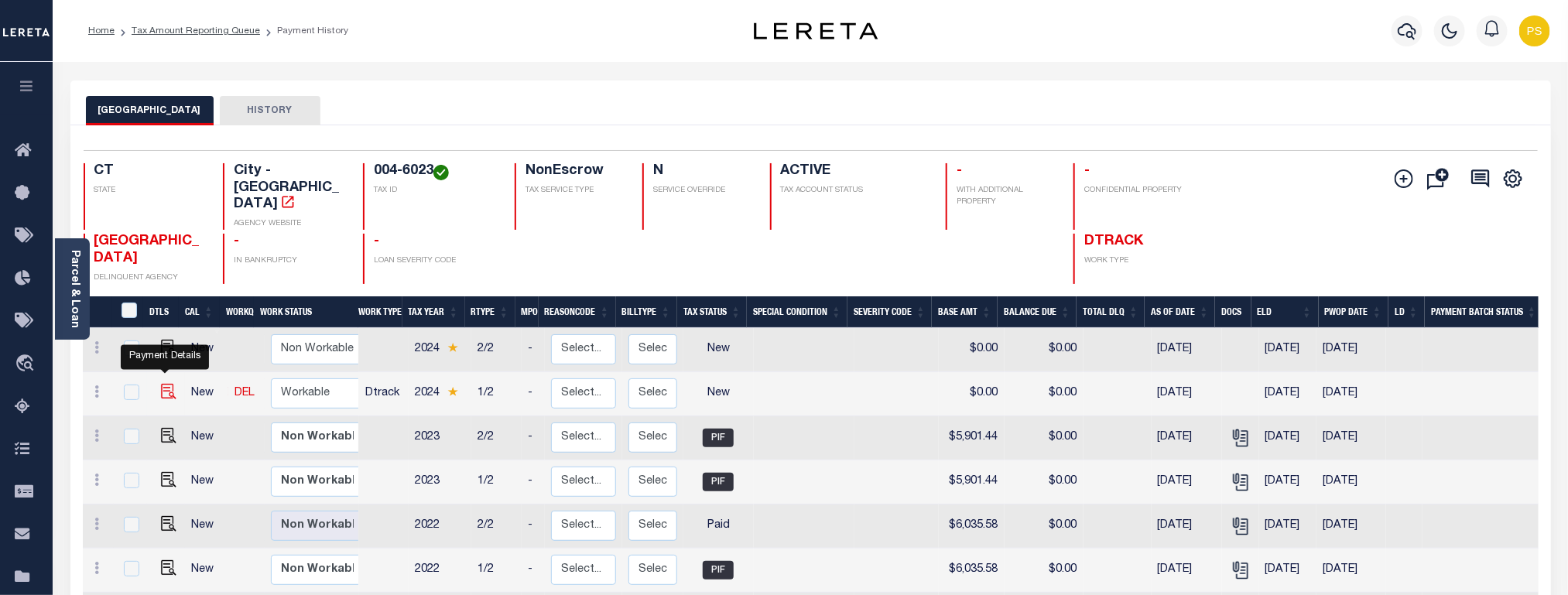
click at [161, 384] on img "" at bounding box center [169, 391] width 16 height 16
checkbox input "true"
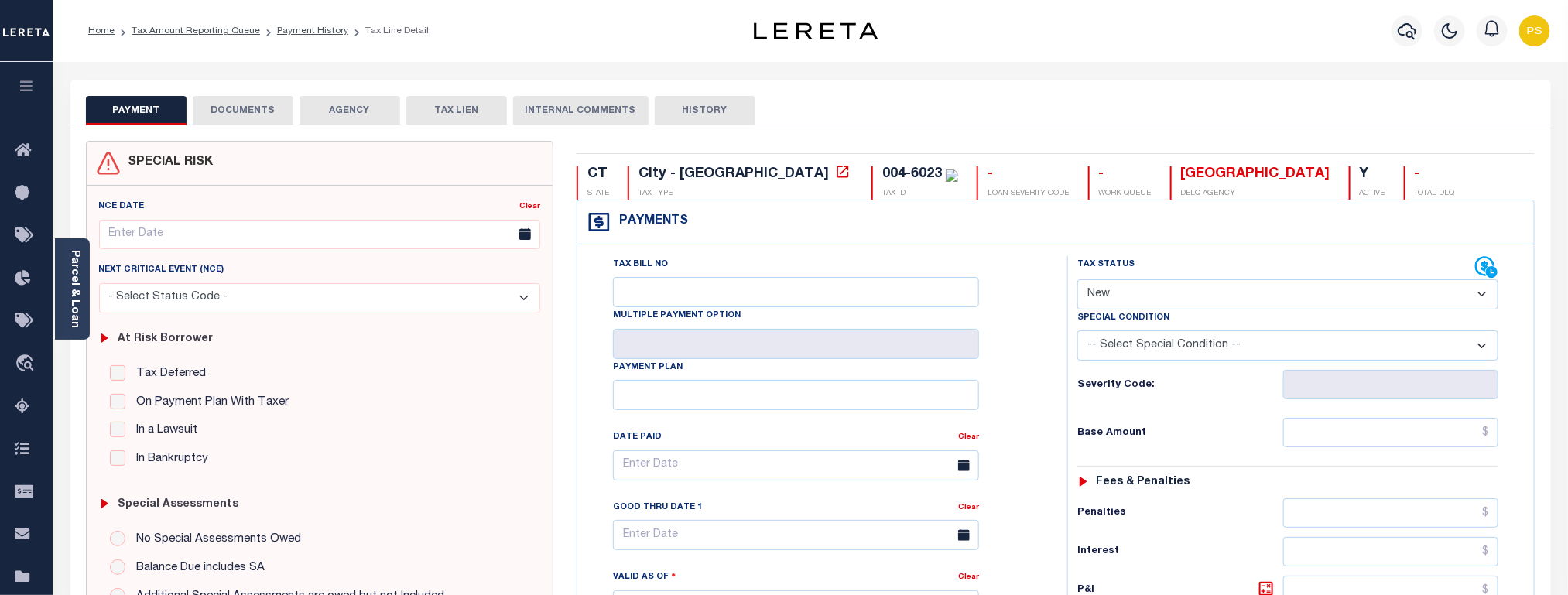
click at [1154, 302] on select "- Select Status Code - Open Due/Unpaid Paid Incomplete No Tax Due Internal Refu…" at bounding box center [1288, 294] width 421 height 30
select select "PYD"
click at [1078, 281] on select "- Select Status Code - Open Due/Unpaid Paid Incomplete No Tax Due Internal Refu…" at bounding box center [1288, 294] width 421 height 30
type input "[DATE]"
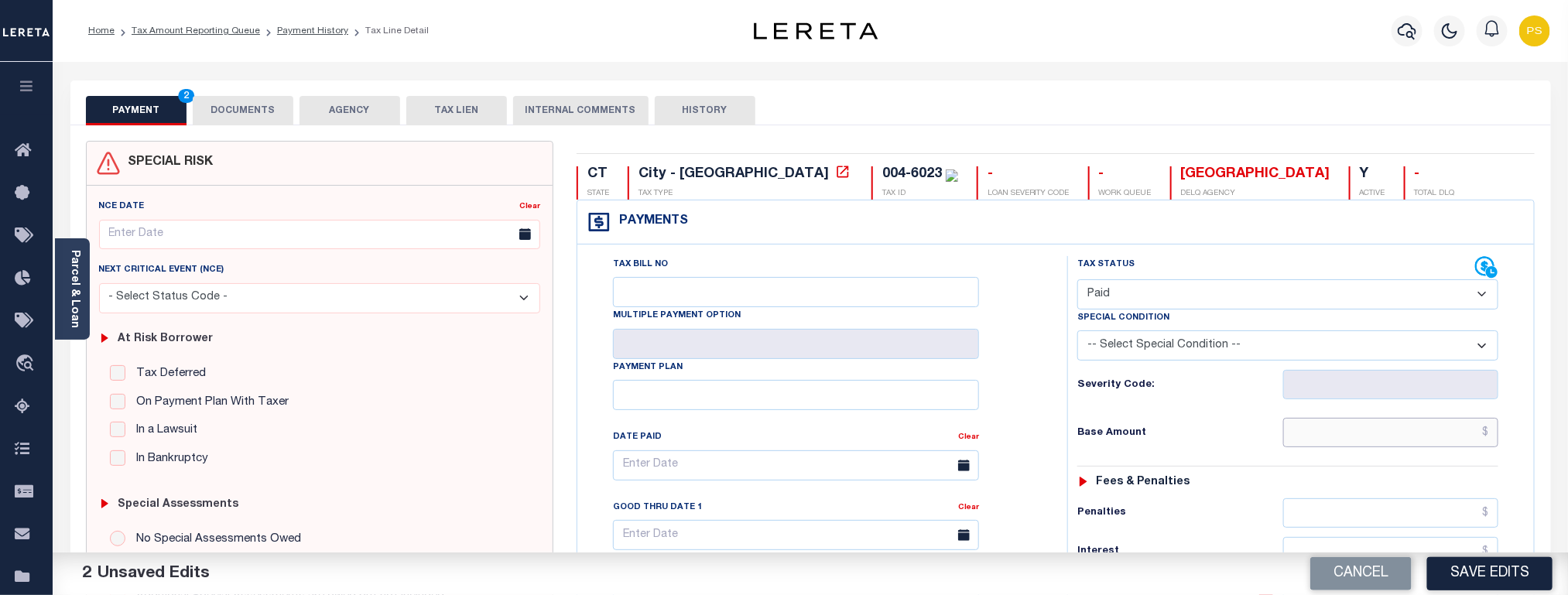
click at [1431, 439] on input "text" at bounding box center [1391, 433] width 216 height 29
paste input "6,042.91"
type input "$6,042.91"
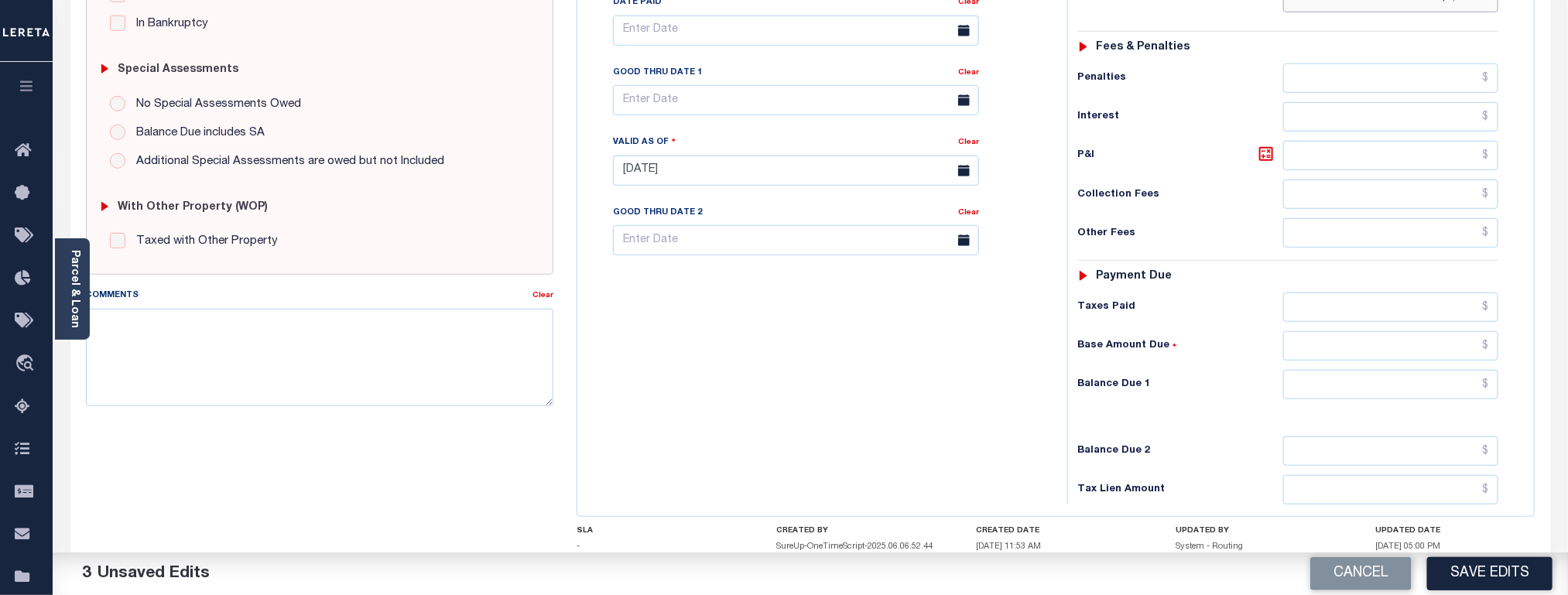
scroll to position [464, 0]
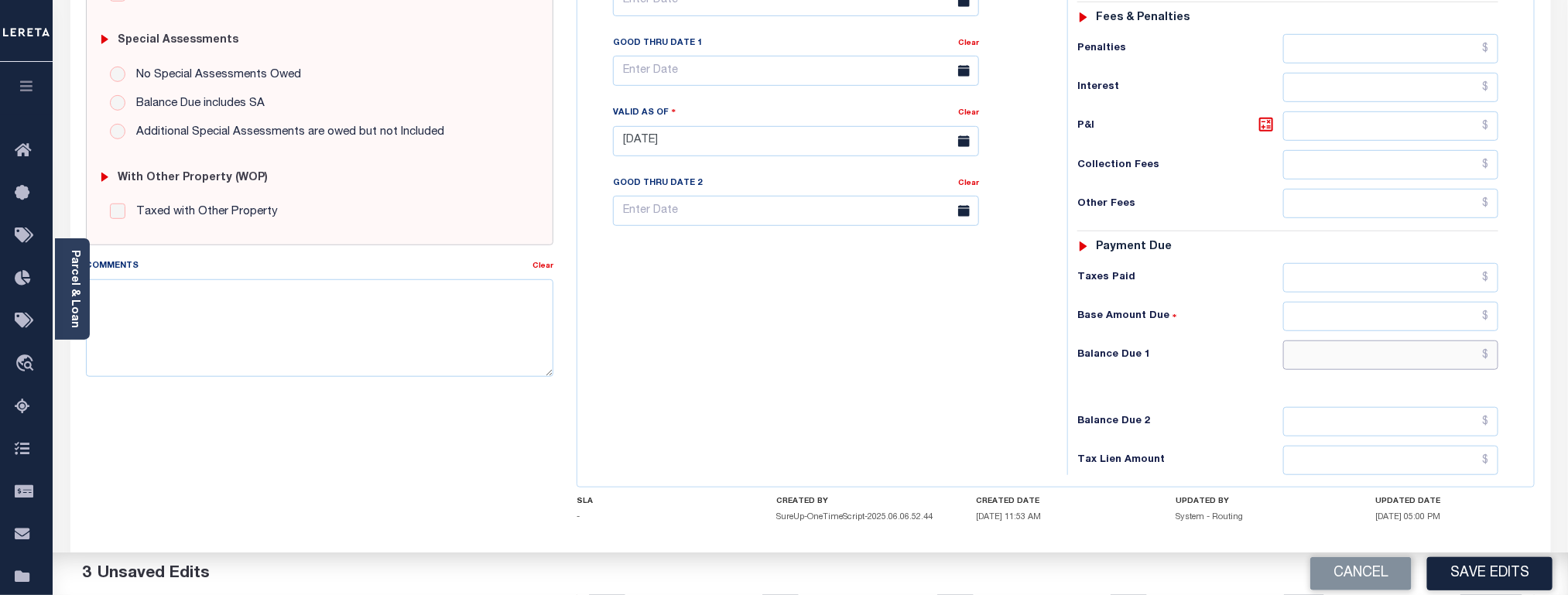
click at [1405, 370] on input "text" at bounding box center [1391, 355] width 216 height 29
paste input "6,224.20"
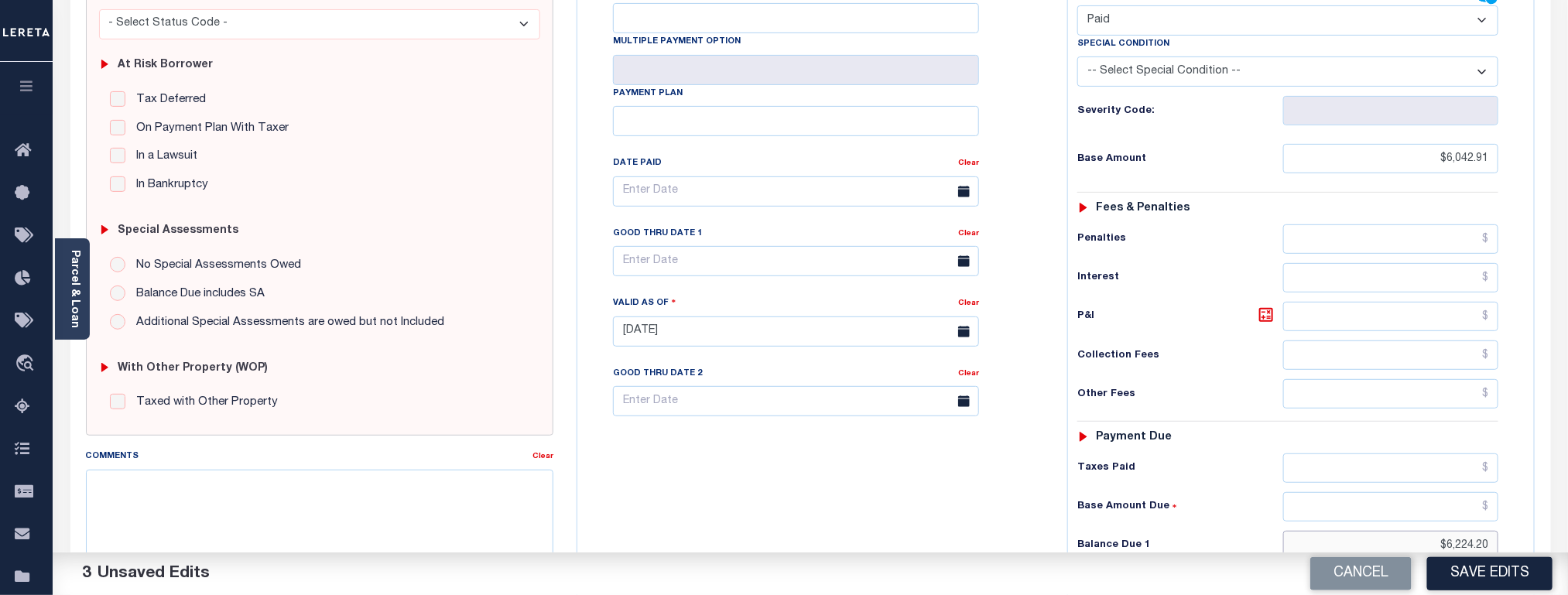
scroll to position [232, 0]
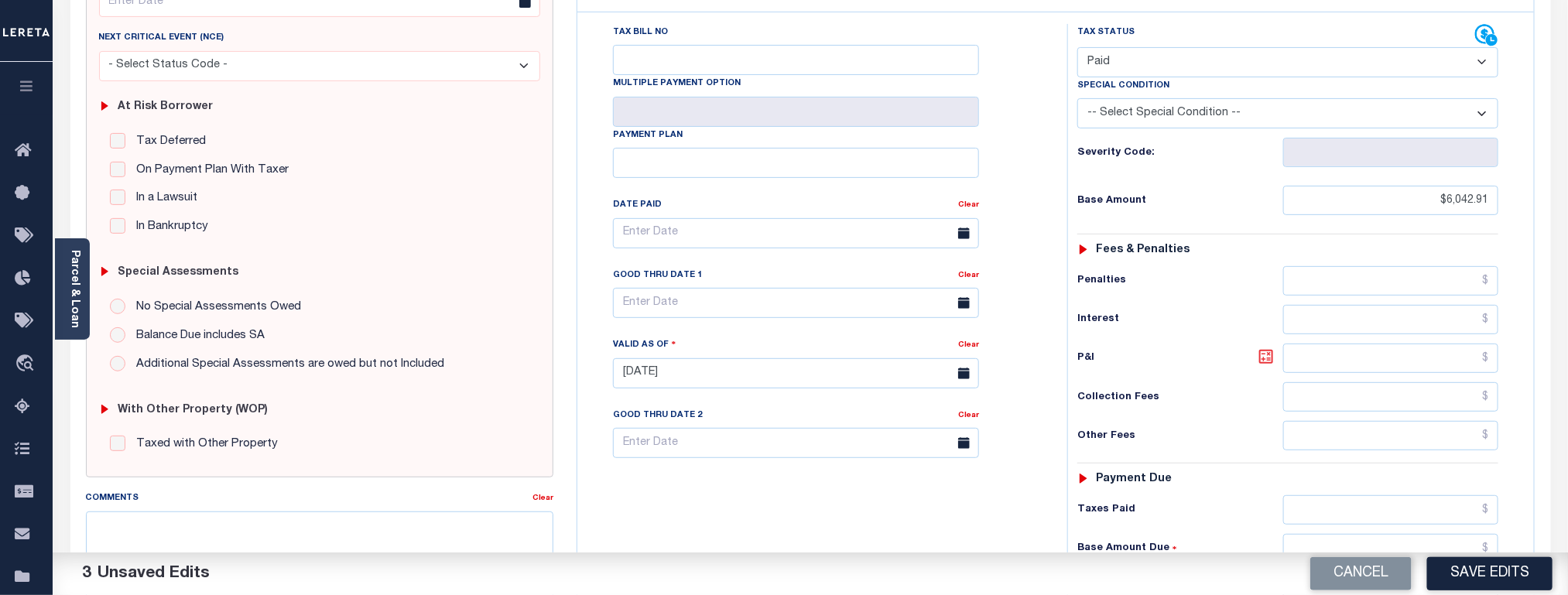
type input "$6,224.20"
click at [1264, 362] on icon at bounding box center [1266, 356] width 9 height 9
type input "$181.29"
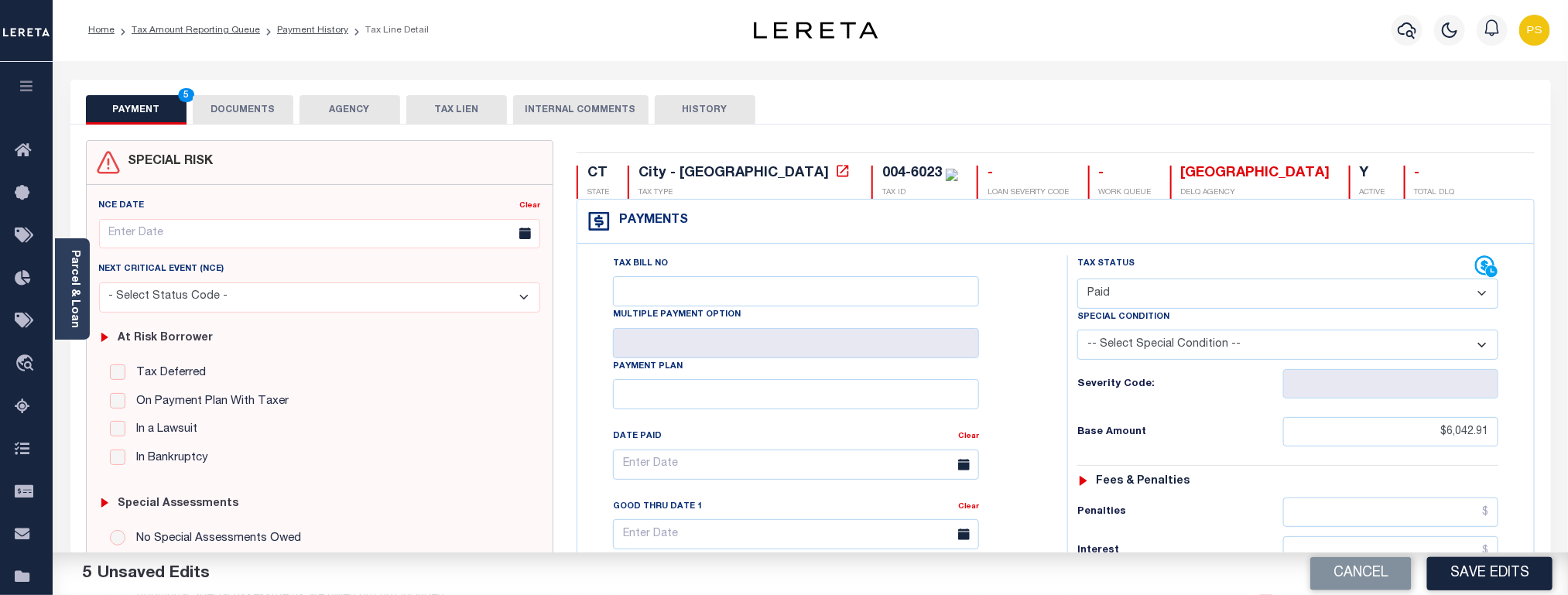
scroll to position [0, 0]
click at [237, 109] on button "DOCUMENTS" at bounding box center [243, 110] width 101 height 29
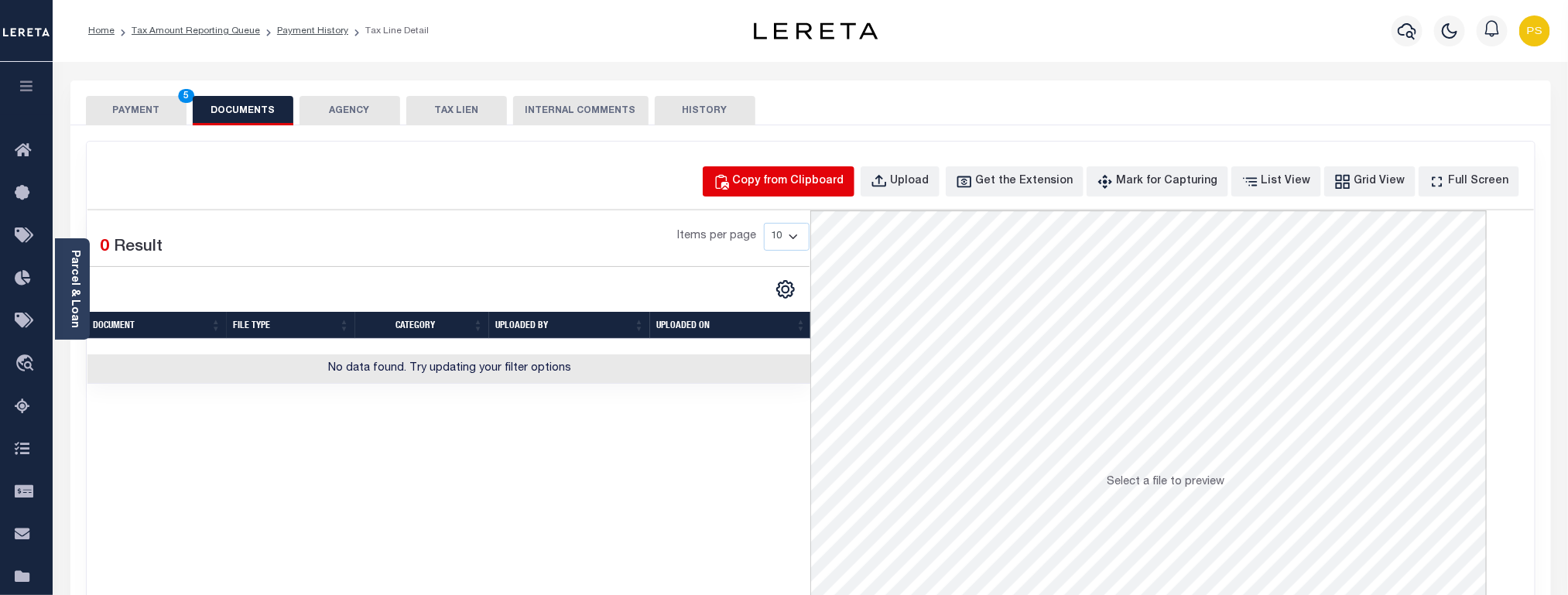
click at [807, 179] on div "Copy from Clipboard" at bounding box center [789, 182] width 111 height 17
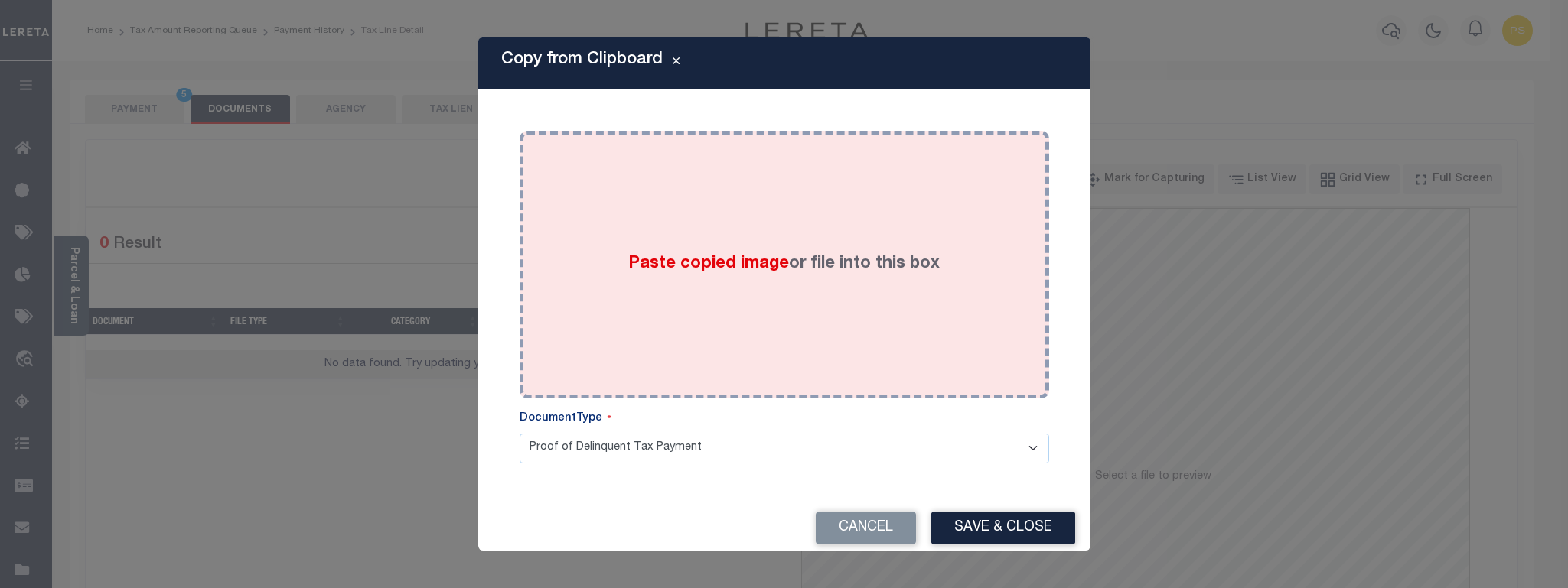
click at [761, 328] on div "Paste copied image or file into this box" at bounding box center [784, 264] width 506 height 245
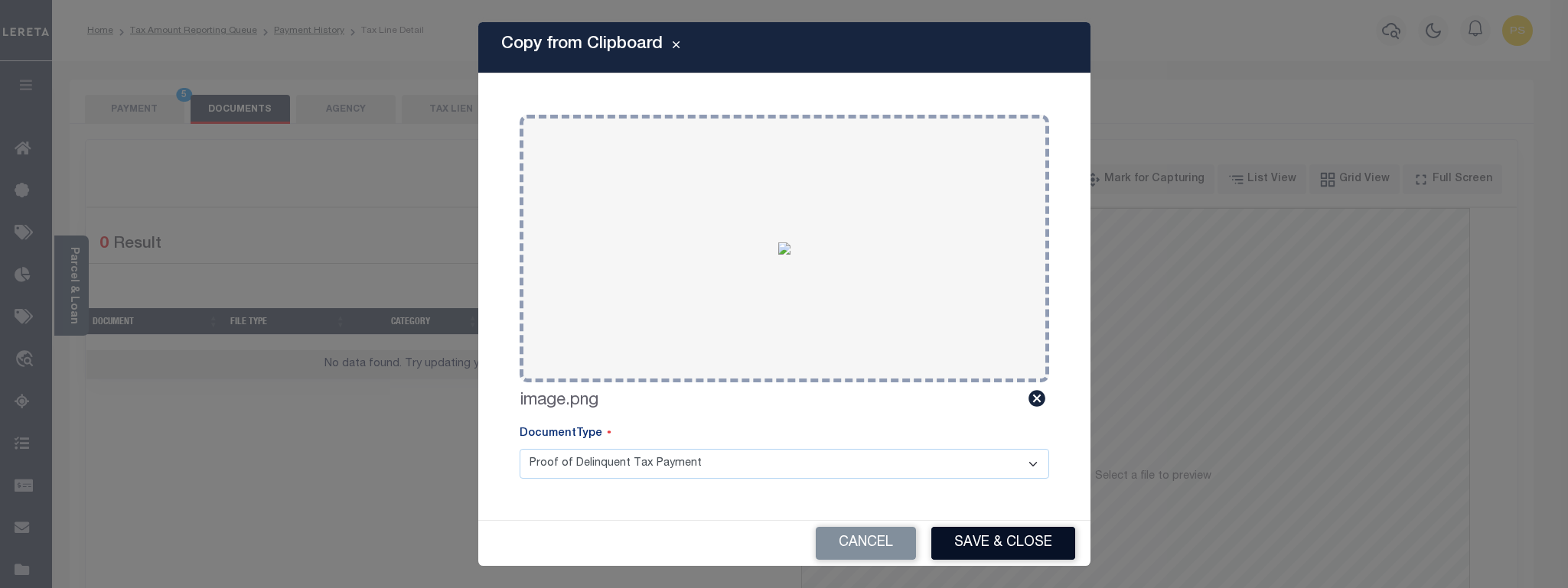
click at [1011, 538] on button "Save & Close" at bounding box center [1003, 544] width 144 height 33
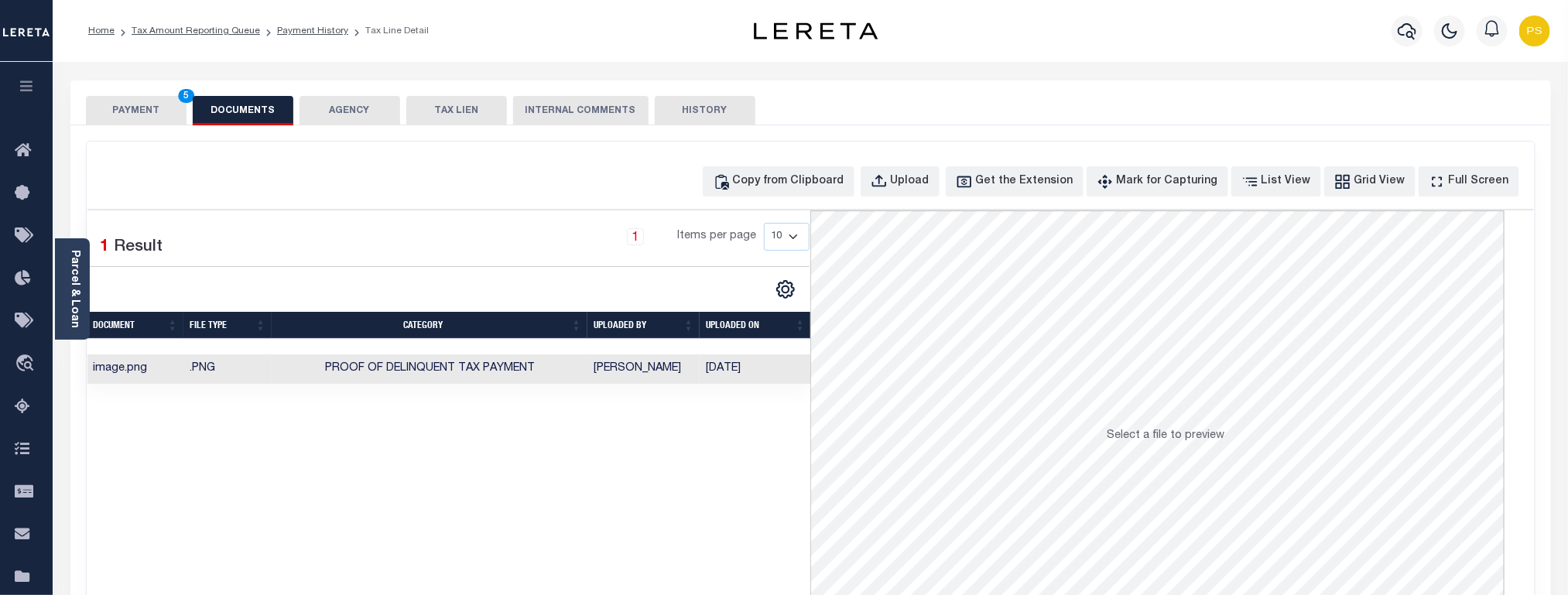
click at [137, 107] on button "PAYMENT 5" at bounding box center [136, 110] width 101 height 29
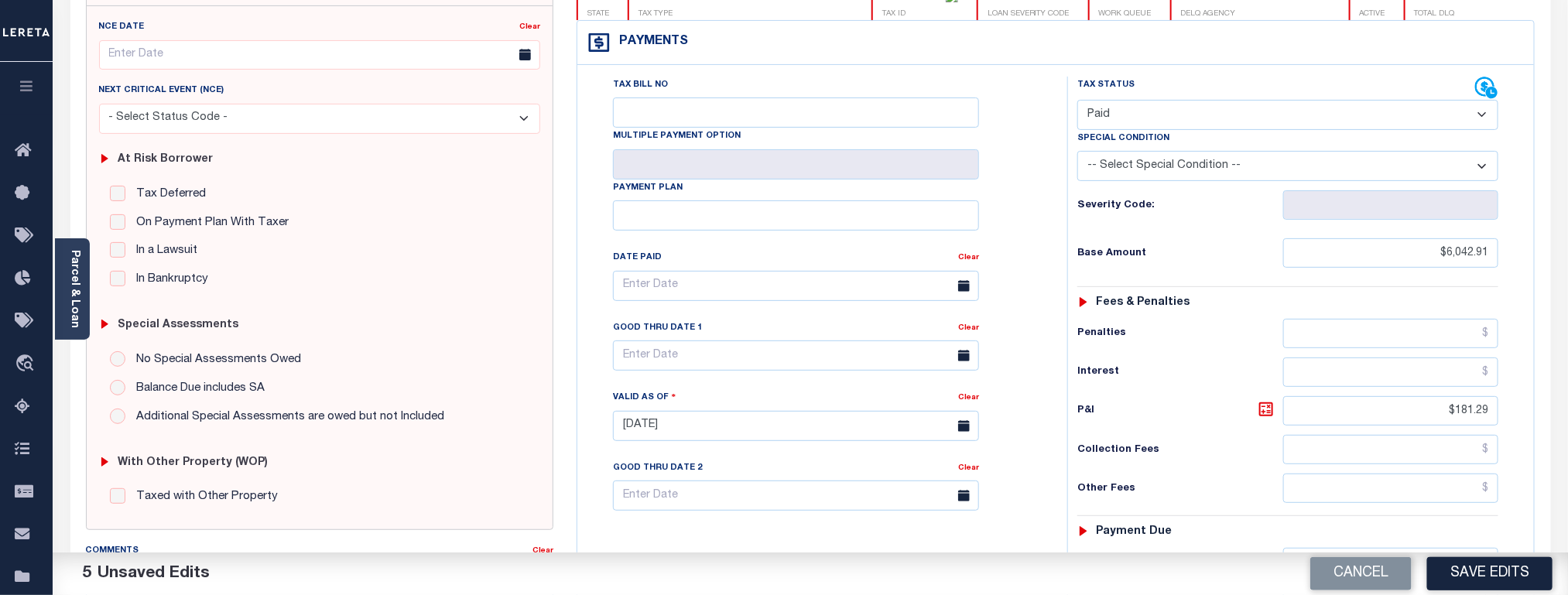
scroll to position [232, 0]
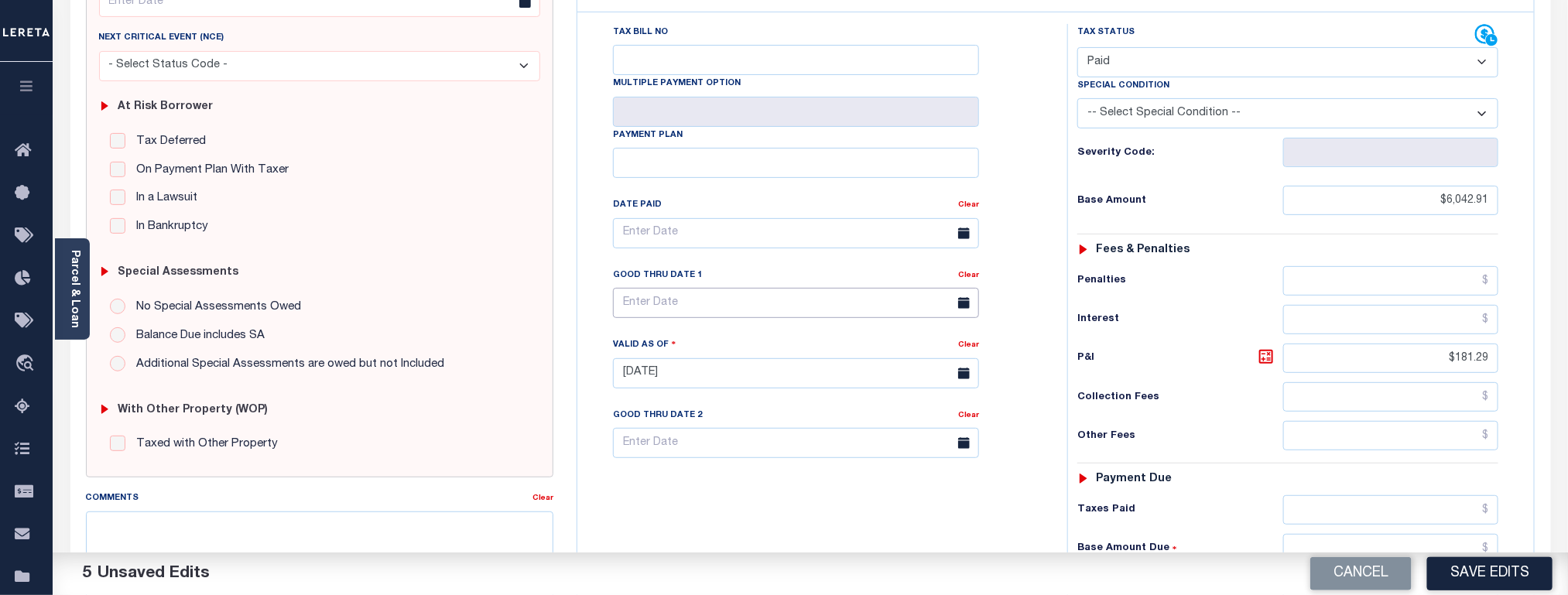
click at [665, 311] on input "text" at bounding box center [795, 303] width 366 height 30
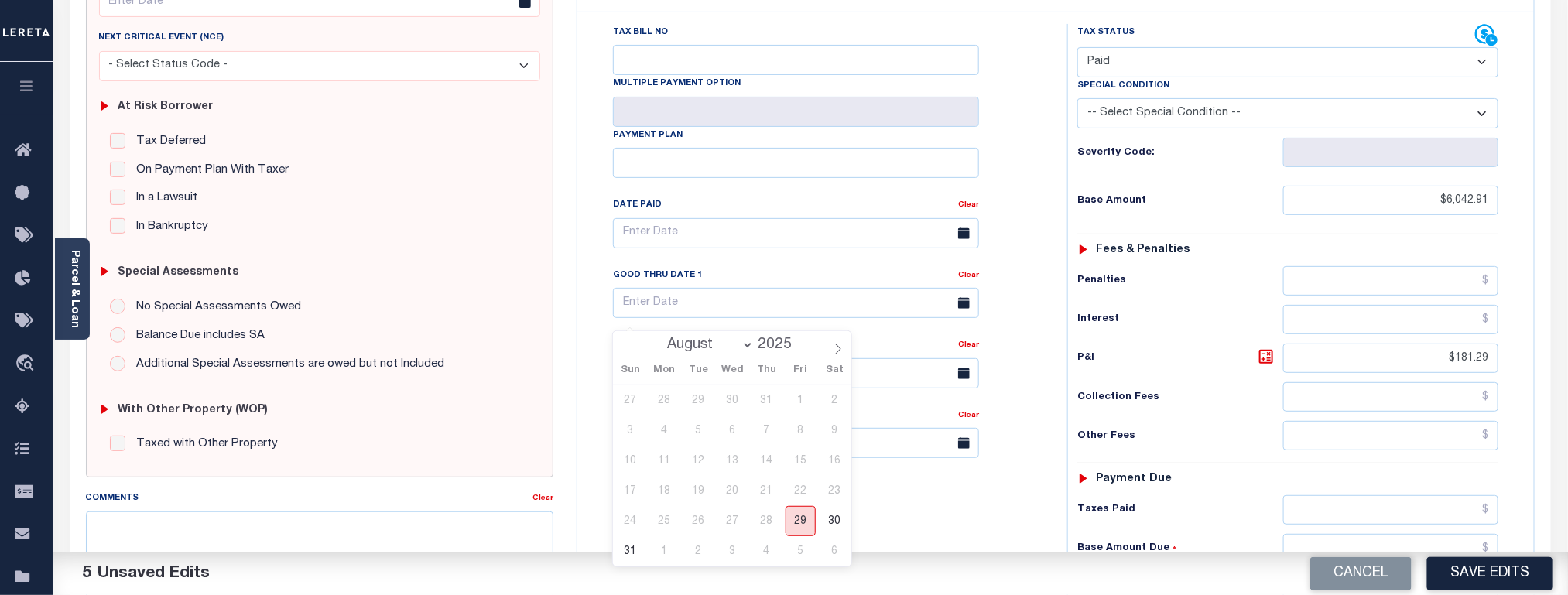
click at [808, 522] on span "29" at bounding box center [800, 521] width 30 height 30
type input "[DATE]"
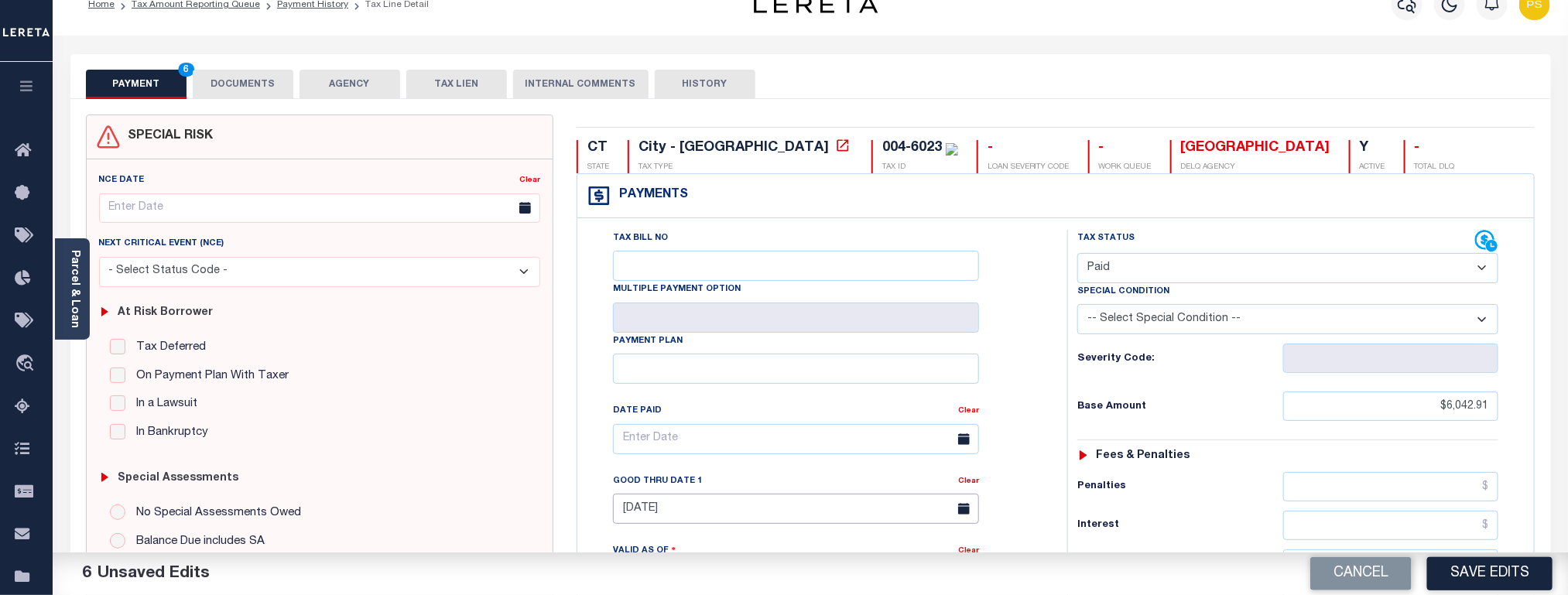
scroll to position [0, 0]
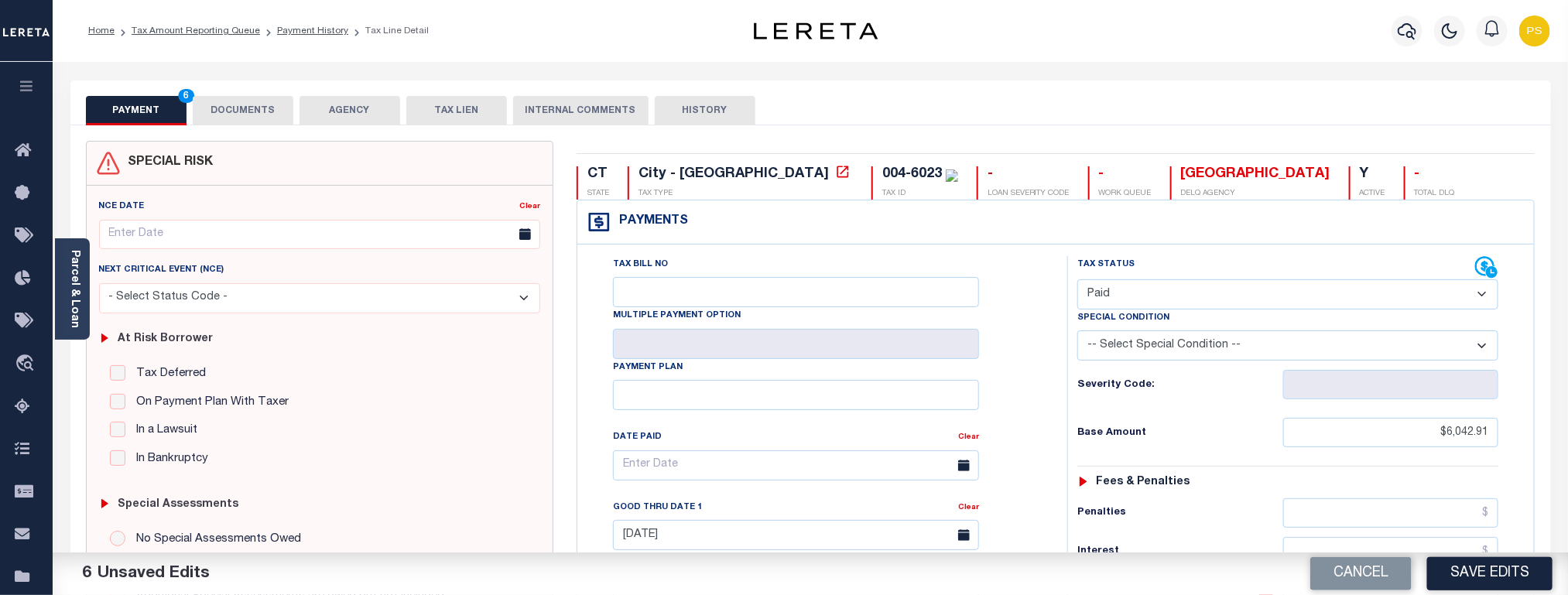
click at [214, 119] on button "DOCUMENTS" at bounding box center [243, 110] width 101 height 29
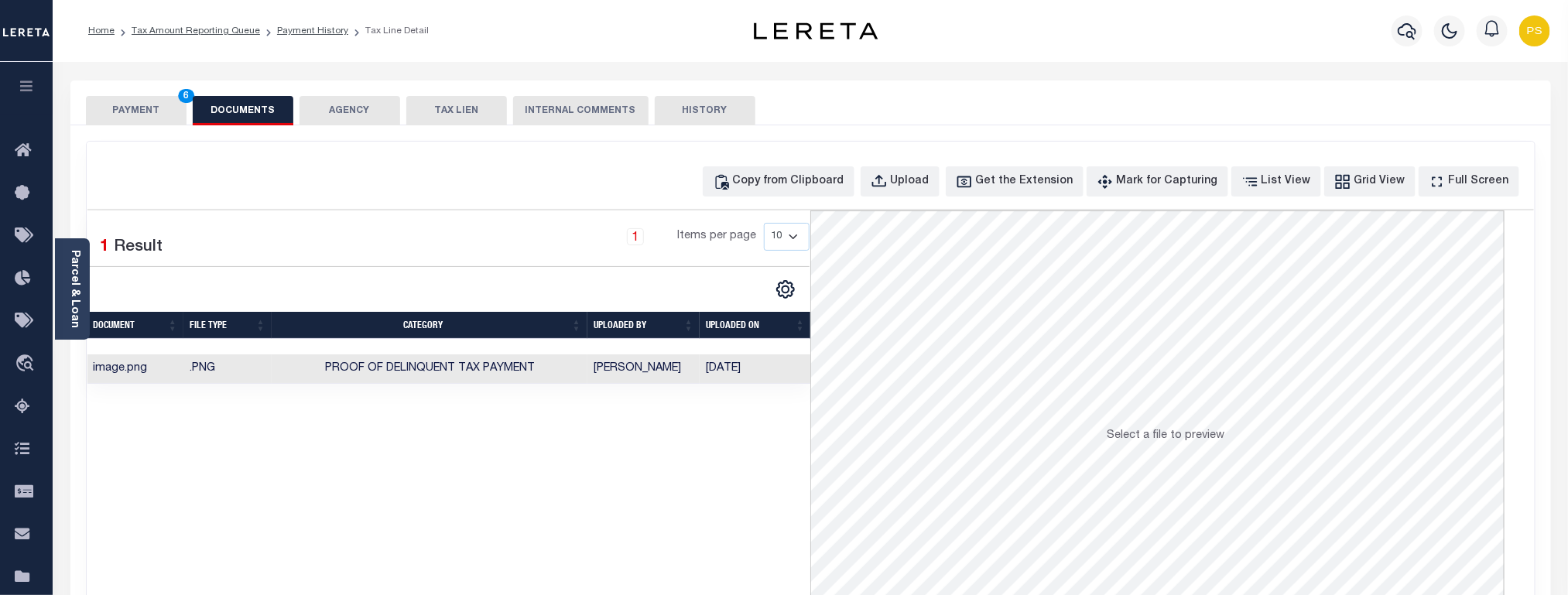
click at [149, 107] on button "PAYMENT 6" at bounding box center [136, 110] width 101 height 29
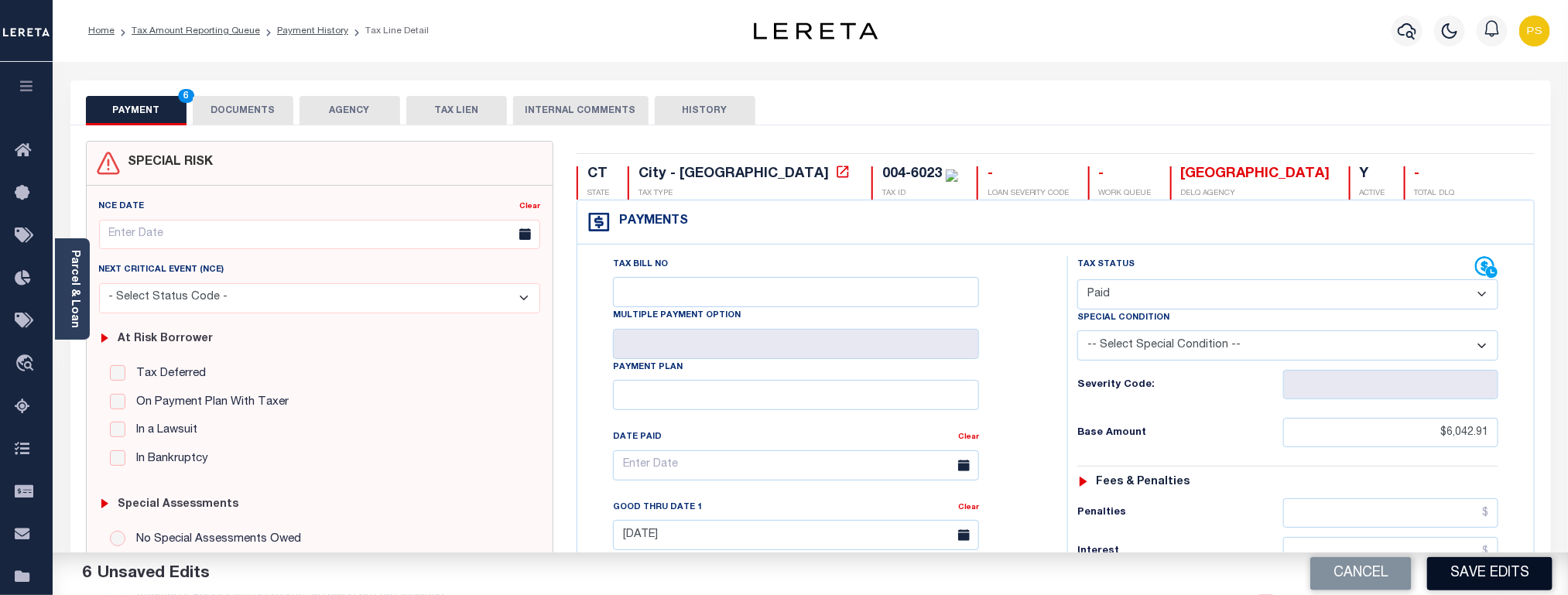
click at [1472, 577] on button "Save Edits" at bounding box center [1489, 574] width 125 height 34
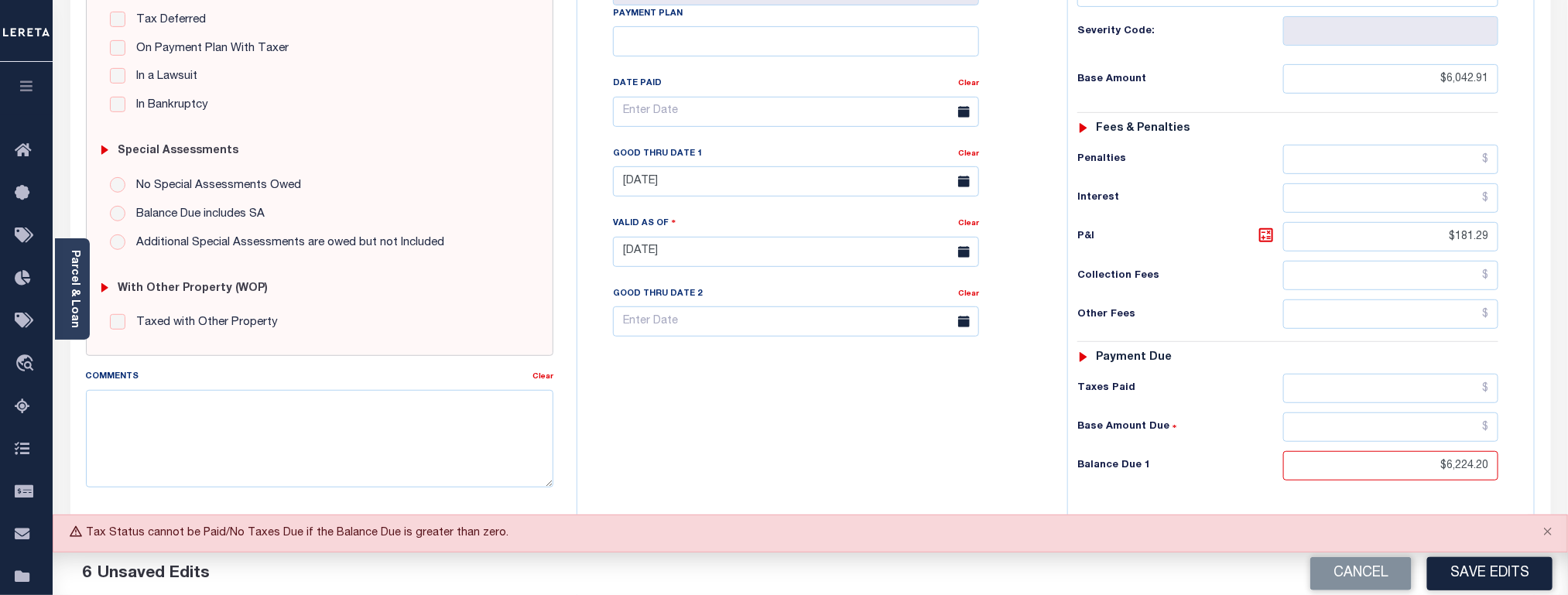
scroll to position [349, 0]
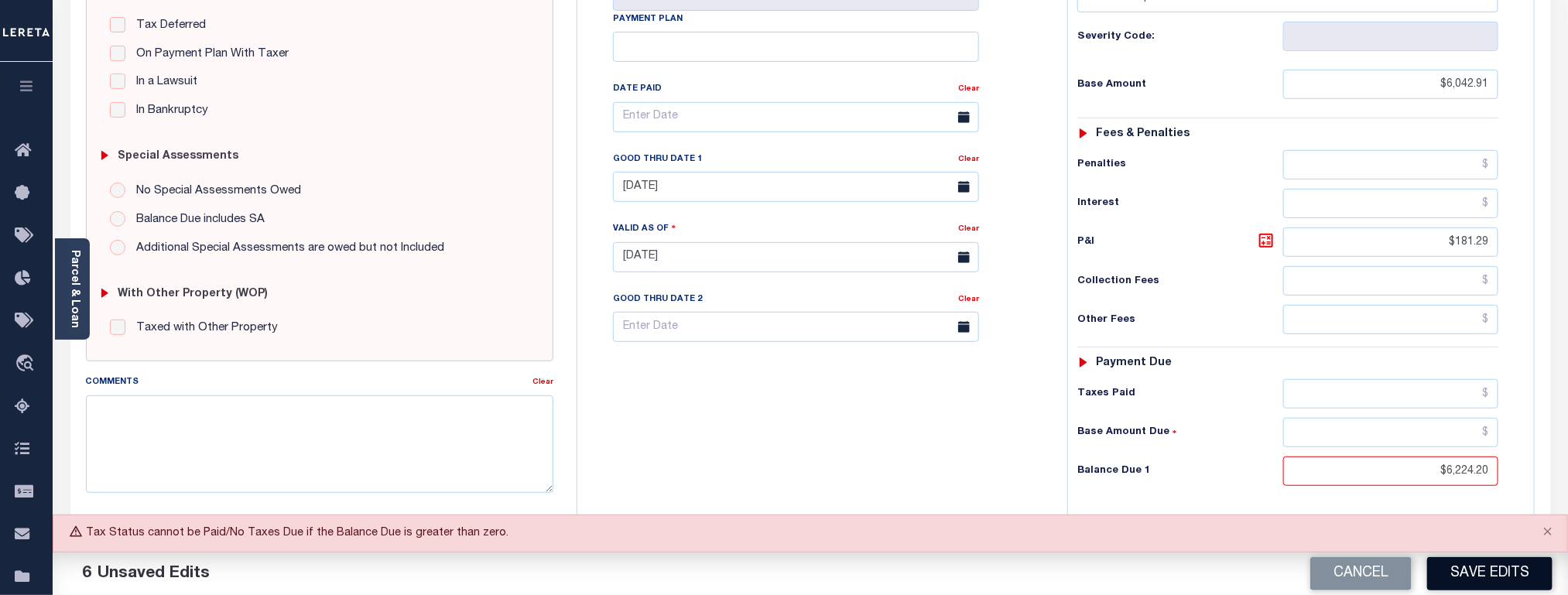
click at [1496, 585] on button "Save Edits" at bounding box center [1489, 574] width 125 height 34
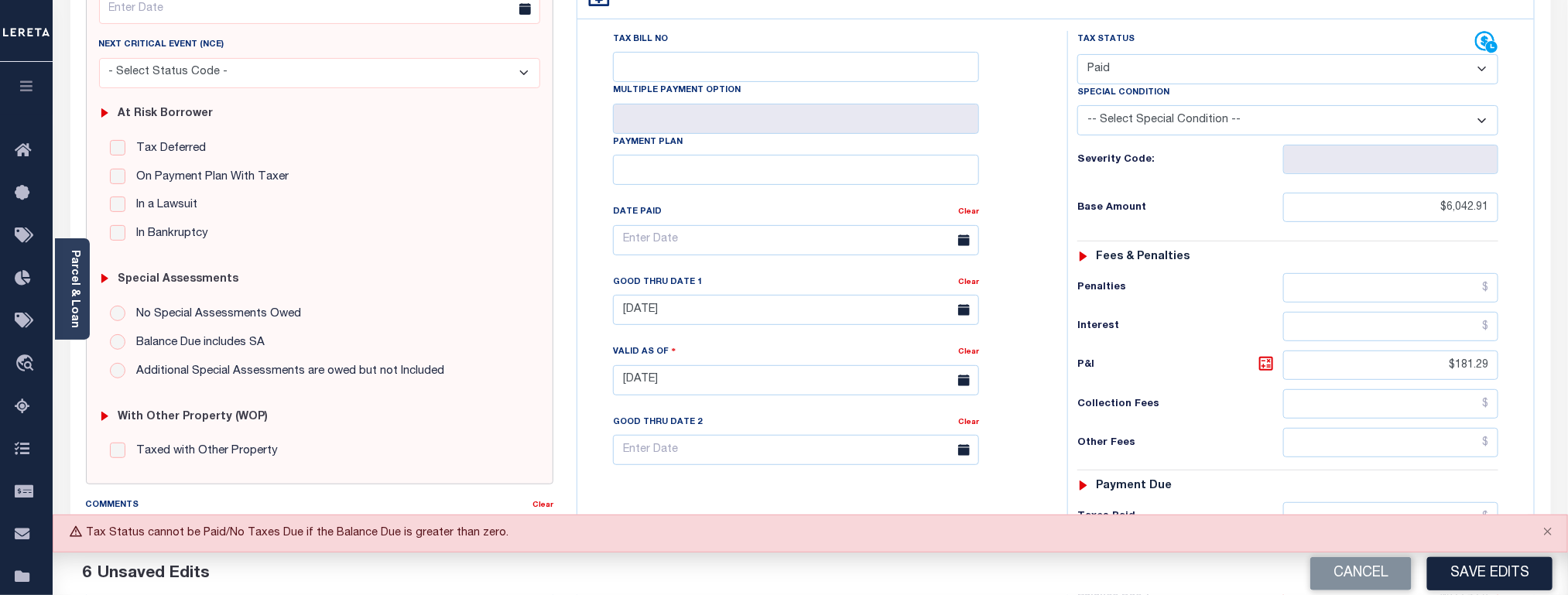
scroll to position [116, 0]
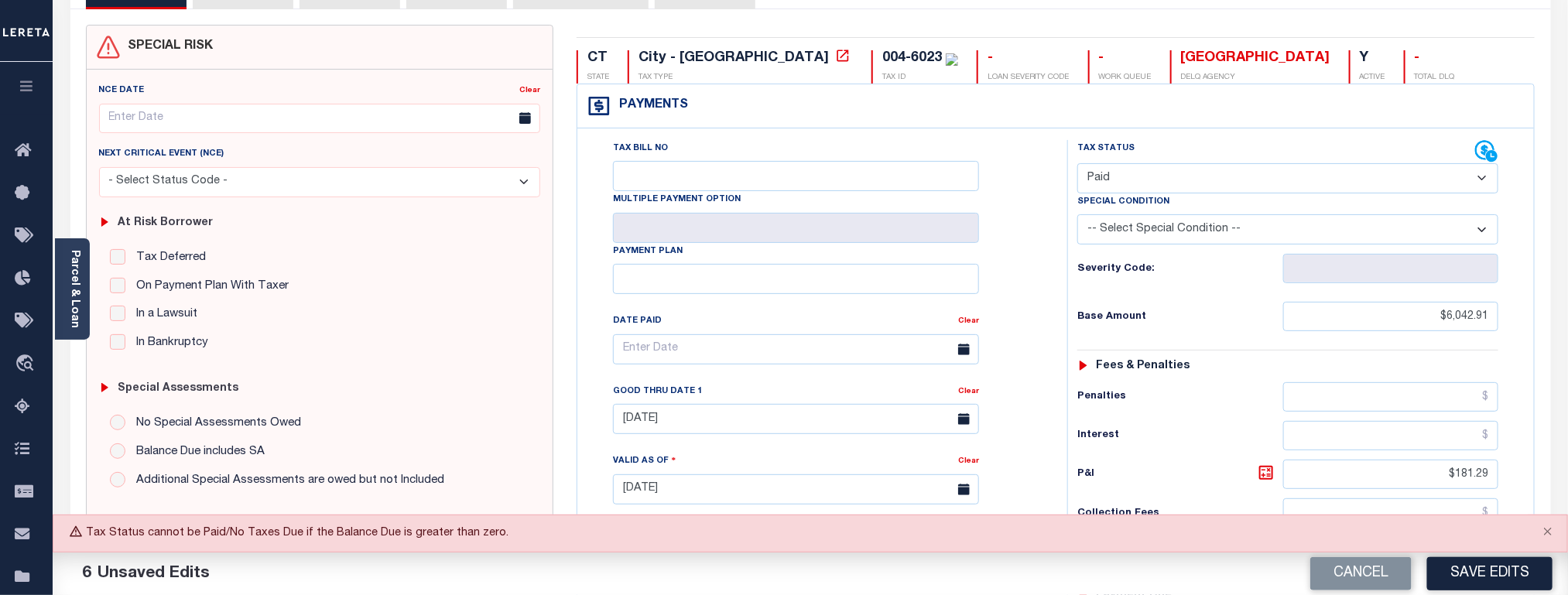
click at [1127, 182] on select "- Select Status Code - Open Due/Unpaid Paid Incomplete No Tax Due Internal Refu…" at bounding box center [1288, 178] width 421 height 30
select select "DUE"
click at [1078, 165] on select "- Select Status Code - Open Due/Unpaid Paid Incomplete No Tax Due Internal Refu…" at bounding box center [1288, 178] width 421 height 30
click at [1482, 579] on button "Save Edits" at bounding box center [1489, 574] width 125 height 34
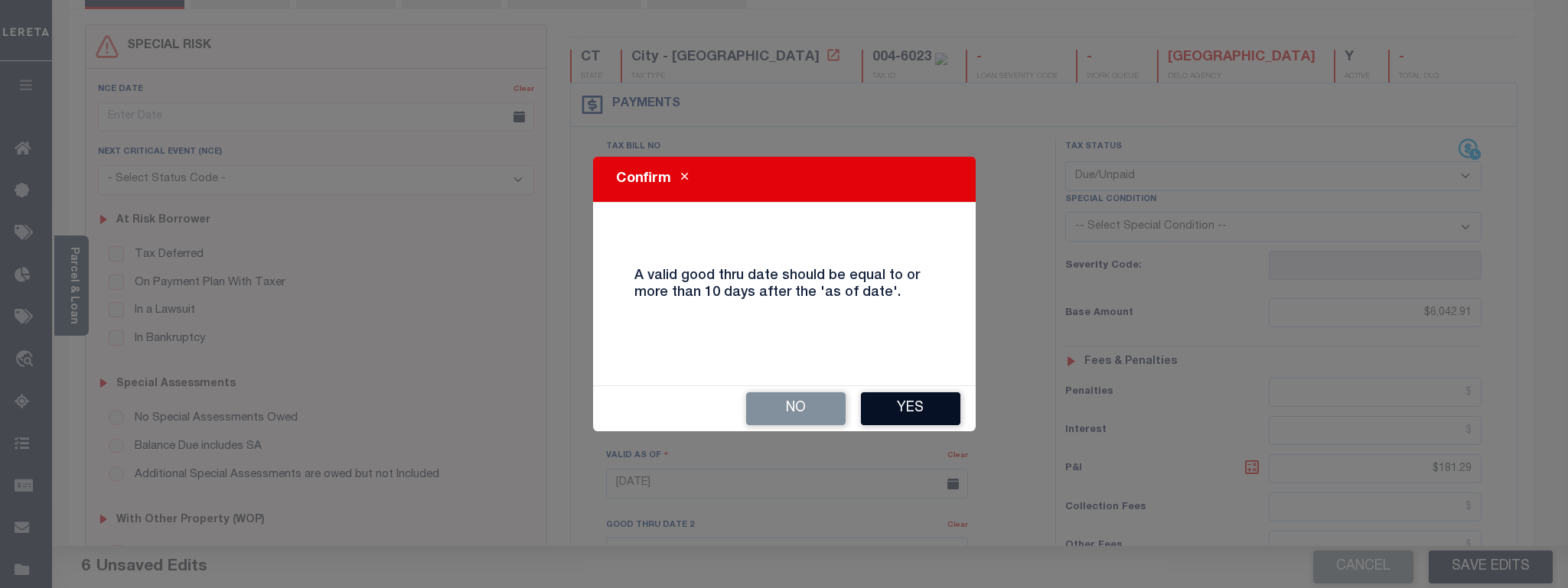
click at [905, 398] on button "Yes" at bounding box center [910, 408] width 100 height 33
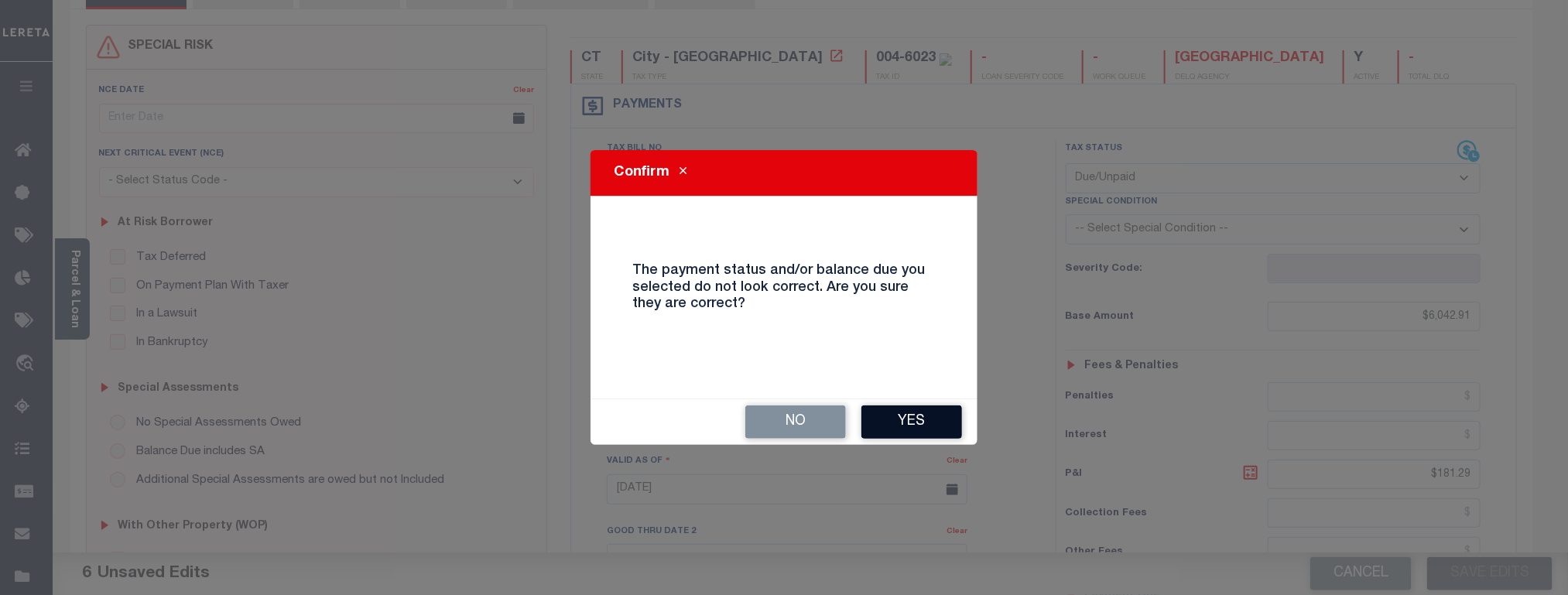
click at [908, 422] on button "Yes" at bounding box center [912, 422] width 101 height 34
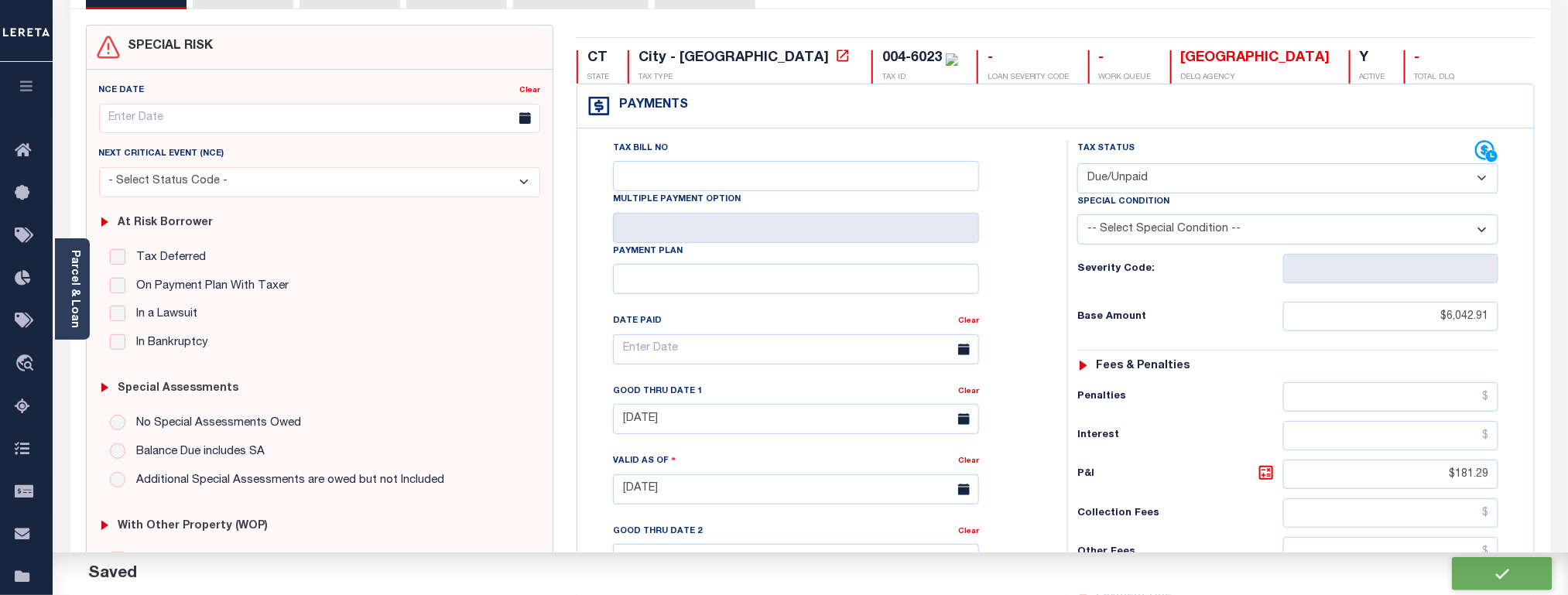
checkbox input "false"
type input "$6,042.91"
type input "$181.29"
type input "$6,224.2"
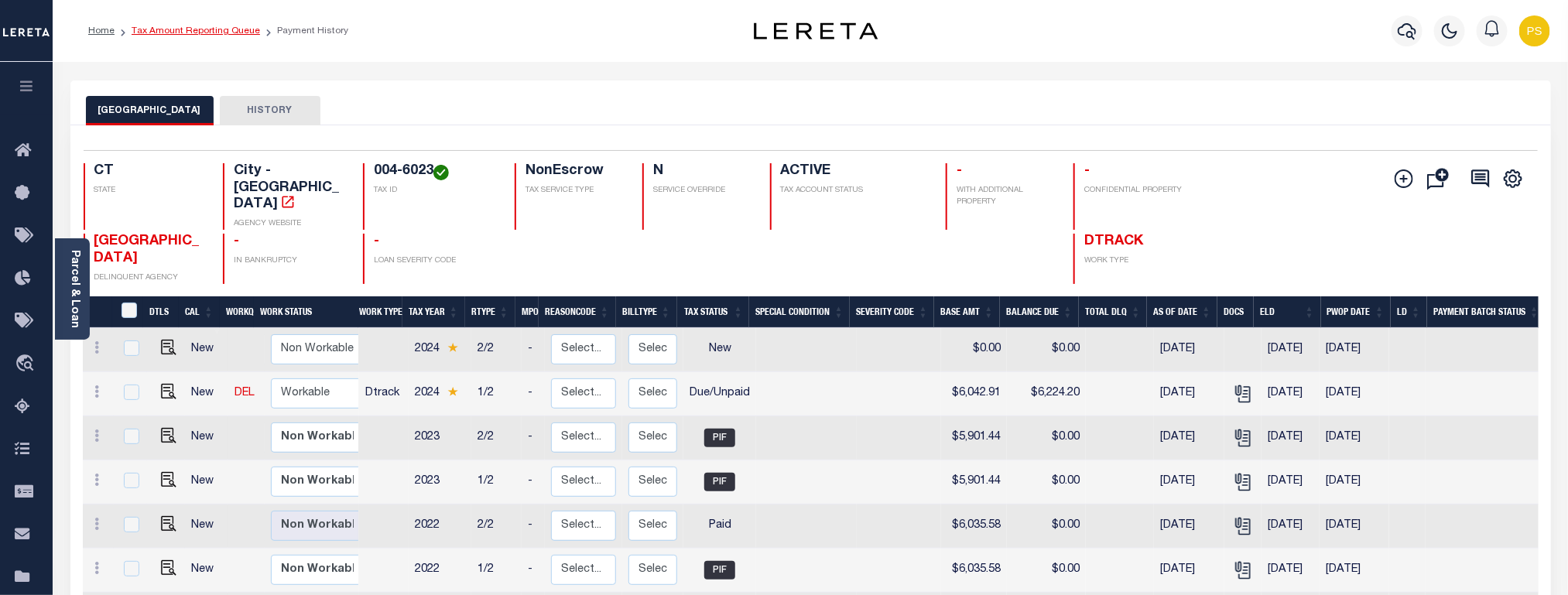
click at [233, 26] on link "Tax Amount Reporting Queue" at bounding box center [196, 30] width 128 height 9
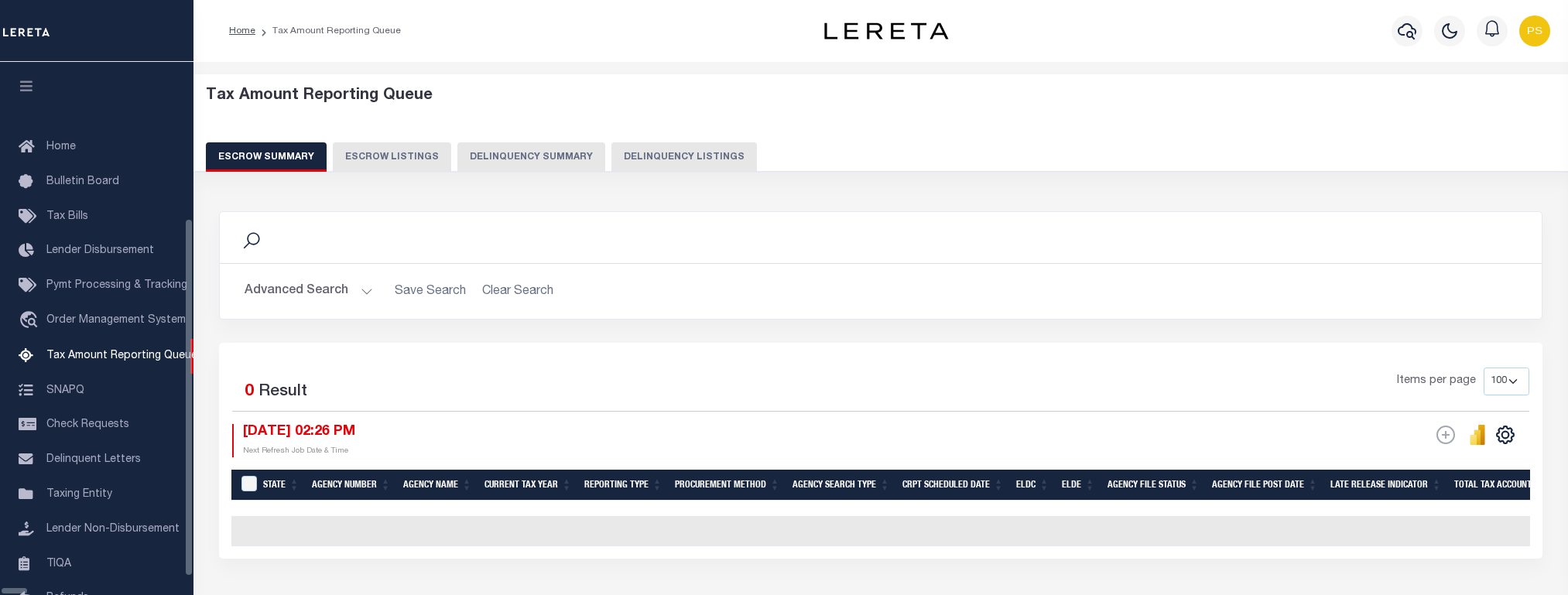
select select "100"
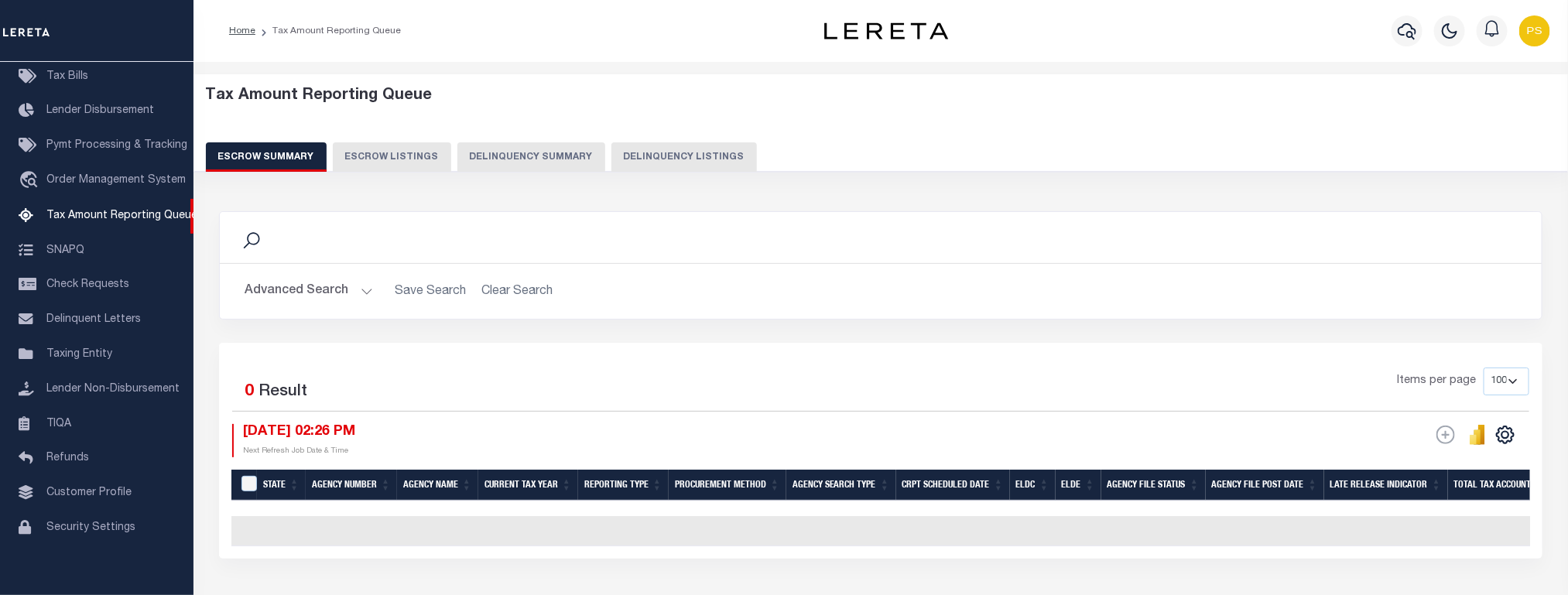
click at [686, 160] on button "Delinquency Listings" at bounding box center [684, 157] width 146 height 29
select select "100"
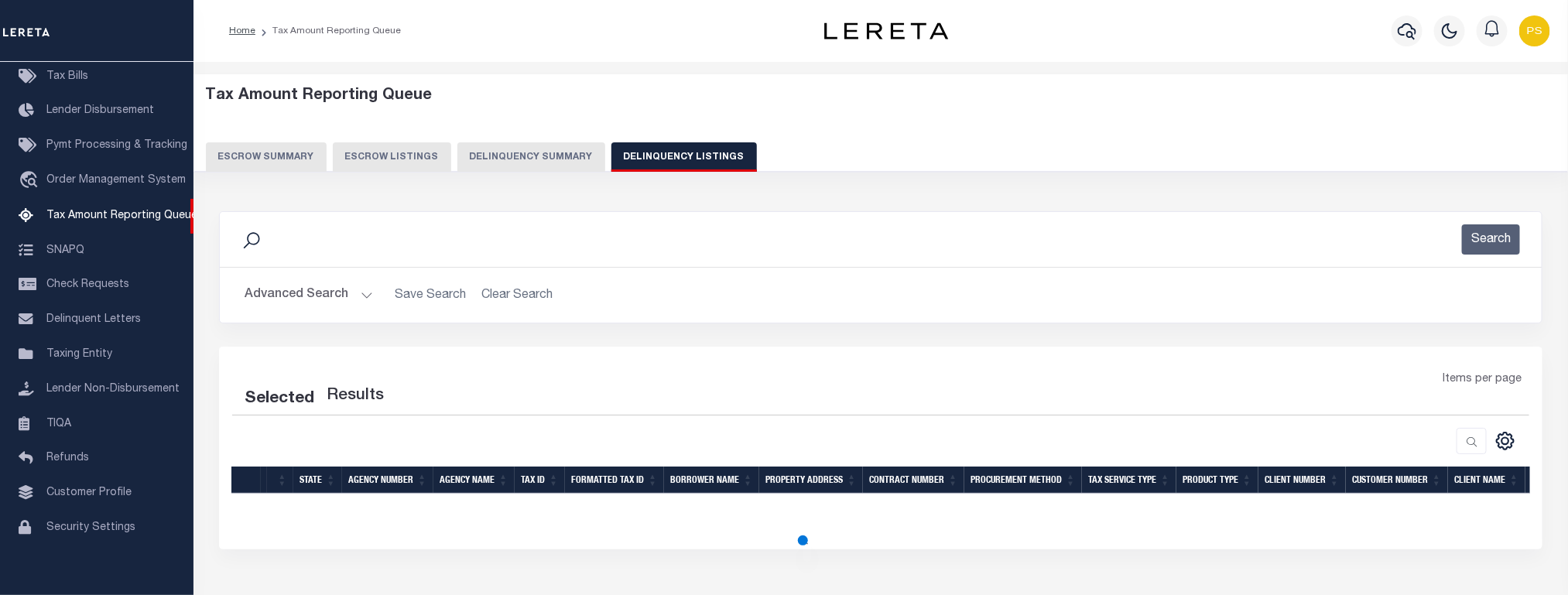
select select "100"
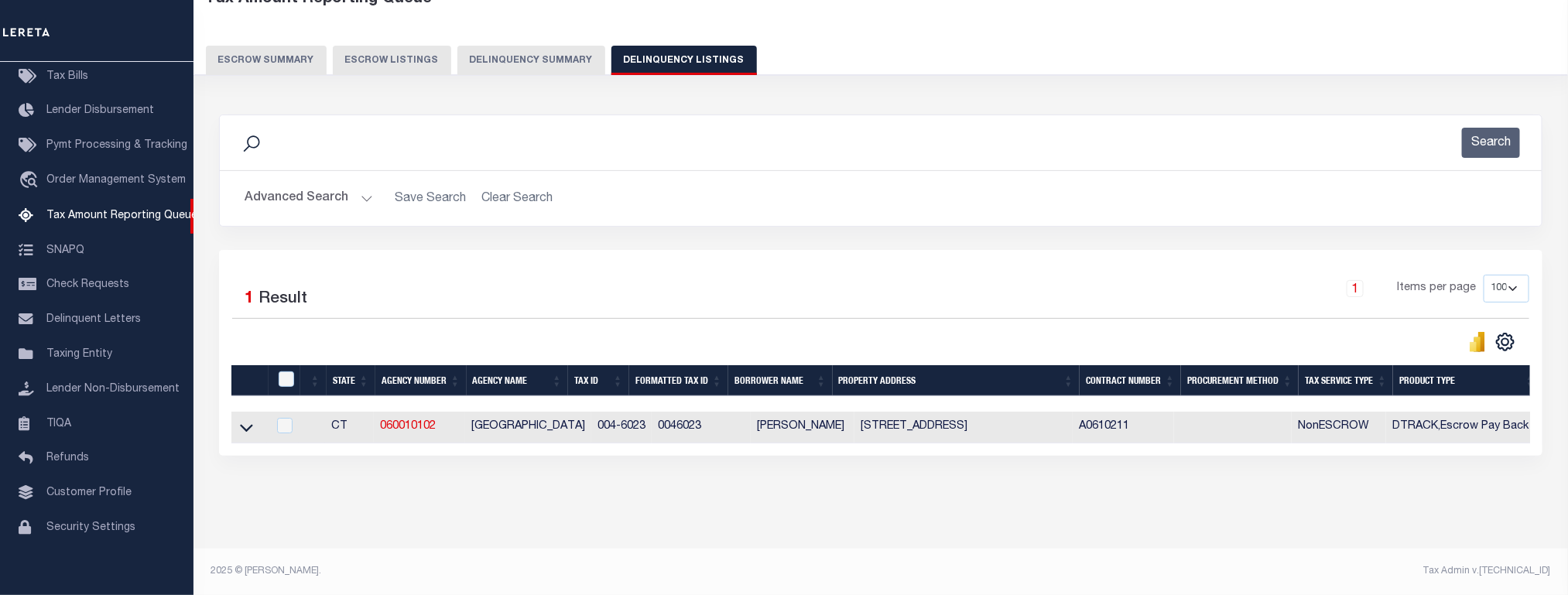
scroll to position [112, 0]
click at [244, 420] on icon at bounding box center [246, 428] width 13 height 16
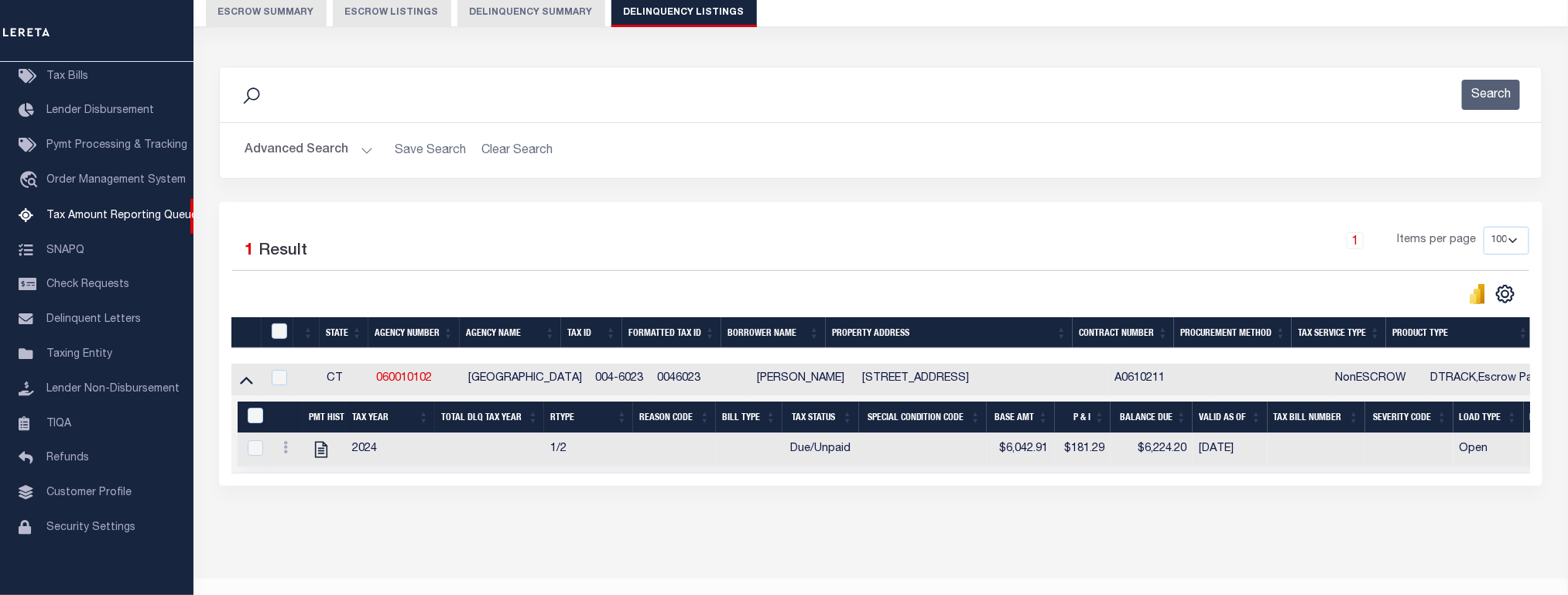
scroll to position [193, 0]
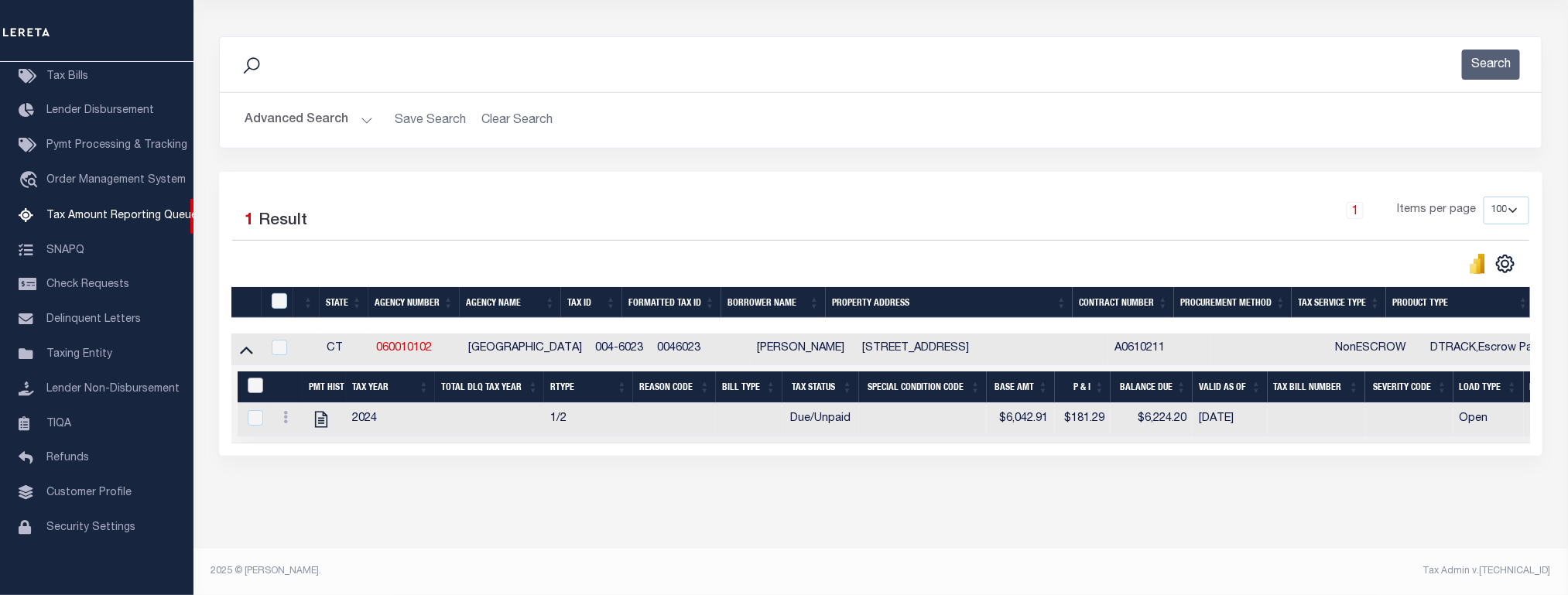
click at [258, 381] on input "&nbsp;" at bounding box center [255, 385] width 16 height 16
checkbox input "true"
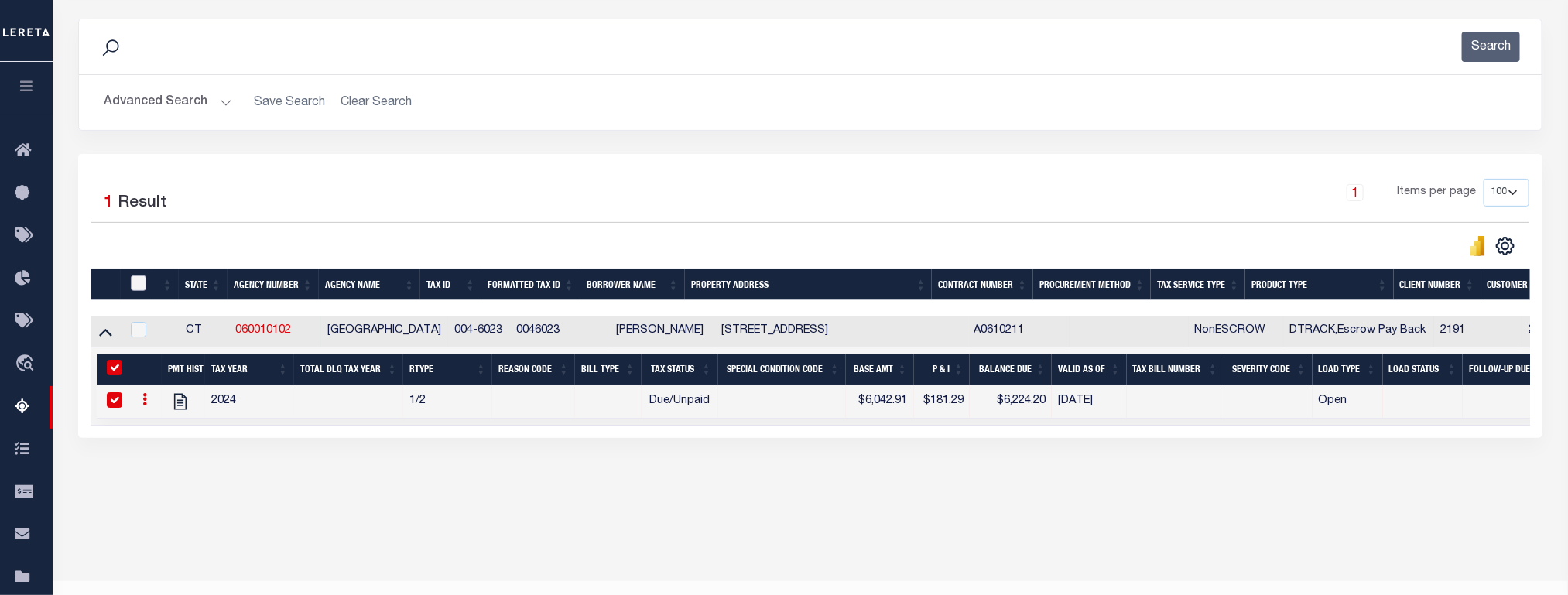
click at [142, 286] on input "checkbox" at bounding box center [138, 283] width 16 height 16
checkbox input "true"
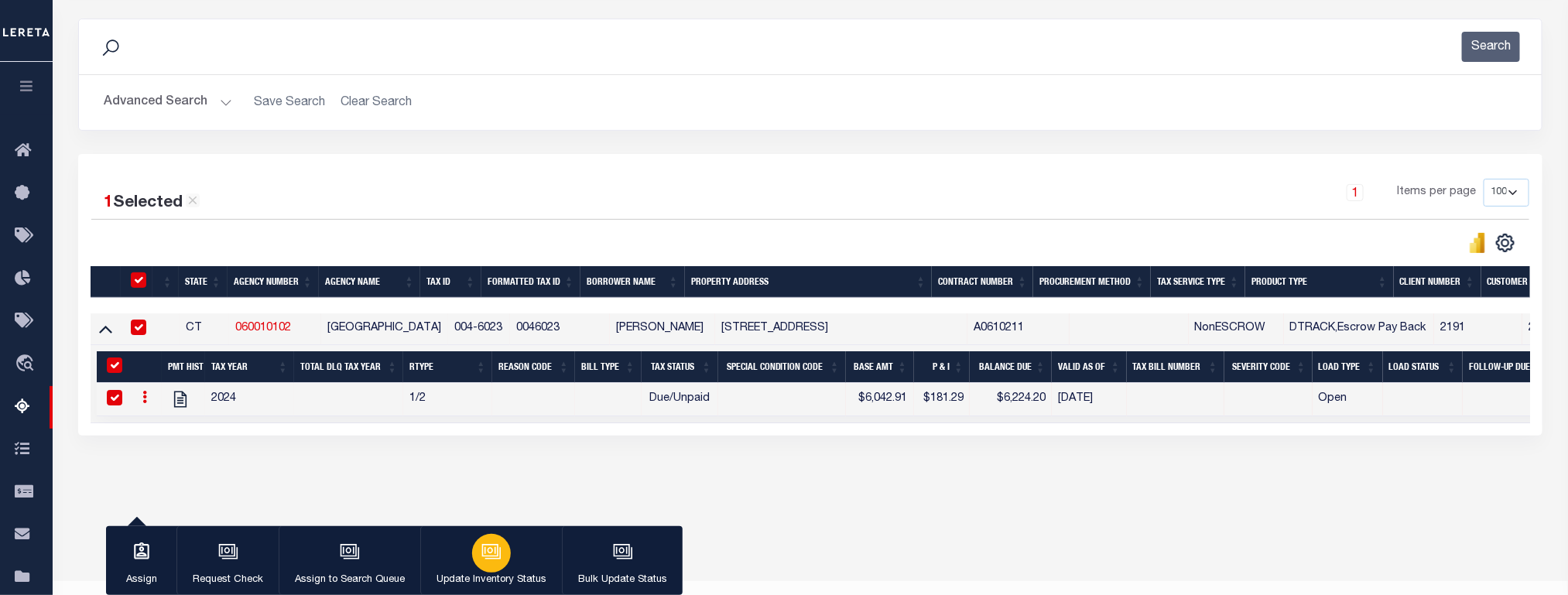
click at [483, 548] on icon "button" at bounding box center [491, 552] width 20 height 20
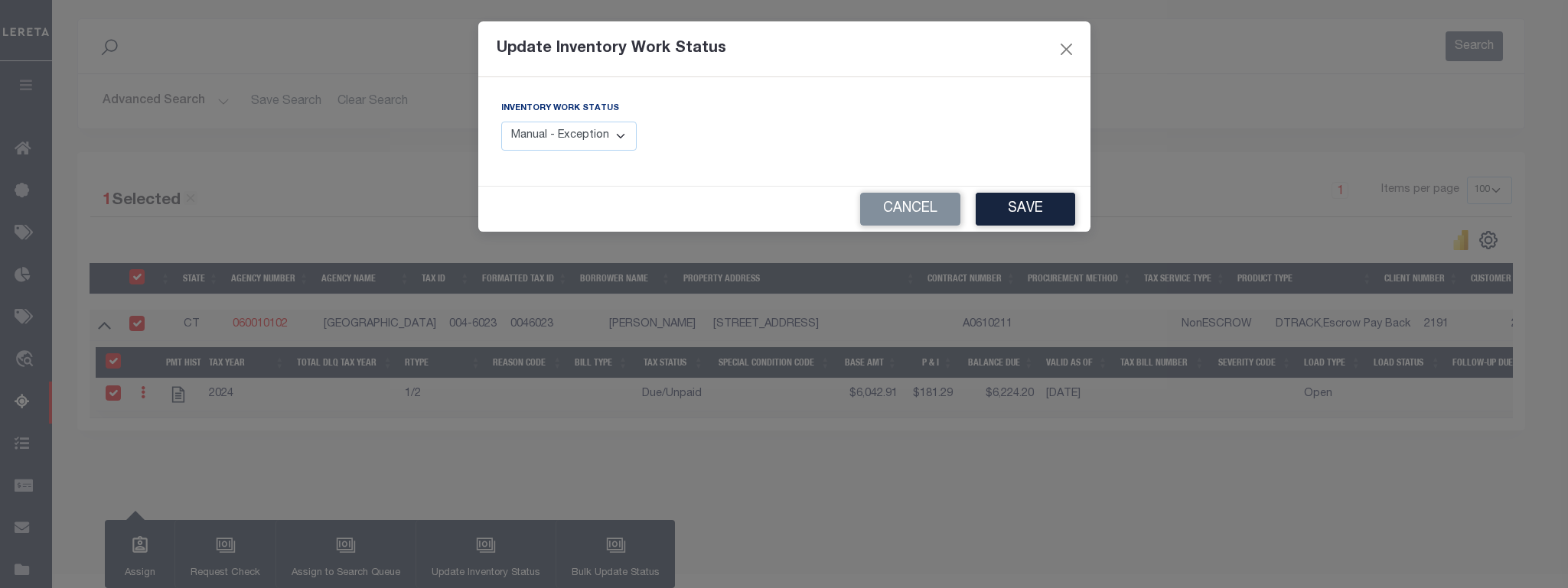
click at [563, 135] on select "Manual - Exception Pended - Awaiting Search Late Add Exception Completed" at bounding box center [570, 136] width 136 height 30
select select "4"
click at [502, 122] on select "Manual - Exception Pended - Awaiting Search Late Add Exception Completed" at bounding box center [570, 136] width 136 height 30
click at [1031, 206] on button "Save" at bounding box center [1025, 209] width 100 height 33
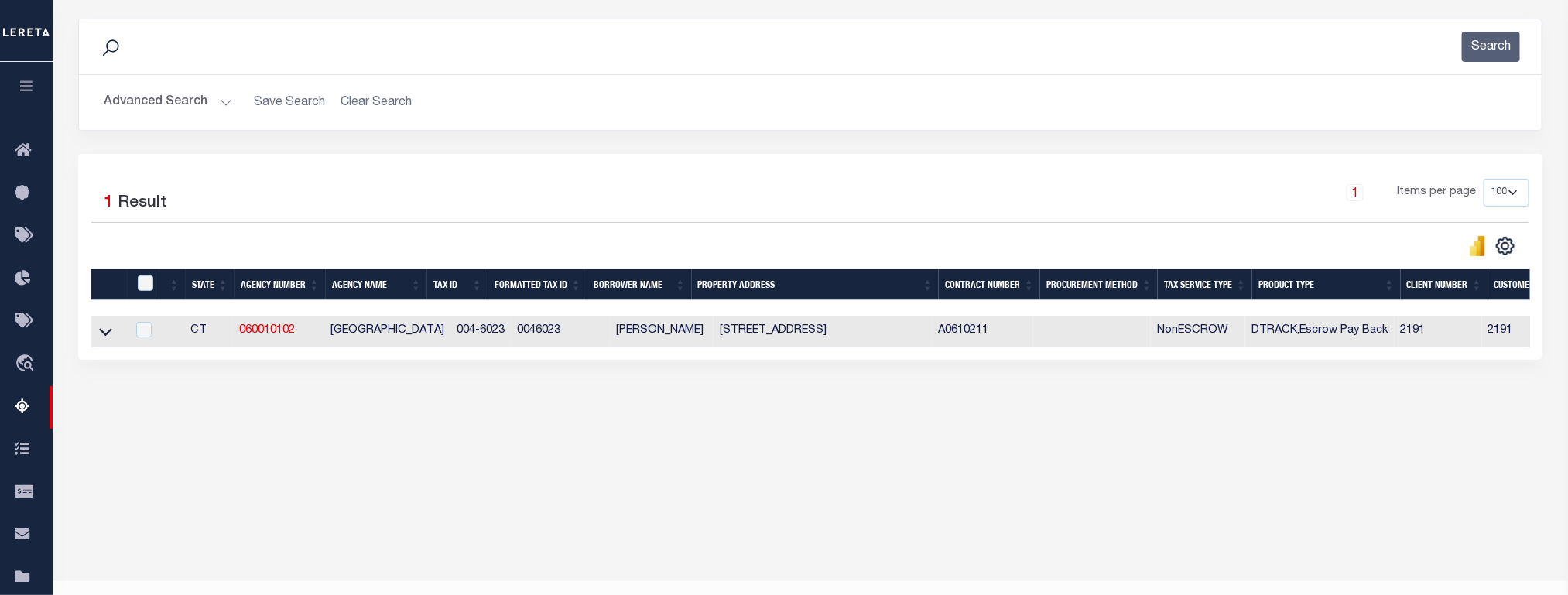
click at [142, 111] on button "Advanced Search" at bounding box center [168, 102] width 128 height 30
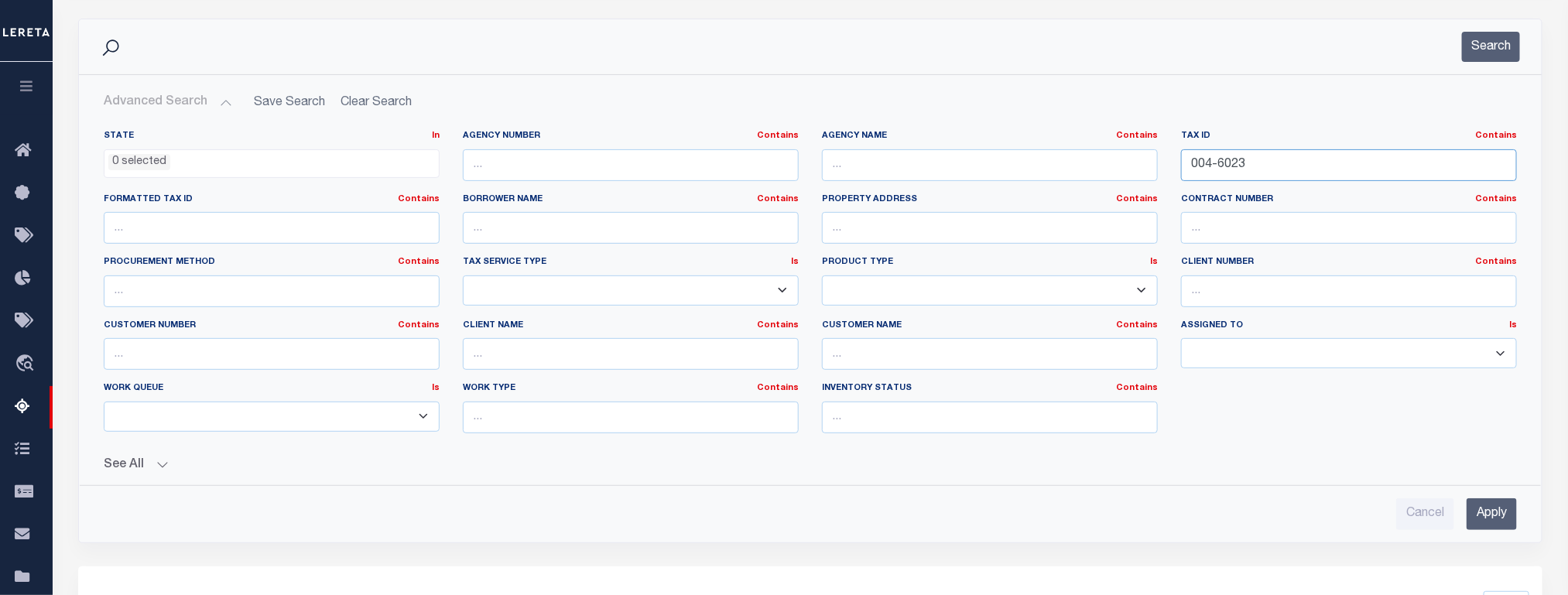
click at [1208, 160] on input "004-6023" at bounding box center [1349, 165] width 336 height 32
paste input "02101"
type input "0002101"
click at [1484, 513] on input "Apply" at bounding box center [1491, 514] width 50 height 32
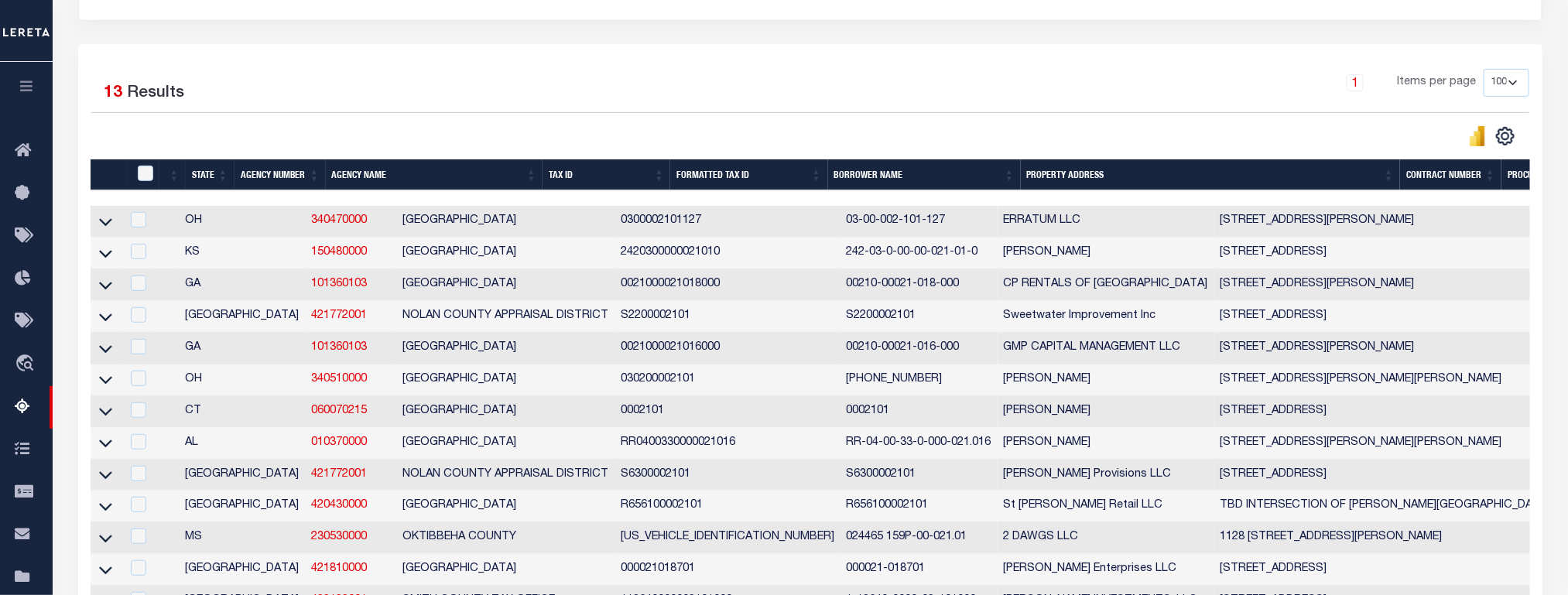
scroll to position [309, 0]
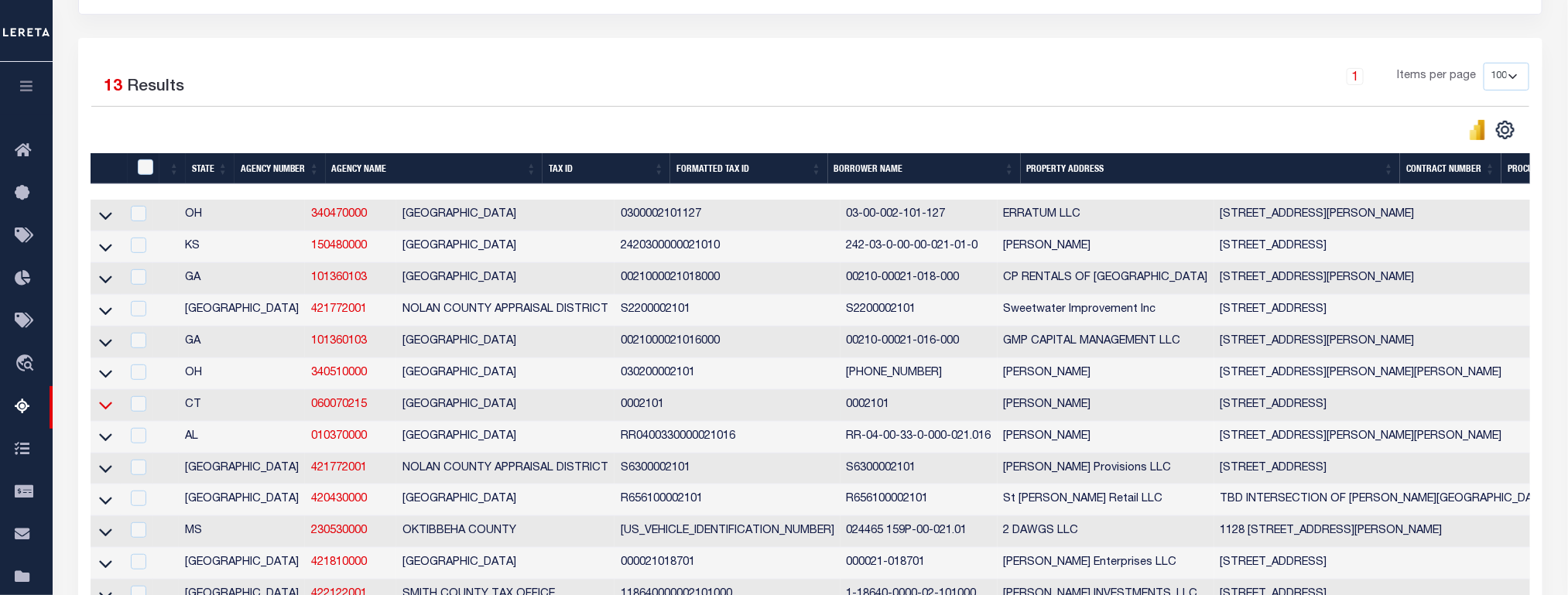
click at [105, 413] on icon at bounding box center [106, 405] width 13 height 16
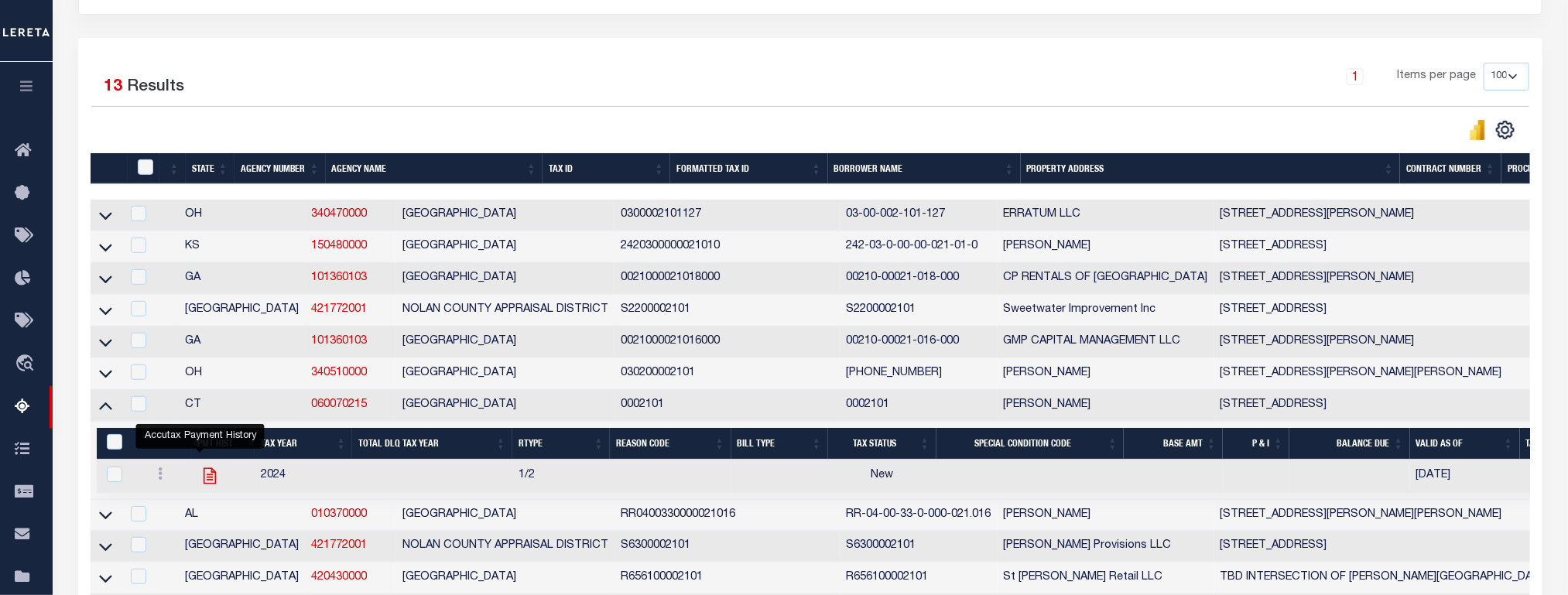
click at [202, 481] on icon "" at bounding box center [210, 476] width 20 height 20
checkbox input "true"
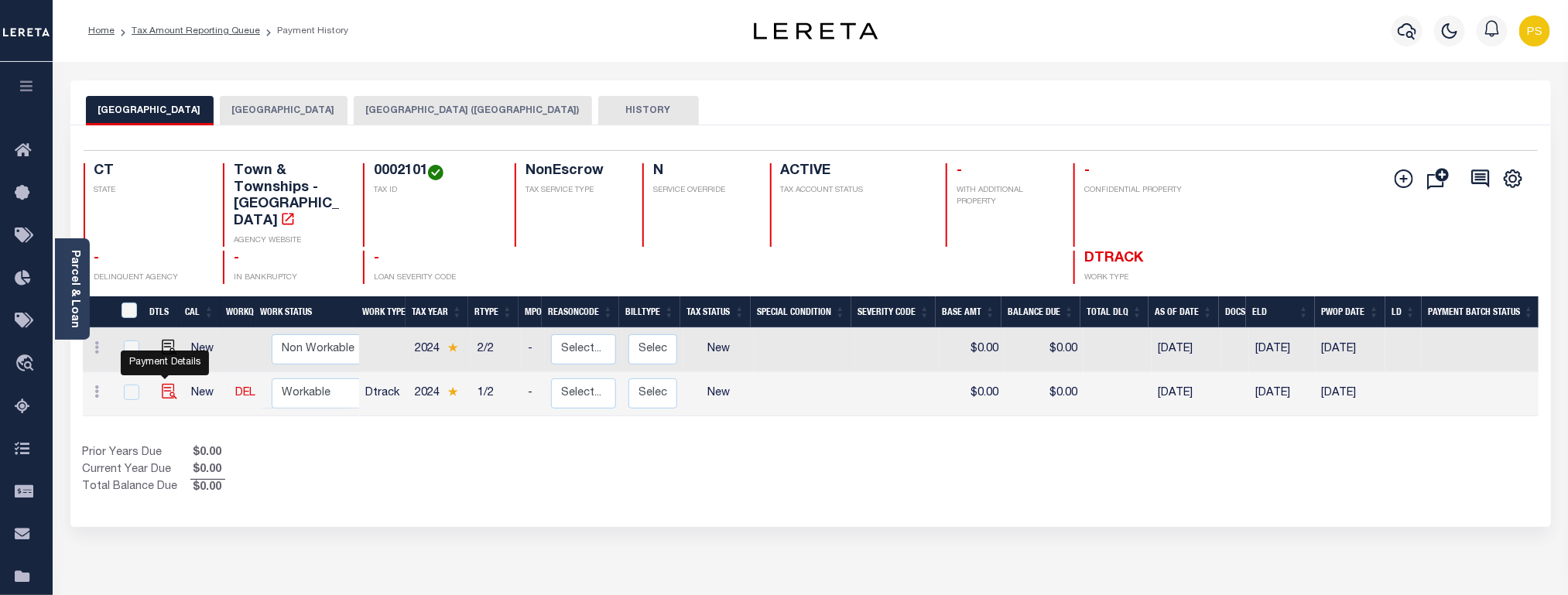
click at [163, 384] on img "" at bounding box center [169, 391] width 16 height 16
checkbox input "true"
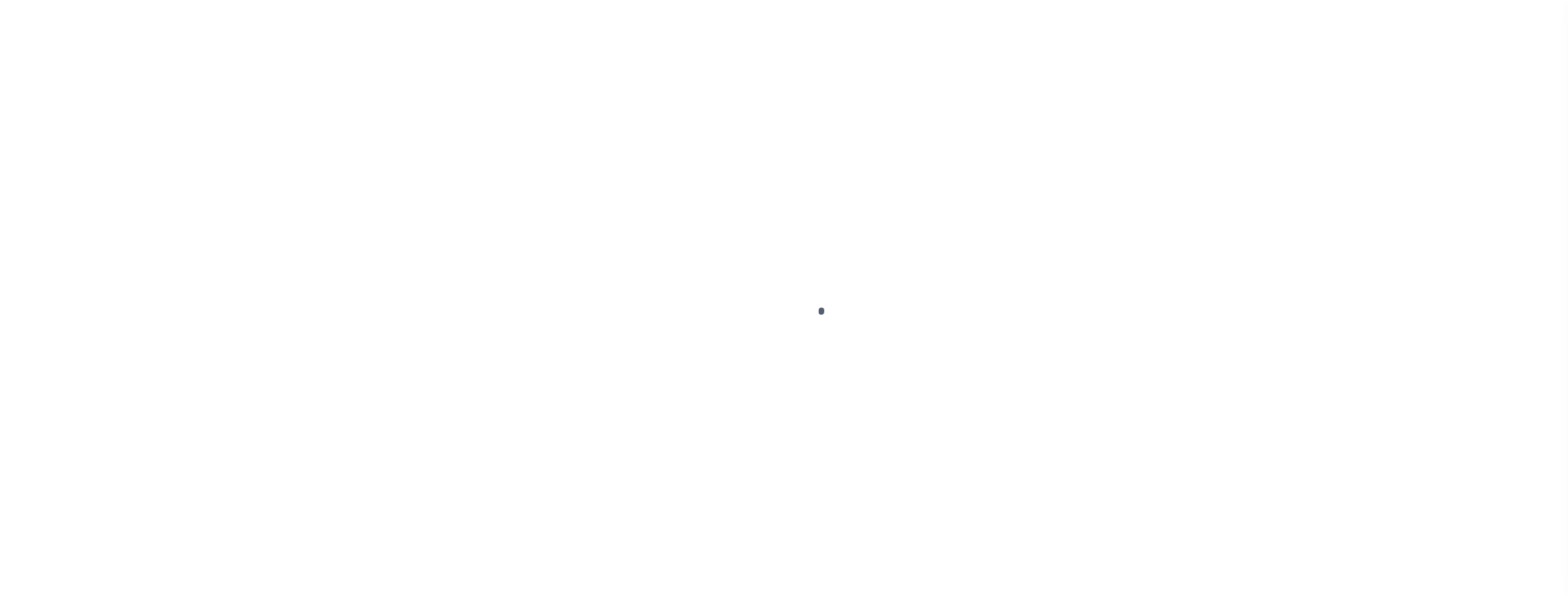
select select "NW2"
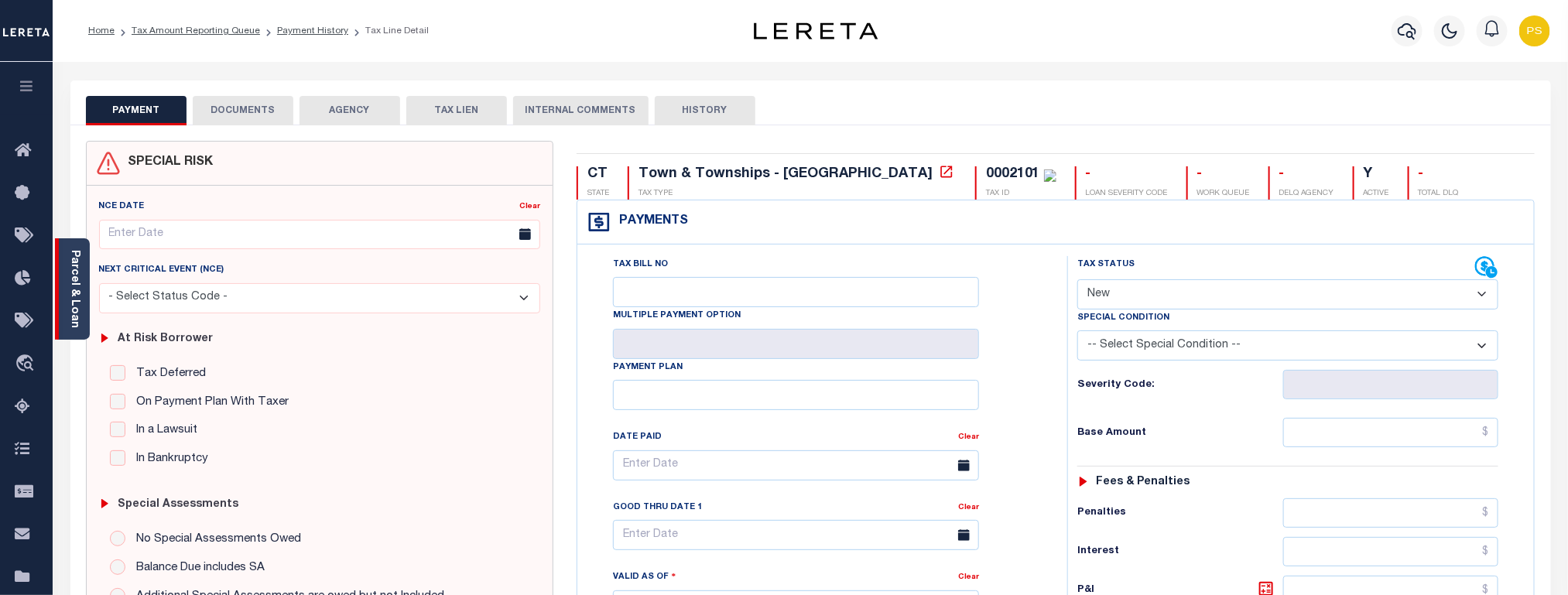
click at [75, 277] on link "Parcel & Loan" at bounding box center [74, 289] width 11 height 79
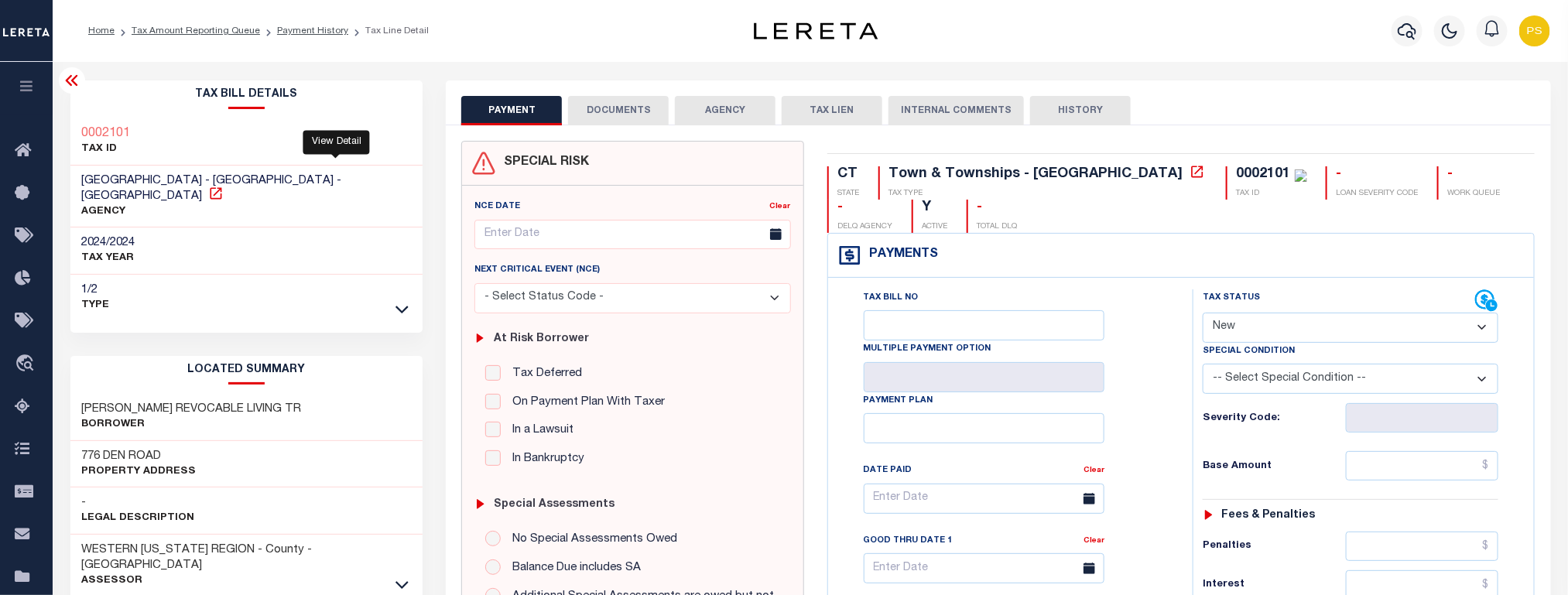
click at [223, 186] on icon at bounding box center [215, 193] width 16 height 16
click at [228, 37] on li "Tax Amount Reporting Queue" at bounding box center [187, 30] width 146 height 14
click at [225, 35] on link "Tax Amount Reporting Queue" at bounding box center [196, 30] width 128 height 9
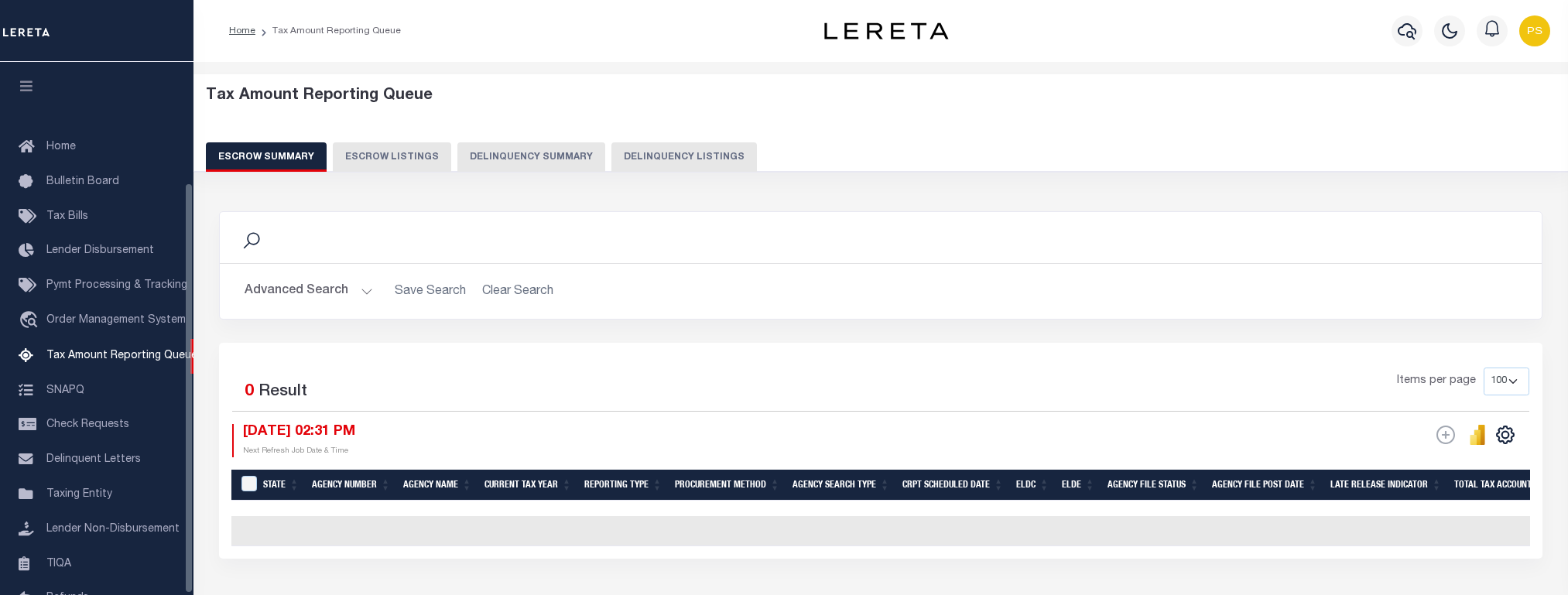
select select "100"
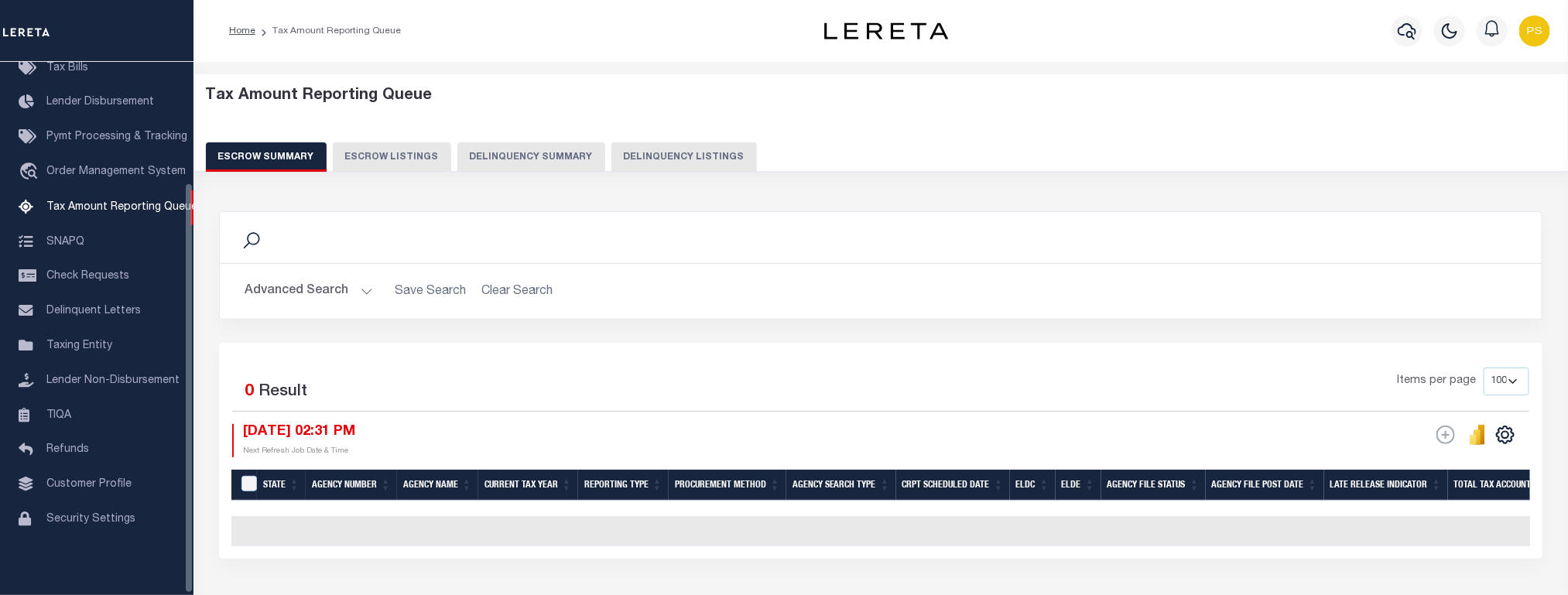
click at [667, 149] on button "Delinquency Listings" at bounding box center [684, 157] width 146 height 29
select select "100"
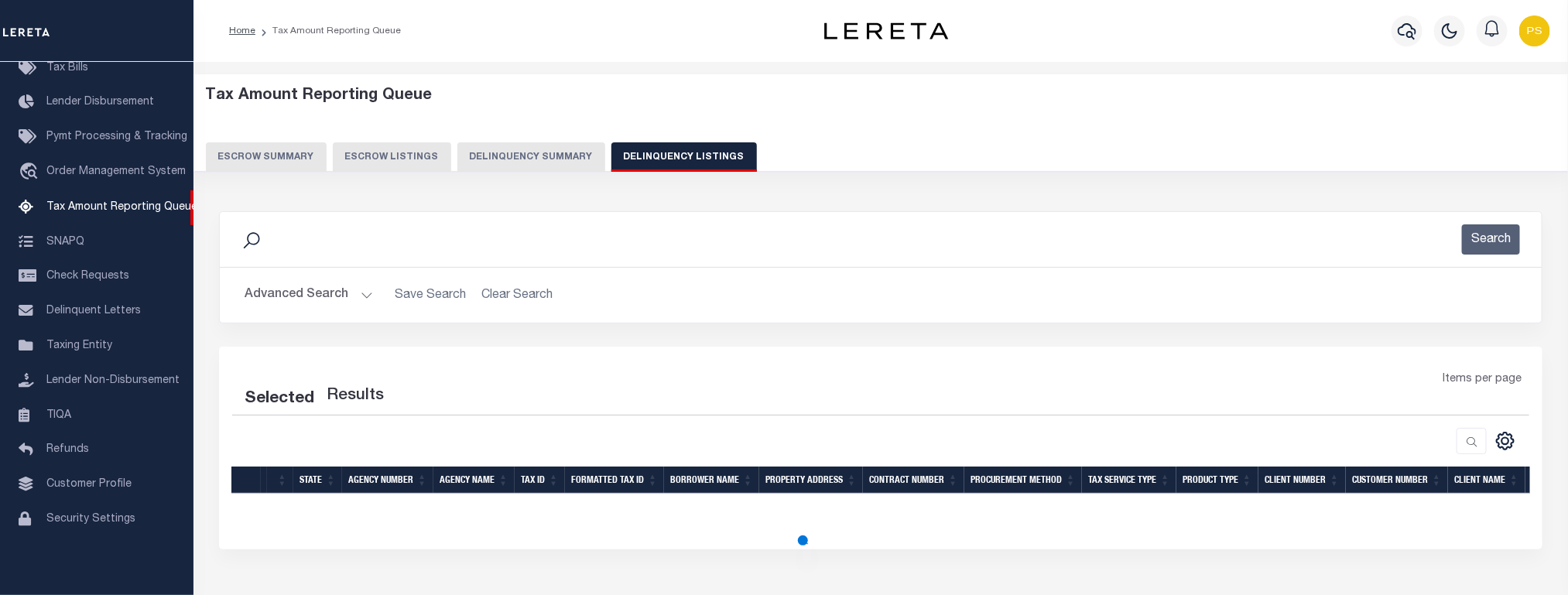
select select "100"
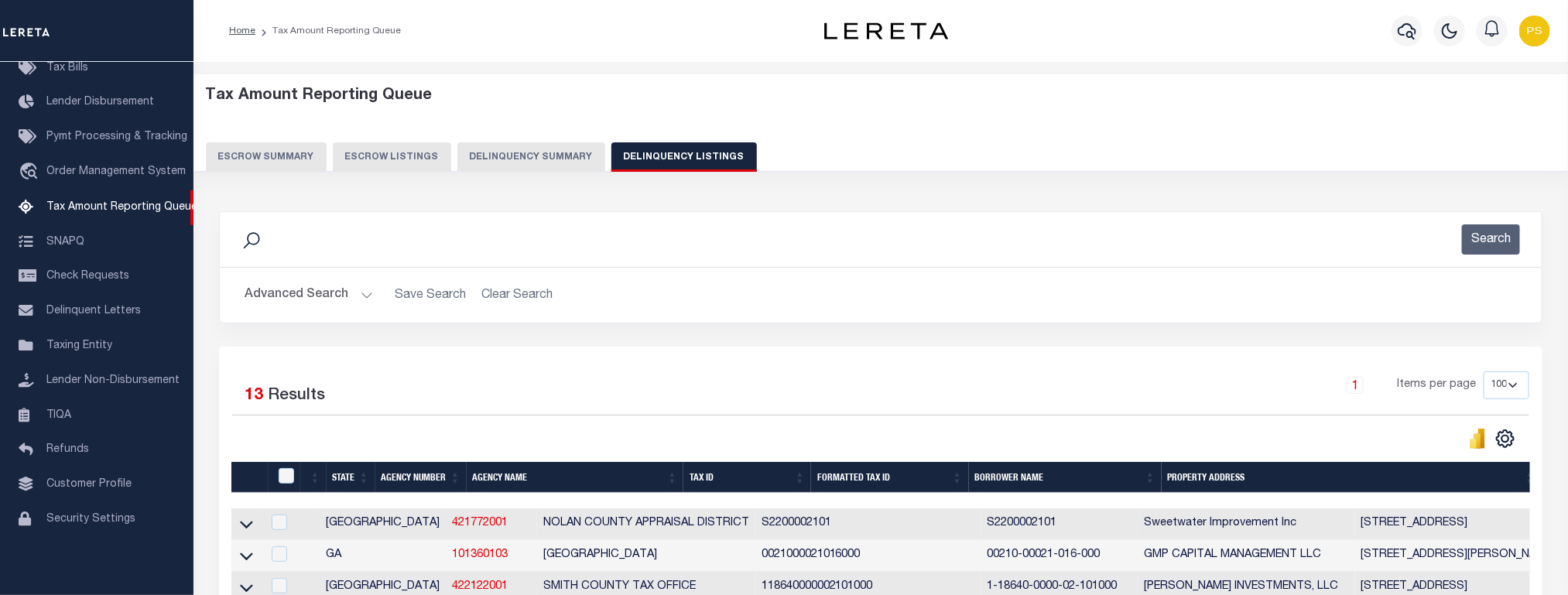
click at [295, 286] on button "Advanced Search" at bounding box center [309, 295] width 128 height 30
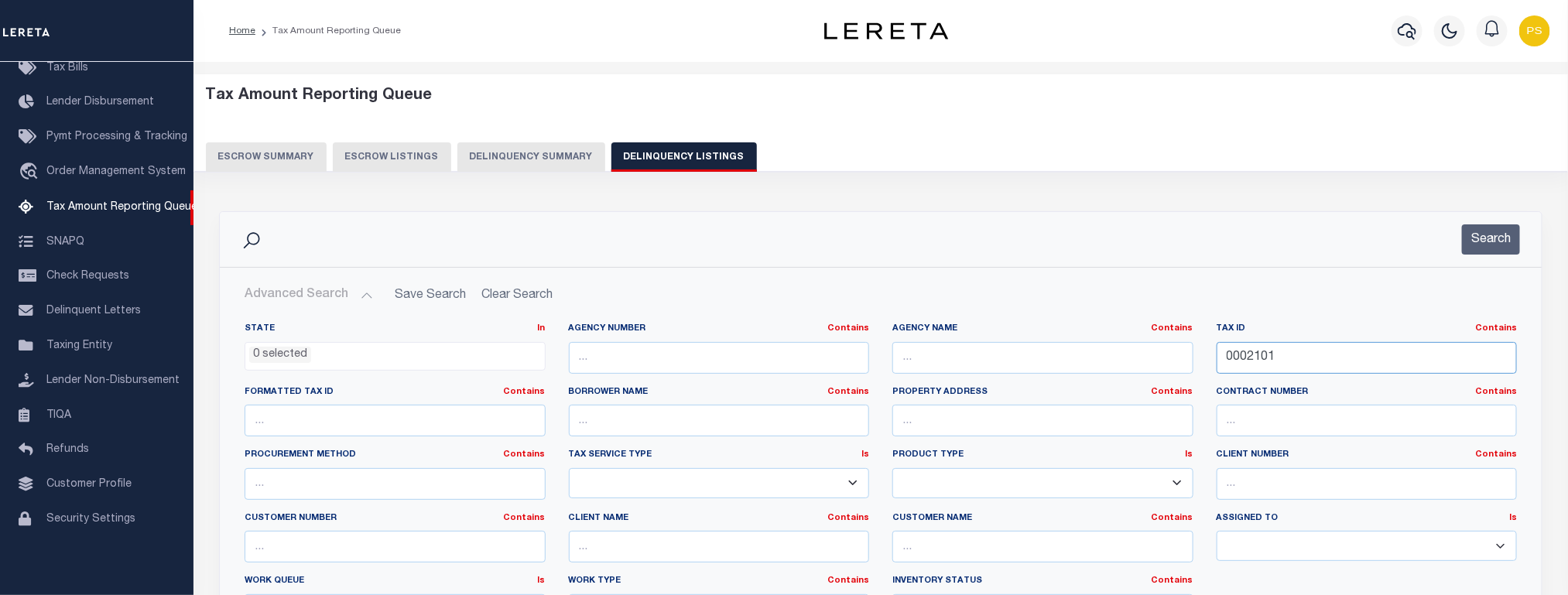
click at [1240, 358] on input "0002101" at bounding box center [1367, 358] width 301 height 32
paste input "55800"
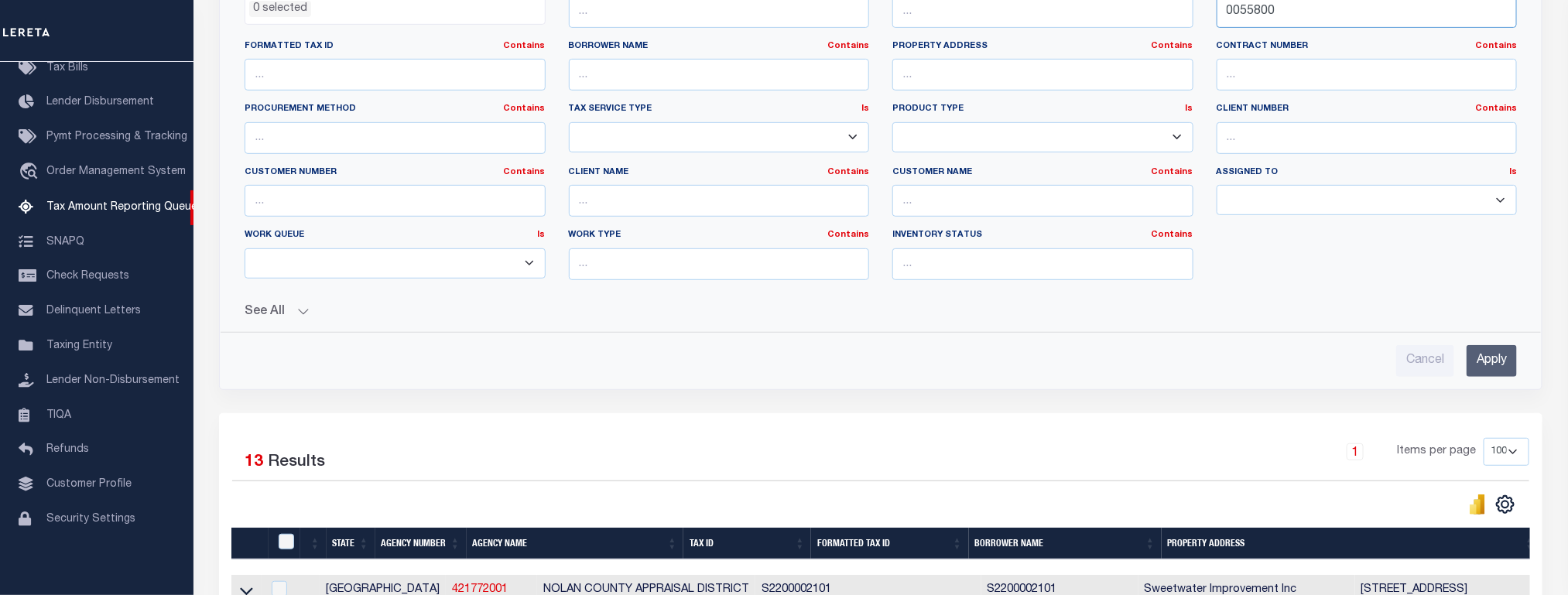
scroll to position [349, 0]
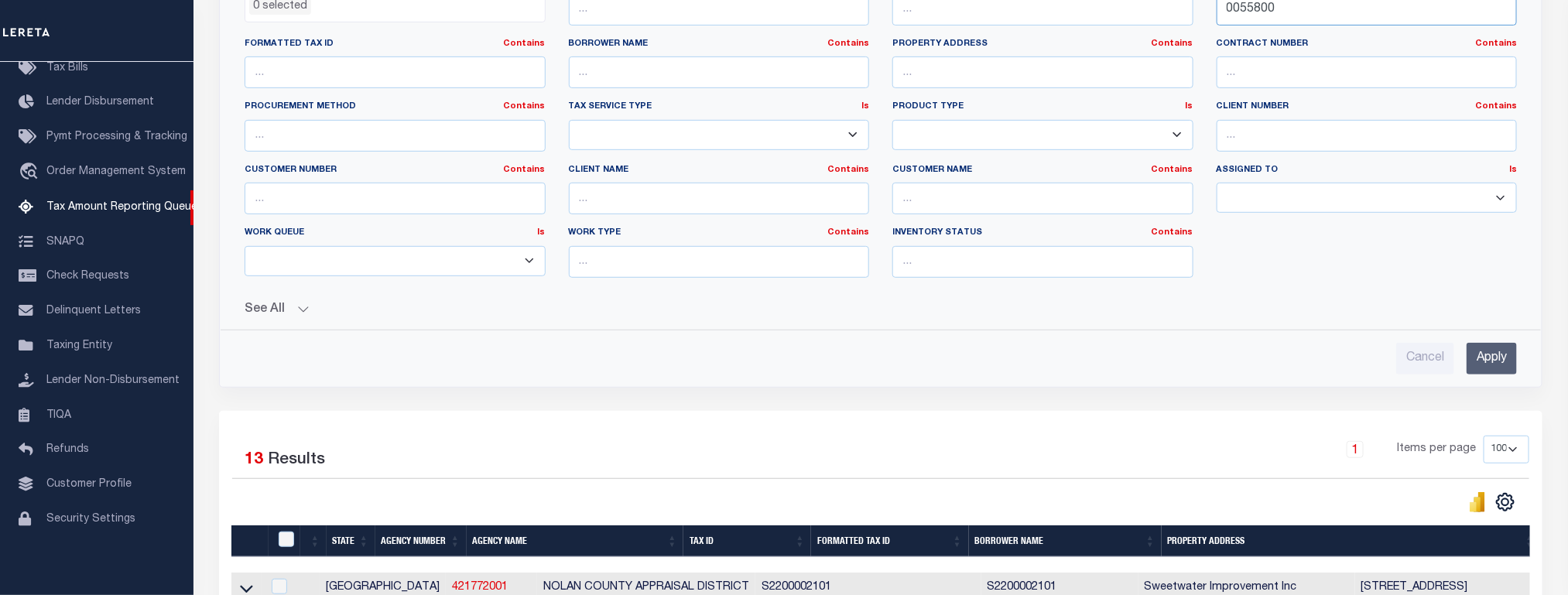
type input "0055800"
click at [1487, 365] on input "Apply" at bounding box center [1491, 358] width 50 height 32
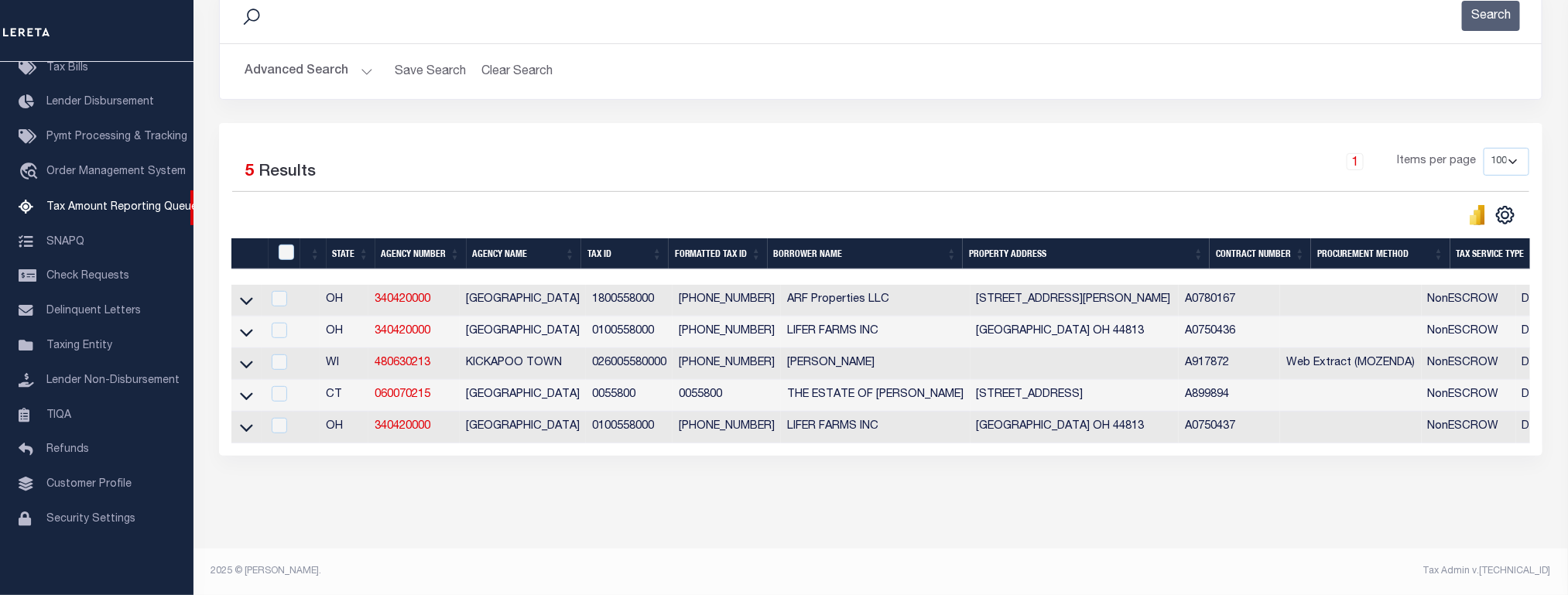
scroll to position [241, 0]
click at [245, 388] on icon at bounding box center [246, 396] width 13 height 16
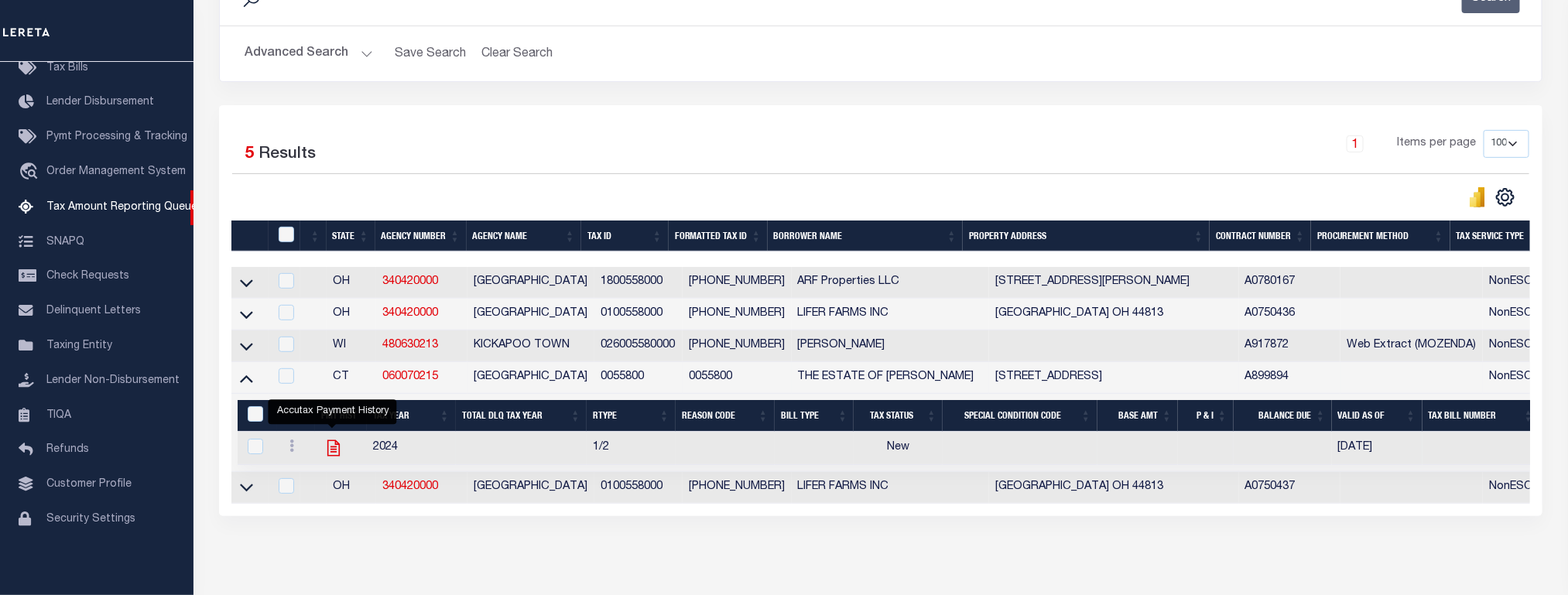
click at [333, 456] on icon "" at bounding box center [333, 448] width 12 height 16
checkbox input "true"
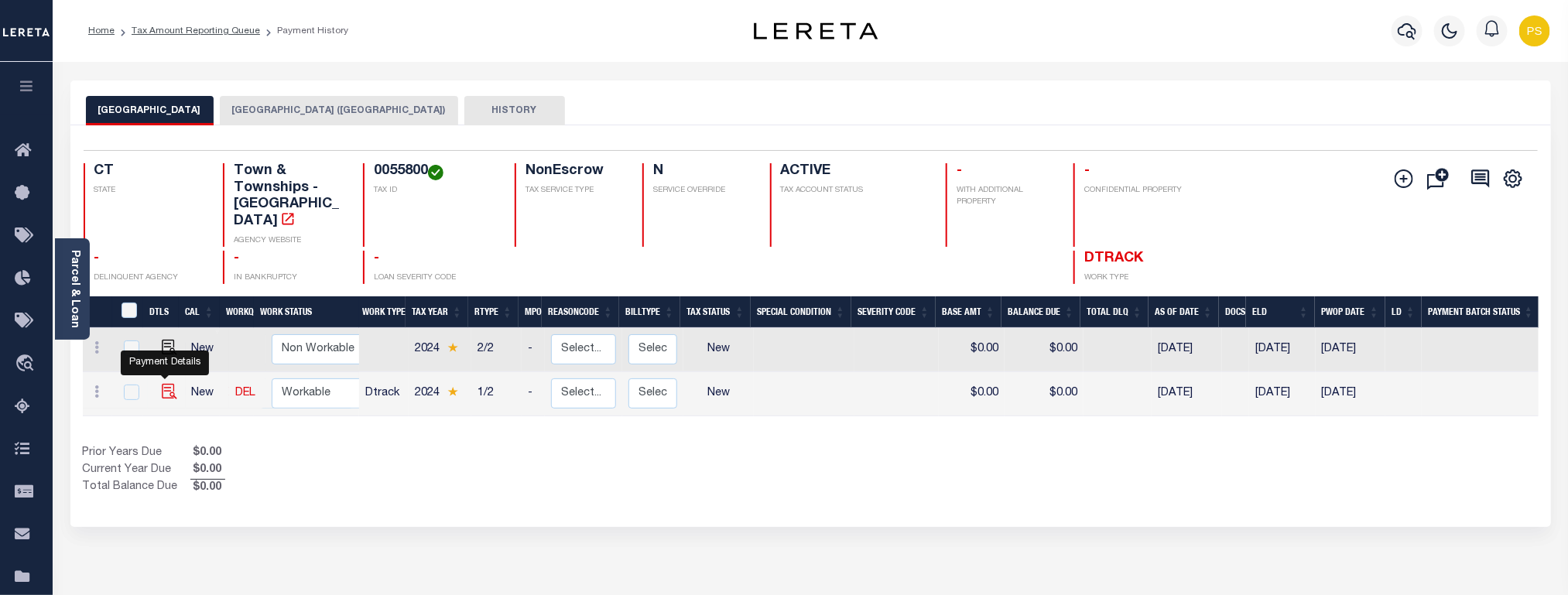
click at [164, 384] on img "" at bounding box center [169, 391] width 16 height 16
checkbox input "true"
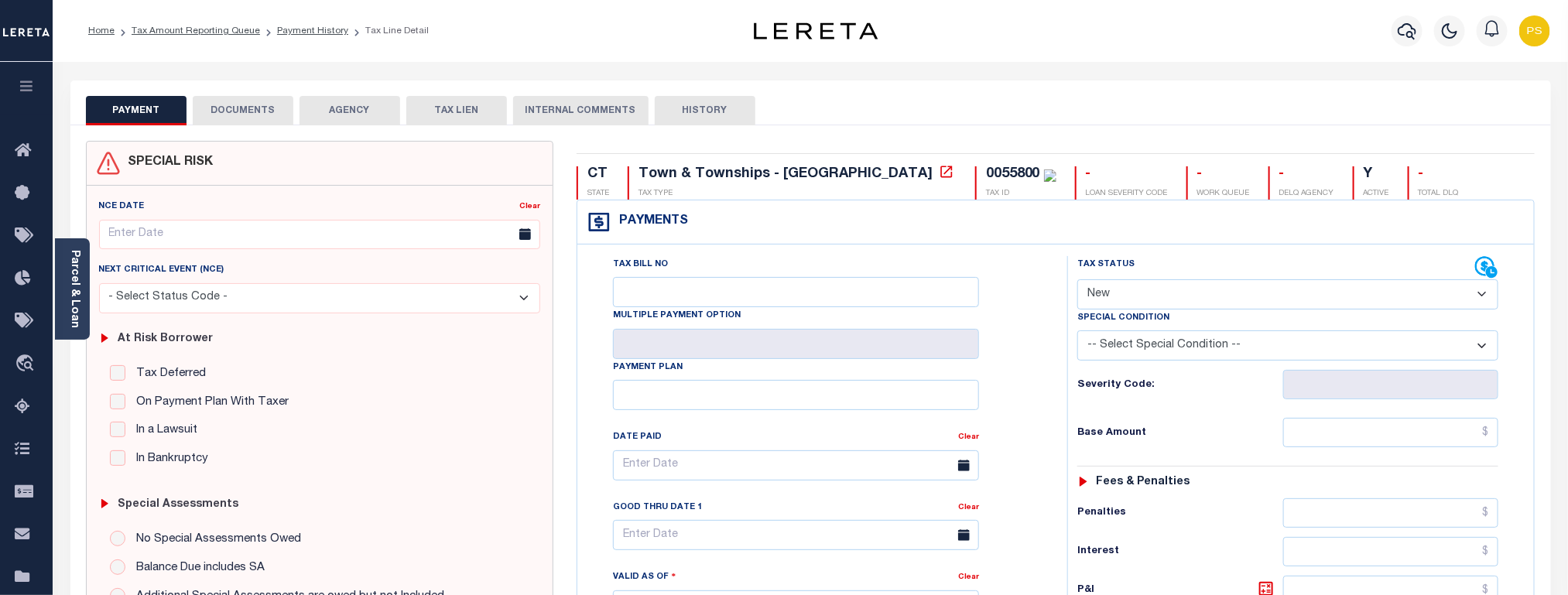
click at [1147, 297] on select "- Select Status Code - Open Due/Unpaid Paid Incomplete No Tax Due Internal Refu…" at bounding box center [1288, 294] width 421 height 30
select select "DUE"
click at [1078, 281] on select "- Select Status Code - Open Due/Unpaid Paid Incomplete No Tax Due Internal Refu…" at bounding box center [1288, 294] width 421 height 30
type input "[DATE]"
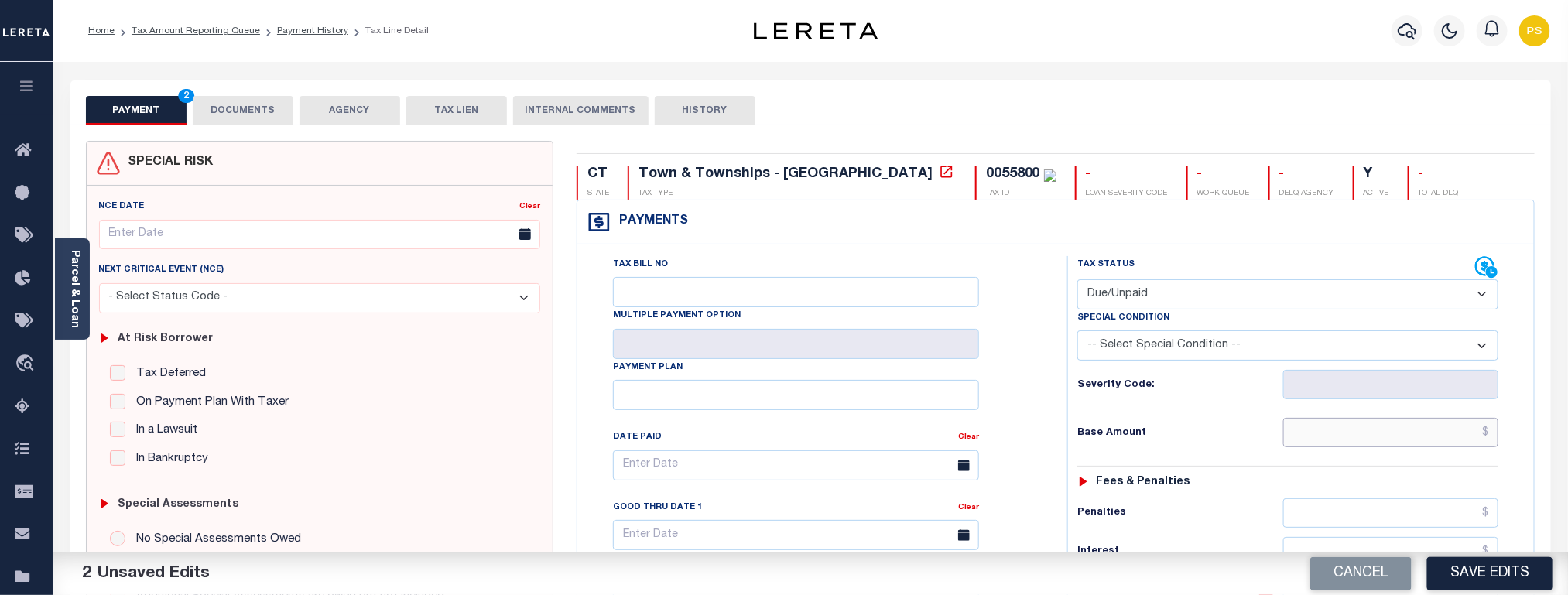
click at [1437, 439] on input "text" at bounding box center [1391, 433] width 216 height 29
paste input "2,529.79"
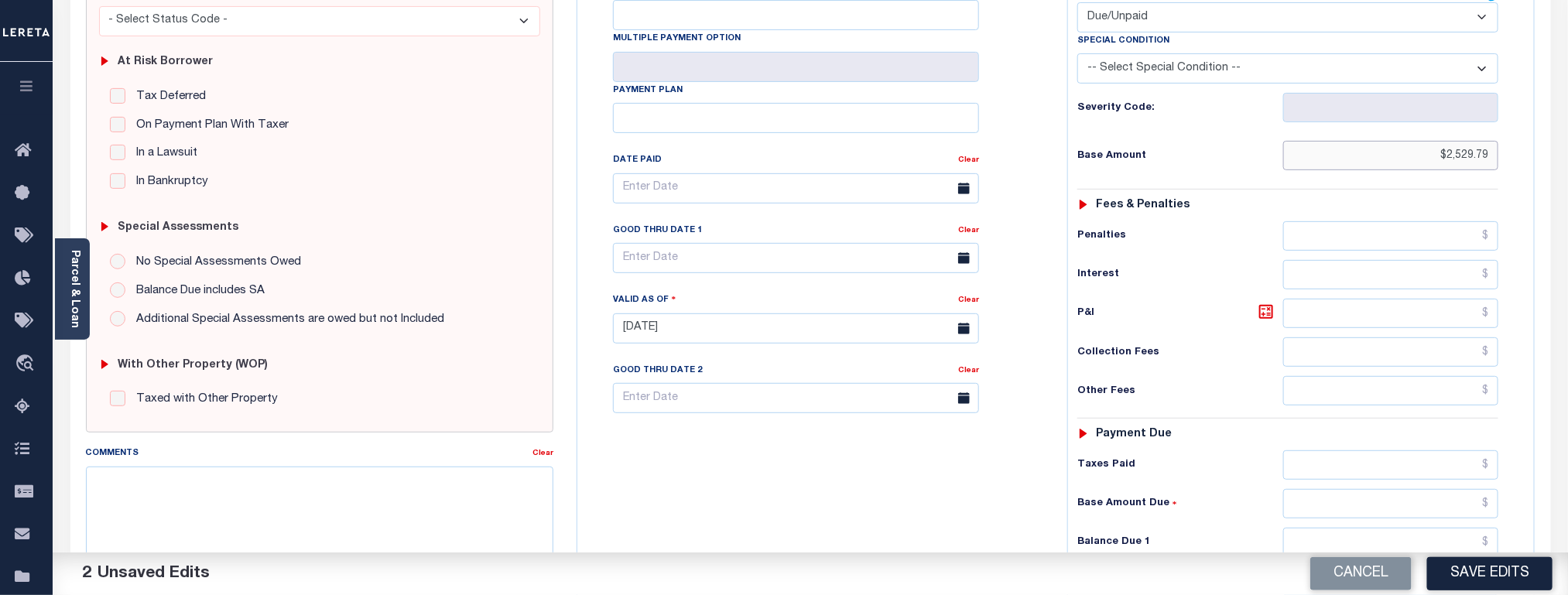
scroll to position [349, 0]
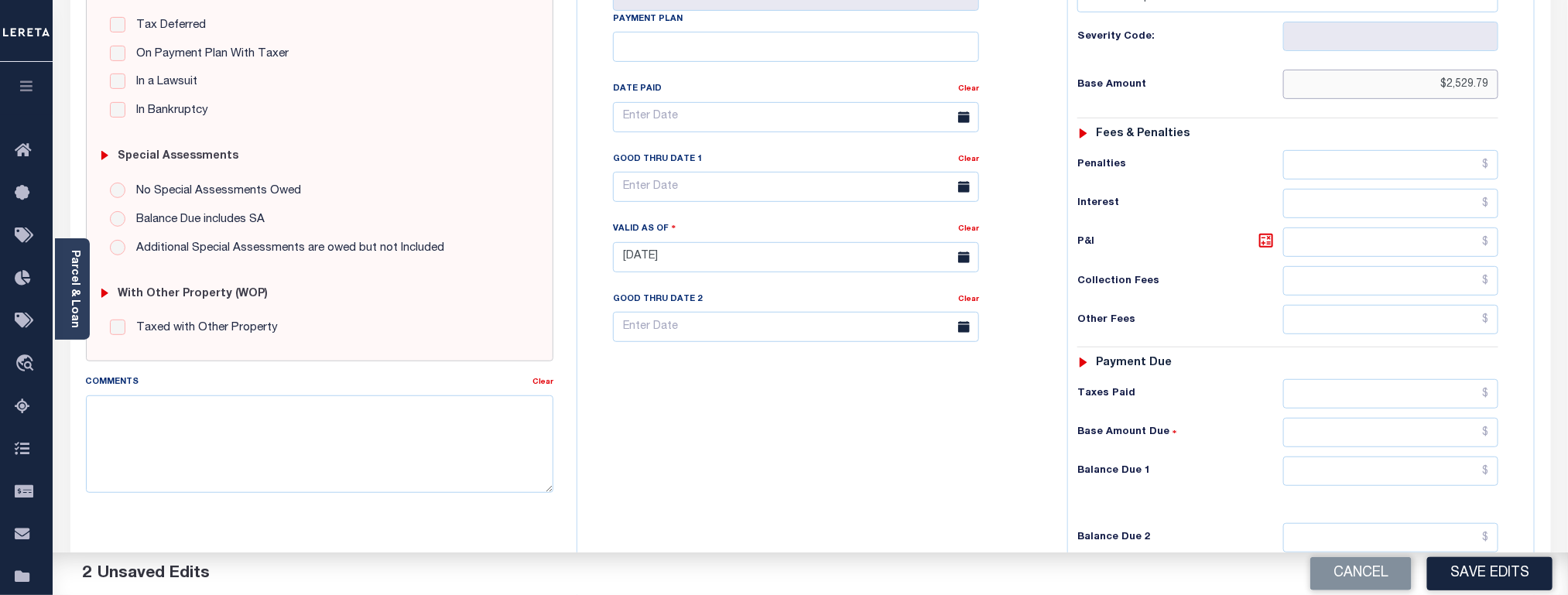
type input "$2,529.79"
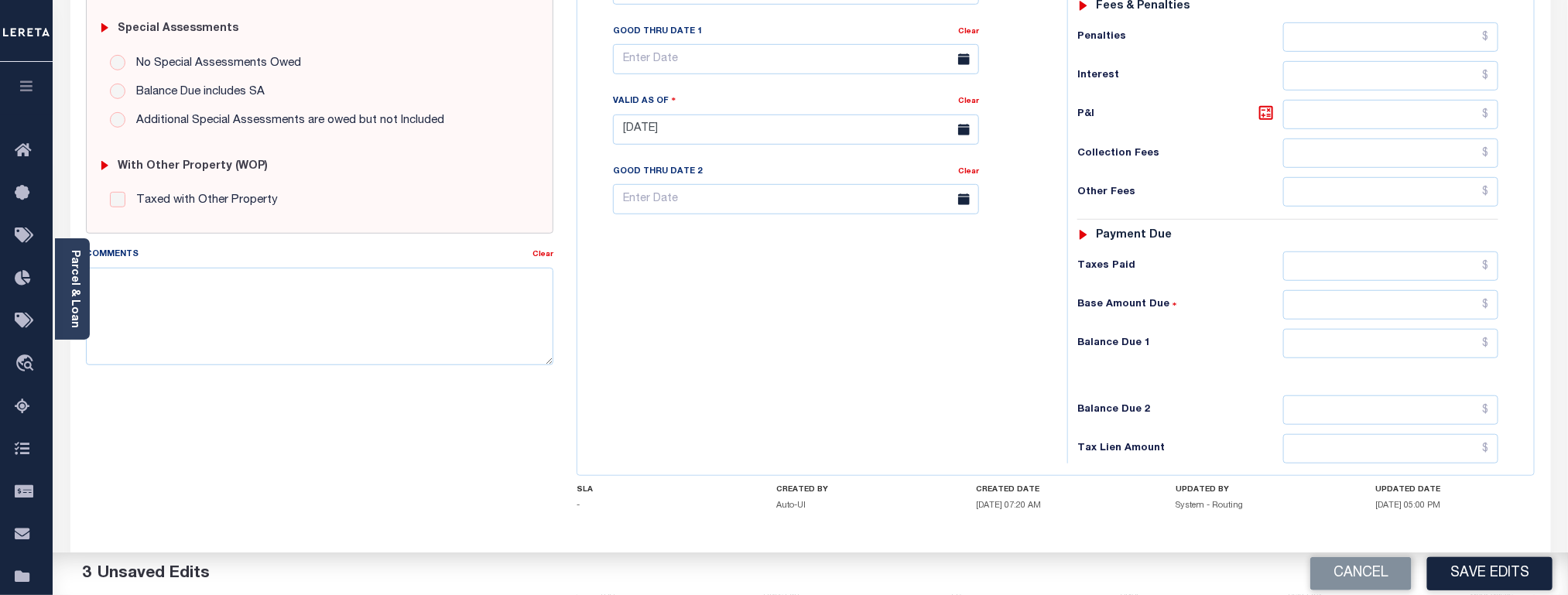
scroll to position [556, 0]
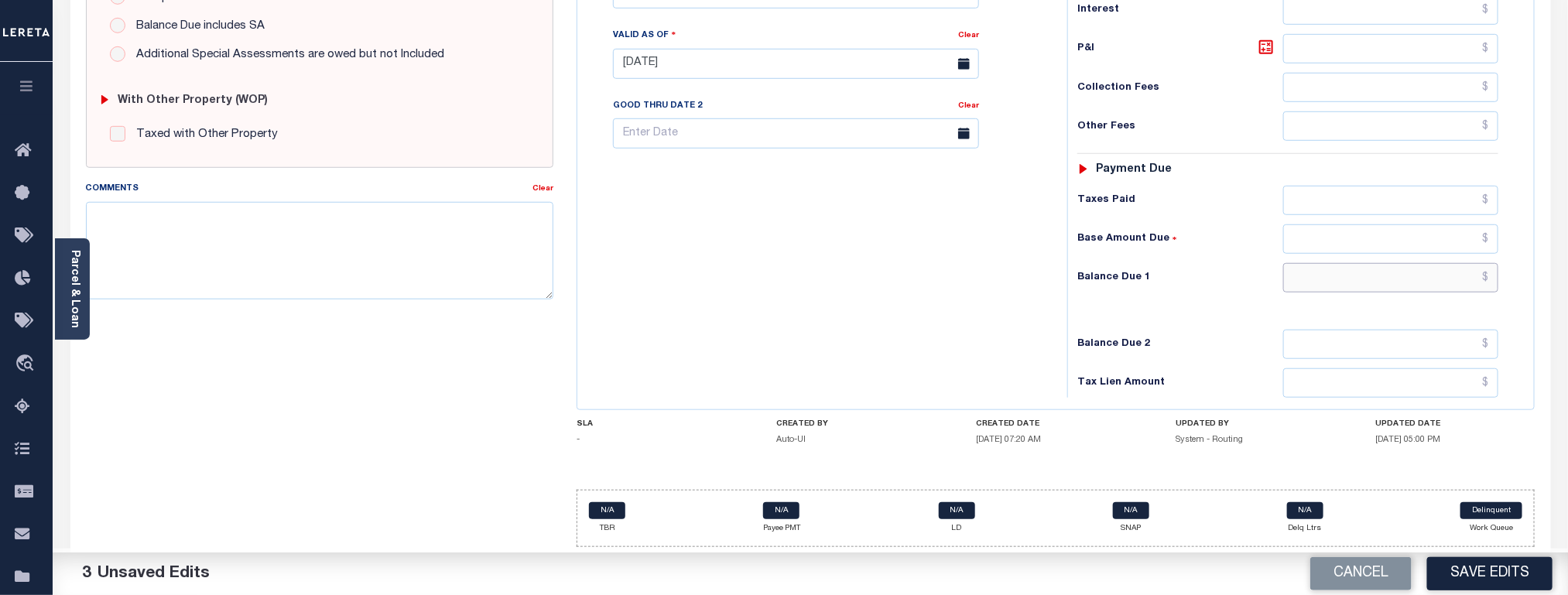
click at [1414, 277] on input "text" at bounding box center [1391, 278] width 216 height 29
paste input "2,605.68"
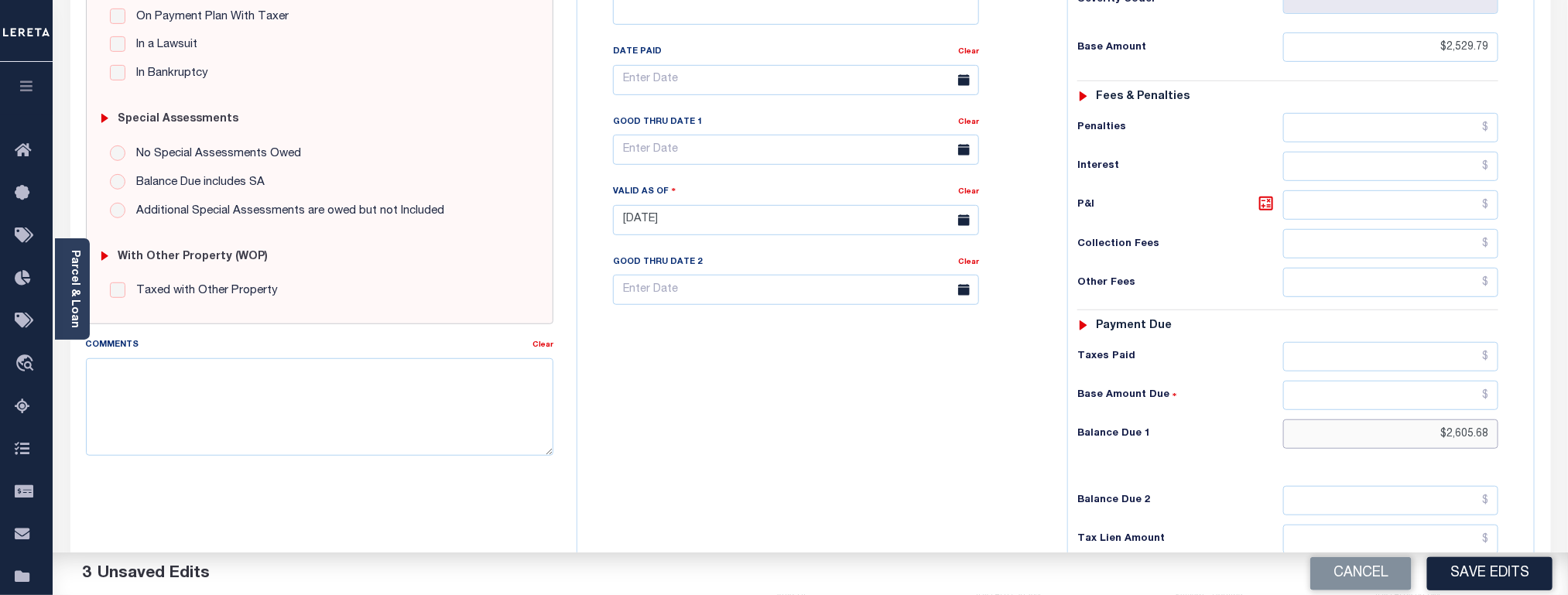
scroll to position [323, 0]
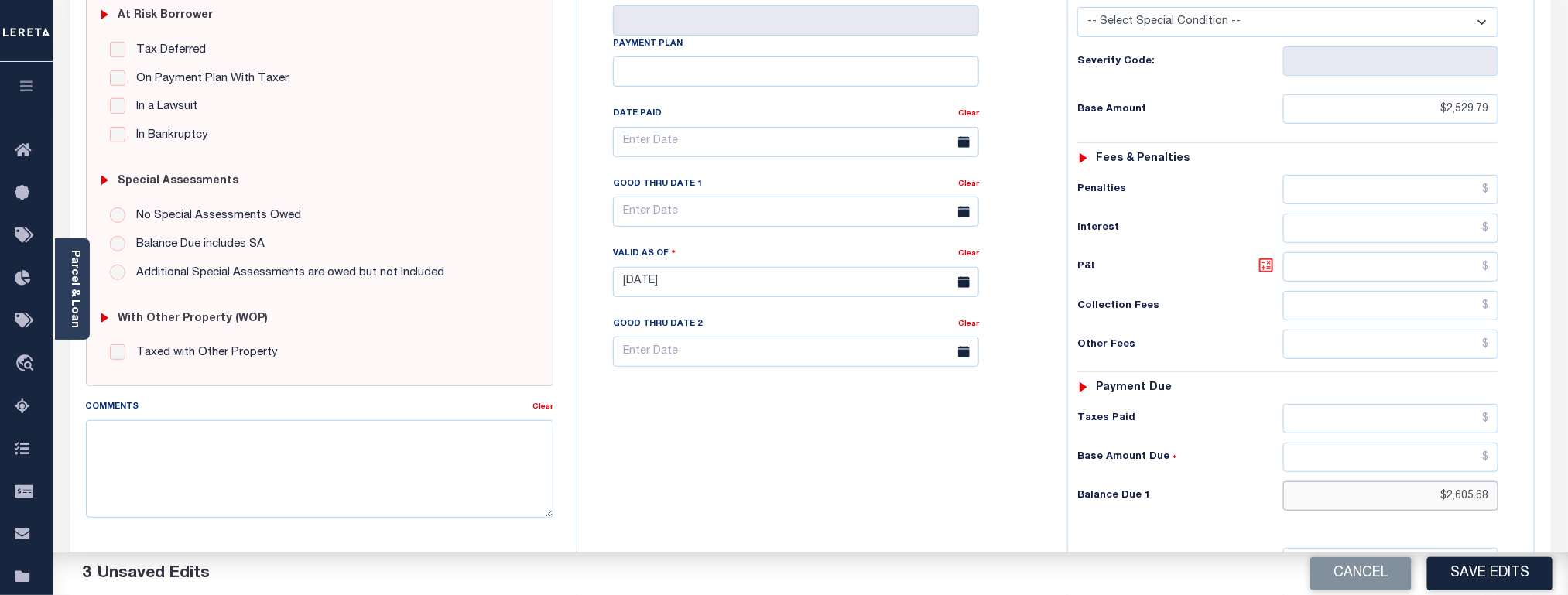
type input "$2,605.68"
click at [1264, 270] on icon at bounding box center [1266, 265] width 9 height 9
type input "$75.89"
click at [636, 221] on input "text" at bounding box center [795, 211] width 366 height 30
click at [801, 435] on span "29" at bounding box center [800, 430] width 30 height 30
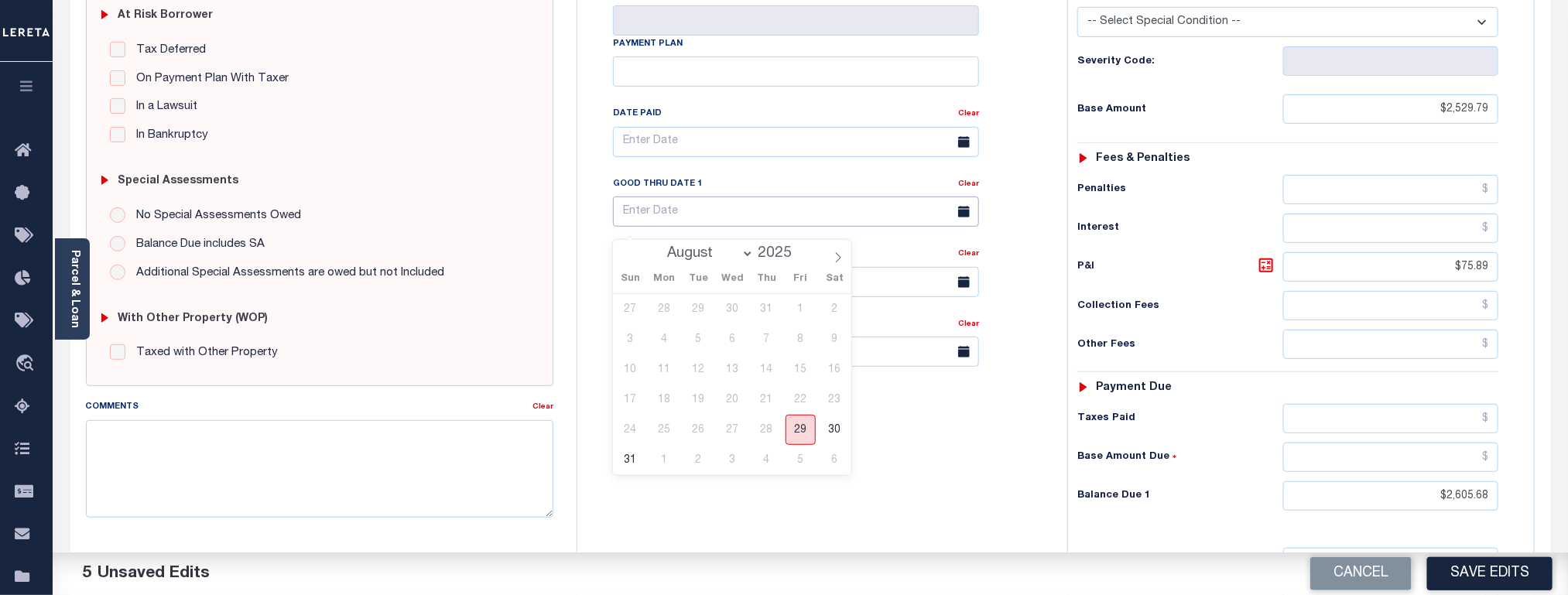
type input "[DATE]"
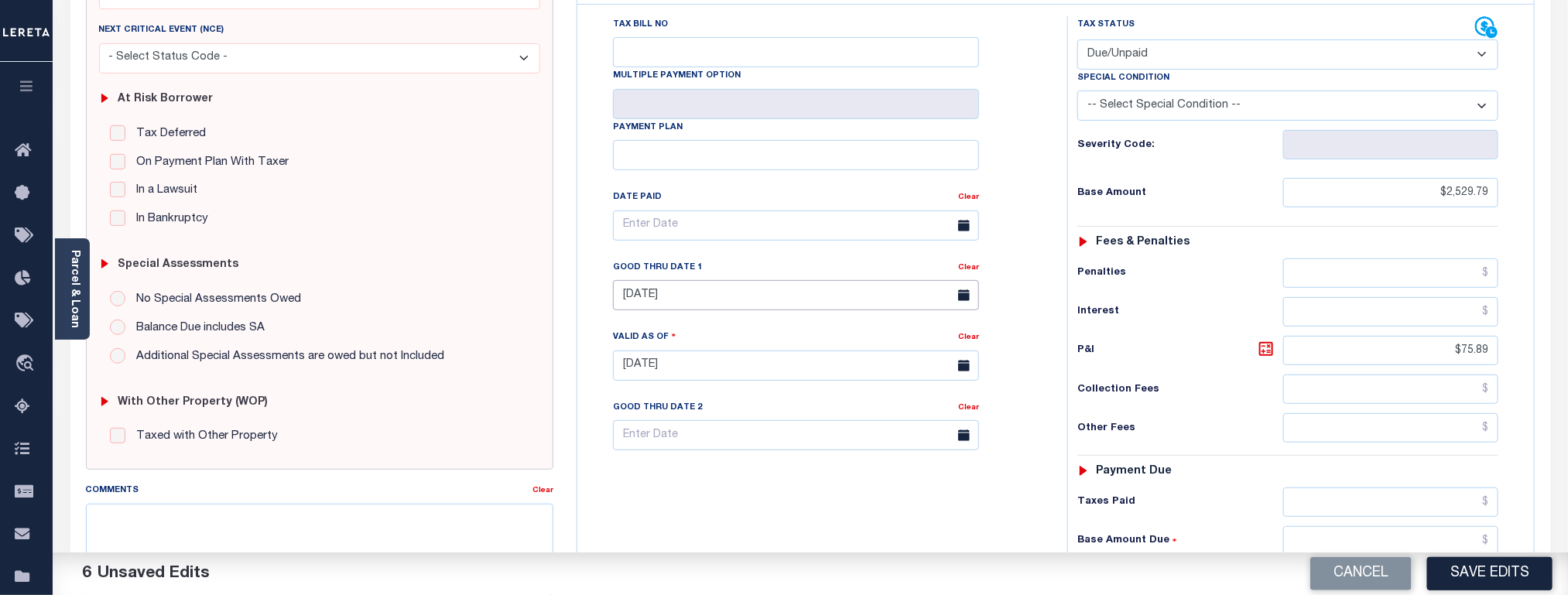
scroll to position [0, 0]
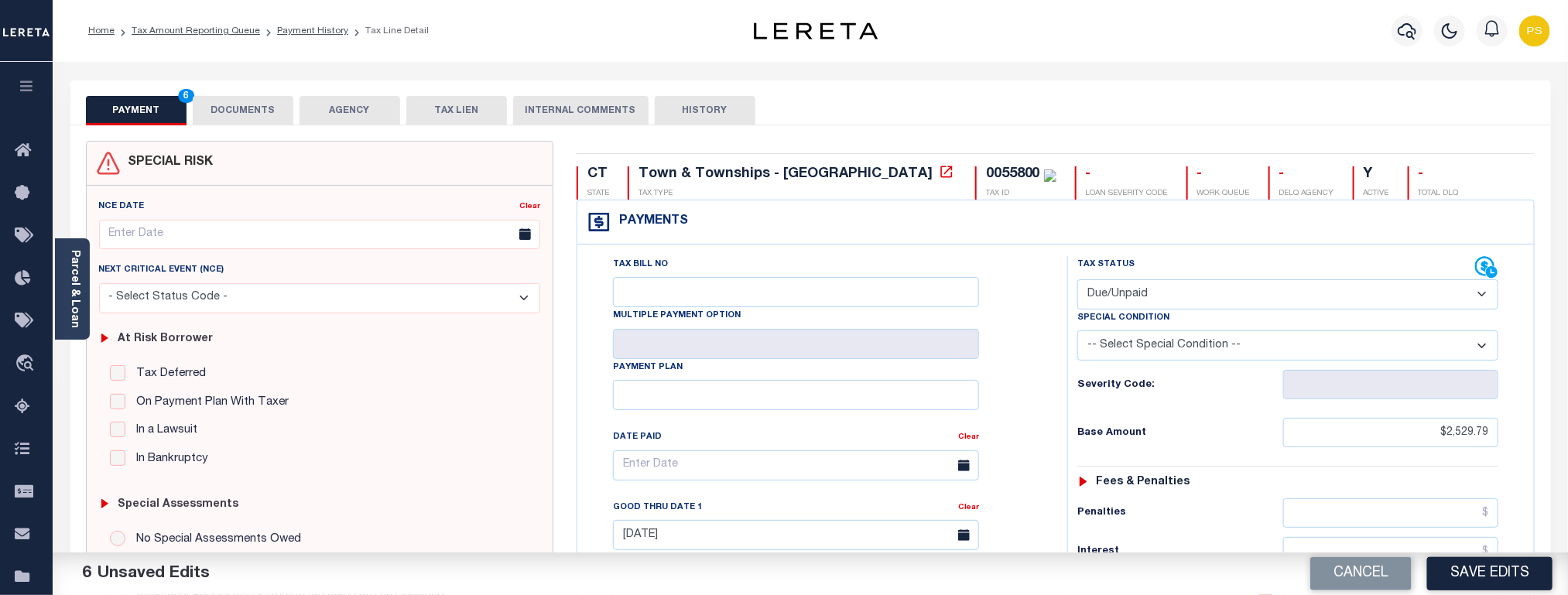
click at [232, 119] on button "DOCUMENTS" at bounding box center [243, 110] width 101 height 29
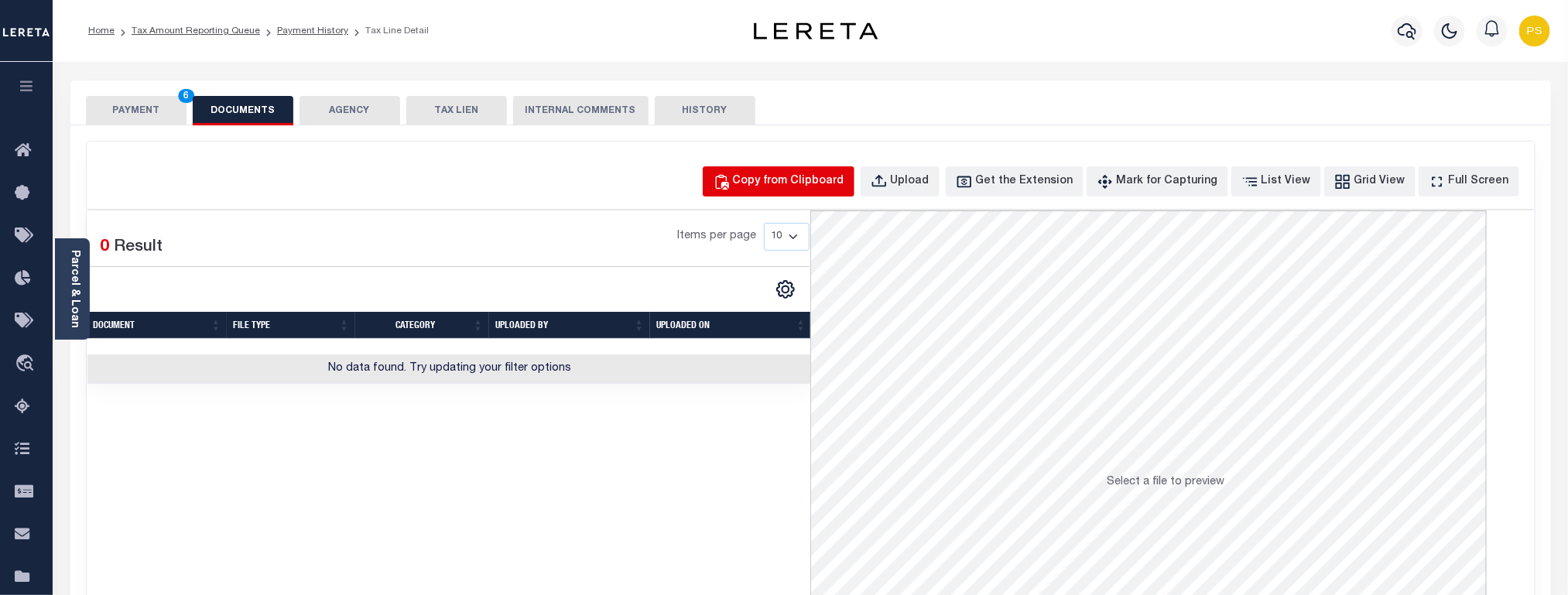
click at [813, 178] on div "Copy from Clipboard" at bounding box center [789, 182] width 111 height 17
select select "POP"
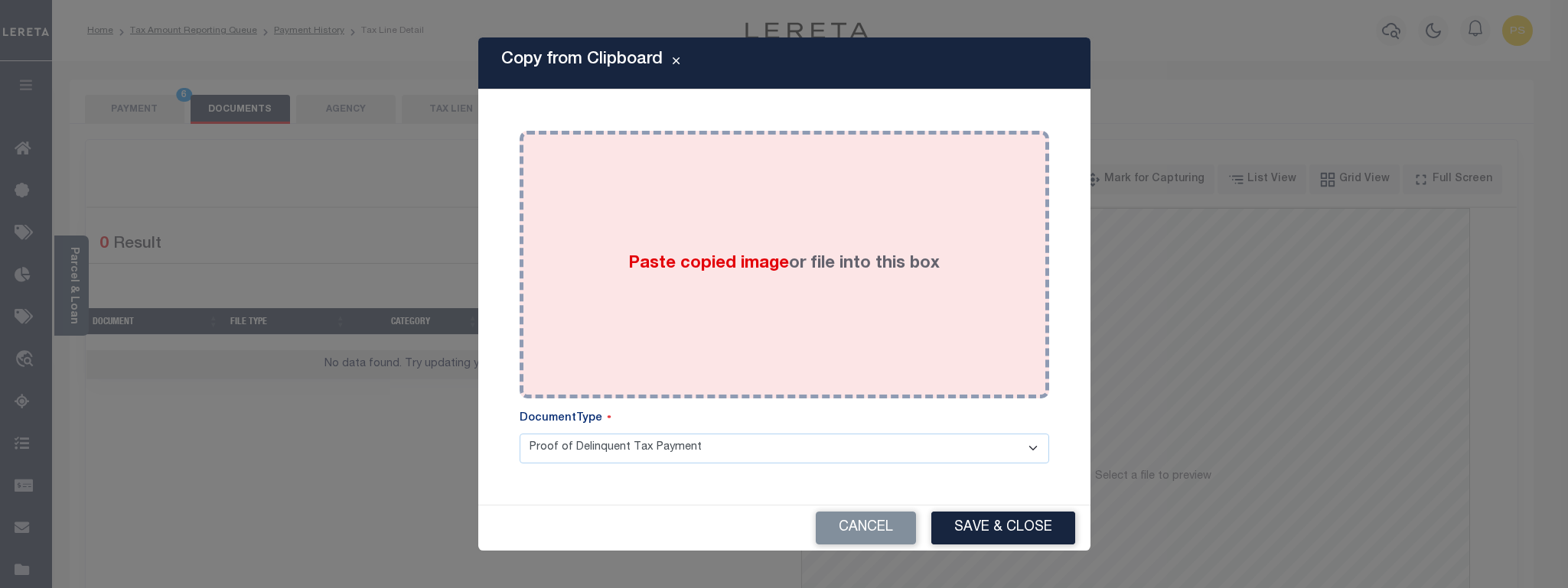
click at [850, 324] on div "Paste copied image or file into this box" at bounding box center [784, 264] width 506 height 245
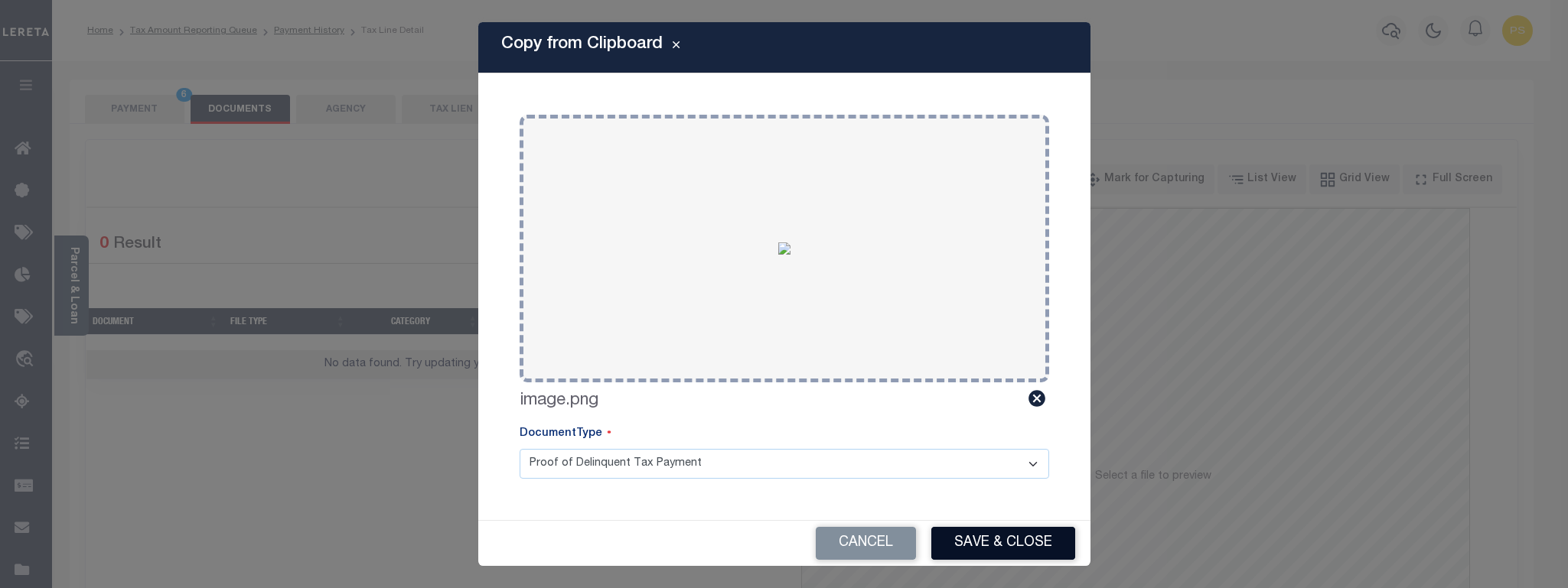
click at [1009, 543] on button "Save & Close" at bounding box center [1003, 544] width 144 height 33
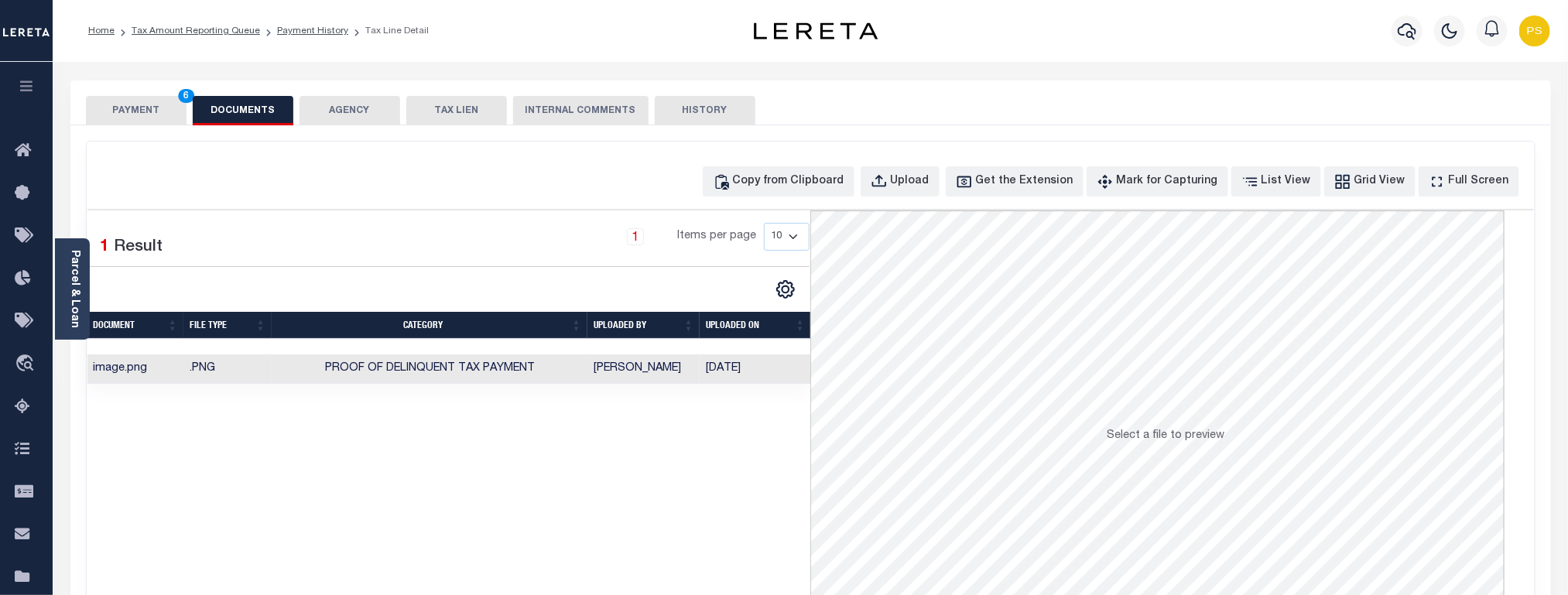
click at [133, 109] on button "PAYMENT 6" at bounding box center [136, 110] width 101 height 29
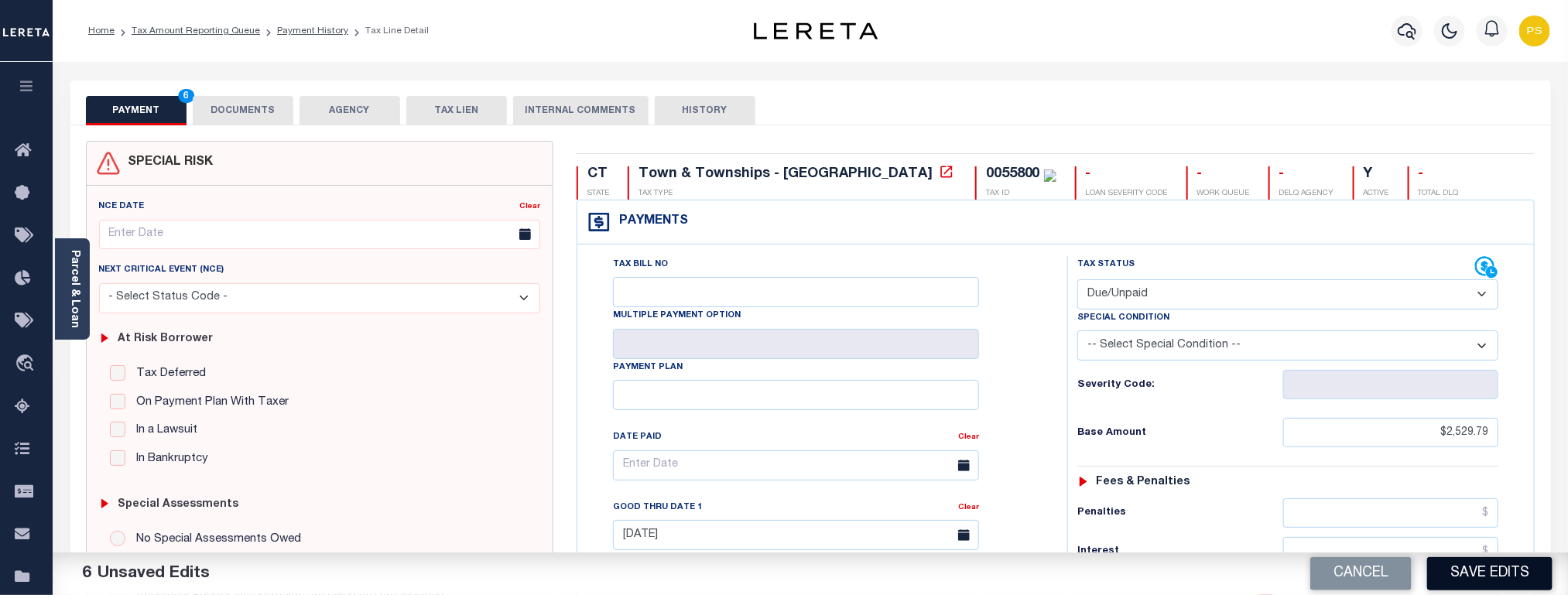
click at [1507, 574] on button "Save Edits" at bounding box center [1489, 574] width 125 height 34
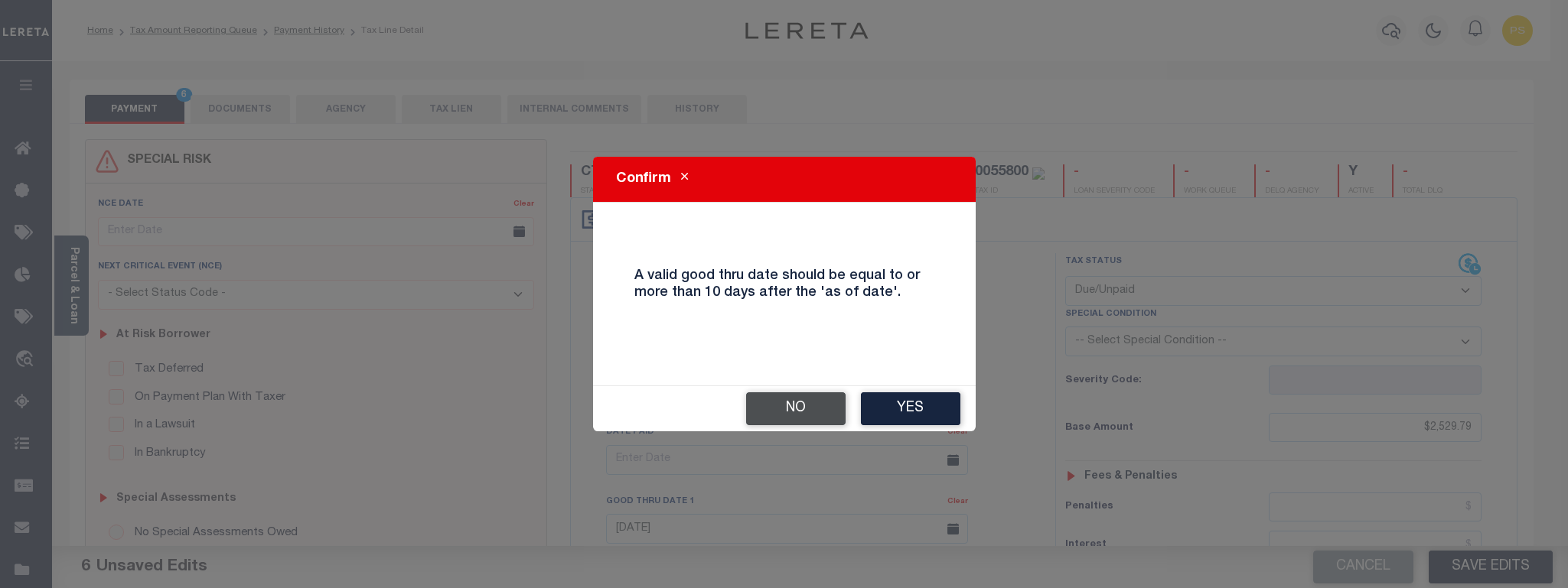
click at [822, 404] on button "No" at bounding box center [795, 408] width 100 height 33
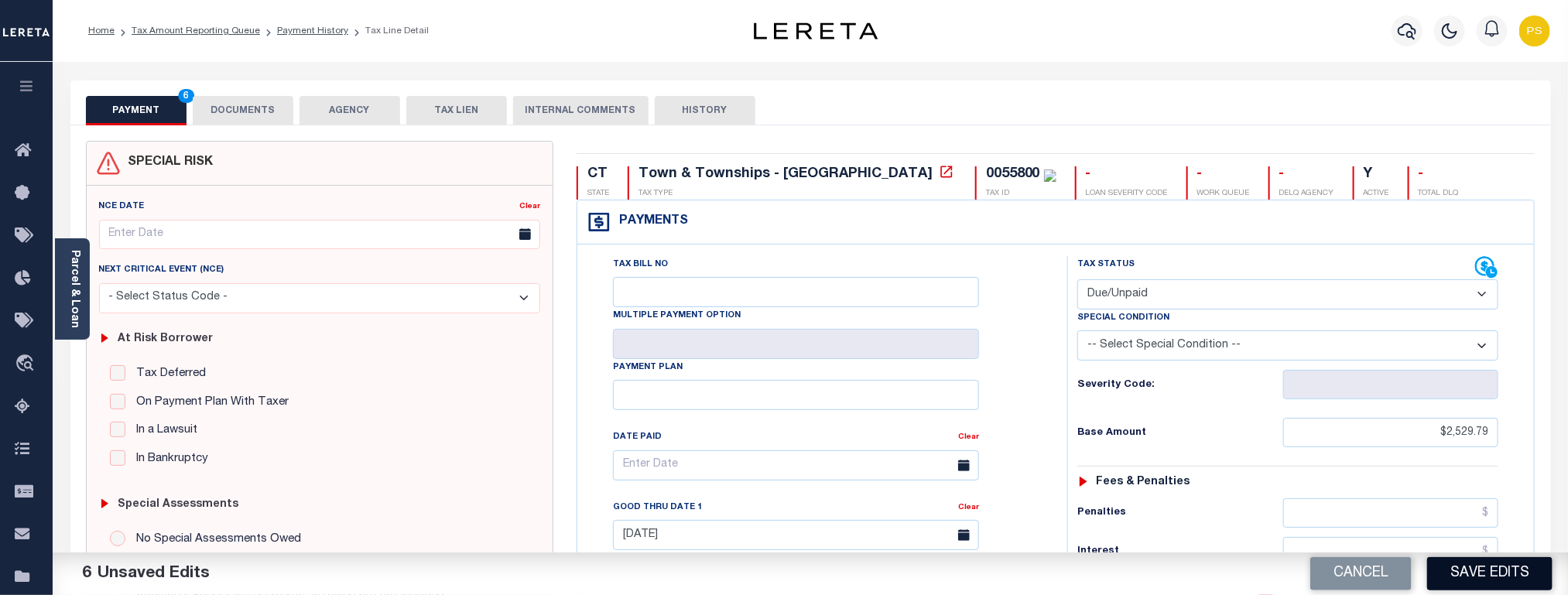
click at [1510, 581] on button "Save Edits" at bounding box center [1489, 574] width 125 height 34
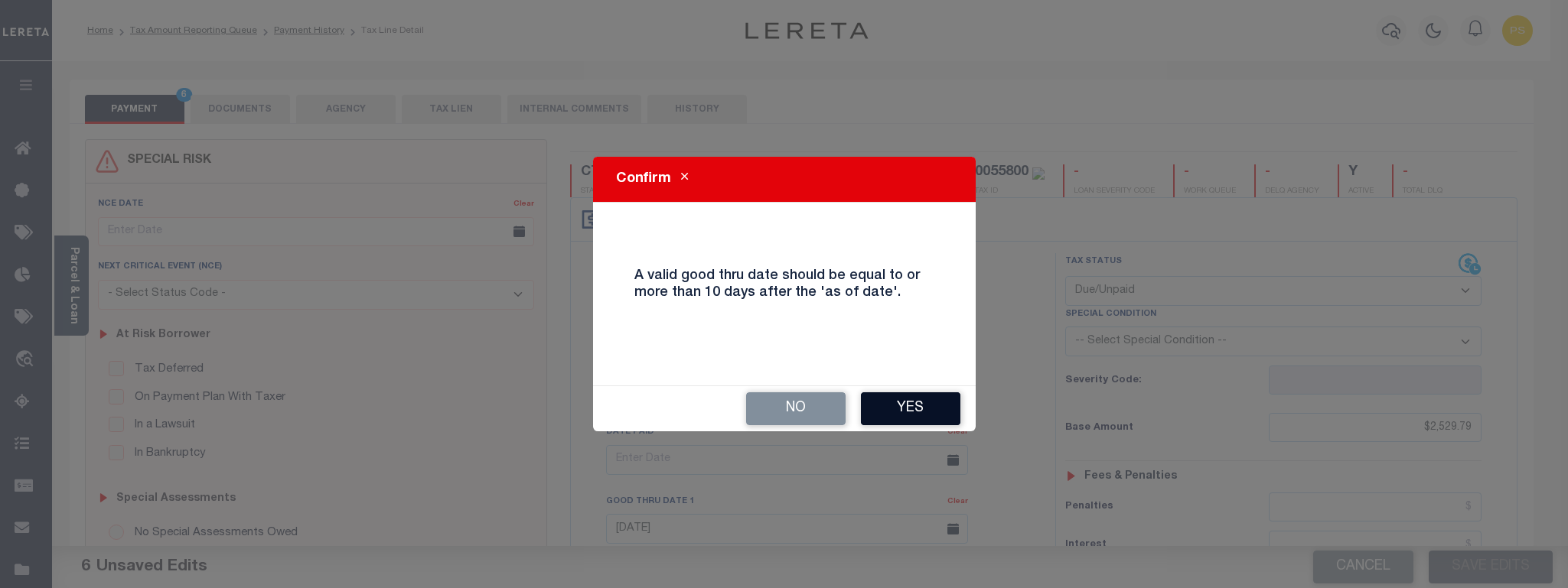
click at [930, 393] on button "Yes" at bounding box center [910, 408] width 100 height 33
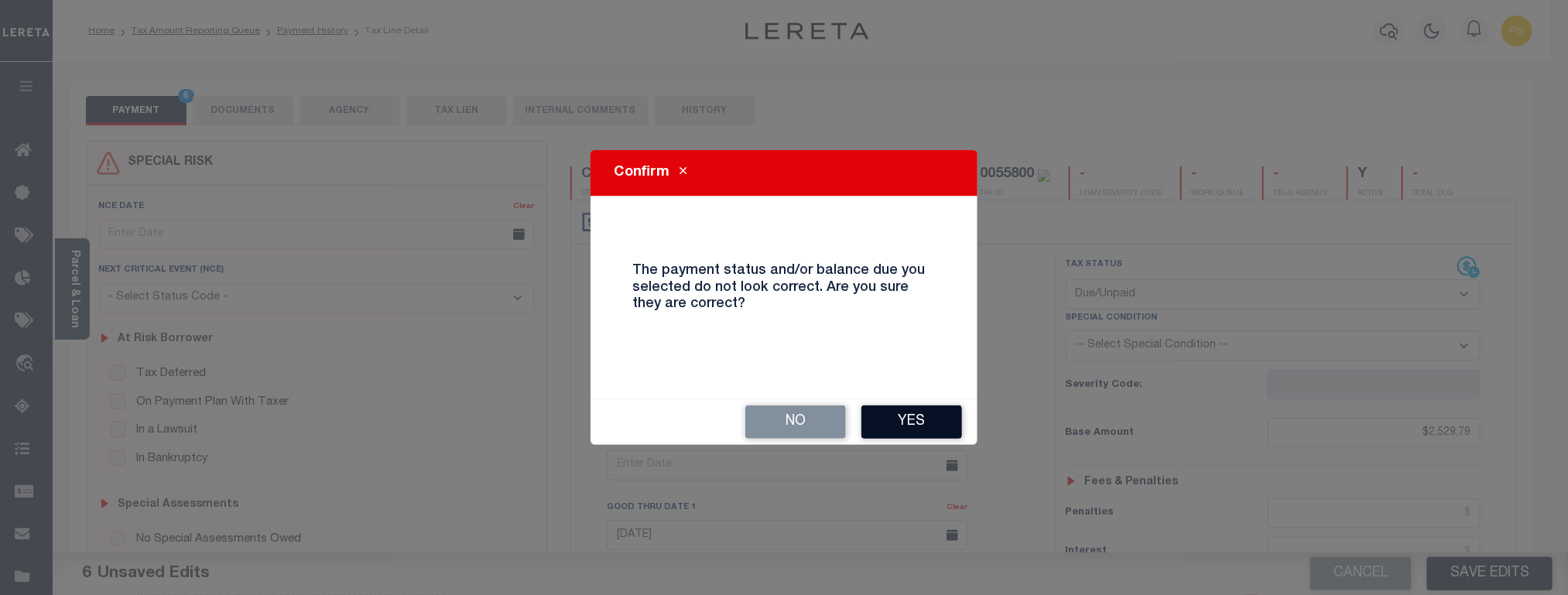
click at [936, 411] on button "Yes" at bounding box center [912, 422] width 101 height 34
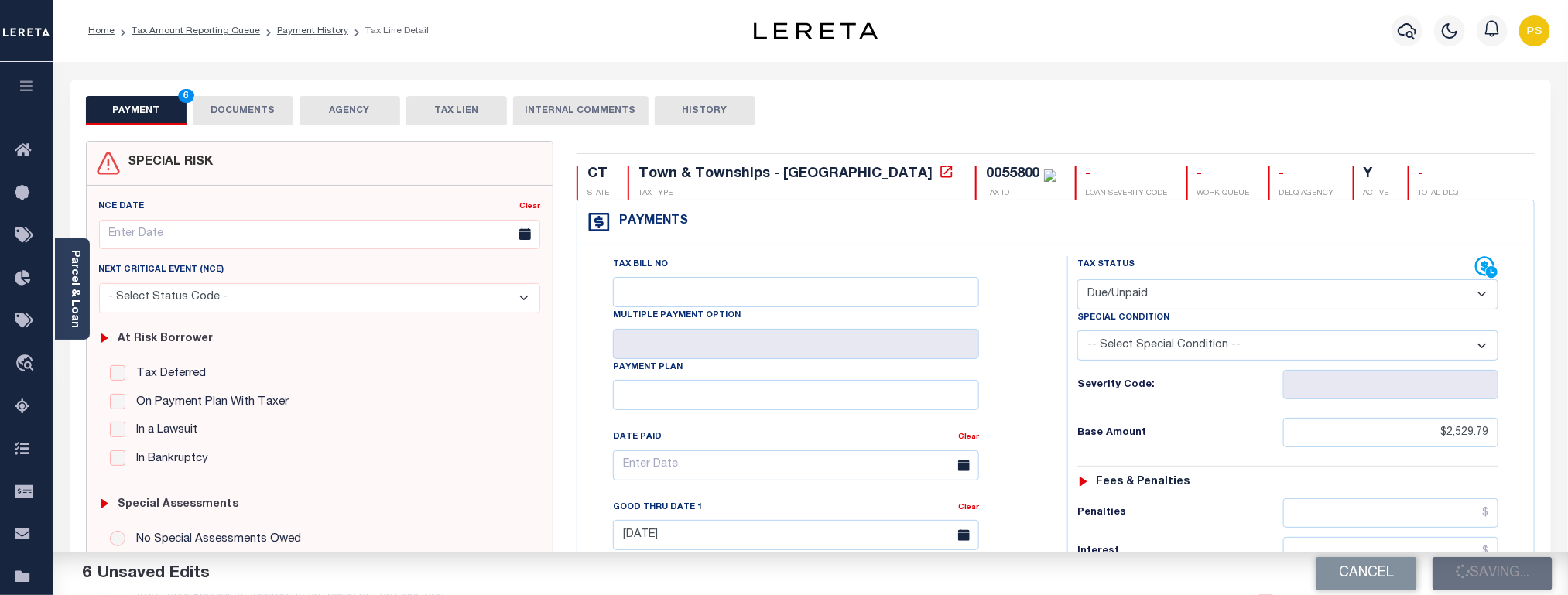
checkbox input "false"
type input "$2,529.79"
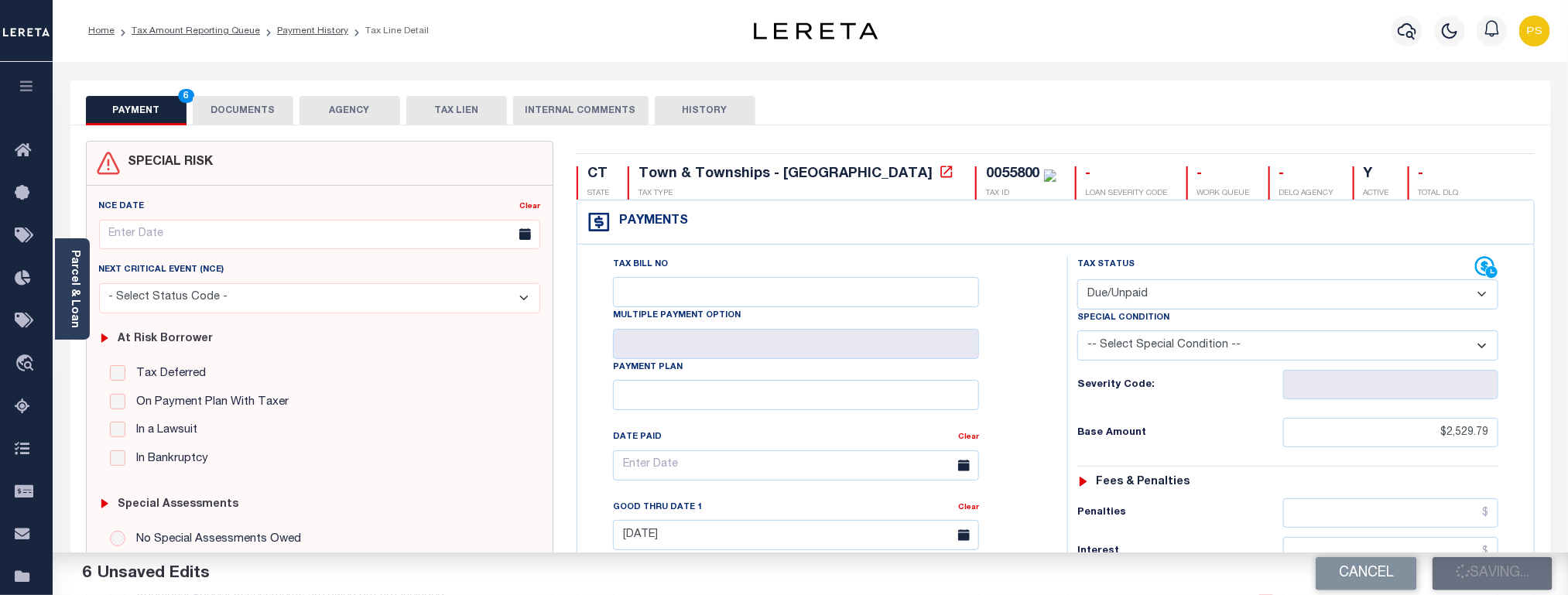
type input "$75.89"
type input "$2,605.68"
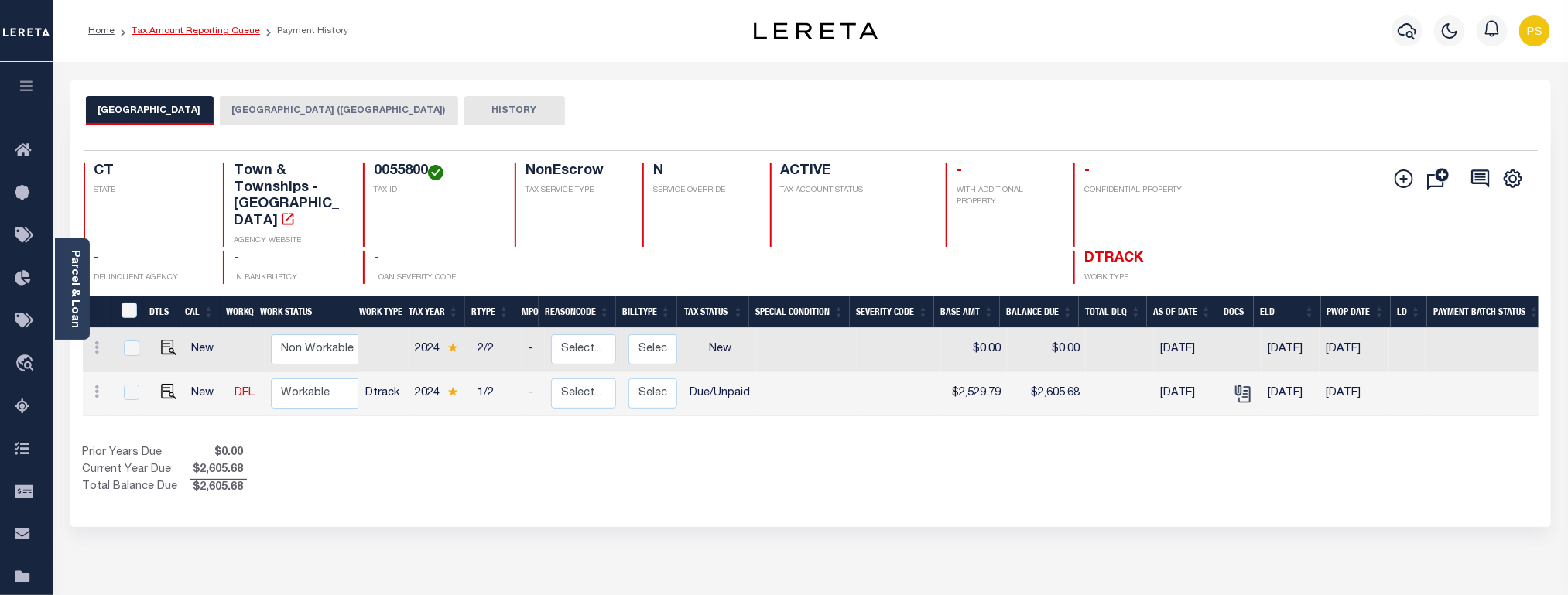
click at [232, 35] on link "Tax Amount Reporting Queue" at bounding box center [196, 30] width 128 height 9
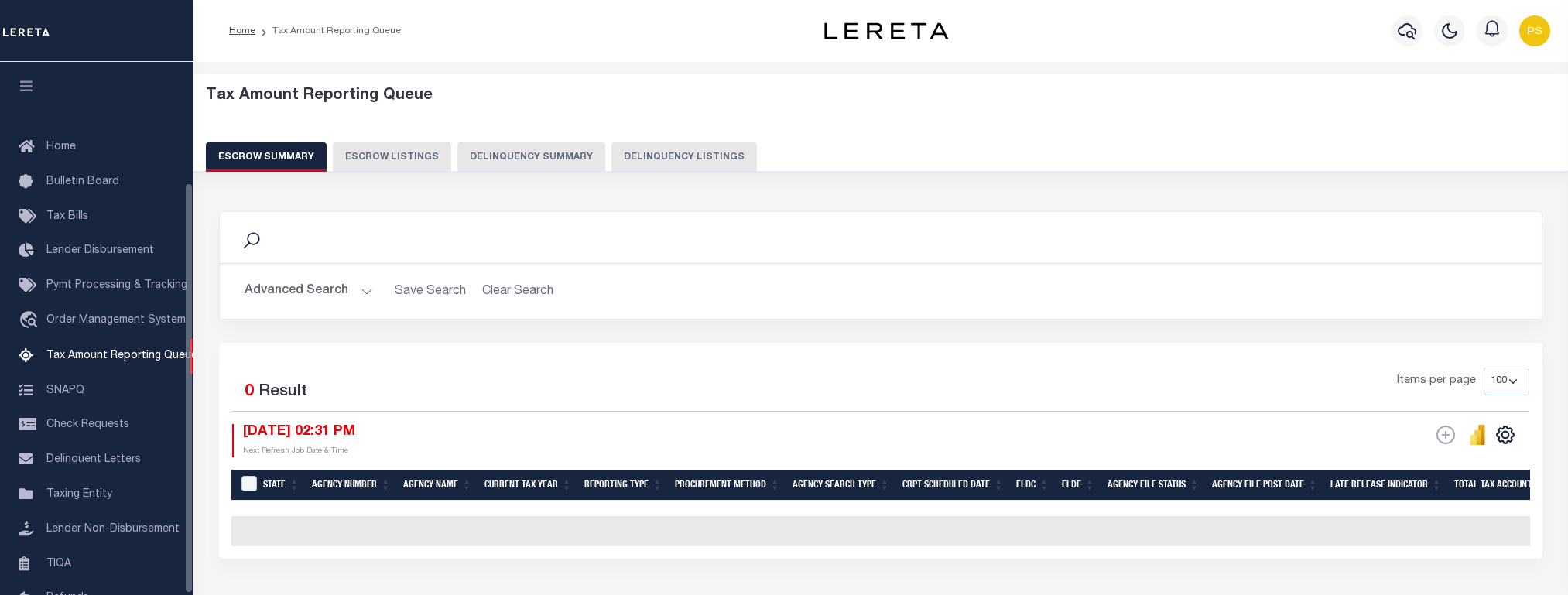
select select "100"
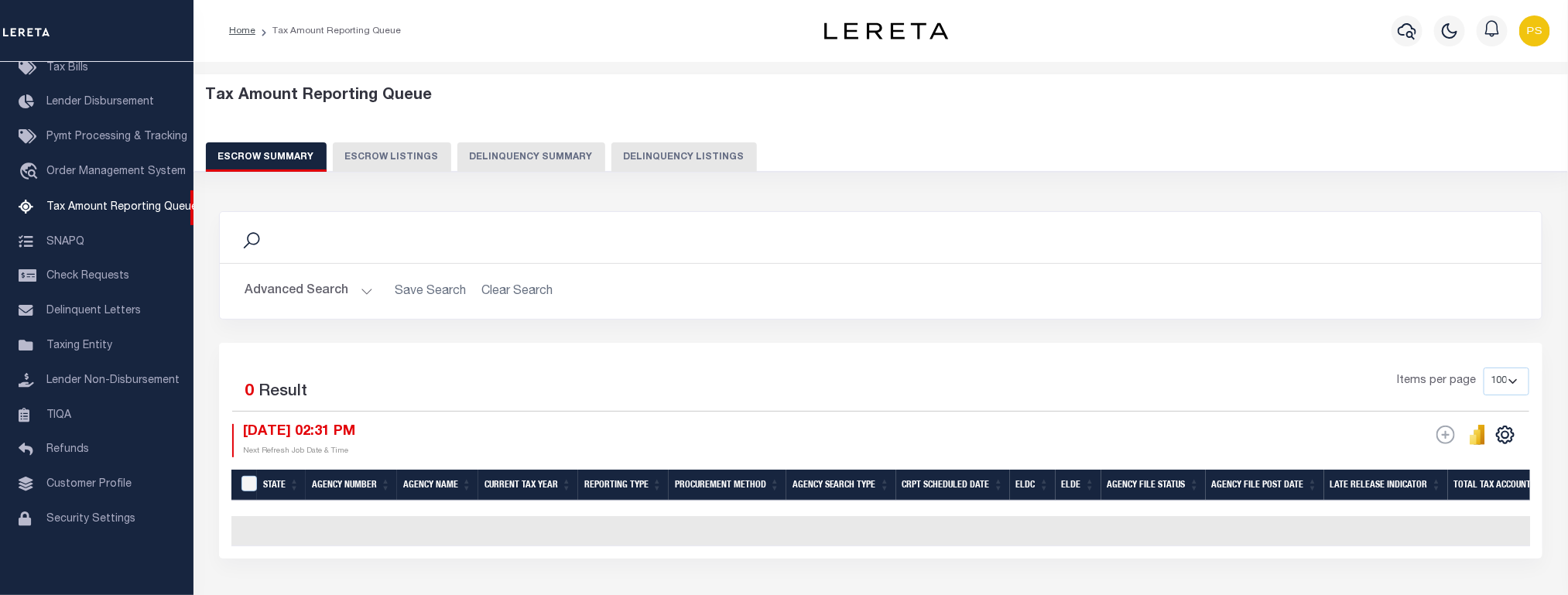
click at [687, 156] on button "Delinquency Listings" at bounding box center [684, 157] width 146 height 29
select select "100"
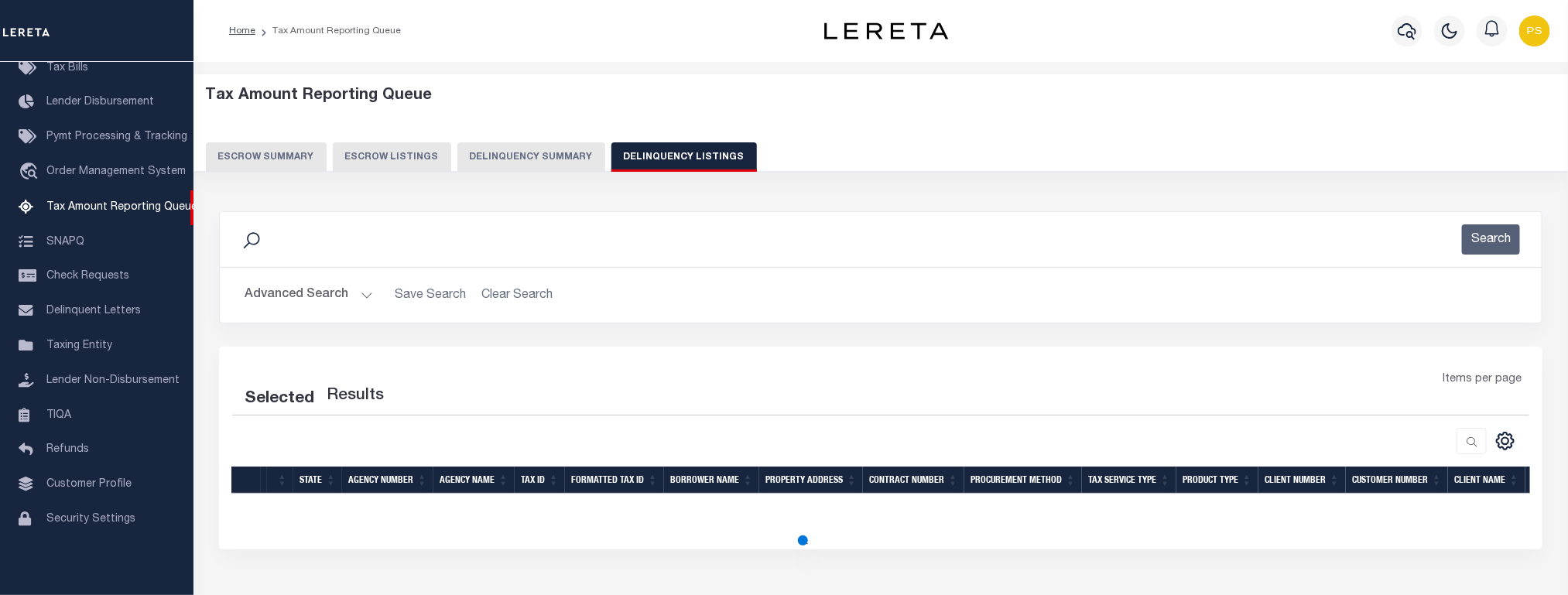
select select "100"
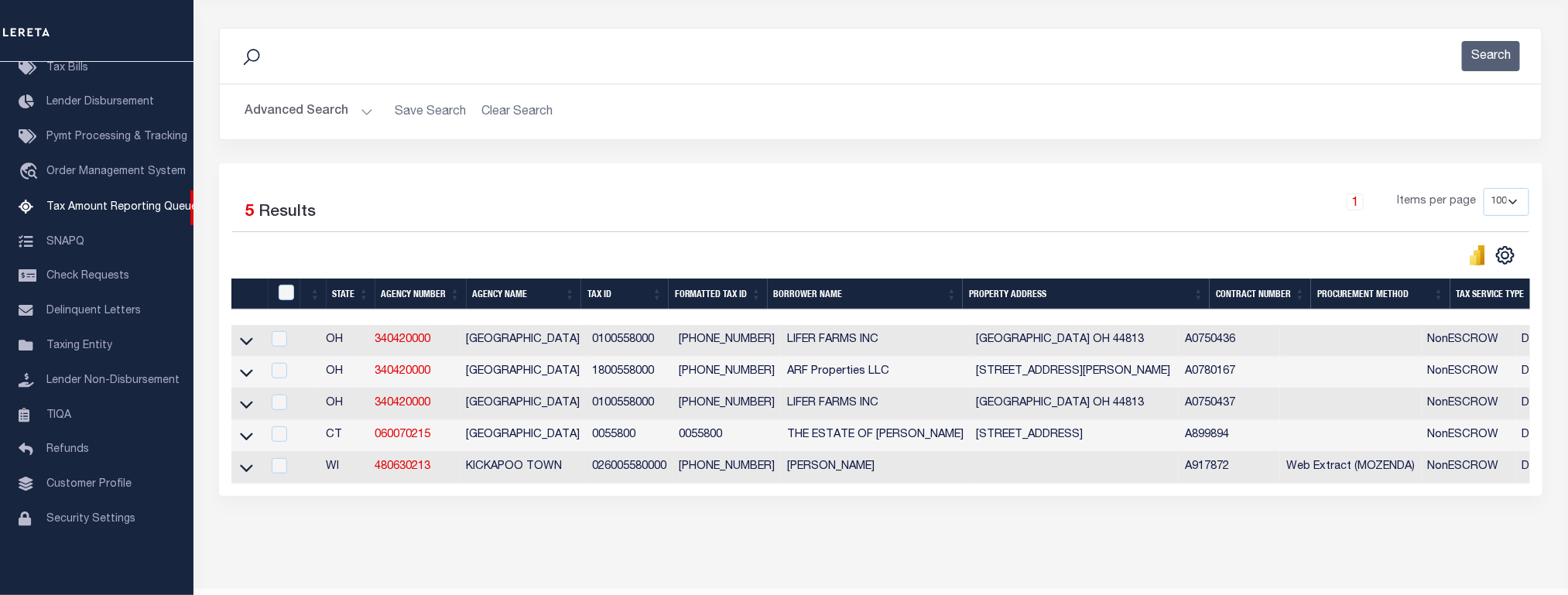
scroll to position [232, 0]
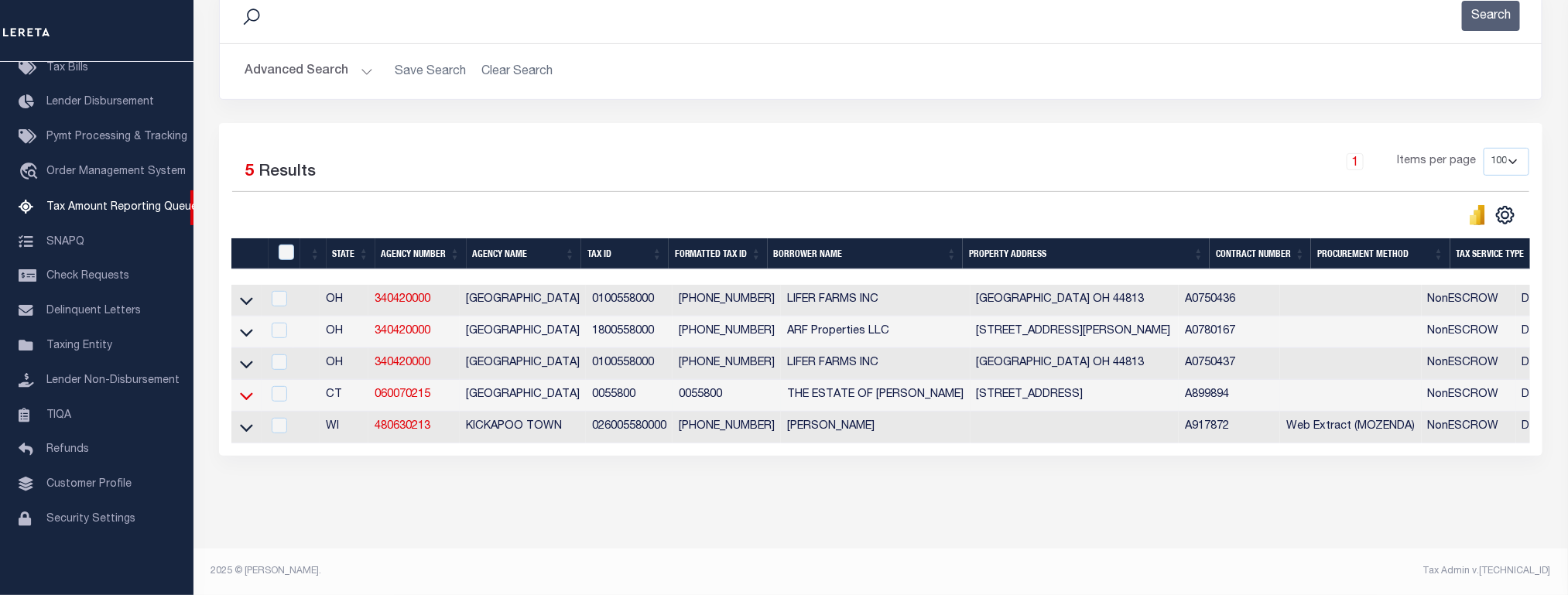
click at [250, 395] on icon at bounding box center [246, 396] width 13 height 7
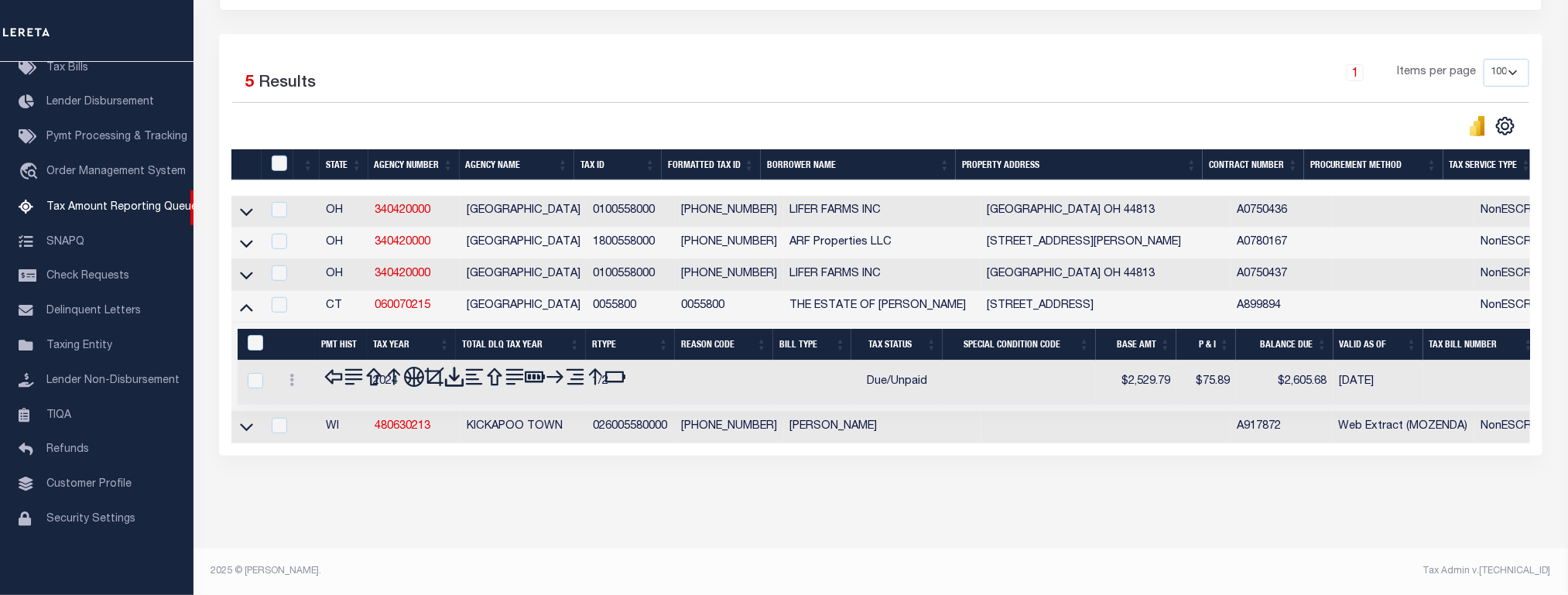
scroll to position [197, 0]
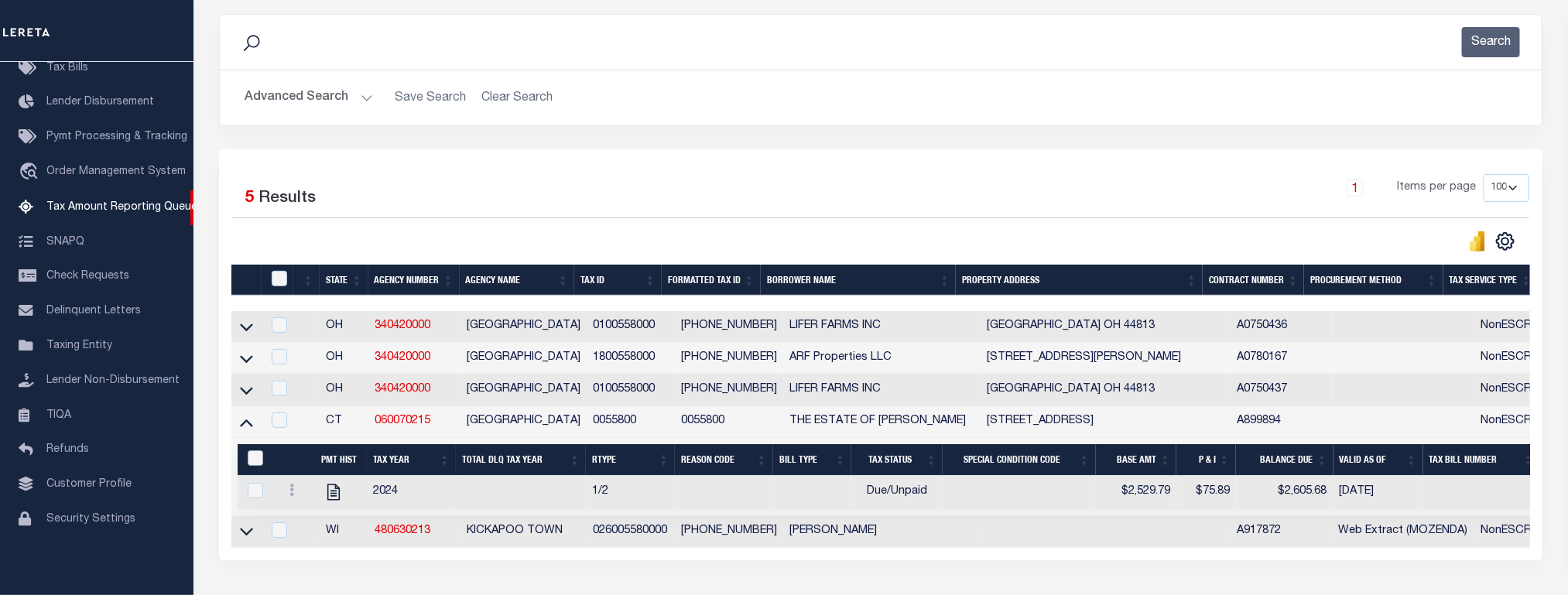
click at [251, 466] on input "&nbsp;" at bounding box center [255, 458] width 16 height 16
checkbox input "true"
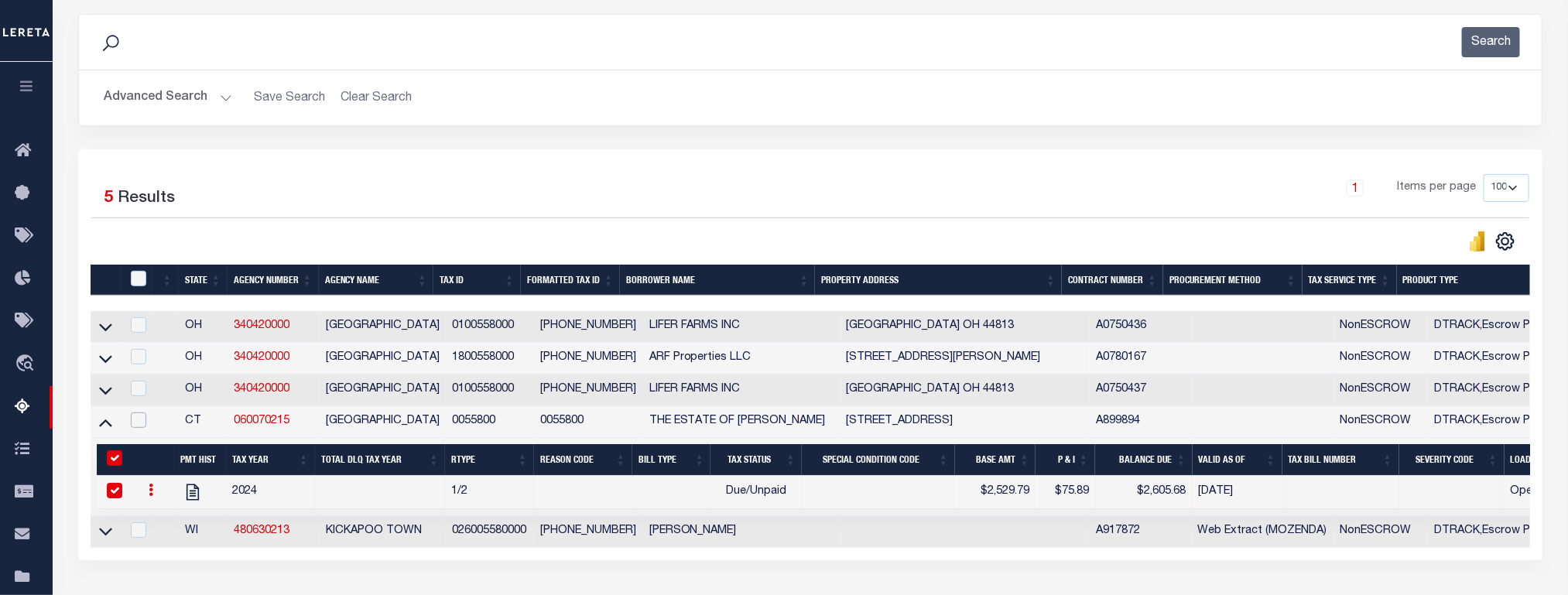
click at [137, 426] on input "checkbox" at bounding box center [138, 420] width 16 height 16
checkbox input "true"
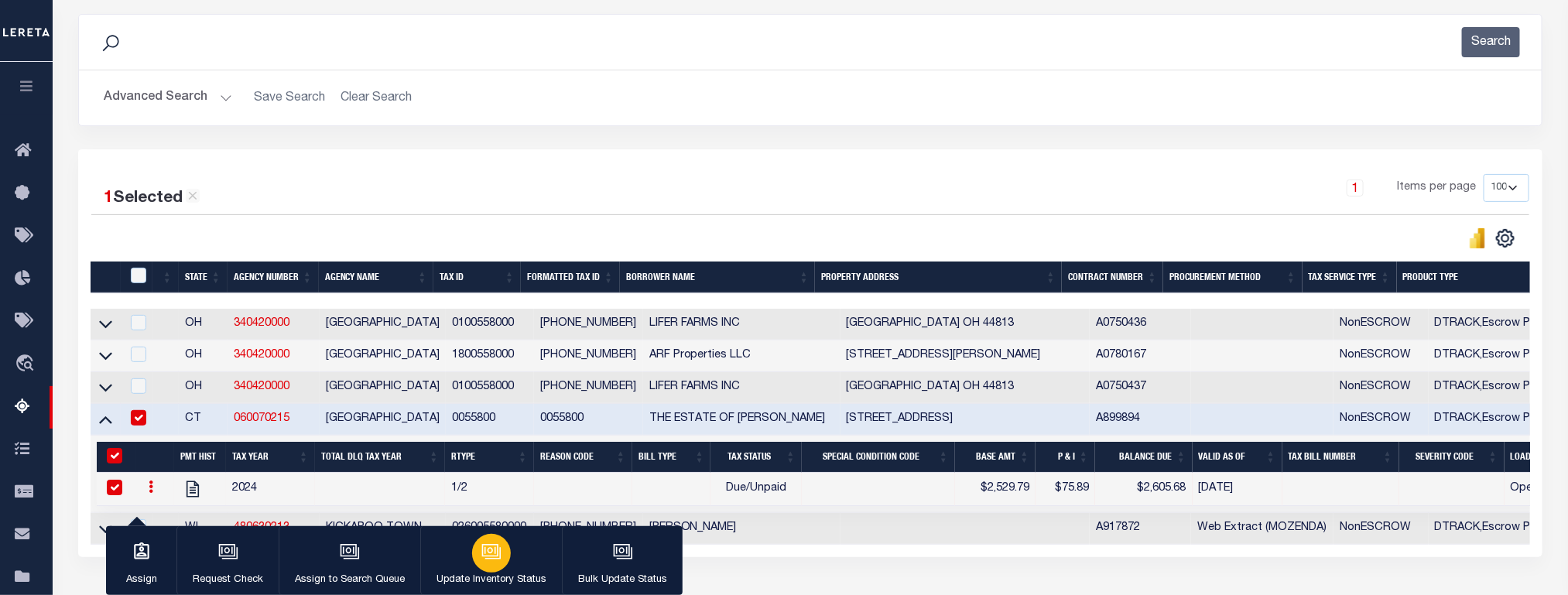
click at [497, 565] on div "button" at bounding box center [491, 553] width 38 height 38
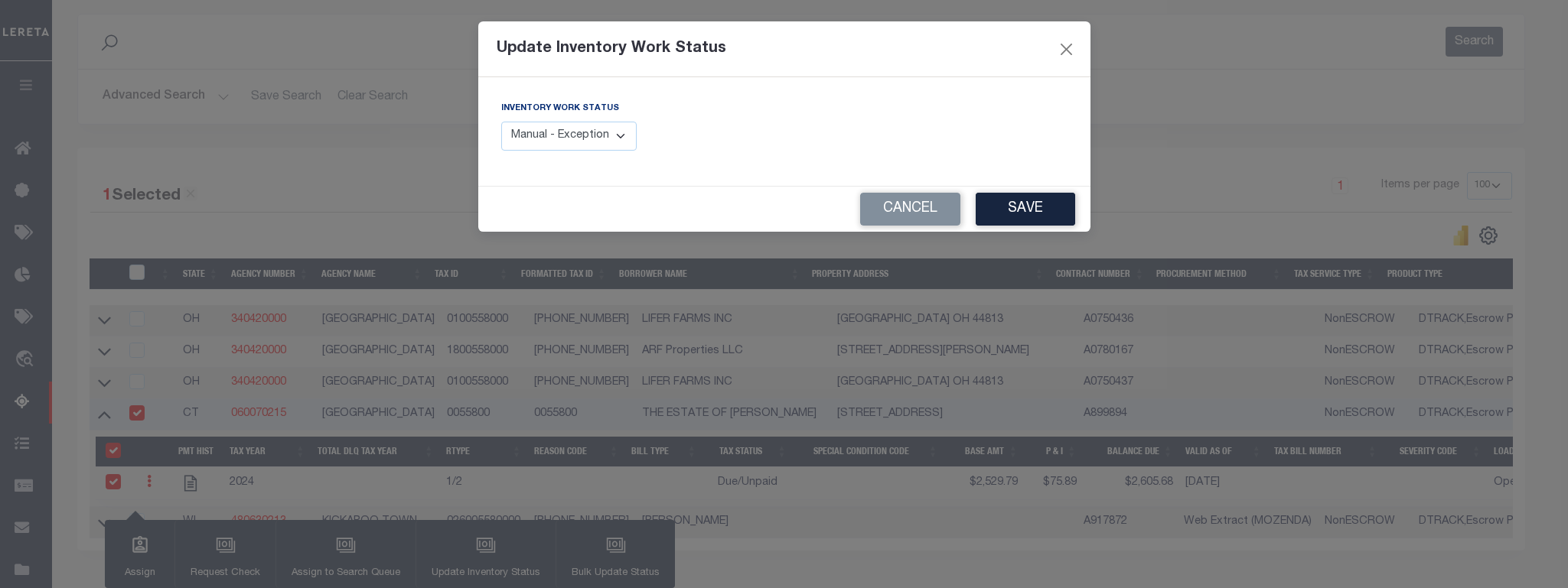
click at [586, 129] on select "Manual - Exception Pended - Awaiting Search Late Add Exception Completed" at bounding box center [570, 136] width 136 height 30
select select "4"
click at [502, 122] on select "Manual - Exception Pended - Awaiting Search Late Add Exception Completed" at bounding box center [570, 136] width 136 height 30
click at [1043, 206] on button "Save" at bounding box center [1025, 209] width 100 height 33
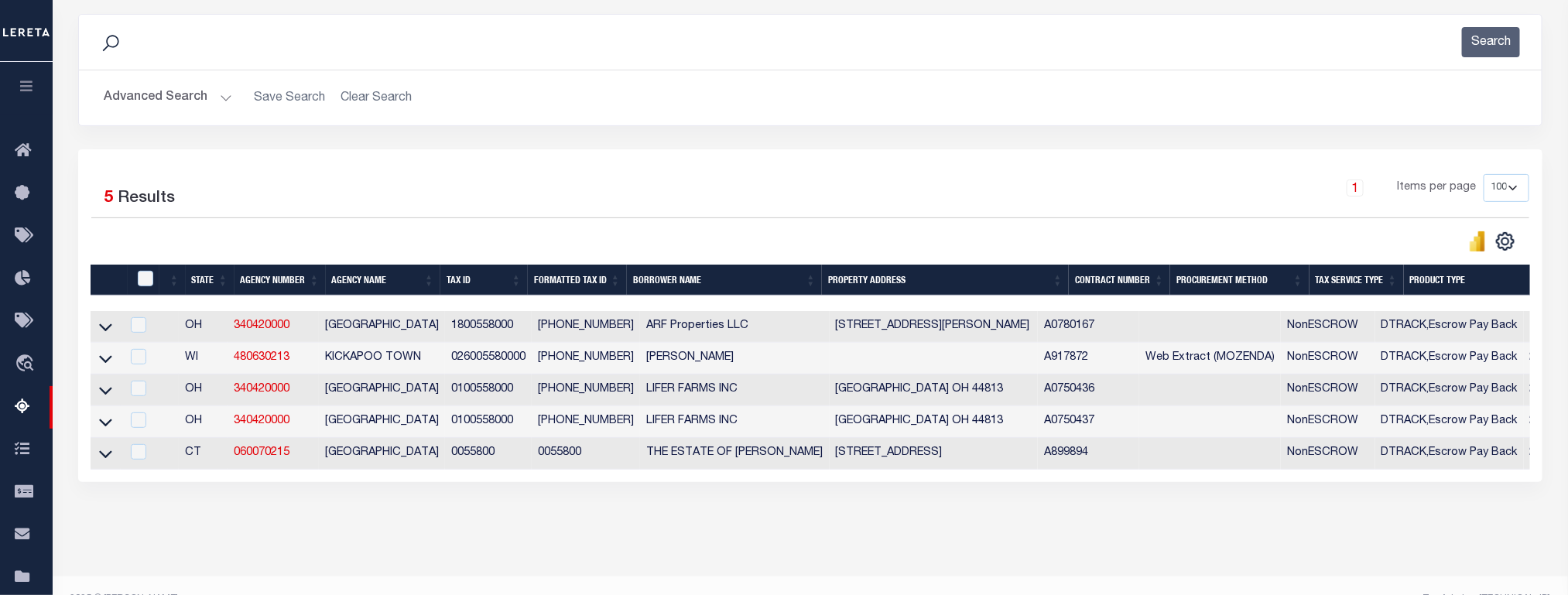
click at [161, 96] on button "Advanced Search" at bounding box center [168, 97] width 128 height 30
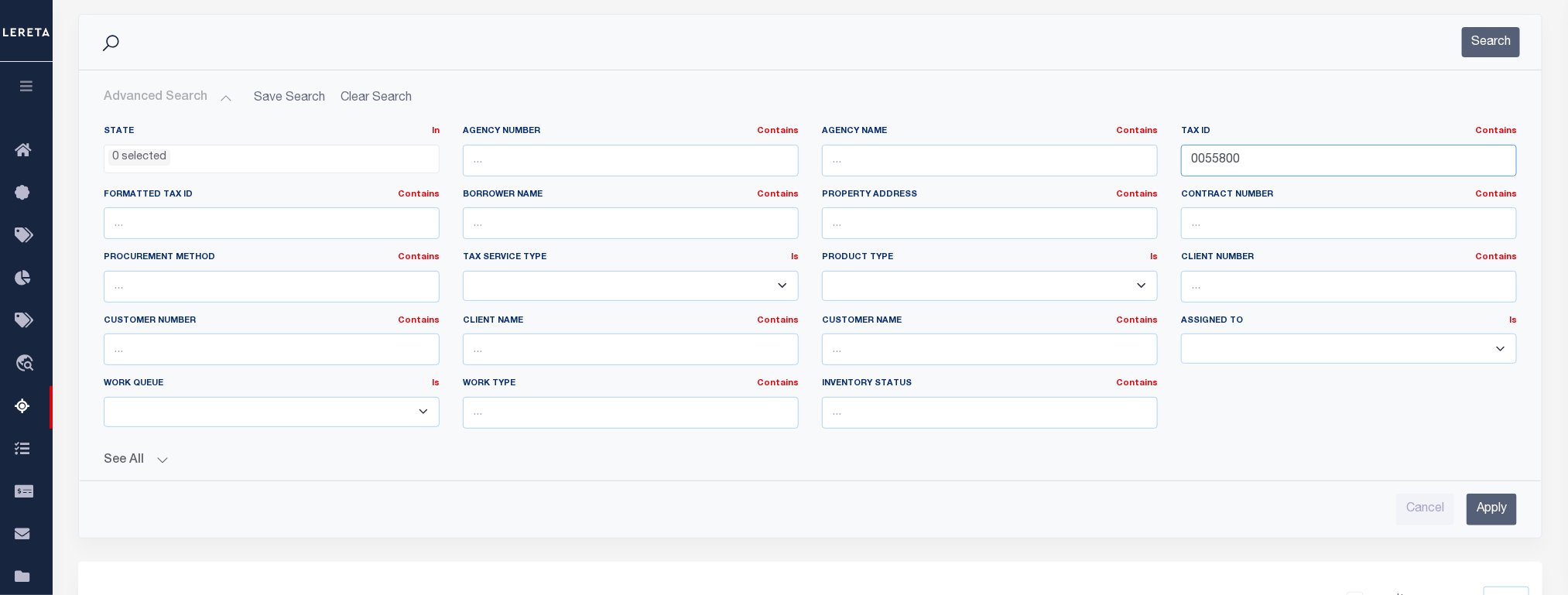
click at [1205, 156] on input "0055800" at bounding box center [1349, 160] width 336 height 32
paste input "799"
type input "0079900"
click at [1489, 514] on input "Apply" at bounding box center [1491, 509] width 50 height 32
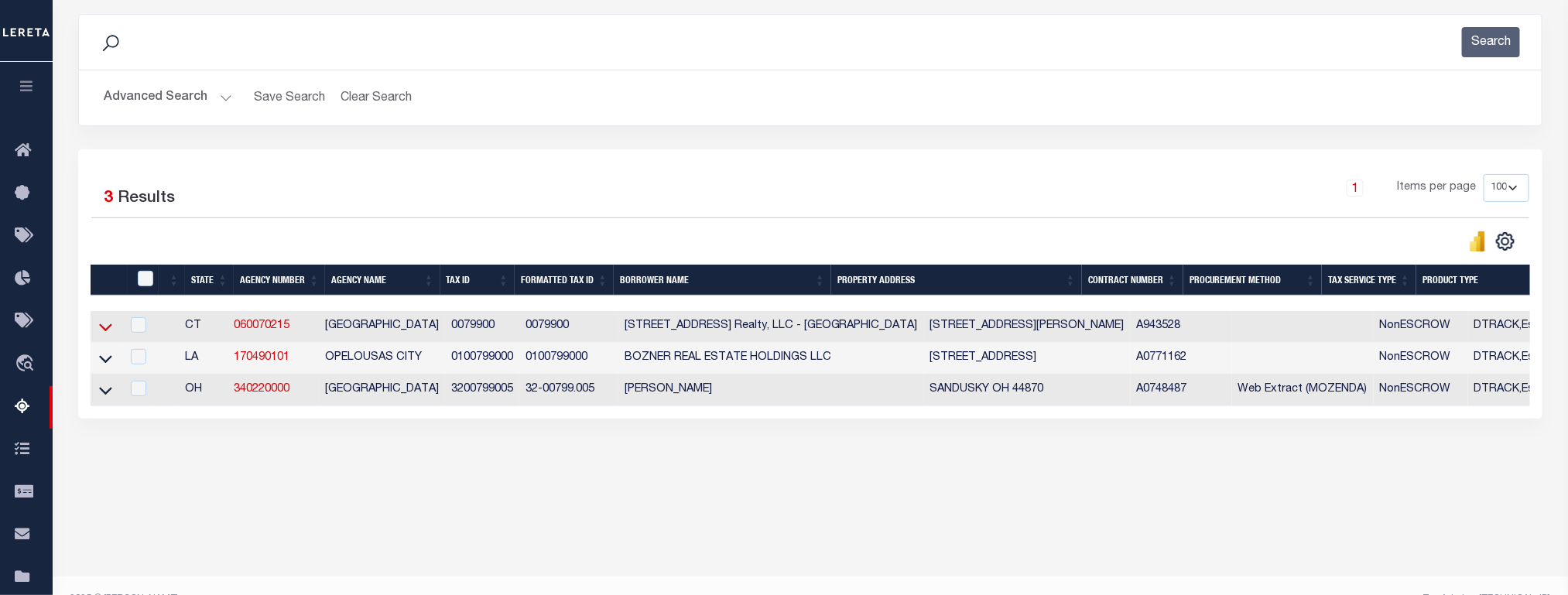
click at [109, 336] on icon at bounding box center [106, 327] width 13 height 16
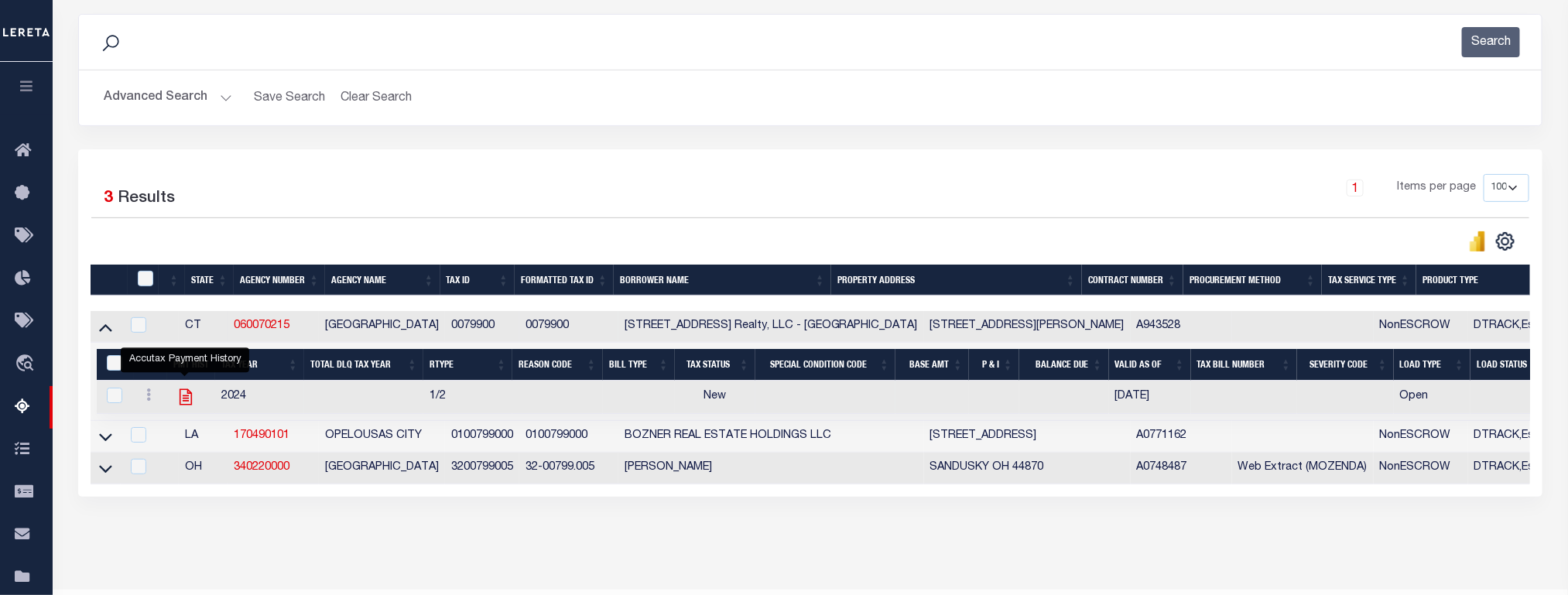
click at [189, 405] on icon "" at bounding box center [186, 397] width 20 height 20
checkbox input "true"
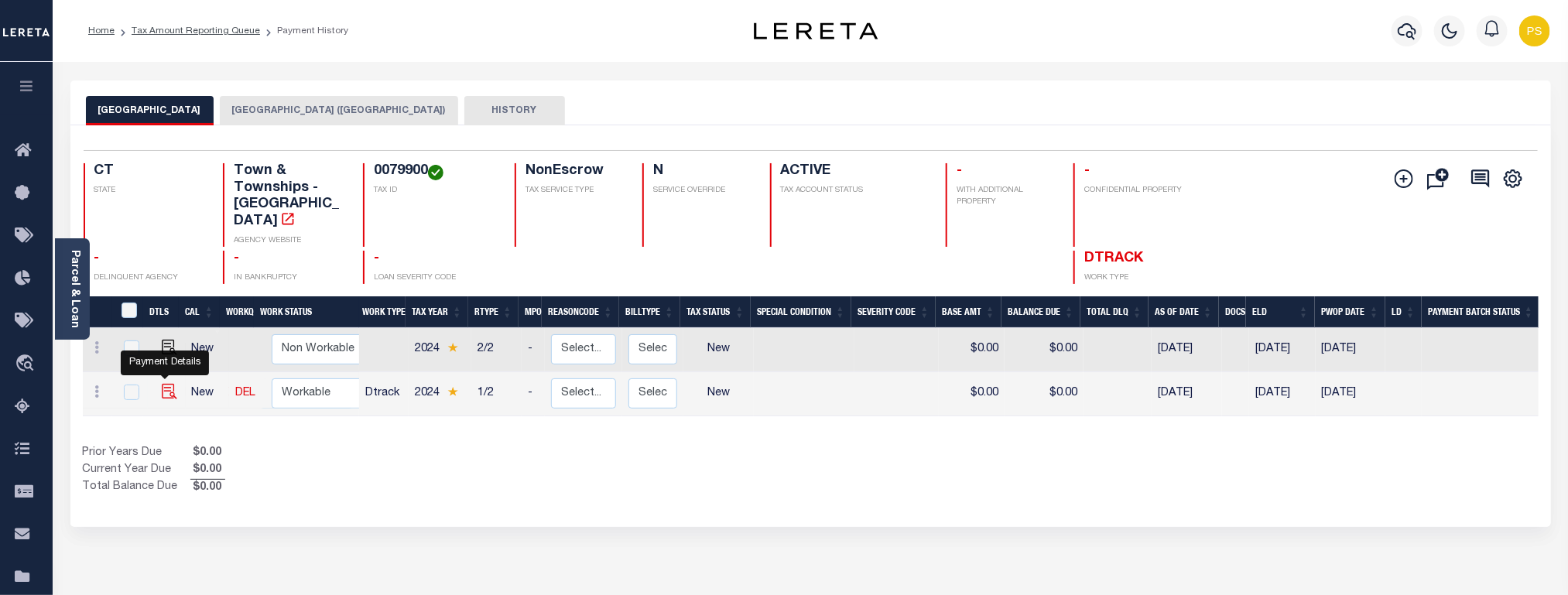
click at [162, 384] on img "" at bounding box center [169, 391] width 16 height 16
checkbox input "true"
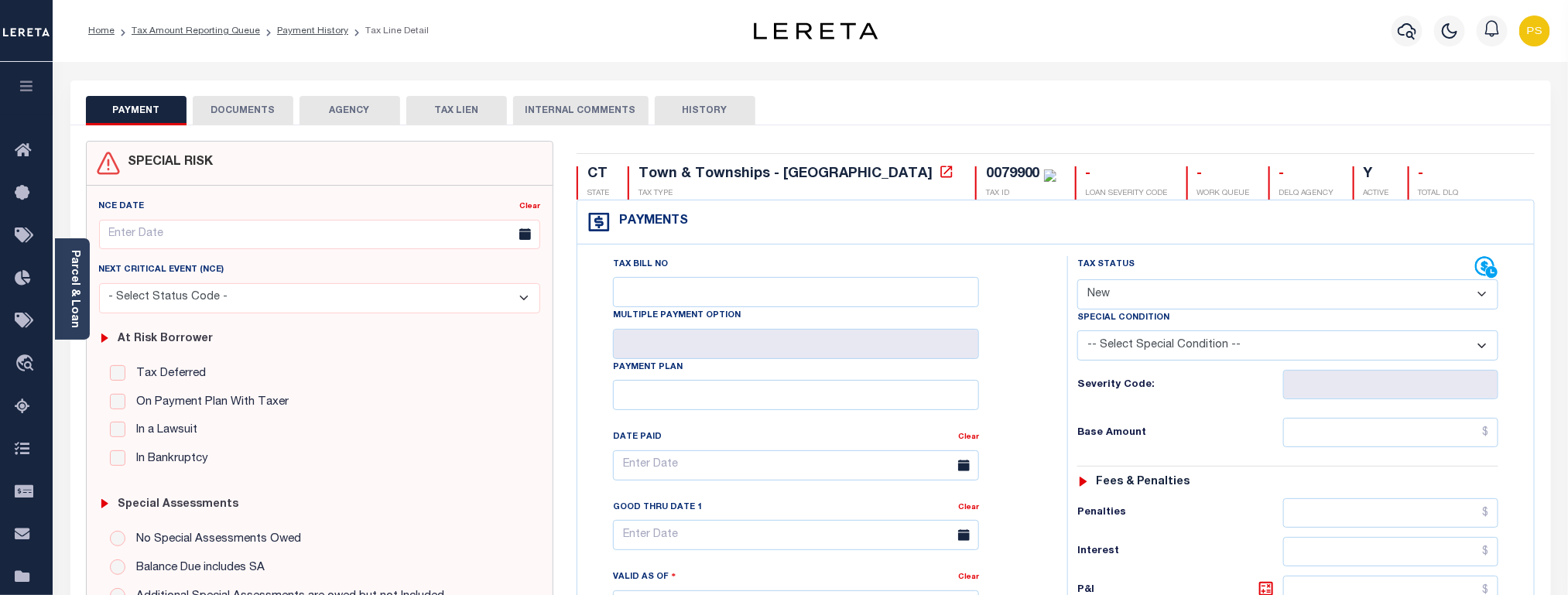
click at [1129, 302] on select "- Select Status Code - Open Due/Unpaid Paid Incomplete No Tax Due Internal Refu…" at bounding box center [1288, 294] width 421 height 30
select select "PYD"
click at [1078, 281] on select "- Select Status Code - Open Due/Unpaid Paid Incomplete No Tax Due Internal Refu…" at bounding box center [1288, 294] width 421 height 30
type input "[DATE]"
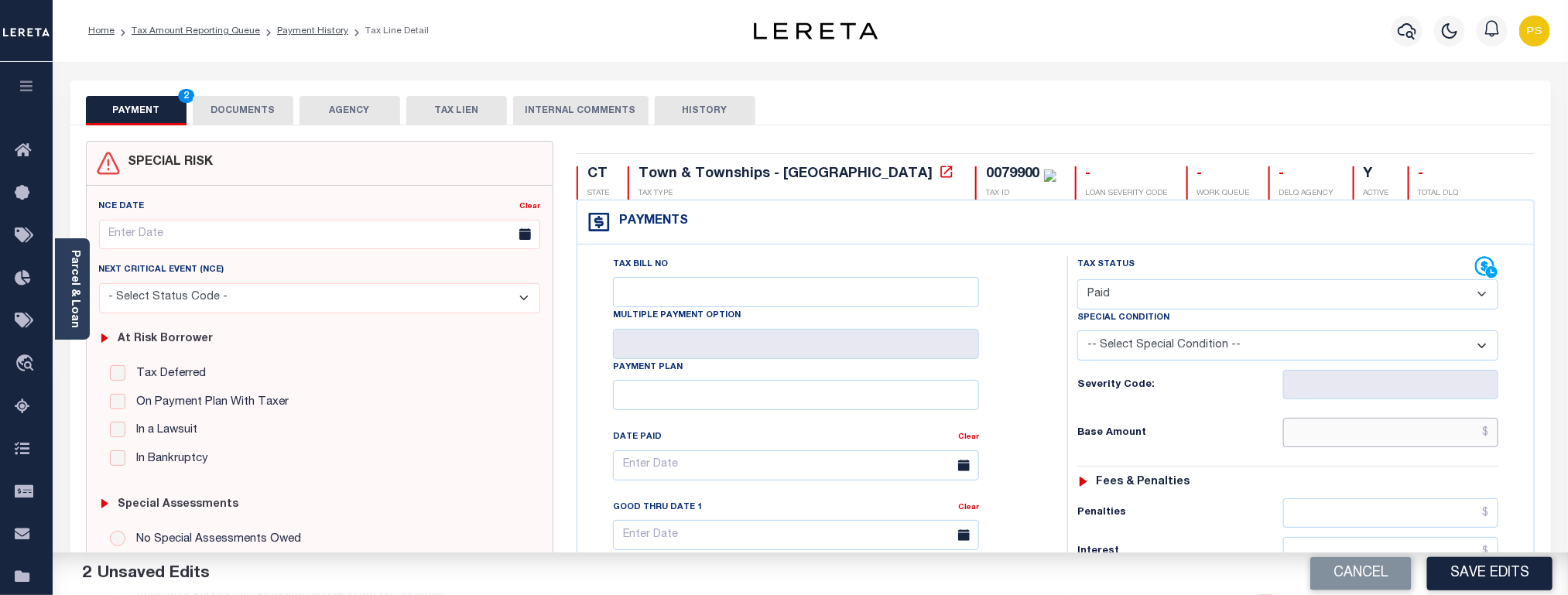
click at [1489, 446] on input "text" at bounding box center [1391, 433] width 216 height 29
paste input "7,357.21"
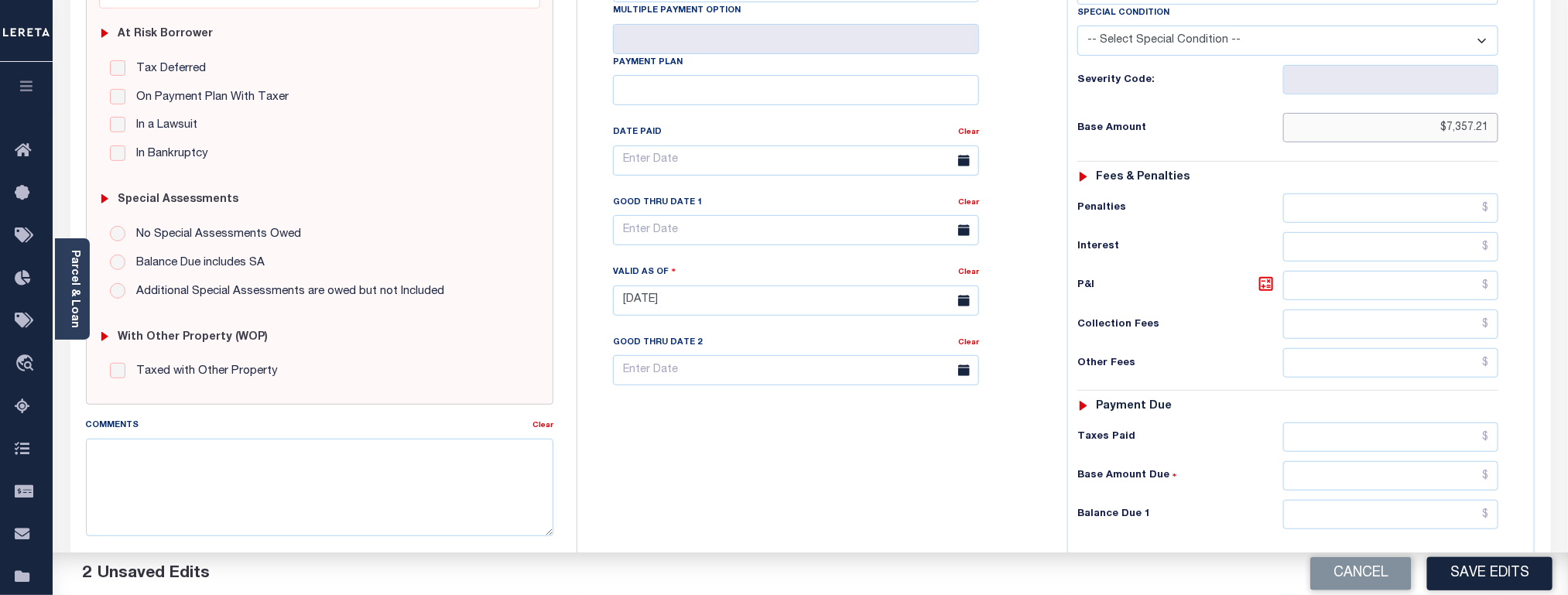
scroll to position [349, 0]
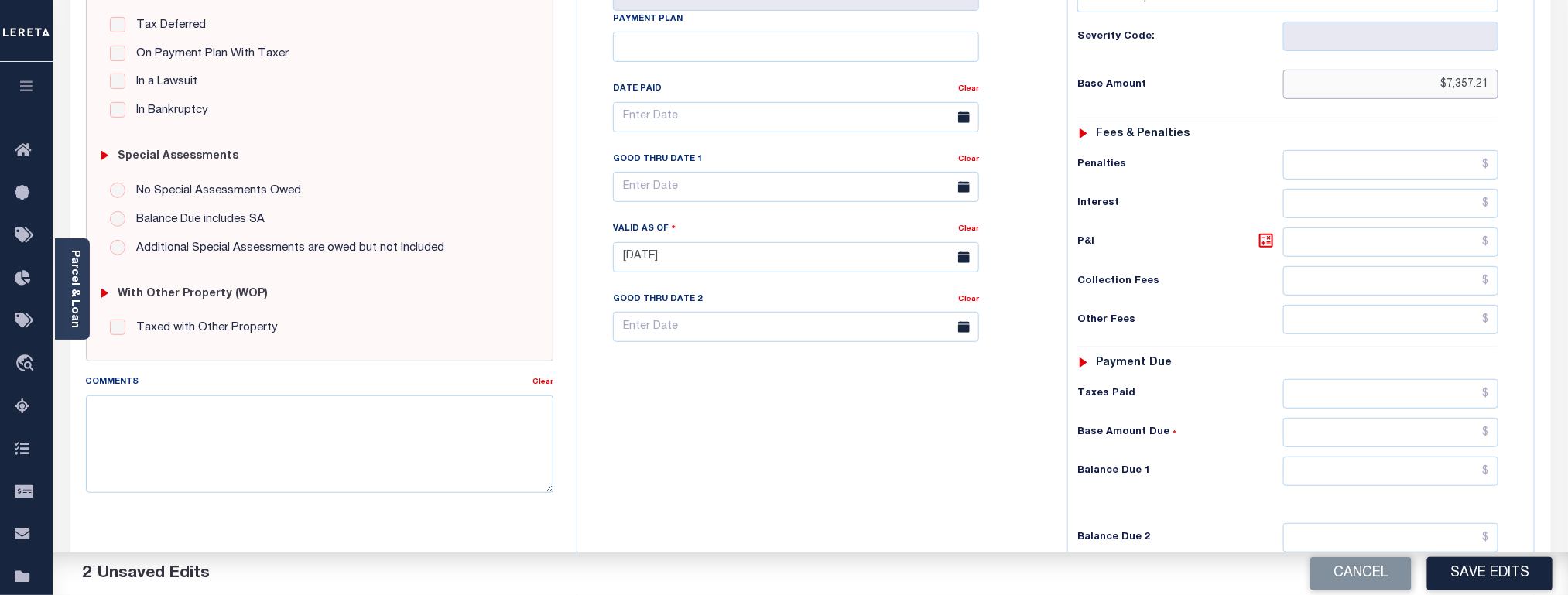
type input "$7,357.21"
click at [1408, 485] on input "text" at bounding box center [1391, 471] width 216 height 29
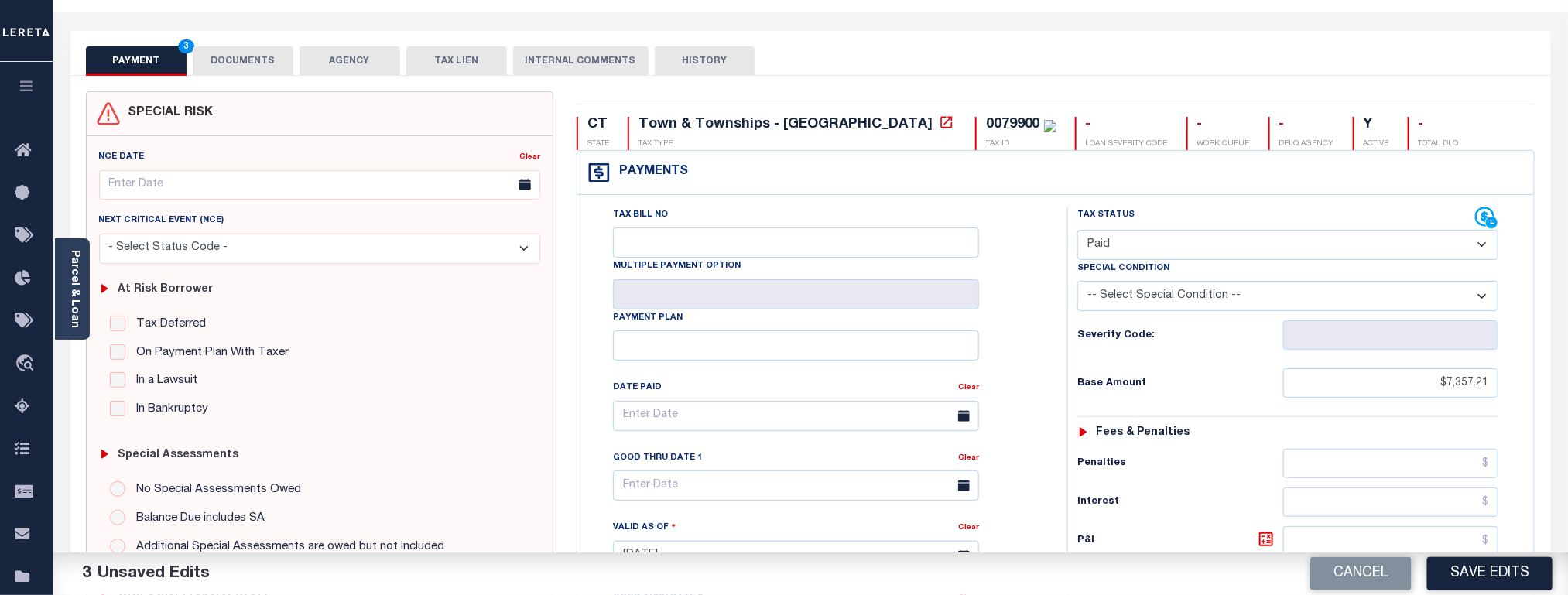
scroll to position [0, 0]
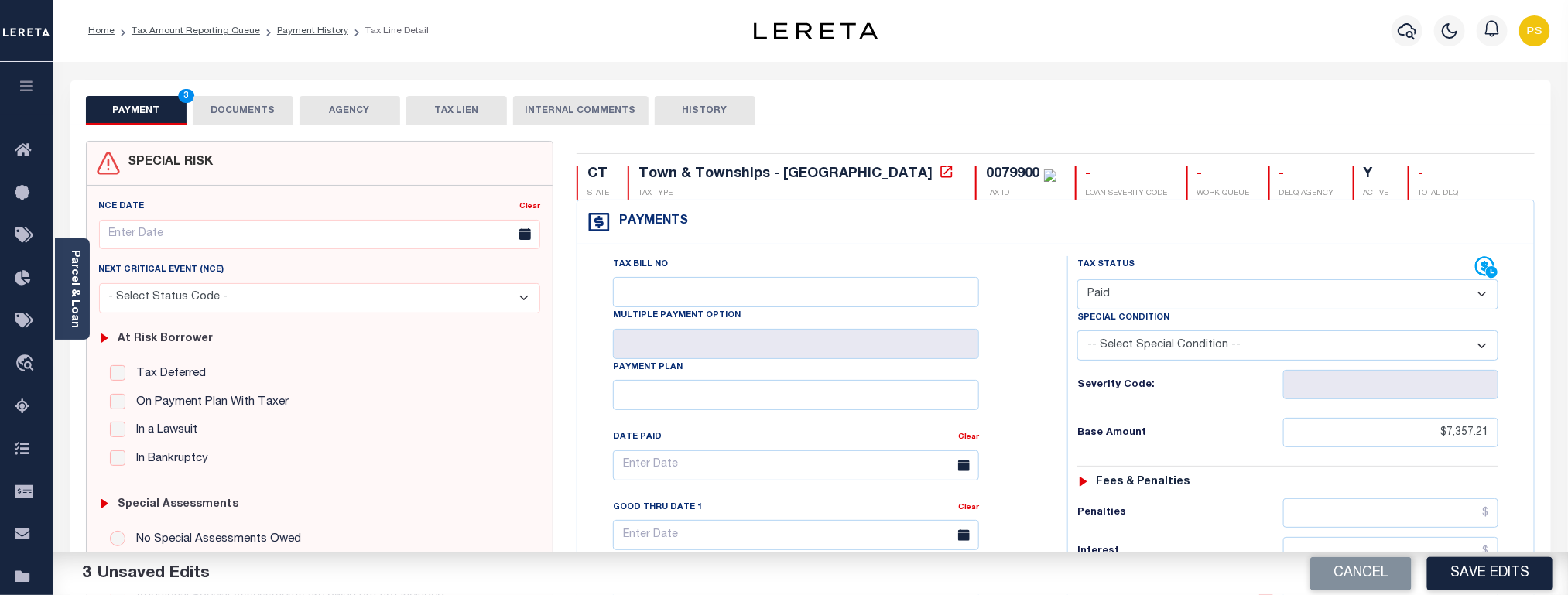
type input "$0.00"
click at [265, 107] on button "DOCUMENTS" at bounding box center [243, 110] width 101 height 29
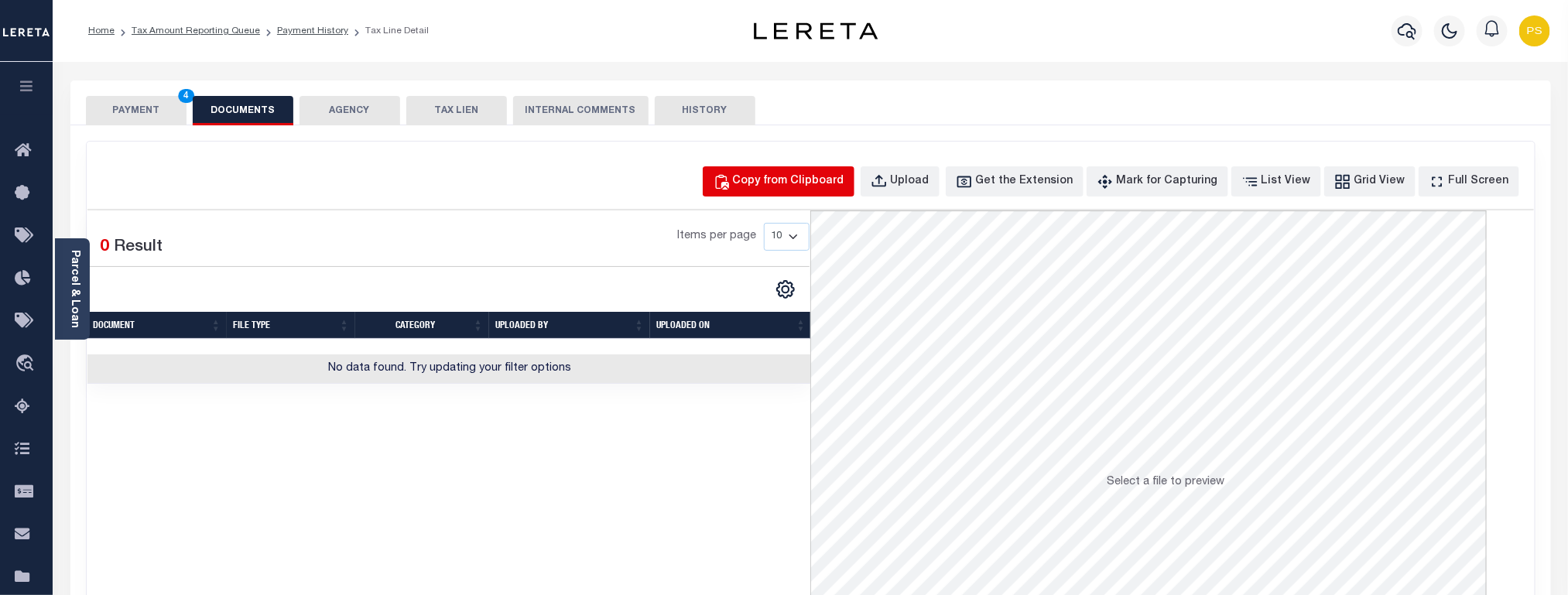
click at [790, 191] on div "Copy from Clipboard" at bounding box center [789, 182] width 111 height 17
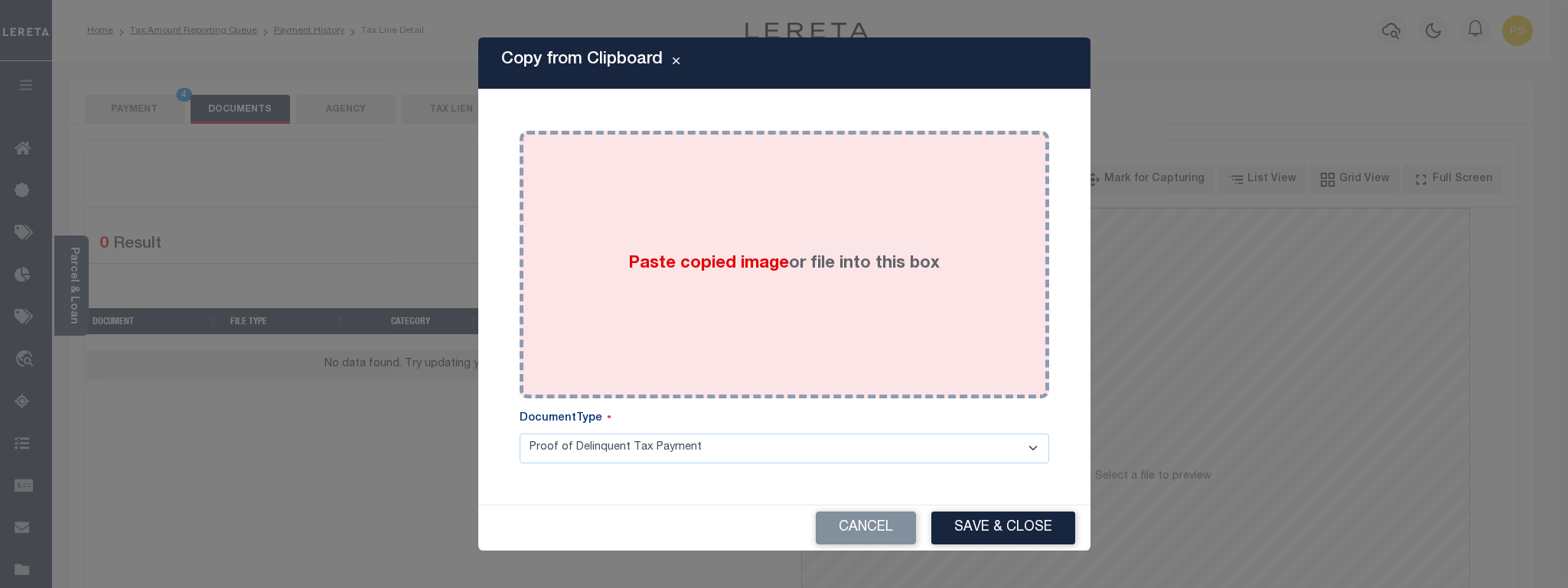
click at [771, 244] on div "Paste copied image or file into this box" at bounding box center [784, 264] width 506 height 245
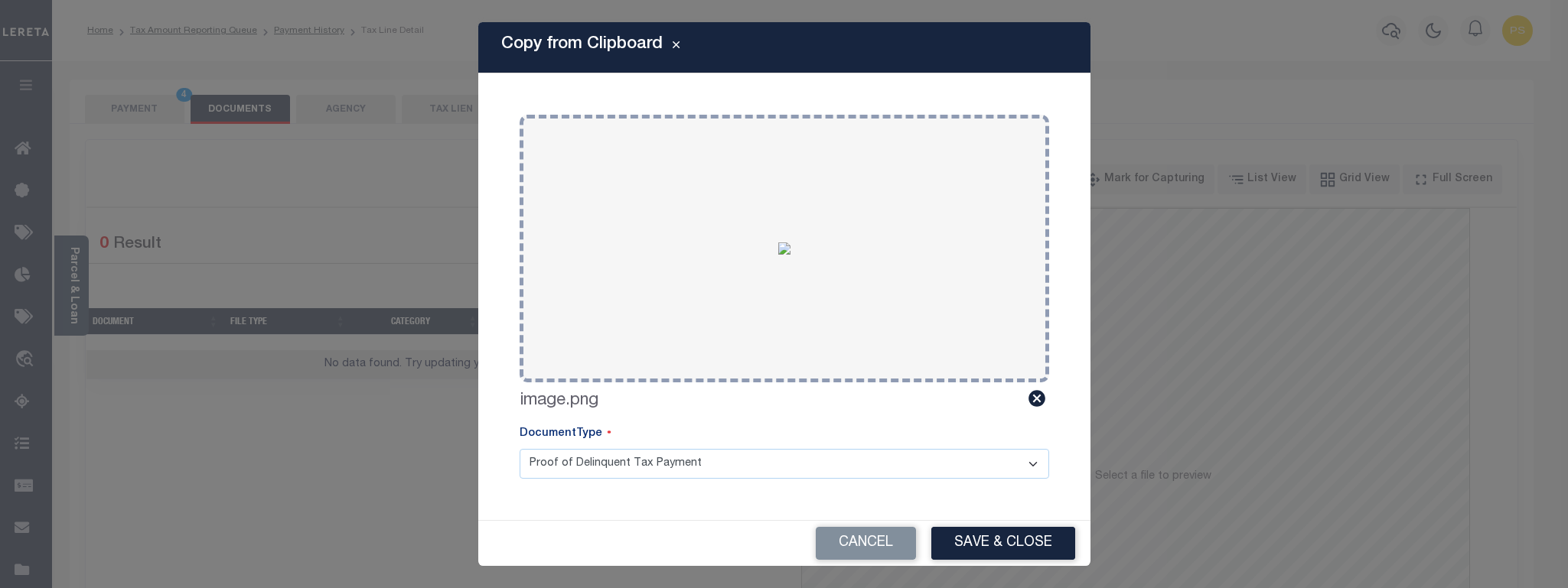
click at [1002, 539] on button "Save & Close" at bounding box center [1003, 544] width 144 height 33
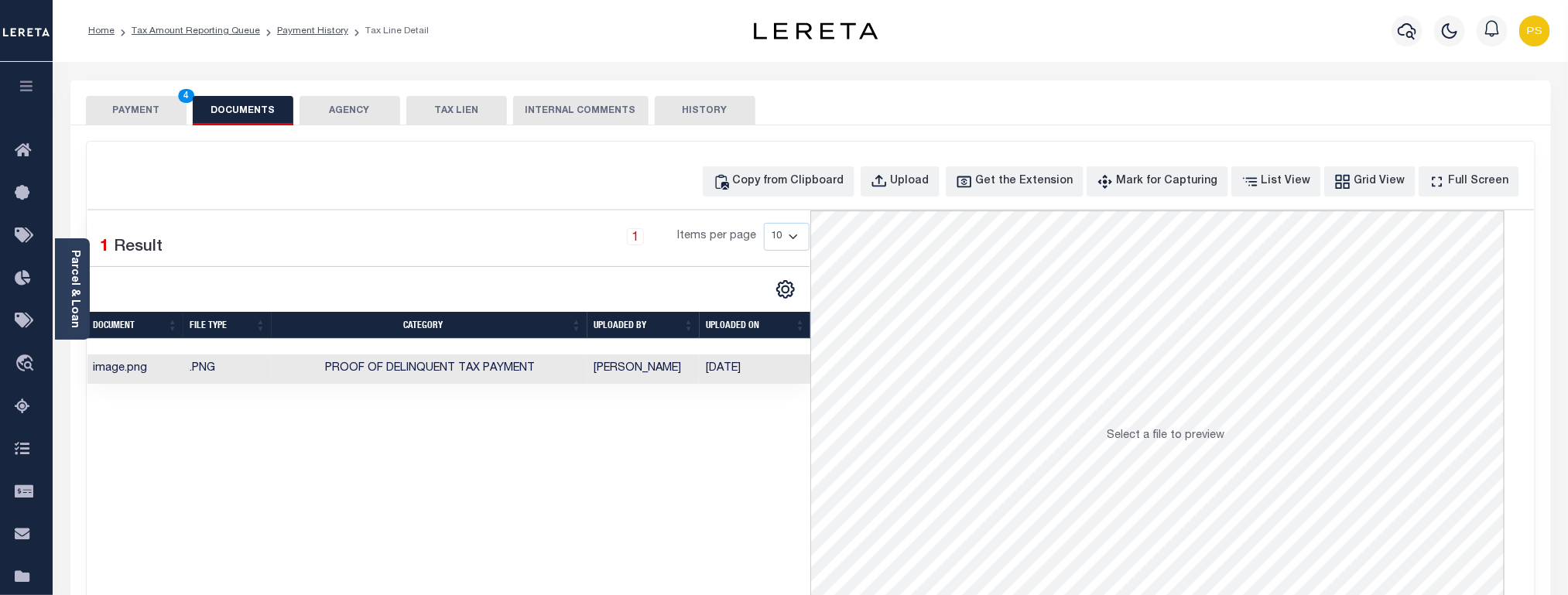
click at [137, 114] on button "PAYMENT 4" at bounding box center [136, 110] width 101 height 29
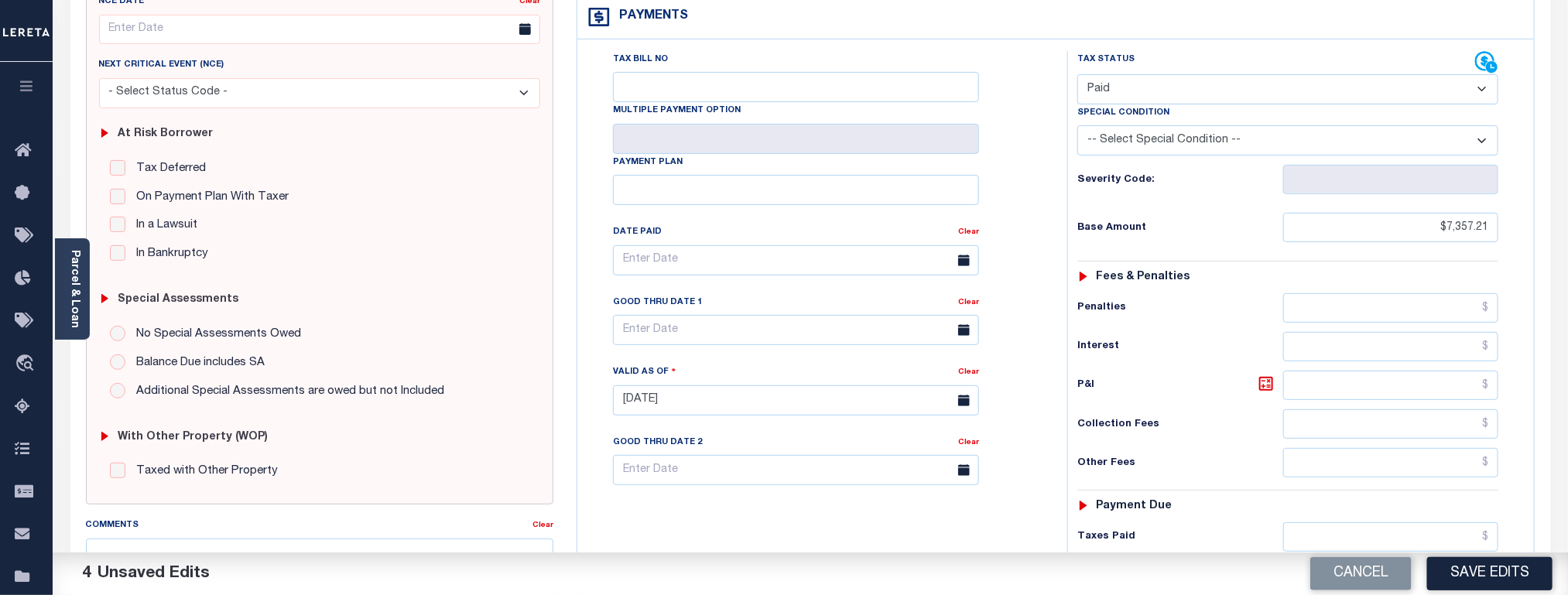
scroll to position [232, 0]
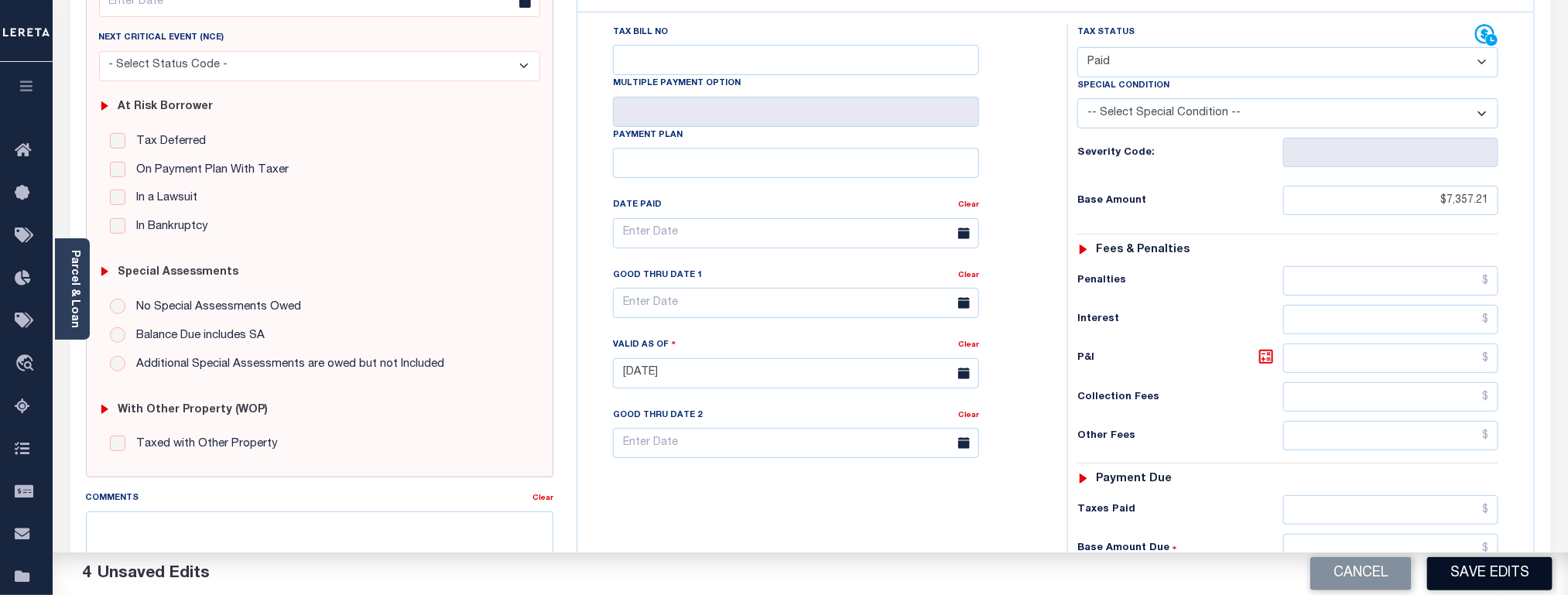
click at [1492, 572] on button "Save Edits" at bounding box center [1489, 574] width 125 height 34
checkbox input "false"
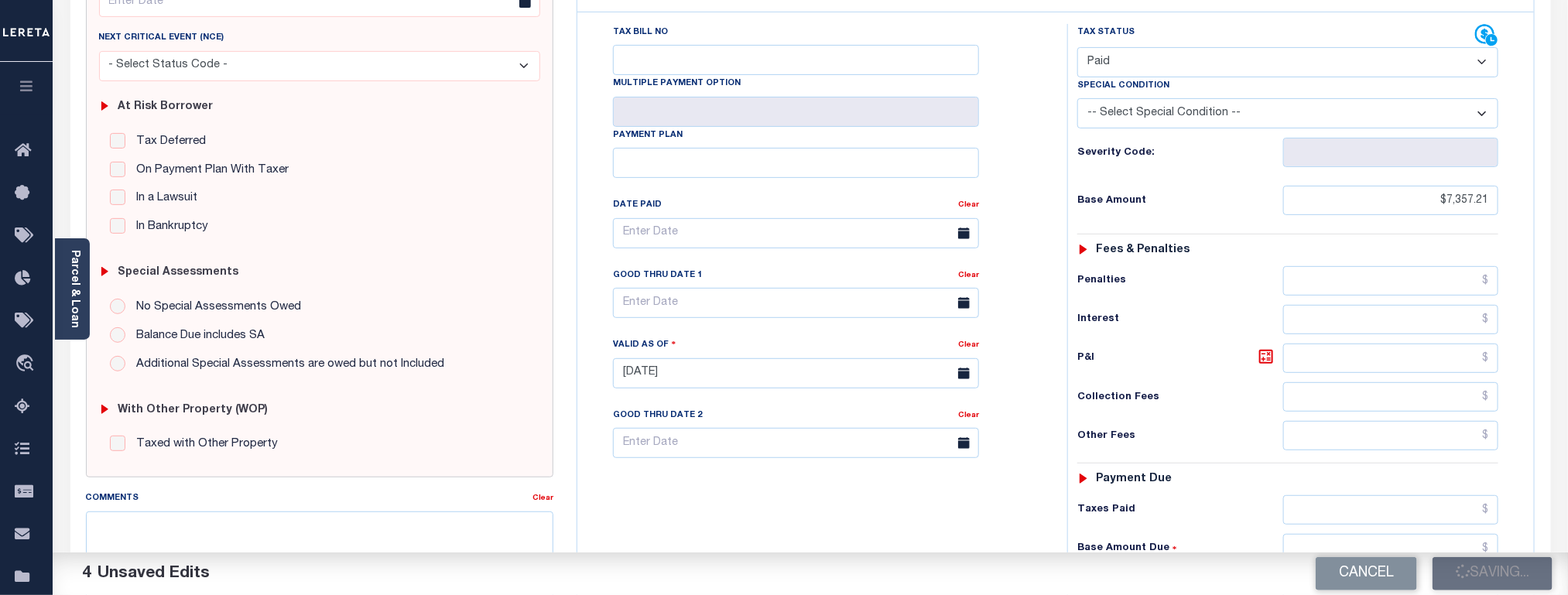
type input "$7,357.21"
type input "$0"
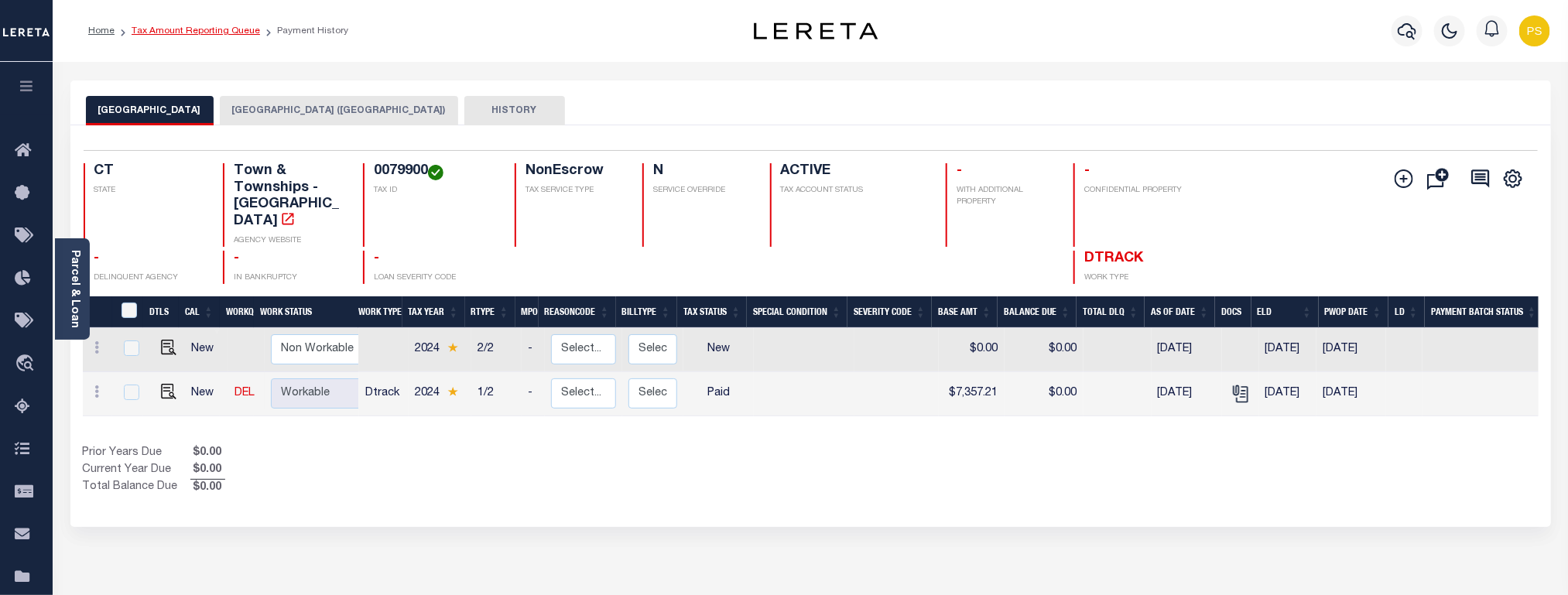
click at [223, 33] on link "Tax Amount Reporting Queue" at bounding box center [196, 30] width 128 height 9
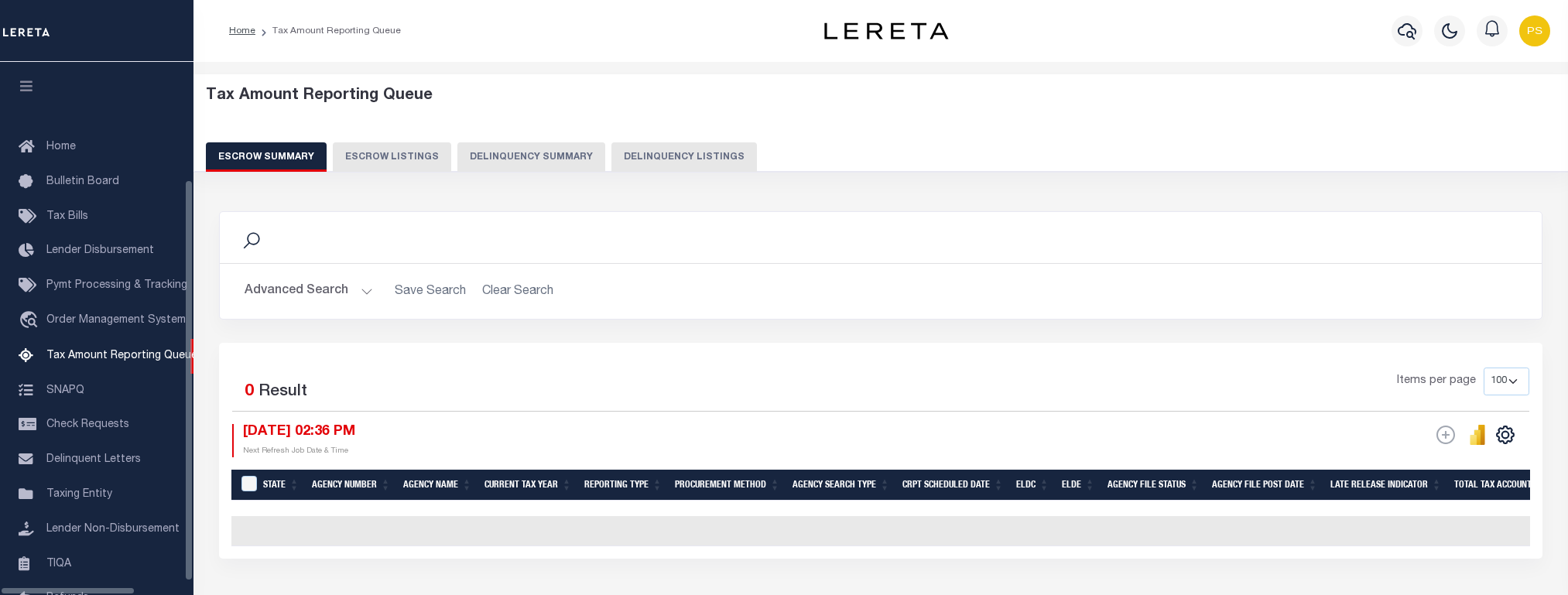
select select "100"
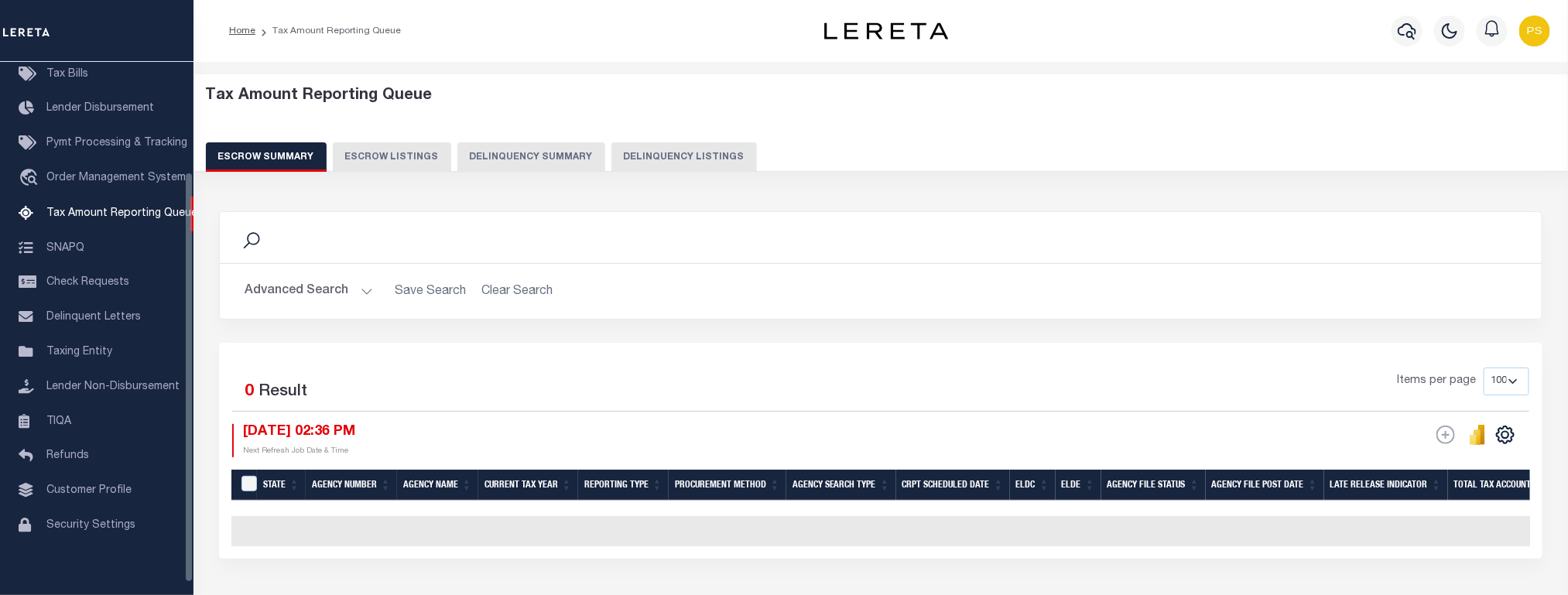
click at [686, 150] on button "Delinquency Listings" at bounding box center [684, 157] width 146 height 29
select select "100"
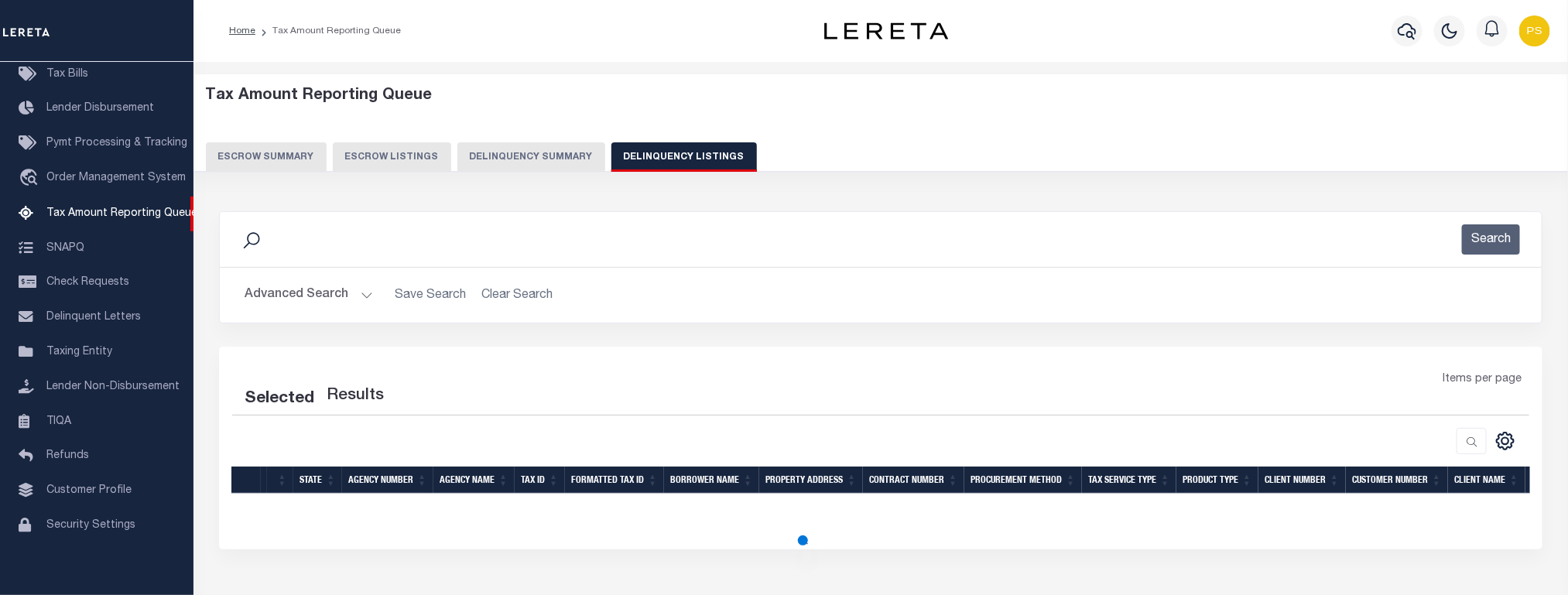
select select "100"
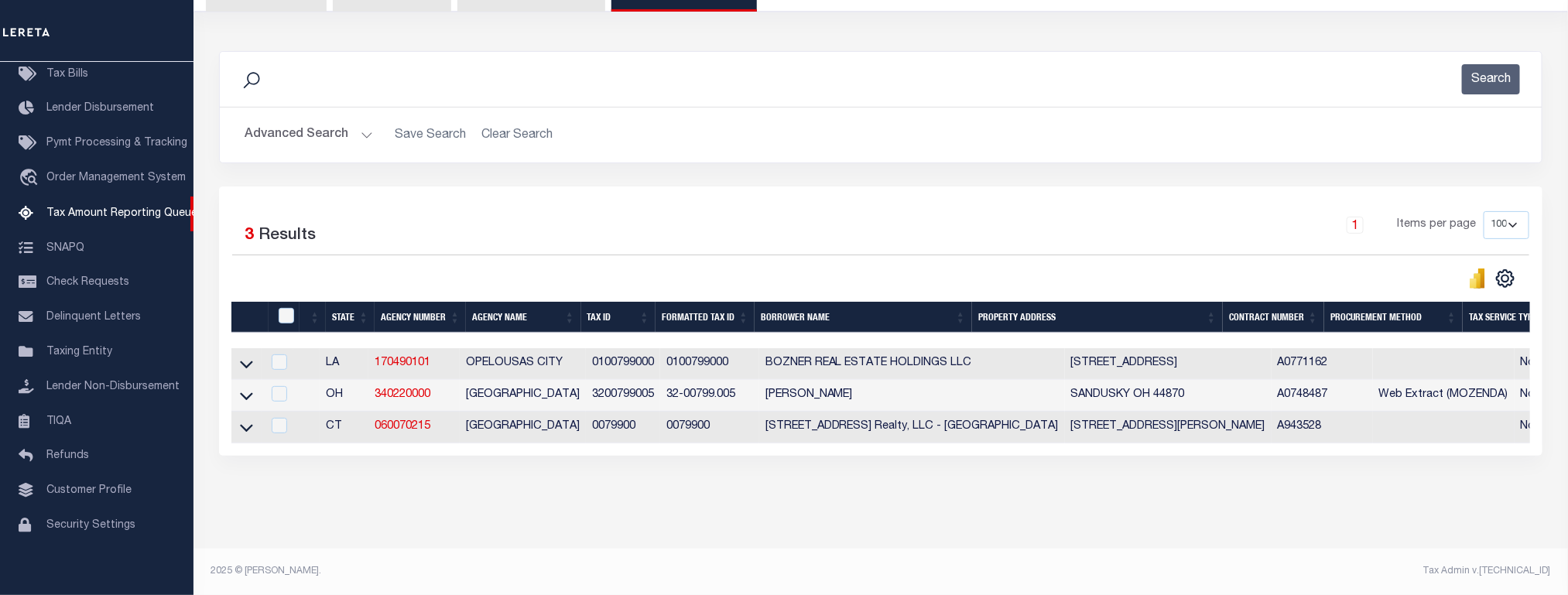
scroll to position [177, 0]
click at [245, 420] on icon at bounding box center [246, 428] width 13 height 16
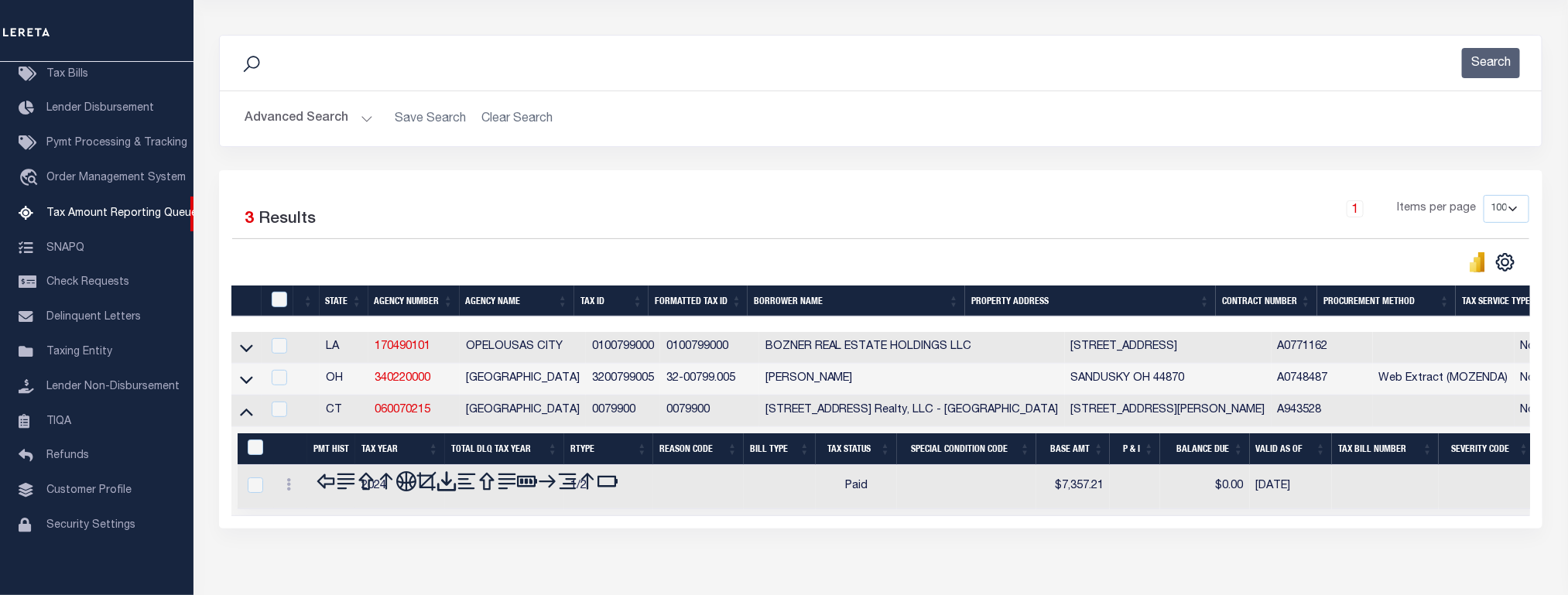
scroll to position [256, 0]
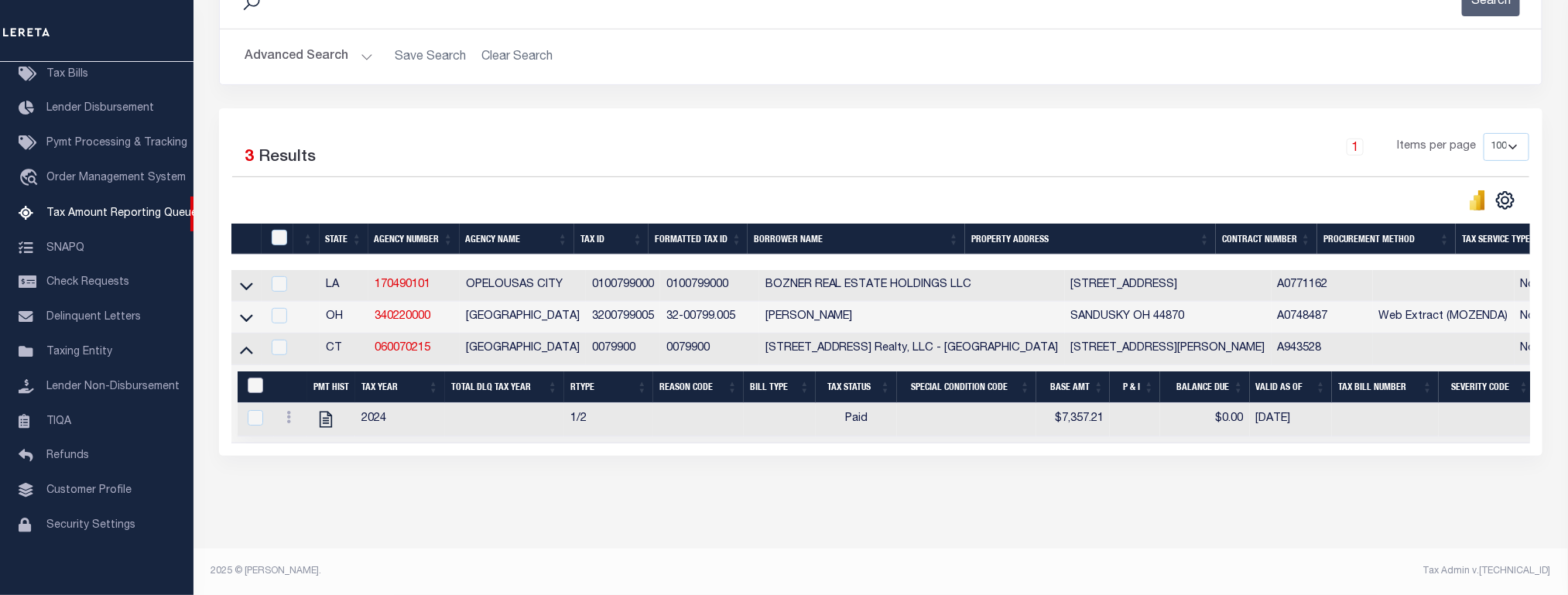
click at [253, 379] on input "&nbsp;" at bounding box center [255, 385] width 16 height 16
checkbox input "true"
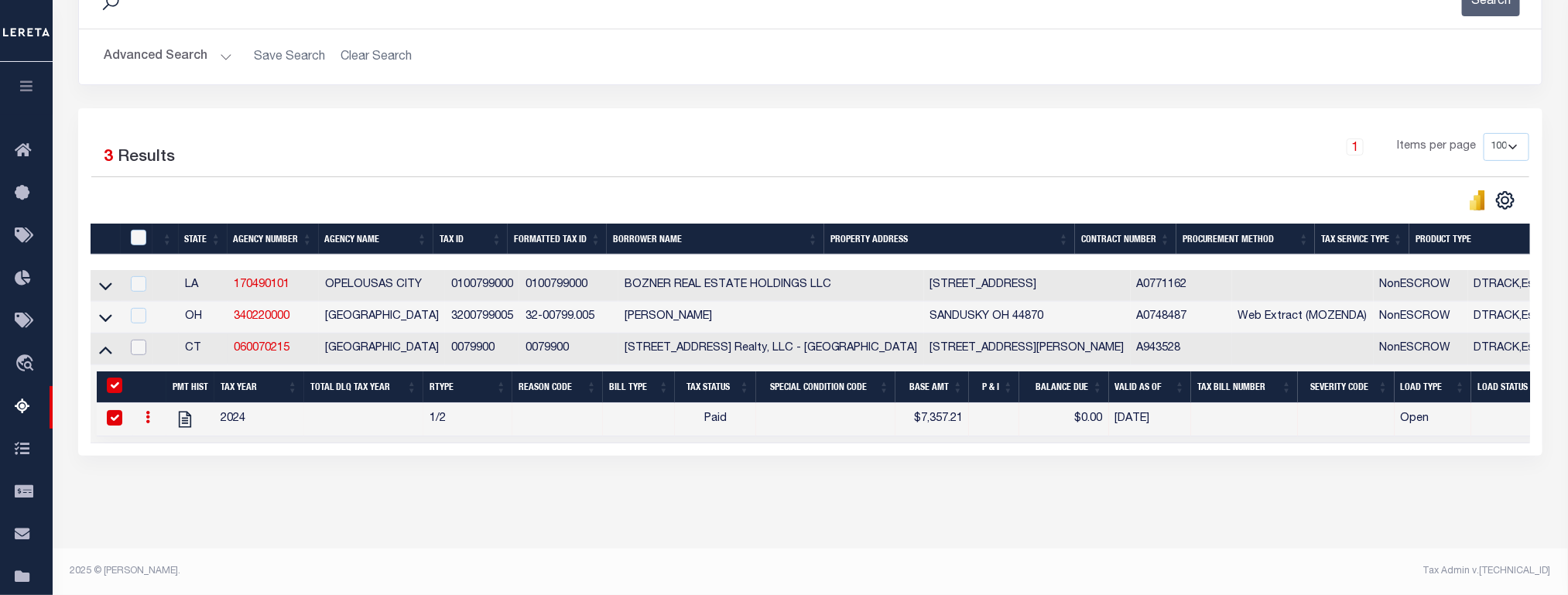
click at [139, 341] on input "checkbox" at bounding box center [138, 347] width 16 height 16
checkbox input "true"
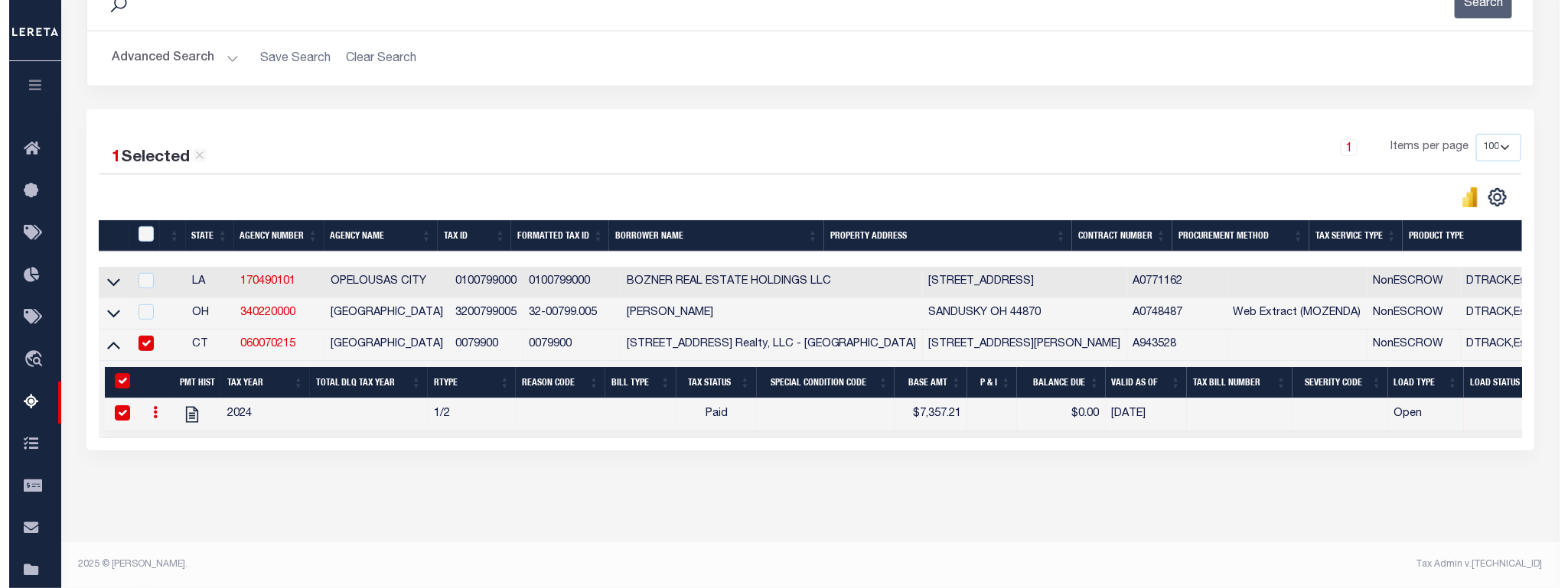
scroll to position [248, 0]
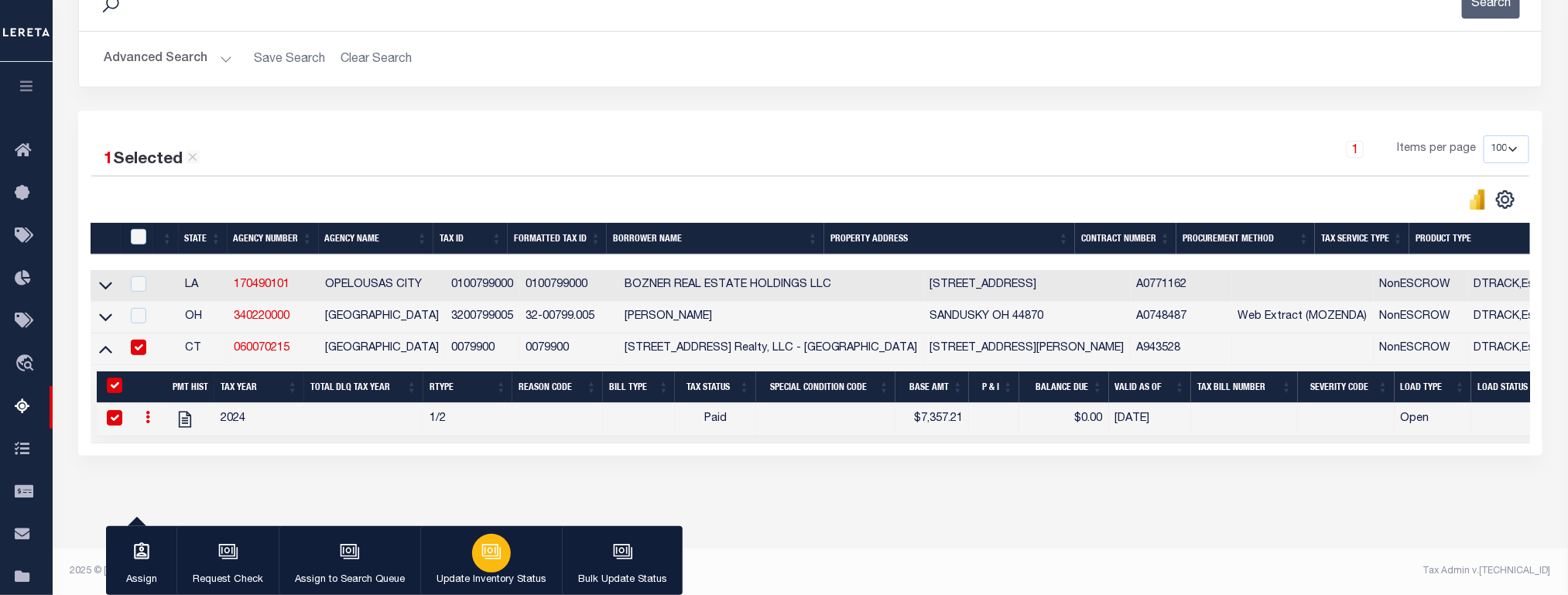
click at [493, 556] on icon "button" at bounding box center [491, 552] width 20 height 20
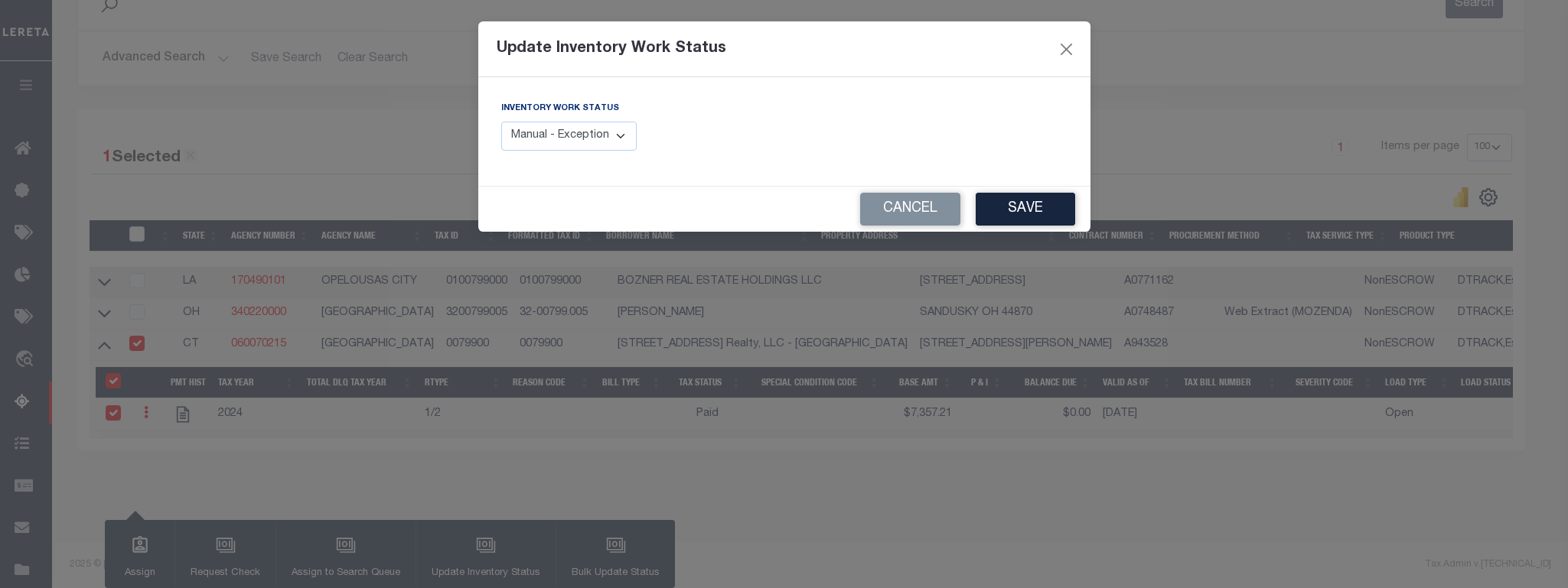
click at [558, 138] on select "Manual - Exception Pended - Awaiting Search Late Add Exception Completed" at bounding box center [570, 136] width 136 height 30
select select "4"
click at [502, 122] on select "Manual - Exception Pended - Awaiting Search Late Add Exception Completed" at bounding box center [570, 136] width 136 height 30
click at [1052, 209] on button "Save" at bounding box center [1025, 209] width 100 height 33
